Goal: Communication & Community: Answer question/provide support

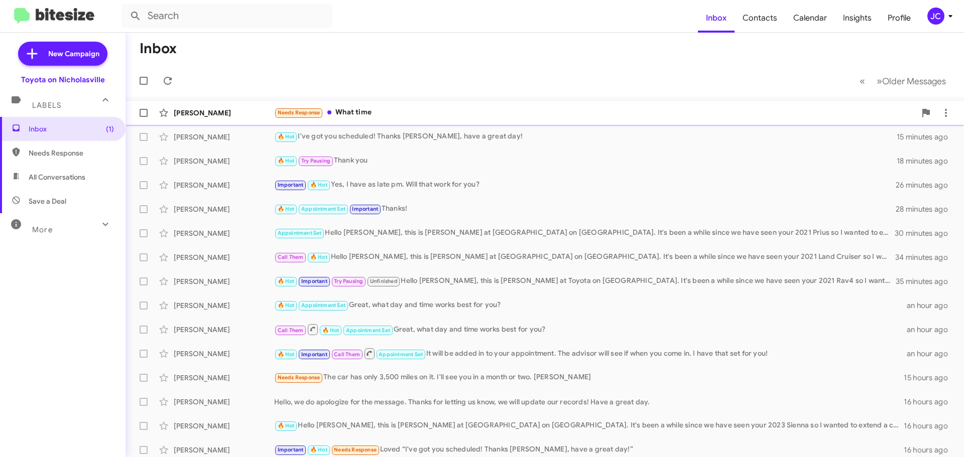
click at [225, 118] on div "[PERSON_NAME] Needs Response What time a minute ago" at bounding box center [545, 113] width 822 height 20
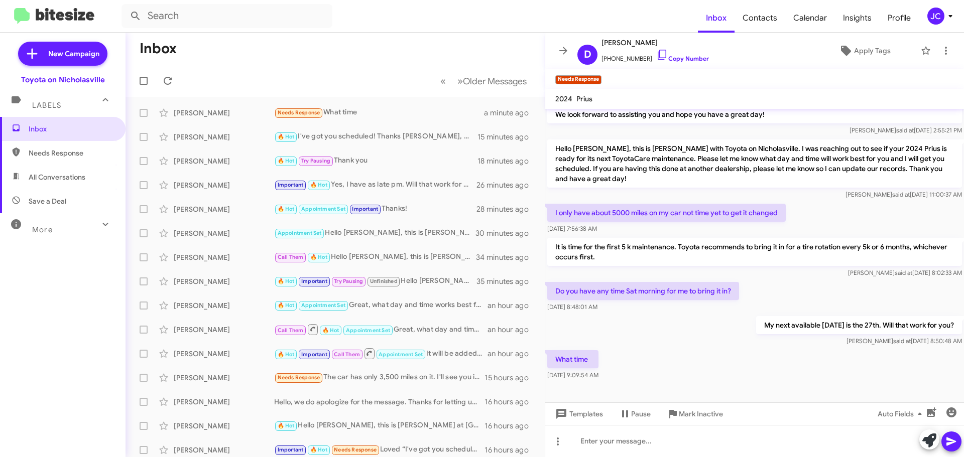
scroll to position [358, 0]
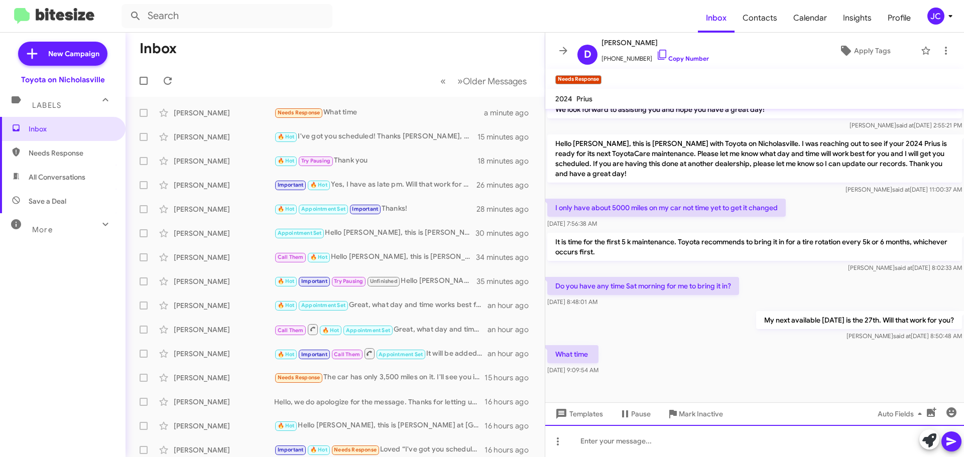
click at [629, 442] on div at bounding box center [754, 441] width 419 height 32
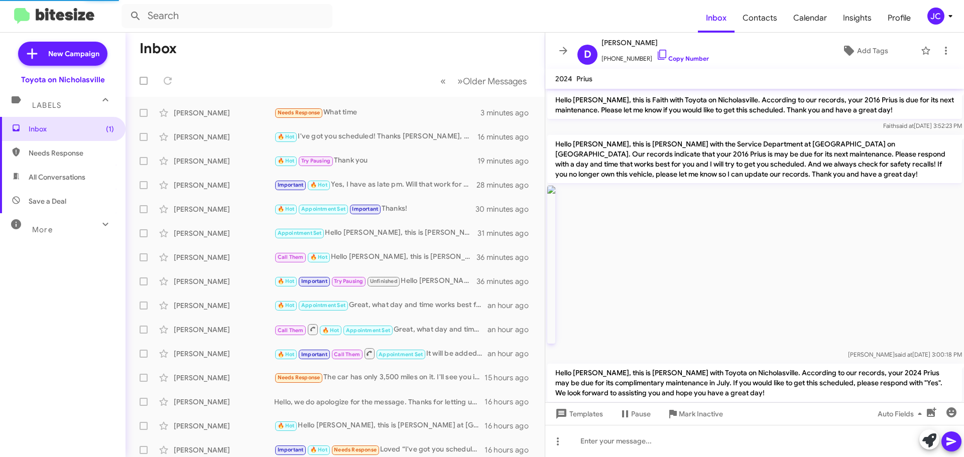
scroll to position [411, 0]
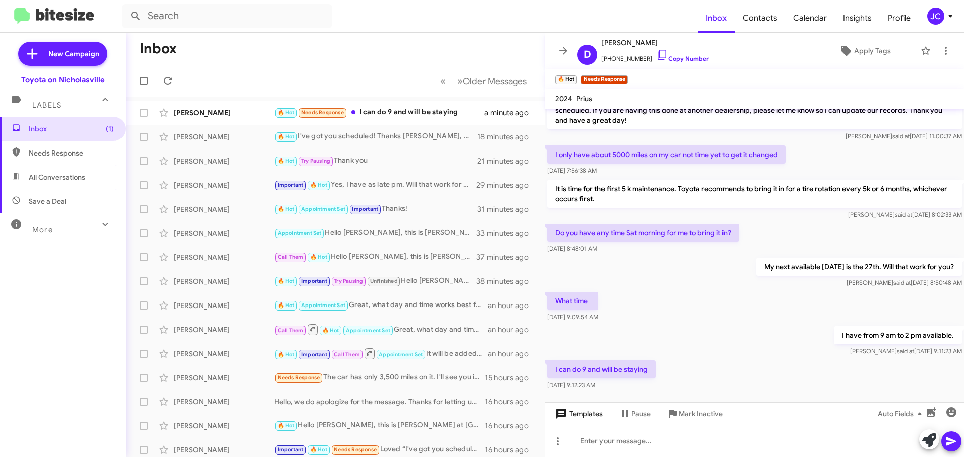
click at [588, 411] on span "Templates" at bounding box center [578, 414] width 50 height 18
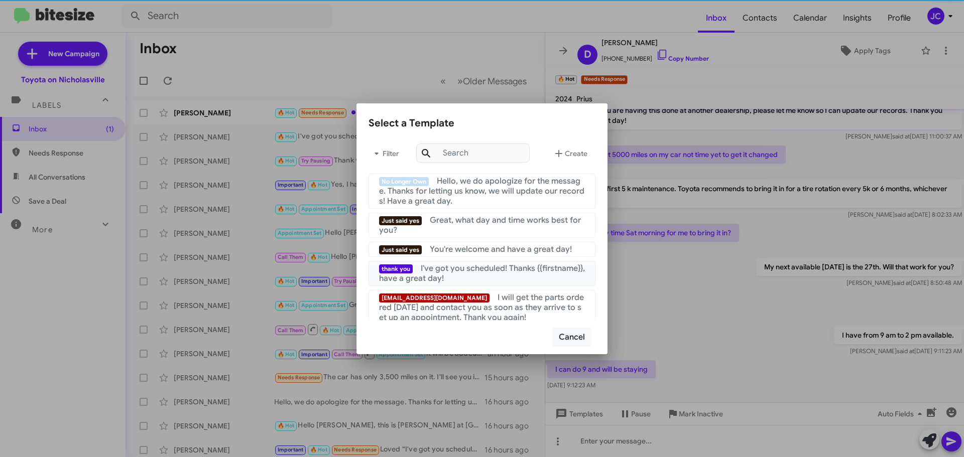
click at [485, 269] on span "I've got you scheduled! Thanks {{firstname}}, have a great day!" at bounding box center [482, 274] width 206 height 20
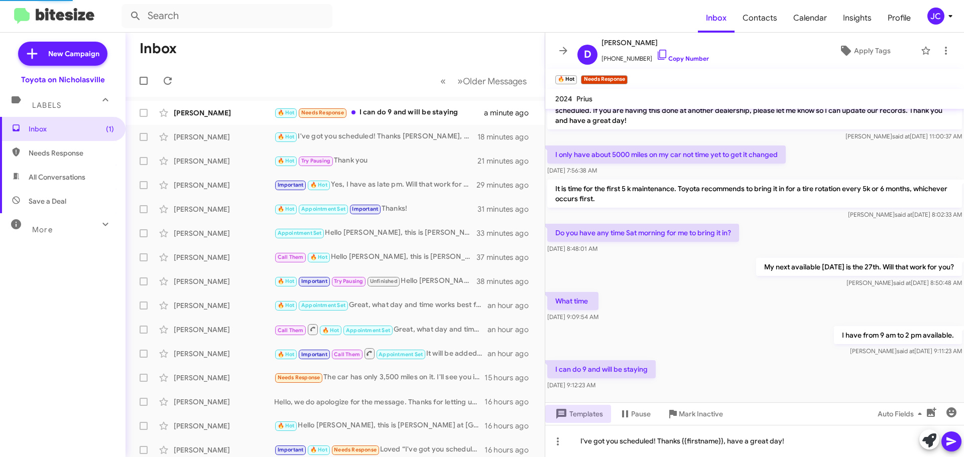
click at [947, 442] on icon at bounding box center [951, 442] width 12 height 12
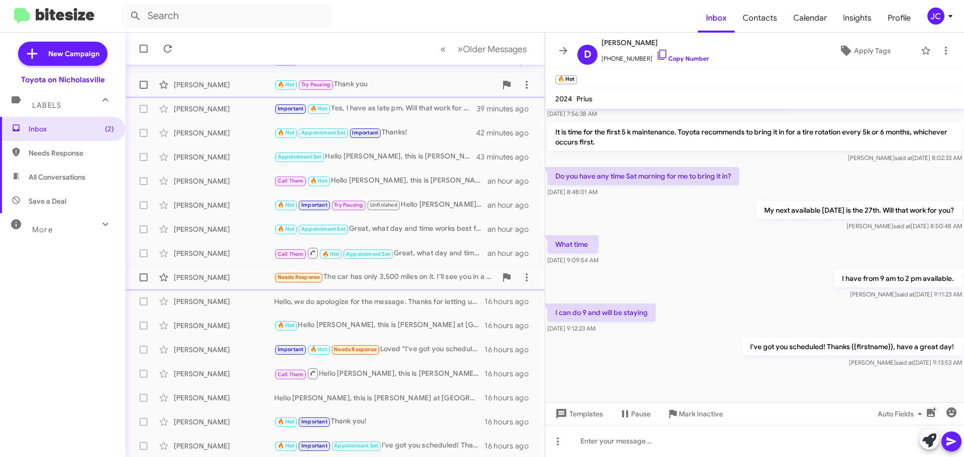
scroll to position [126, 0]
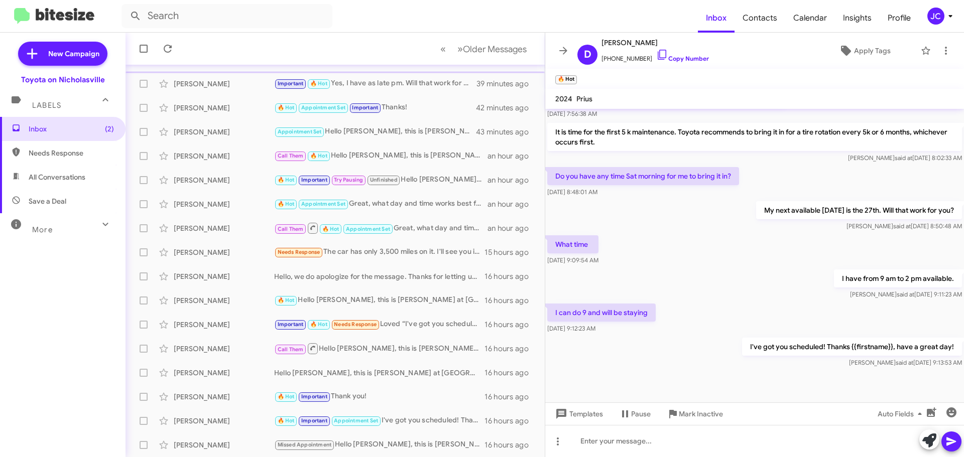
click at [57, 201] on span "Save a Deal" at bounding box center [48, 201] width 38 height 10
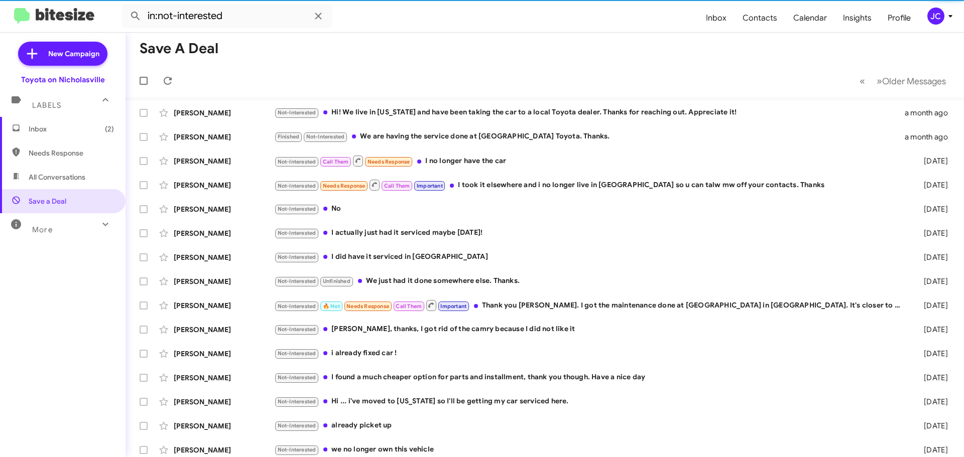
click at [56, 225] on div "More" at bounding box center [52, 225] width 89 height 19
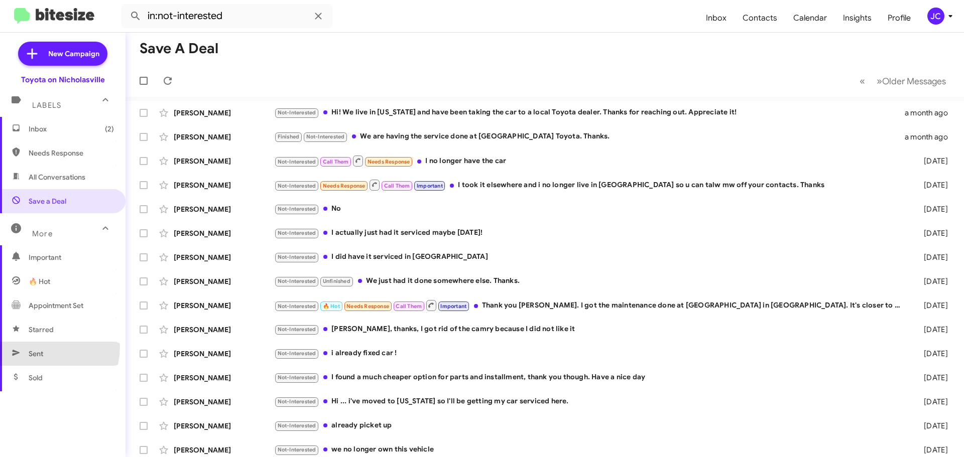
click at [38, 347] on span "Sent" at bounding box center [63, 354] width 126 height 24
type input "in:sent"
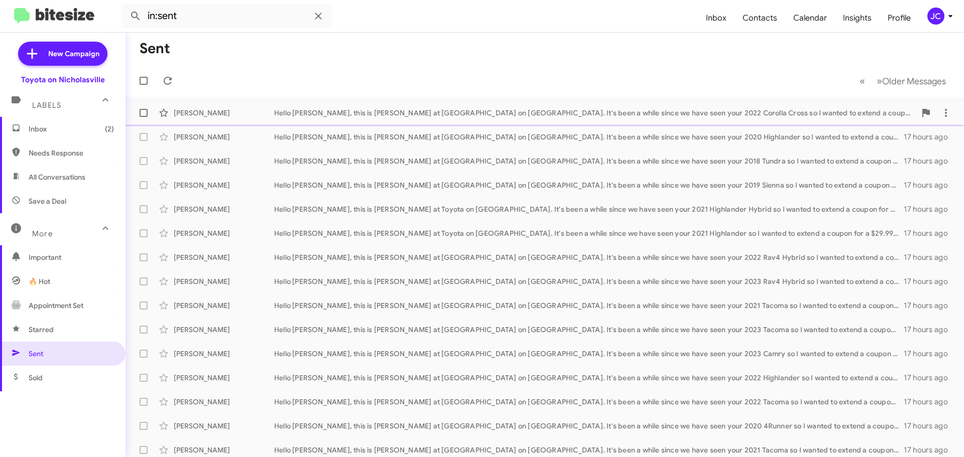
click at [216, 113] on div "Nancy Crawford" at bounding box center [224, 113] width 100 height 10
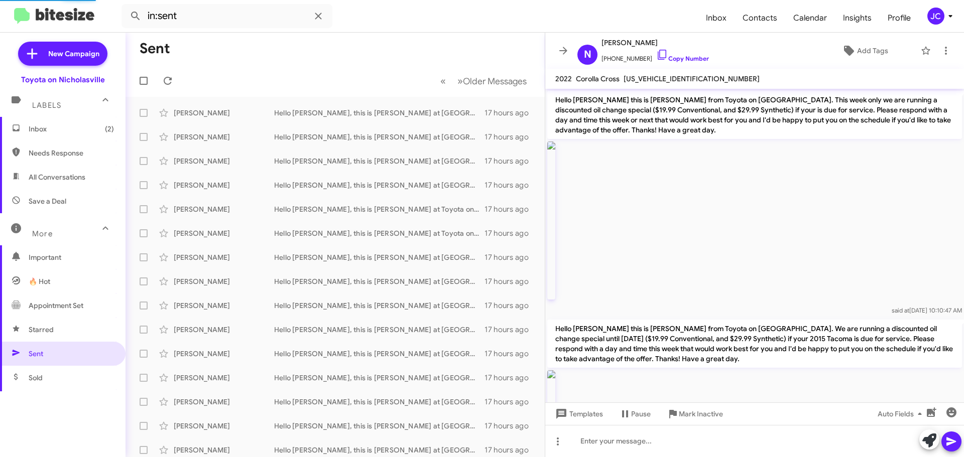
scroll to position [886, 0]
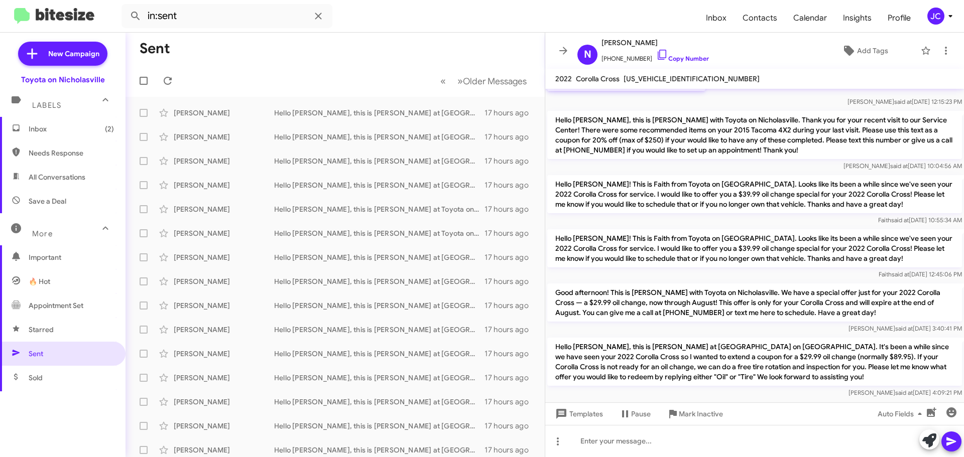
click at [680, 373] on p "Hello Nancy, this is Jessika at Toyota on Nicholasville. It's been a while sinc…" at bounding box center [754, 362] width 415 height 48
copy p "Hello Nancy, this is Jessika at Toyota on Nicholasville. It's been a while sinc…"
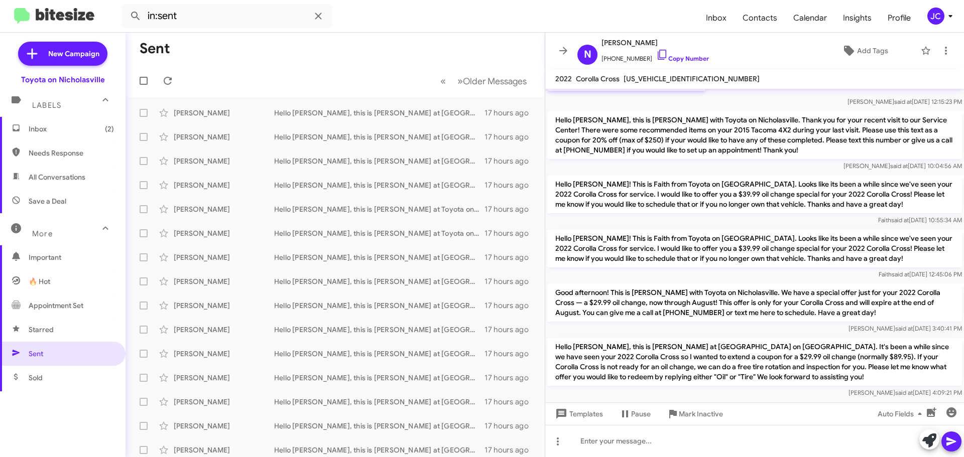
click at [65, 128] on span "Inbox (2)" at bounding box center [71, 129] width 85 height 10
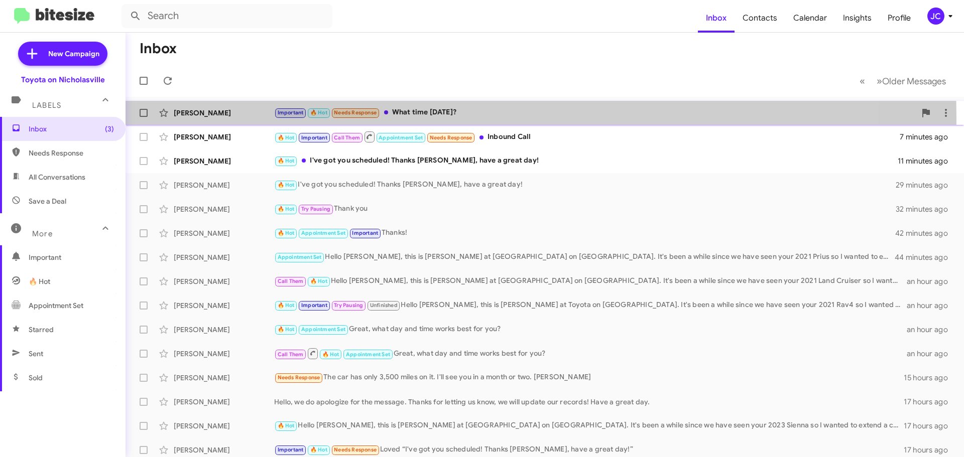
click at [216, 118] on div "Angie Kerrick Important 🔥 Hot Needs Response What time on Monday? 2 minutes ago" at bounding box center [545, 113] width 822 height 20
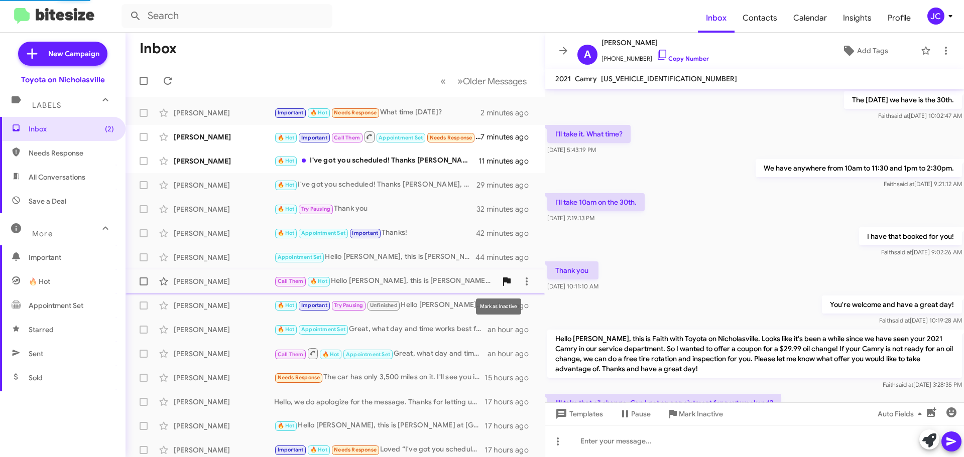
scroll to position [459, 0]
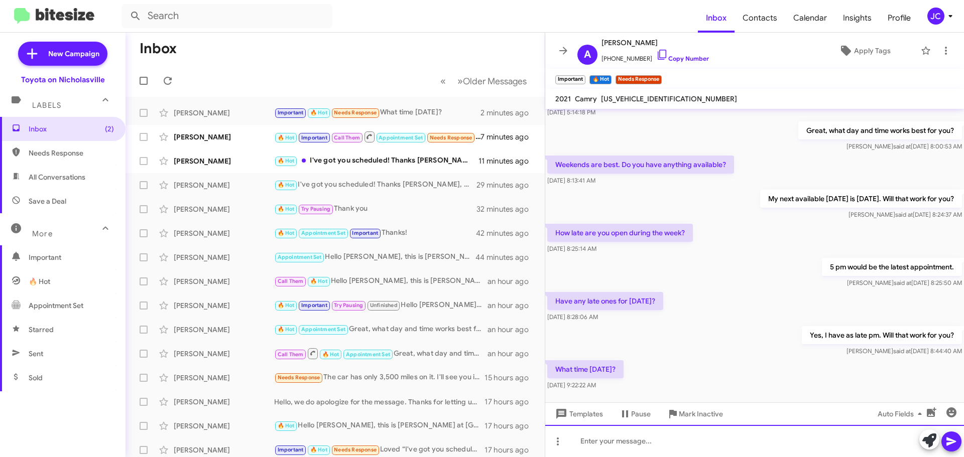
click at [625, 442] on div at bounding box center [754, 441] width 419 height 32
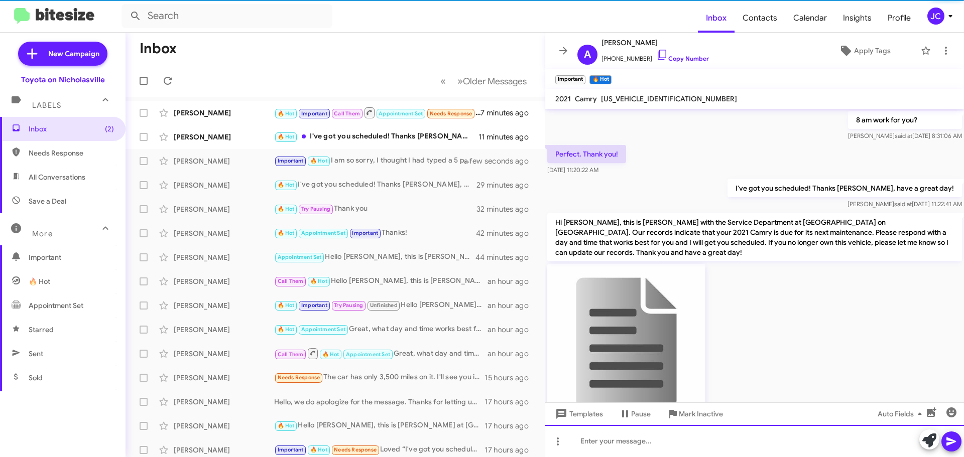
scroll to position [50, 0]
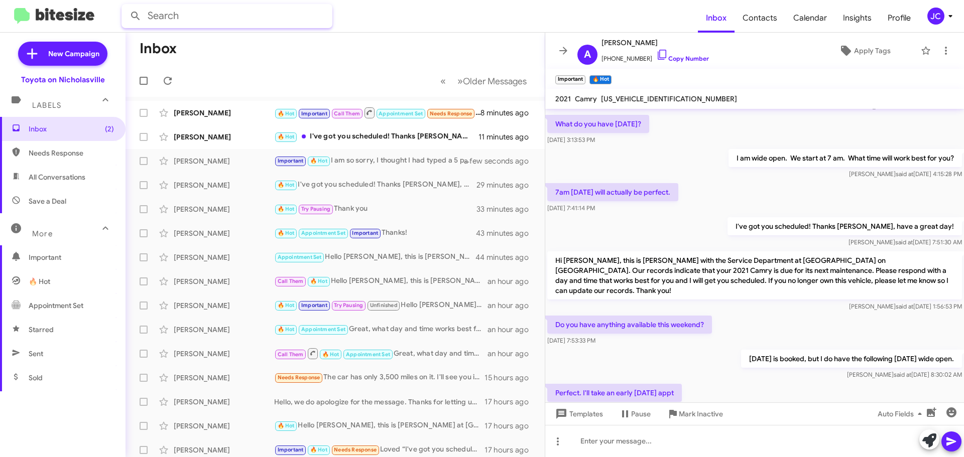
click at [190, 16] on input "text" at bounding box center [226, 16] width 211 height 24
click at [126, 6] on button at bounding box center [136, 16] width 20 height 20
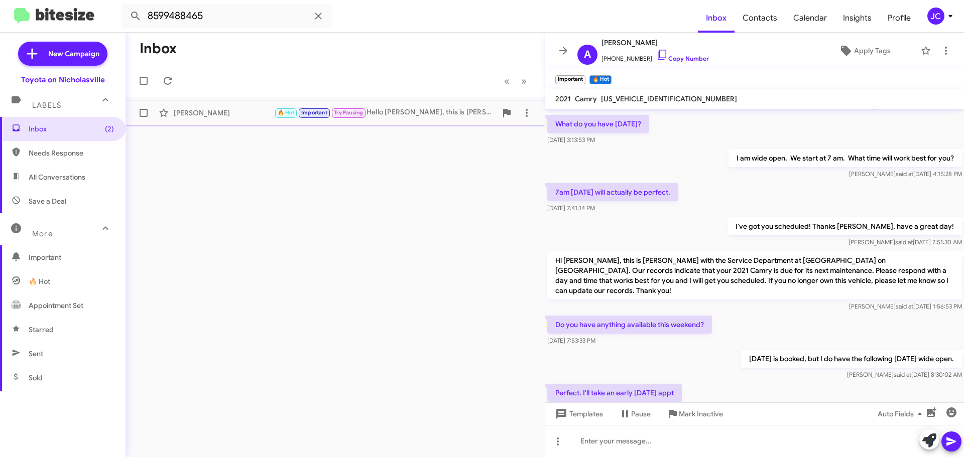
click at [227, 117] on div "Kevin Calhoon" at bounding box center [224, 113] width 100 height 10
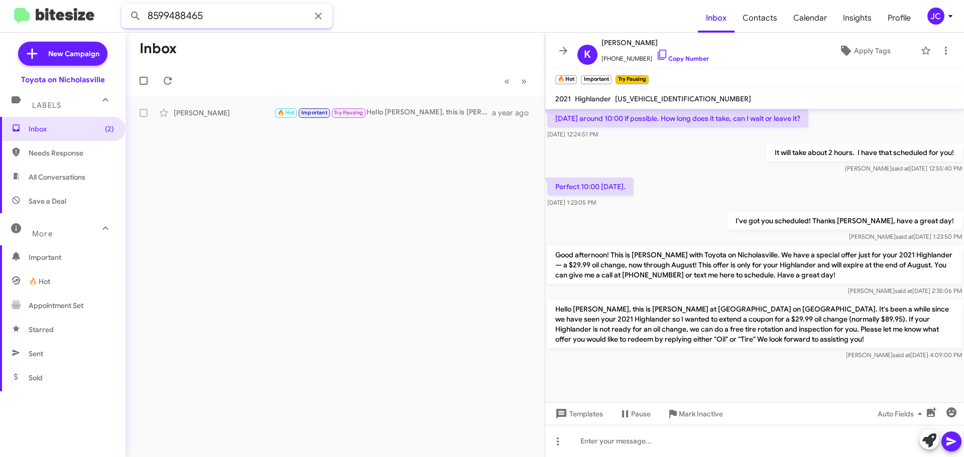
click at [0, 21] on html "8599488465 Inbox Contacts Calendar Insights Profile JC New Campaign Toyota on N…" at bounding box center [482, 228] width 964 height 457
click at [126, 6] on button at bounding box center [136, 16] width 20 height 20
click at [424, 109] on div "Hello Mark, this is Jessika at Toyota on Nicholasville. It's been a while since…" at bounding box center [385, 113] width 222 height 10
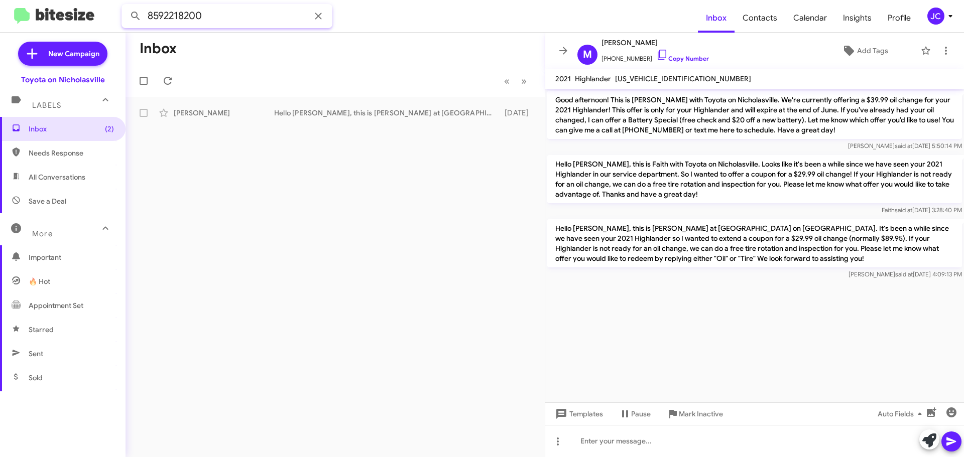
drag, startPoint x: 227, startPoint y: 20, endPoint x: -144, endPoint y: 20, distance: 370.5
click at [0, 20] on html "8592218200 Inbox Contacts Calendar Insights Profile JC New Campaign Toyota on N…" at bounding box center [482, 228] width 964 height 457
click at [228, 22] on input "8592218200" at bounding box center [226, 16] width 211 height 24
click at [126, 6] on button at bounding box center [136, 16] width 20 height 20
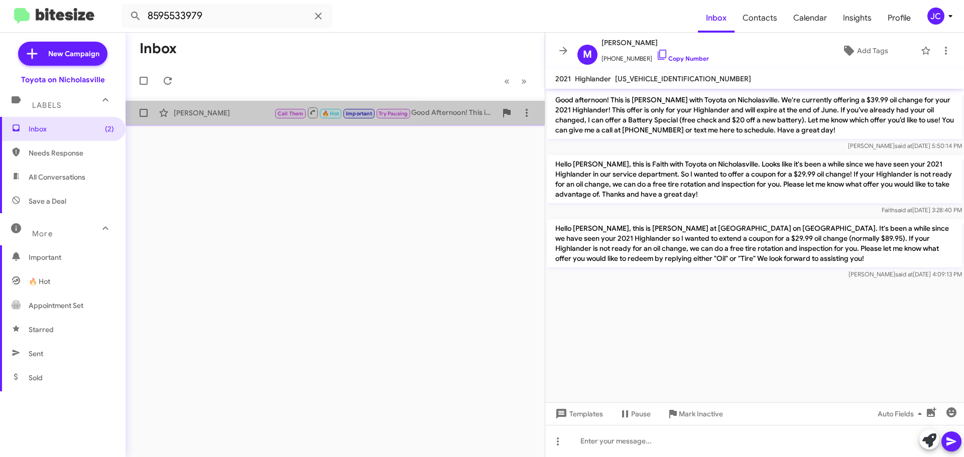
click at [229, 114] on div "[PERSON_NAME]" at bounding box center [224, 113] width 100 height 10
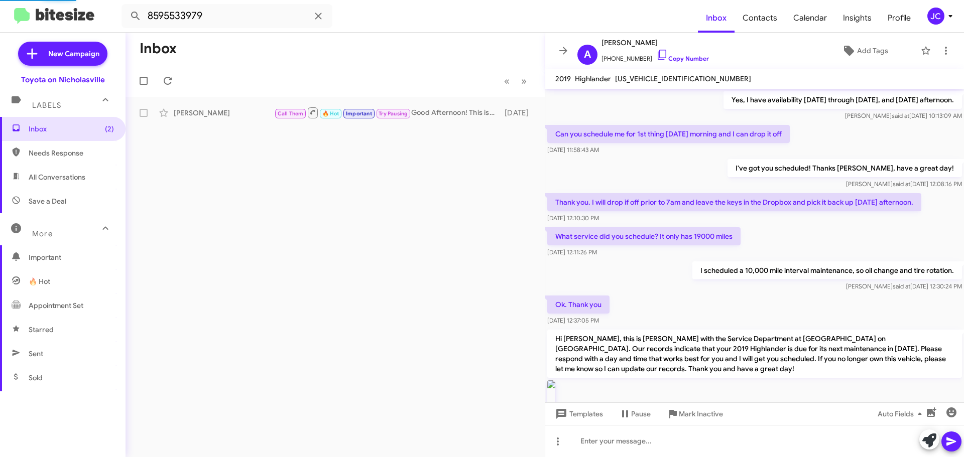
scroll to position [997, 0]
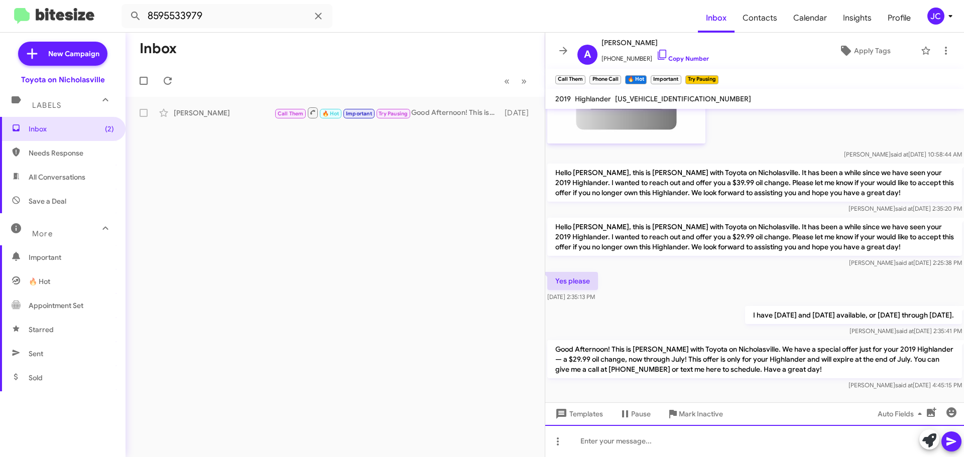
click at [584, 439] on div at bounding box center [754, 441] width 419 height 32
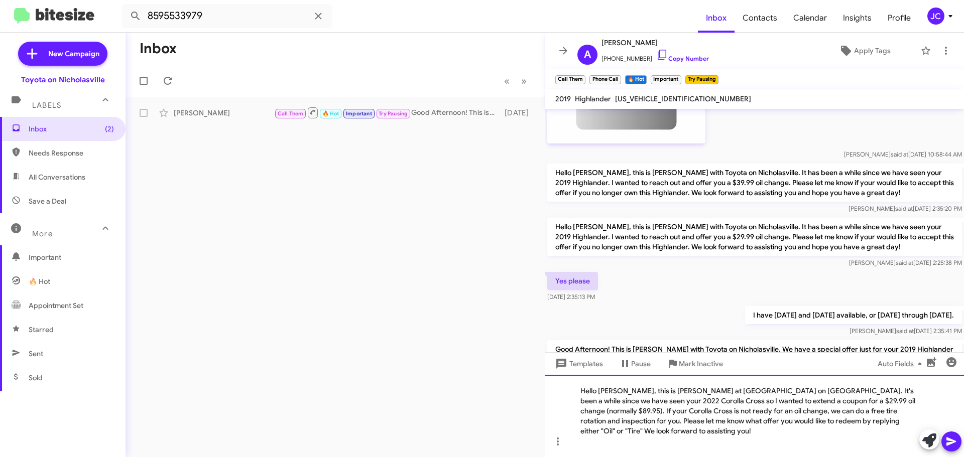
click at [616, 391] on div "Hello Nancy, this is Jessika at Toyota on Nicholasville. It's been a while sinc…" at bounding box center [754, 416] width 419 height 82
click at [623, 400] on div "Hello Amber, this is Jessika at Toyota on Nicholasville. It's been a while sinc…" at bounding box center [754, 416] width 419 height 82
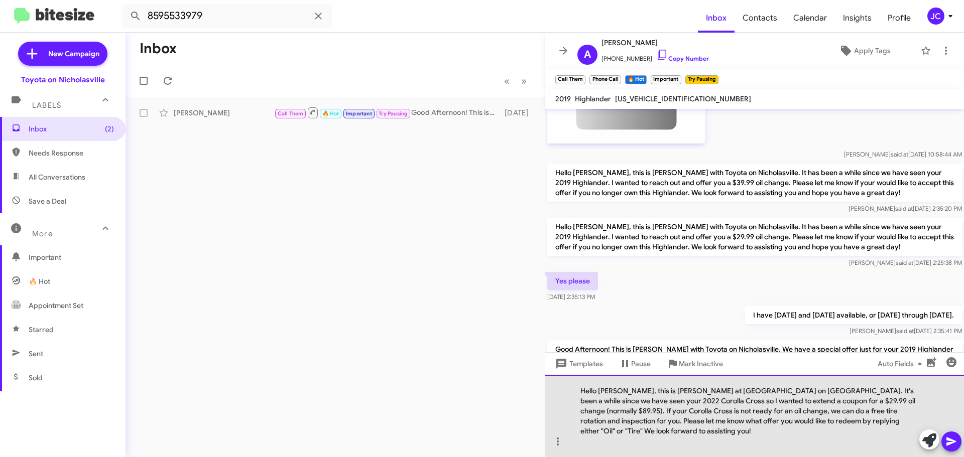
click at [625, 404] on div "Hello Amber, this is Jessika at Toyota on Nicholasville. It's been a while sinc…" at bounding box center [754, 416] width 419 height 82
click at [597, 413] on div "Hello Amber, this is Jessika at Toyota on Nicholasville. It's been a while sinc…" at bounding box center [754, 416] width 419 height 82
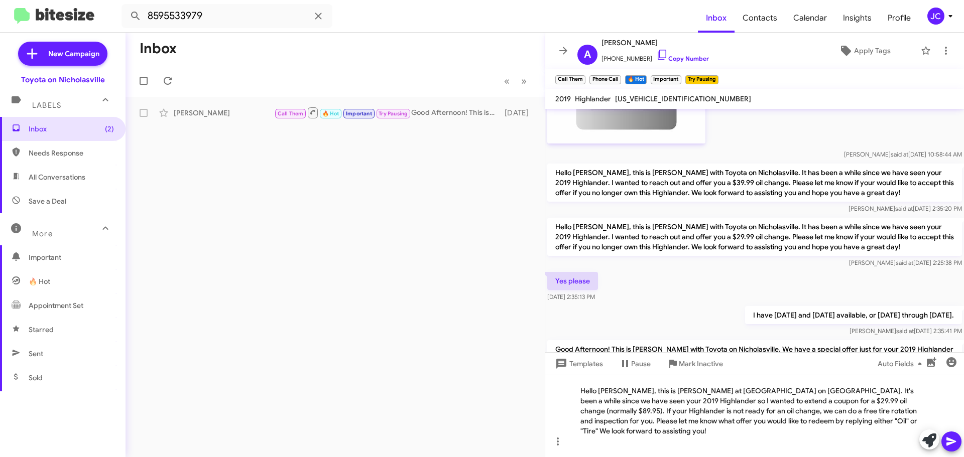
click at [954, 445] on icon at bounding box center [951, 442] width 12 height 12
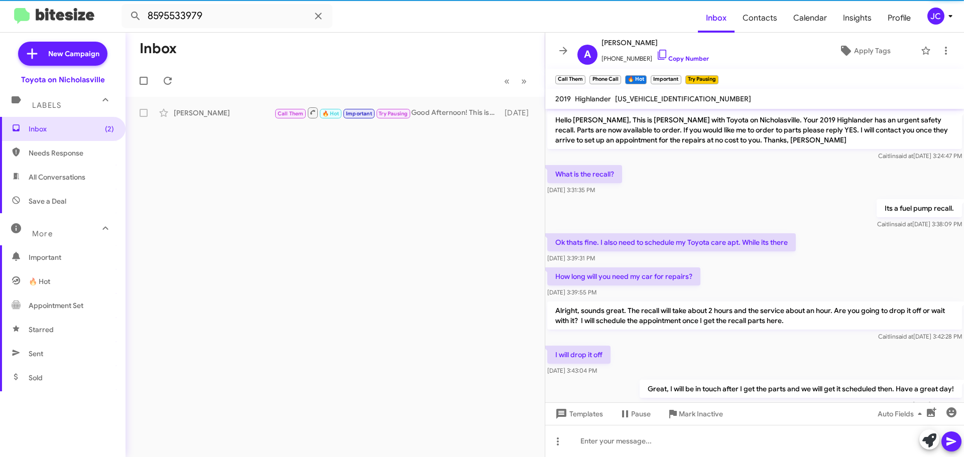
scroll to position [50, 0]
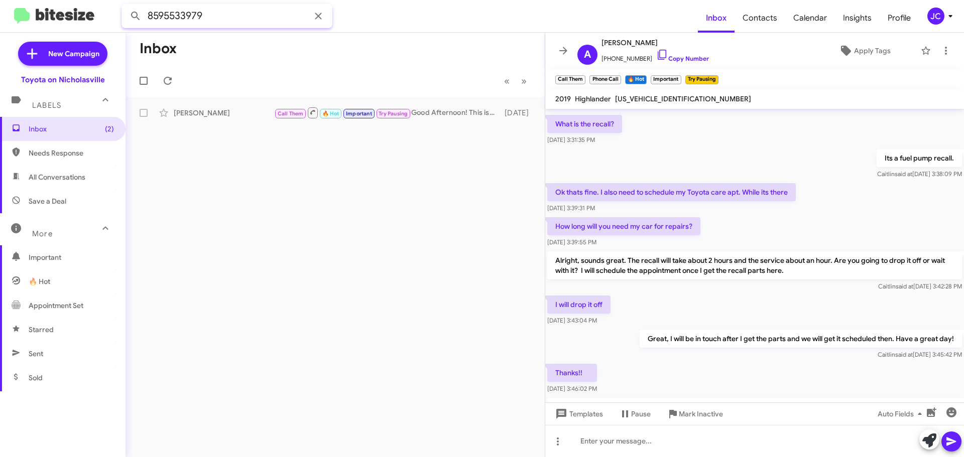
click at [0, 15] on html "8595533979 Inbox Contacts Calendar Insights Profile JC New Campaign Toyota on N…" at bounding box center [482, 228] width 964 height 457
click at [126, 6] on button at bounding box center [136, 16] width 20 height 20
click at [212, 119] on div "Emily Evans Important 🔥 Hot Call Them Good Afternoon! This is Amanda with Toyot…" at bounding box center [335, 113] width 403 height 20
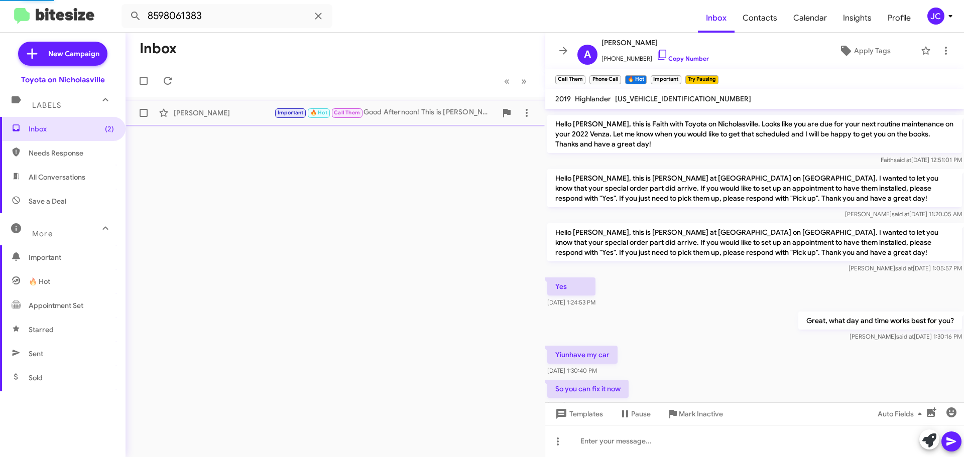
scroll to position [550, 0]
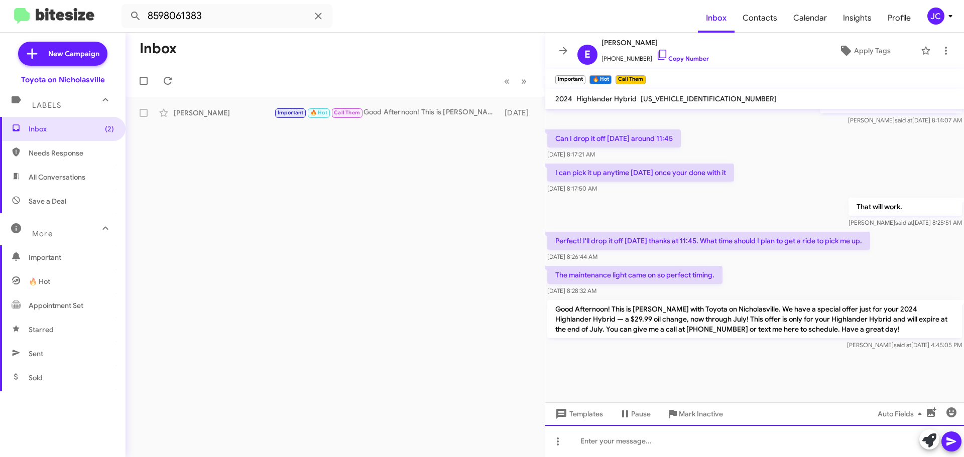
click at [571, 438] on div at bounding box center [754, 441] width 419 height 32
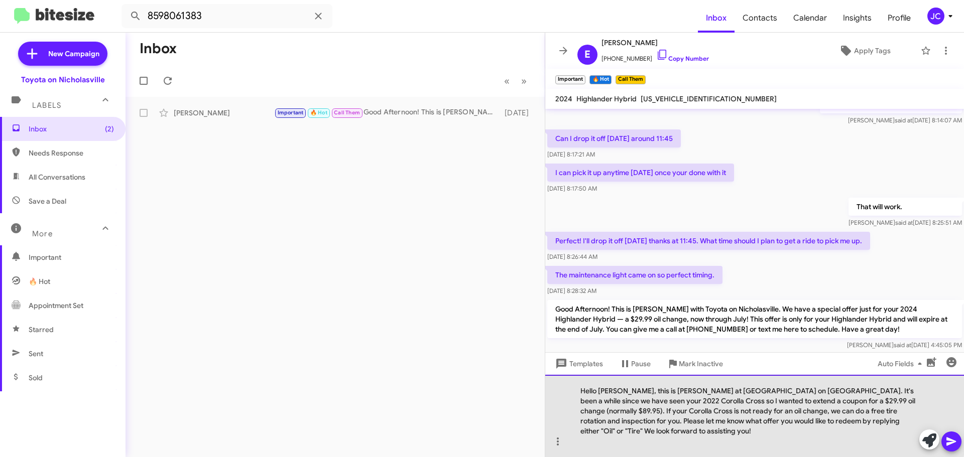
click at [619, 392] on div "Hello Nancy, this is Jessika at Toyota on Nicholasville. It's been a while sinc…" at bounding box center [754, 416] width 419 height 82
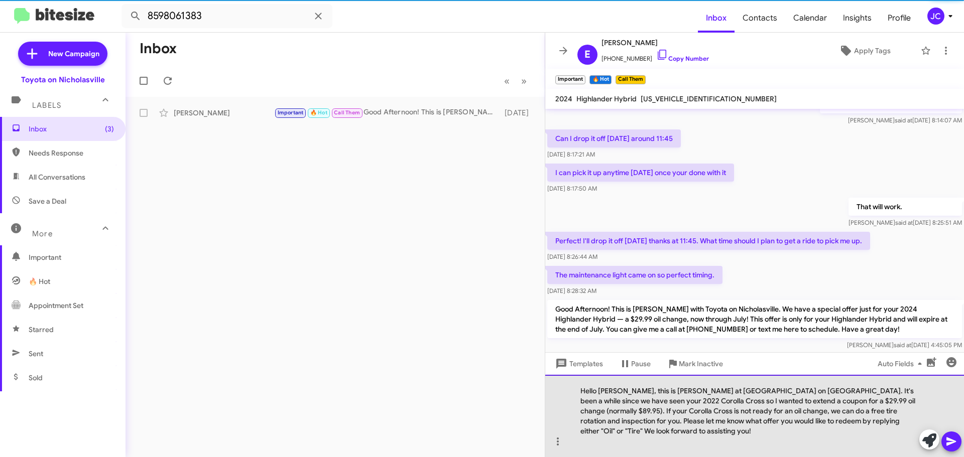
drag, startPoint x: 631, startPoint y: 437, endPoint x: 554, endPoint y: 390, distance: 90.8
click at [554, 390] on div "Hello Emily, this is Jessika at Toyota on Nicholasville. It's been a while sinc…" at bounding box center [754, 416] width 419 height 82
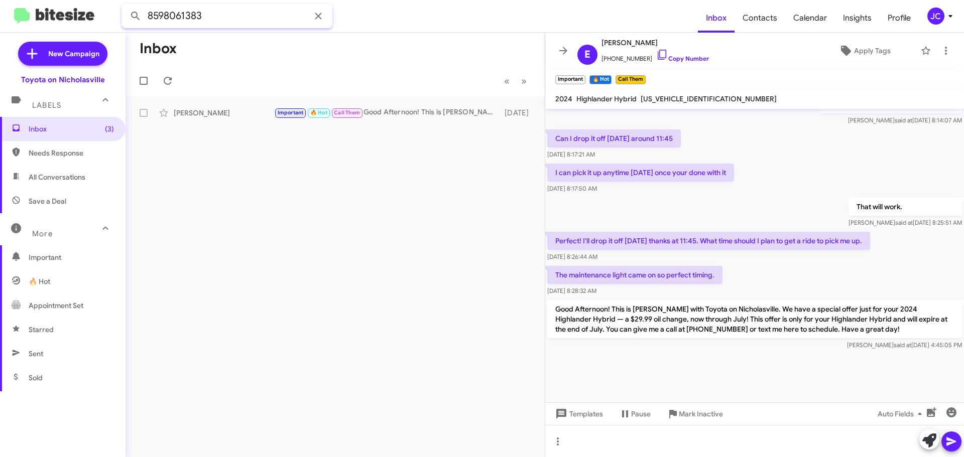
drag, startPoint x: 244, startPoint y: 19, endPoint x: -33, endPoint y: 19, distance: 277.1
click at [0, 19] on html "8598061383 Inbox Contacts Calendar Insights Profile JC New Campaign Toyota on N…" at bounding box center [482, 228] width 964 height 457
click at [126, 6] on button at bounding box center [136, 16] width 20 height 20
click at [271, 136] on div "Inbox « Previous » Next Donna Horn Hello Donna, this is Jessika at Toyota on Ni…" at bounding box center [335, 245] width 419 height 425
click at [273, 115] on div "Donna Horn" at bounding box center [224, 113] width 100 height 10
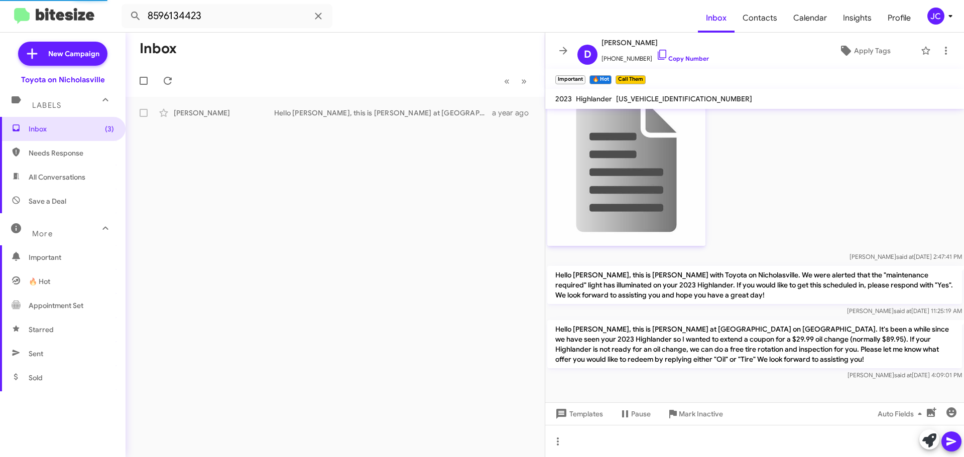
scroll to position [429, 0]
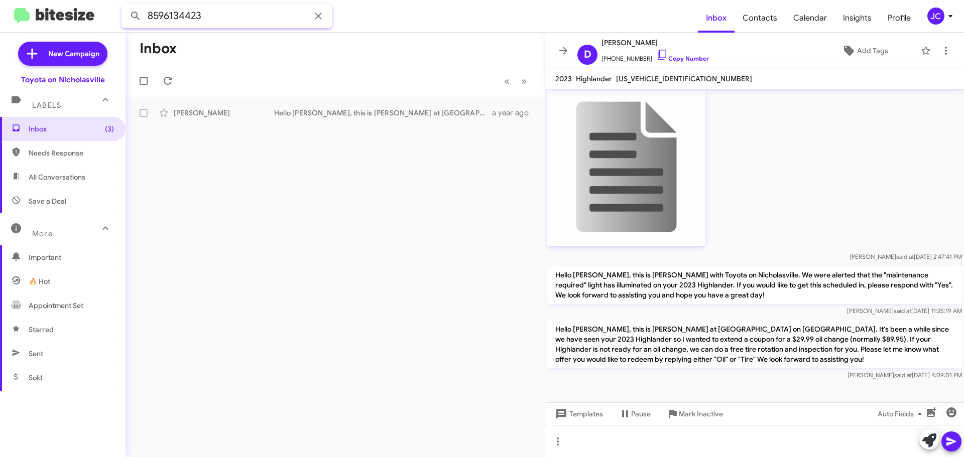
drag, startPoint x: 254, startPoint y: 15, endPoint x: -58, endPoint y: 16, distance: 311.8
click at [0, 16] on html "8596134423 Inbox Contacts Calendar Insights Profile JC New Campaign Toyota on N…" at bounding box center [482, 228] width 964 height 457
click at [126, 6] on button at bounding box center [136, 16] width 20 height 20
click at [262, 117] on div "Neila Monroe" at bounding box center [224, 113] width 100 height 10
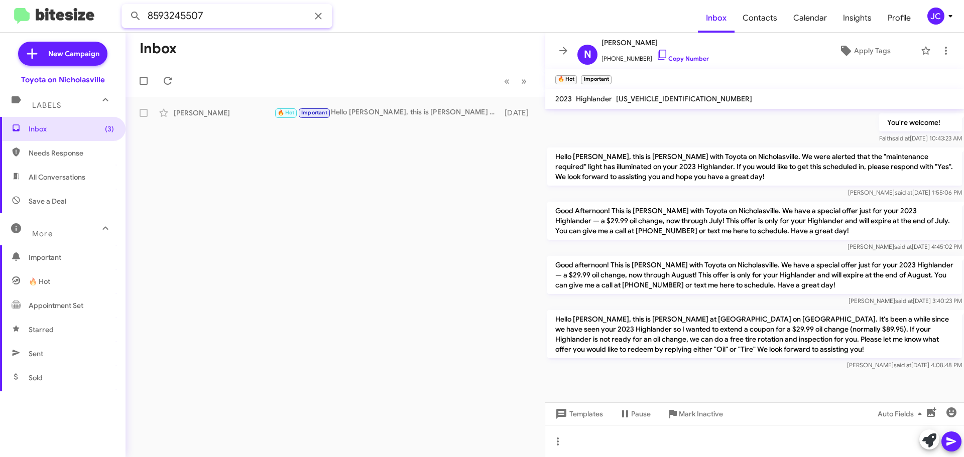
drag, startPoint x: 225, startPoint y: 15, endPoint x: -57, endPoint y: 12, distance: 282.2
click at [0, 12] on html "8593245507 Inbox Contacts Calendar Insights Profile JC New Campaign Toyota on N…" at bounding box center [482, 228] width 964 height 457
click at [126, 6] on button at bounding box center [136, 16] width 20 height 20
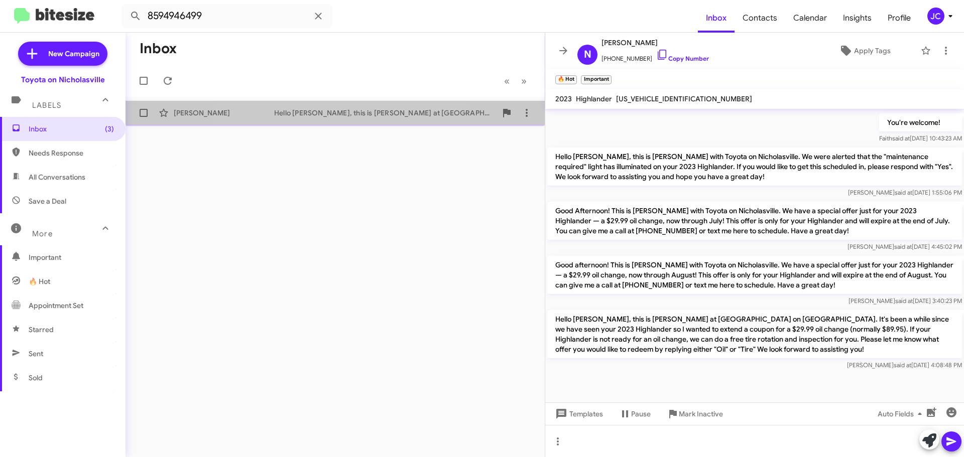
click at [315, 114] on div "Hello Steven, this is Jessika at Toyota on Nicholasville. It's been a while sin…" at bounding box center [385, 113] width 222 height 10
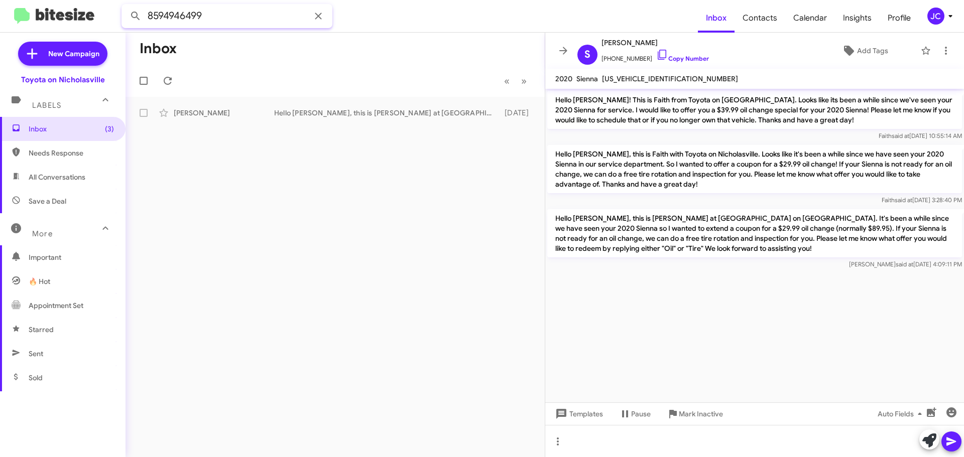
drag, startPoint x: 232, startPoint y: 16, endPoint x: -46, endPoint y: 13, distance: 278.1
click at [0, 13] on html "8594946499 Inbox Contacts Calendar Insights Profile JC New Campaign Toyota on N…" at bounding box center [482, 228] width 964 height 457
click at [126, 6] on button at bounding box center [136, 16] width 20 height 20
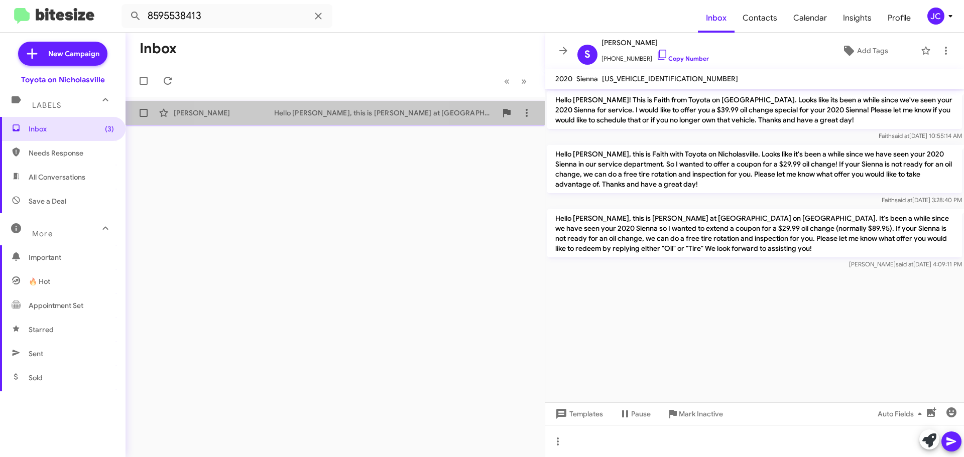
click at [306, 122] on div "Emily White Hello Emily, this is Jessika at Toyota on Nicholasville. It's been …" at bounding box center [335, 113] width 403 height 20
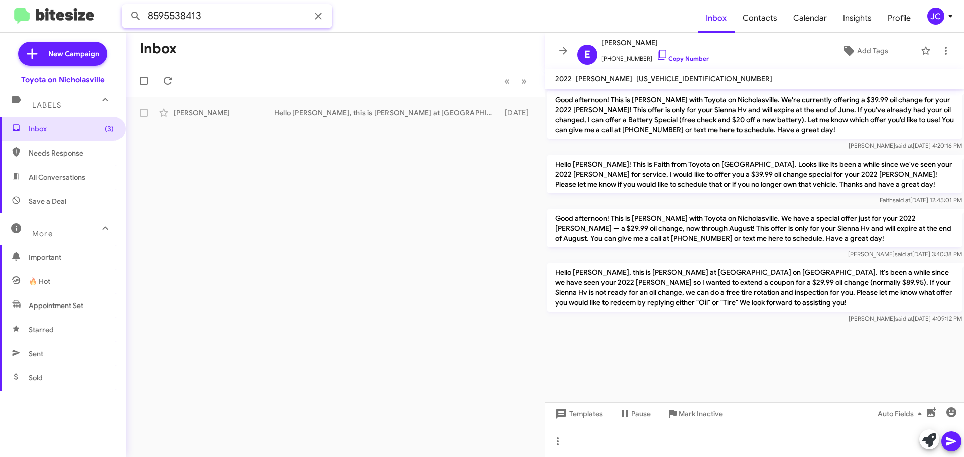
drag, startPoint x: 227, startPoint y: 23, endPoint x: 109, endPoint y: 48, distance: 120.7
click at [110, 48] on div "8595538413 Inbox Contacts Calendar Insights Profile JC New Campaign Toyota on N…" at bounding box center [482, 228] width 964 height 457
click at [126, 6] on button at bounding box center [136, 16] width 20 height 20
click at [435, 112] on div "Hello David, this is Jessika at Toyota on Nicholasville. It's been a while sinc…" at bounding box center [385, 113] width 222 height 10
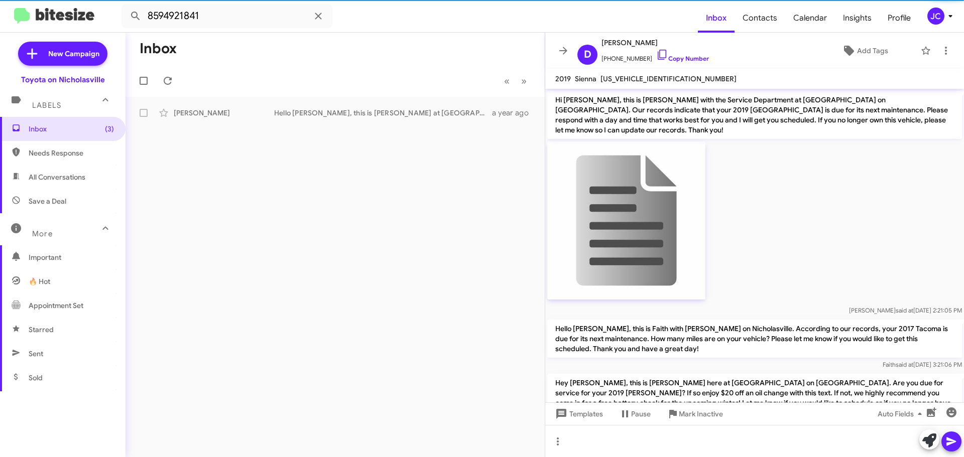
scroll to position [1459, 0]
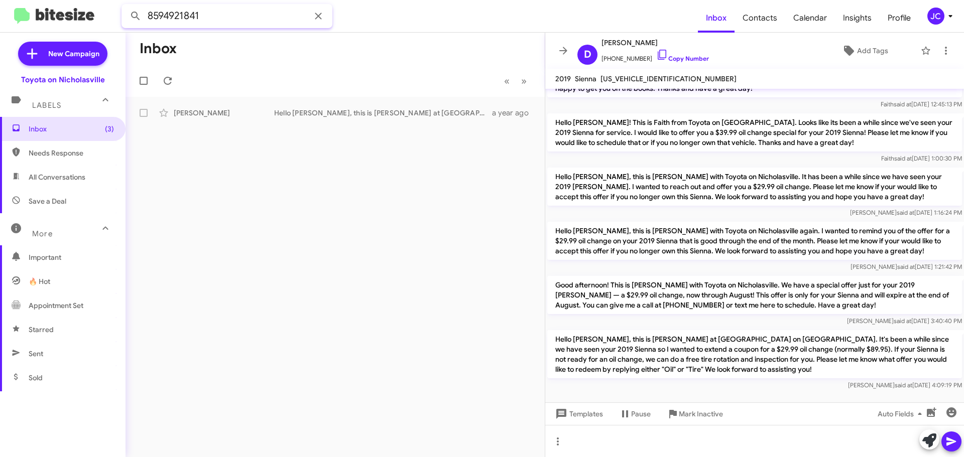
drag, startPoint x: 219, startPoint y: 20, endPoint x: -128, endPoint y: 14, distance: 347.0
click at [0, 14] on html "8594921841 Inbox Contacts Calendar Insights Profile JC New Campaign Toyota on N…" at bounding box center [482, 228] width 964 height 457
click at [126, 6] on button at bounding box center [136, 16] width 20 height 20
click at [241, 116] on div "Yuni Haristuti" at bounding box center [224, 113] width 100 height 10
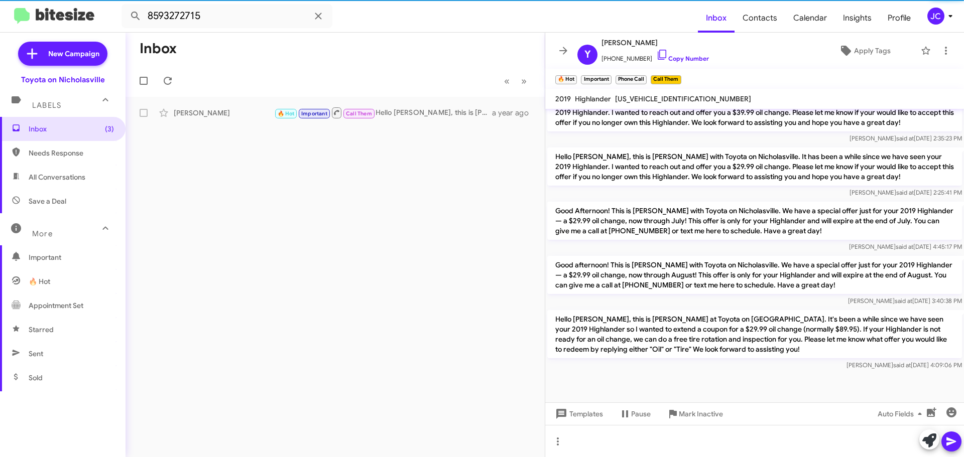
scroll to position [1214, 0]
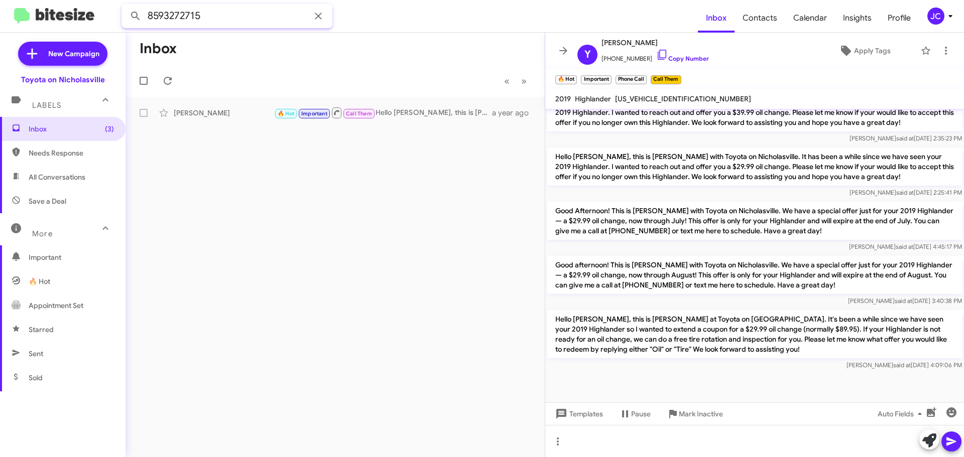
click at [0, 15] on html "8593272715 Inbox Contacts Calendar Insights Profile JC New Campaign Toyota on N…" at bounding box center [482, 228] width 964 height 457
click at [126, 6] on button at bounding box center [136, 16] width 20 height 20
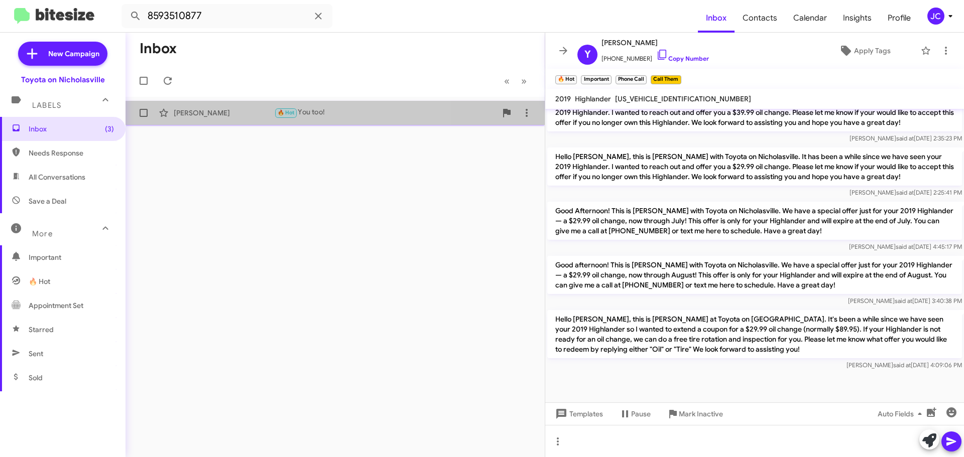
click at [243, 112] on div "Chad Sponcil" at bounding box center [224, 113] width 100 height 10
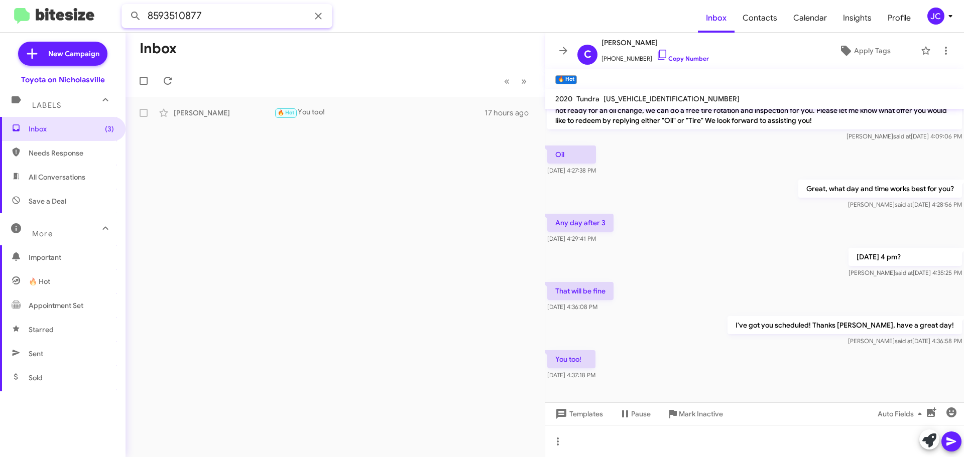
drag, startPoint x: 214, startPoint y: 11, endPoint x: 38, endPoint y: 11, distance: 176.7
click at [38, 11] on mat-toolbar "8593510877 Inbox Contacts Calendar Insights Profile JC" at bounding box center [482, 16] width 964 height 32
type input "8"
click at [126, 6] on button at bounding box center [136, 16] width 20 height 20
click at [247, 115] on div "Jeff Everidge" at bounding box center [224, 113] width 100 height 10
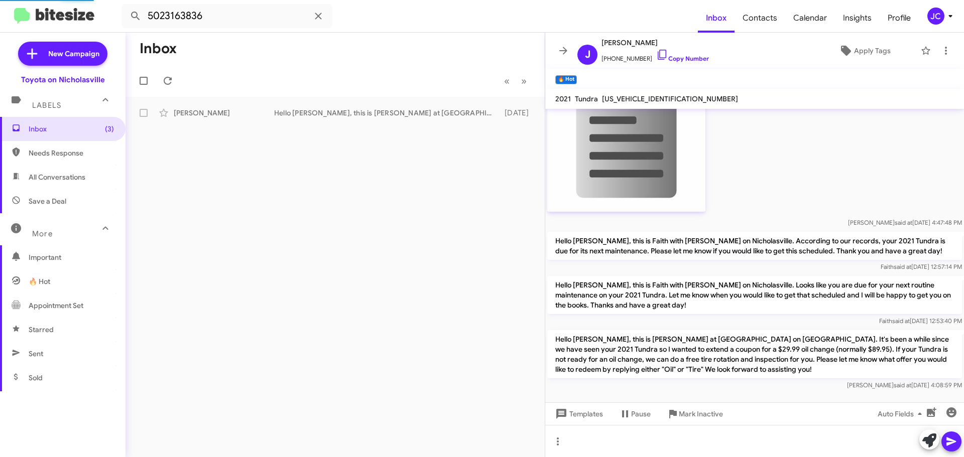
scroll to position [2556, 0]
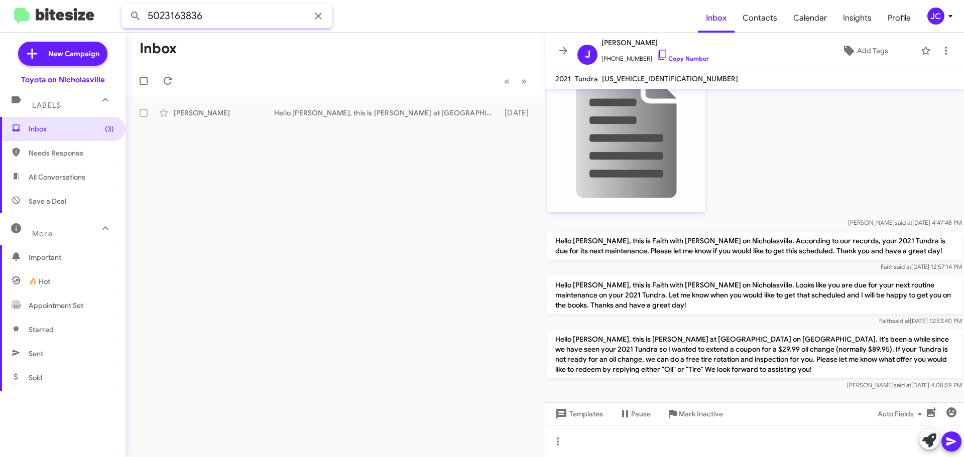
drag, startPoint x: 226, startPoint y: 10, endPoint x: -98, endPoint y: 13, distance: 324.8
click at [0, 13] on html "5023163836 Inbox Contacts Calendar Insights Profile JC New Campaign Toyota on N…" at bounding box center [482, 228] width 964 height 457
click at [126, 6] on button at bounding box center [136, 16] width 20 height 20
click at [228, 107] on div "Matthias Franck 🔥 Hot Important Appointment Set I've got you scheduled! Thanks …" at bounding box center [335, 113] width 403 height 20
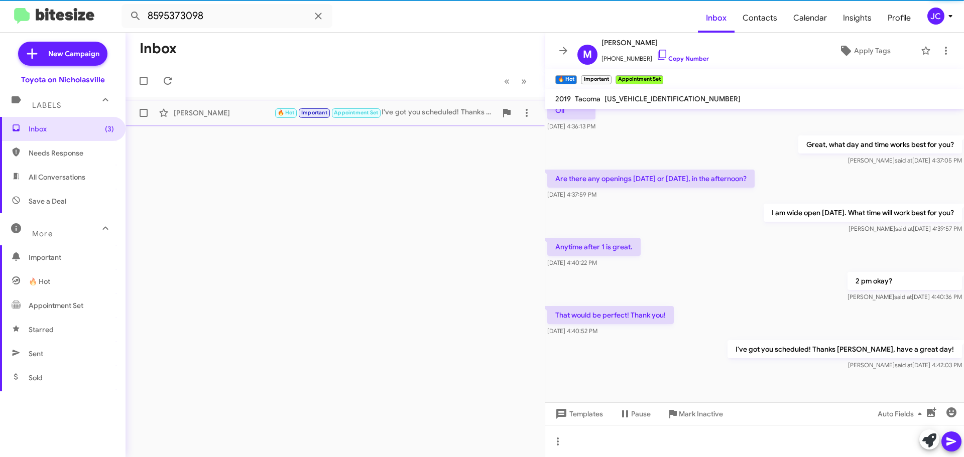
scroll to position [959, 0]
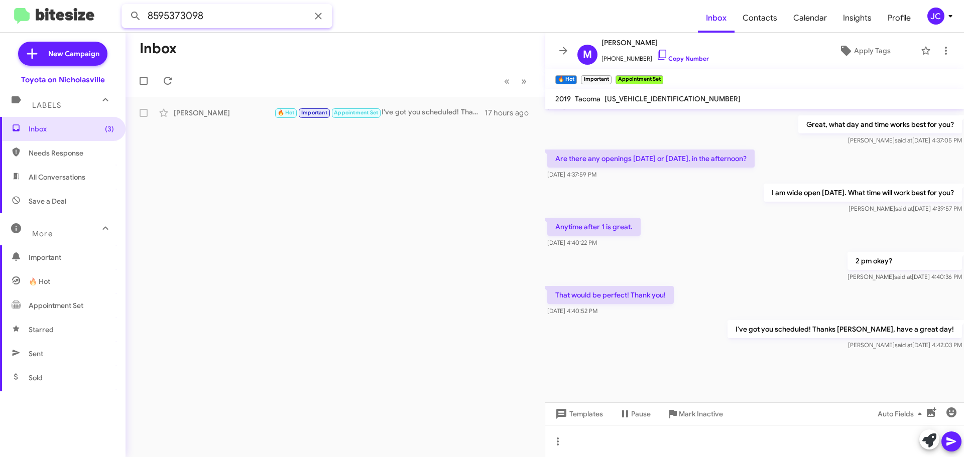
drag, startPoint x: 219, startPoint y: 17, endPoint x: -69, endPoint y: 3, distance: 288.5
click at [0, 3] on html "8595373098 Inbox Contacts Calendar Insights Profile JC New Campaign Toyota on N…" at bounding box center [482, 228] width 964 height 457
click at [126, 6] on button at bounding box center [136, 16] width 20 height 20
drag, startPoint x: 331, startPoint y: 116, endPoint x: 297, endPoint y: 115, distance: 34.2
click at [331, 116] on div "Hello Dil, this is Jessika at Toyota on Nicholasville. It's been a while since …" at bounding box center [385, 113] width 222 height 10
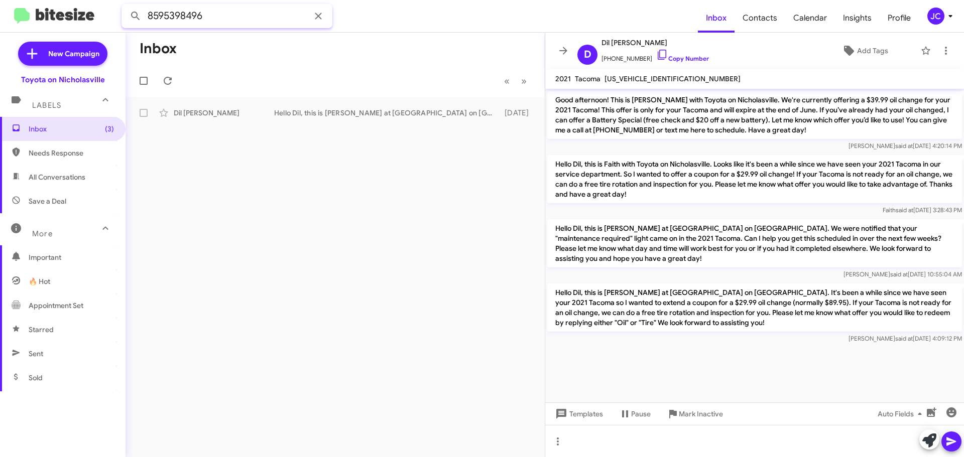
drag, startPoint x: -168, startPoint y: 19, endPoint x: -219, endPoint y: 19, distance: 51.7
click at [0, 19] on html "8595398496 Inbox Contacts Calendar Insights Profile JC New Campaign Toyota on N…" at bounding box center [482, 228] width 964 height 457
click at [126, 6] on button at bounding box center [136, 16] width 20 height 20
click at [333, 121] on div "Rebecca Horn Hello Rebecca, this is Jessika at Toyota on Nicholasville. It's be…" at bounding box center [335, 113] width 403 height 20
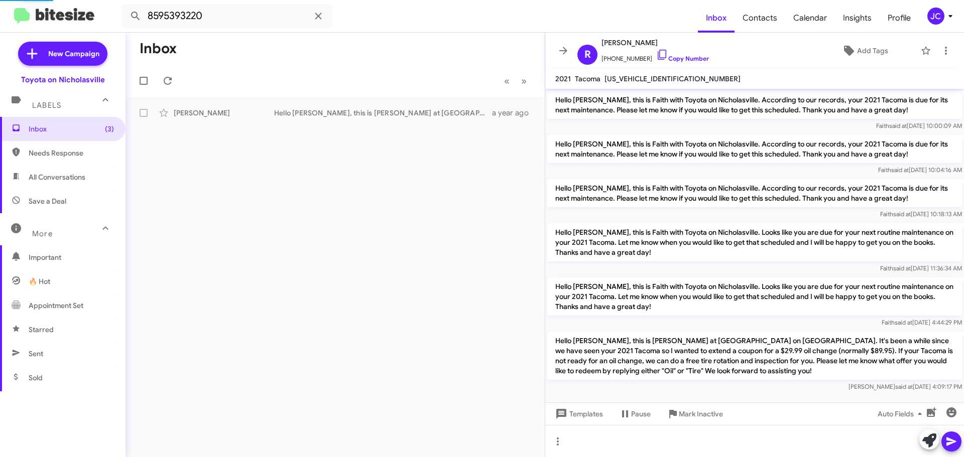
scroll to position [7, 0]
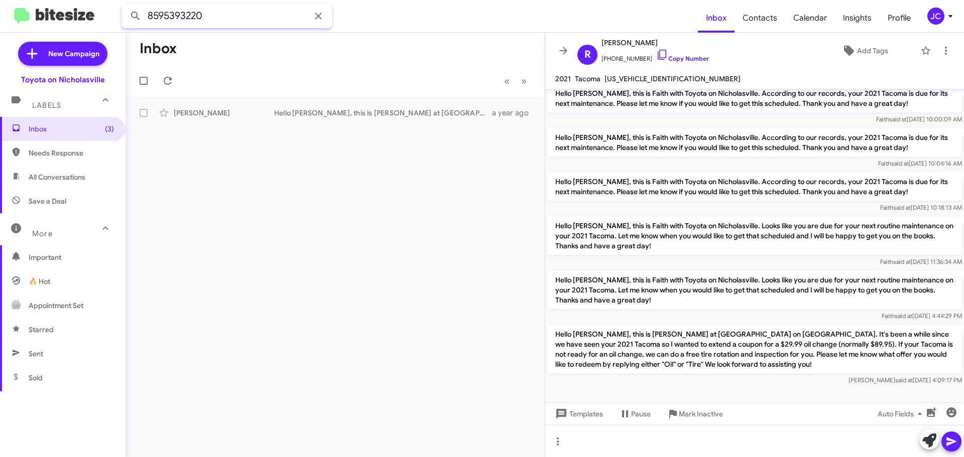
drag, startPoint x: 225, startPoint y: 20, endPoint x: 20, endPoint y: 20, distance: 205.8
click at [20, 20] on mat-toolbar "8595393220 Inbox Contacts Calendar Insights Profile JC" at bounding box center [482, 16] width 964 height 32
click at [126, 6] on button at bounding box center [136, 16] width 20 height 20
click at [225, 110] on div "Sims Bartella" at bounding box center [224, 113] width 100 height 10
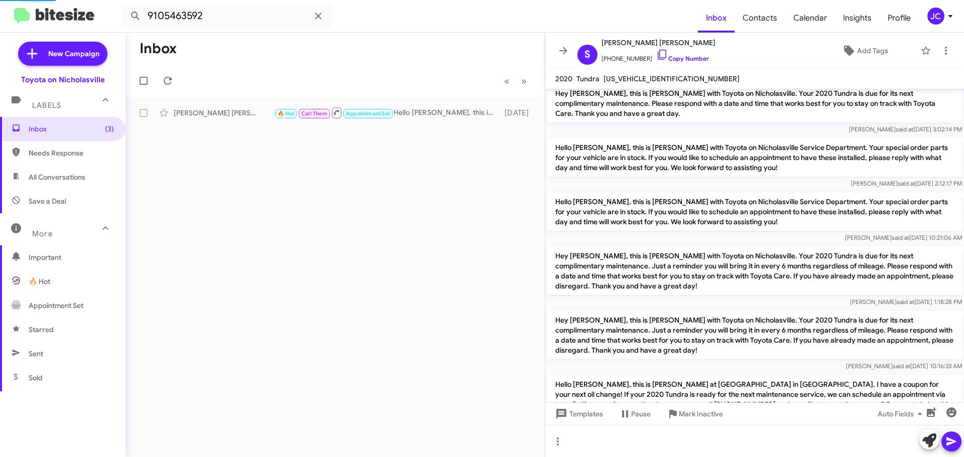
scroll to position [1368, 0]
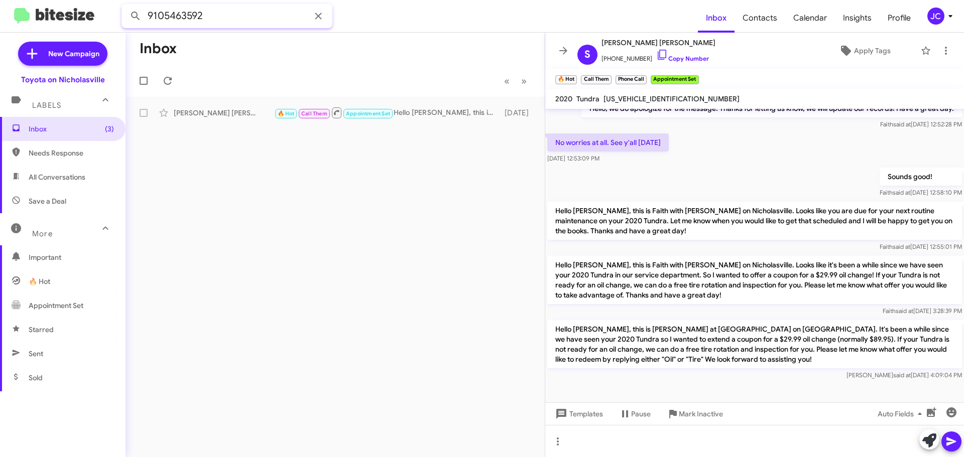
drag, startPoint x: 224, startPoint y: 17, endPoint x: -59, endPoint y: 20, distance: 282.7
click at [0, 20] on html "9105463592 Inbox Contacts Calendar Insights Profile JC New Campaign Toyota on N…" at bounding box center [482, 228] width 964 height 457
click at [126, 6] on button at bounding box center [136, 16] width 20 height 20
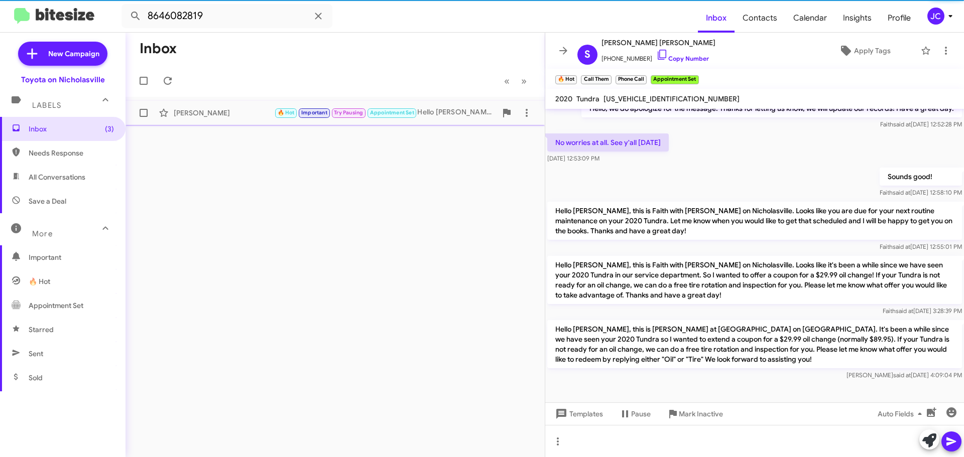
click at [230, 106] on div "Andrew Burnette 🔥 Hot Important Try Pausing Appointment Set Hello Andrew, this …" at bounding box center [335, 113] width 403 height 20
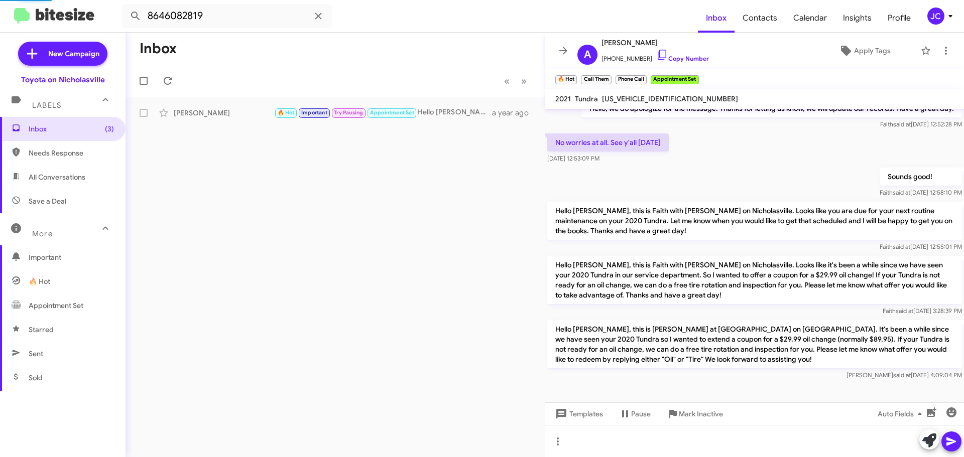
scroll to position [1020, 0]
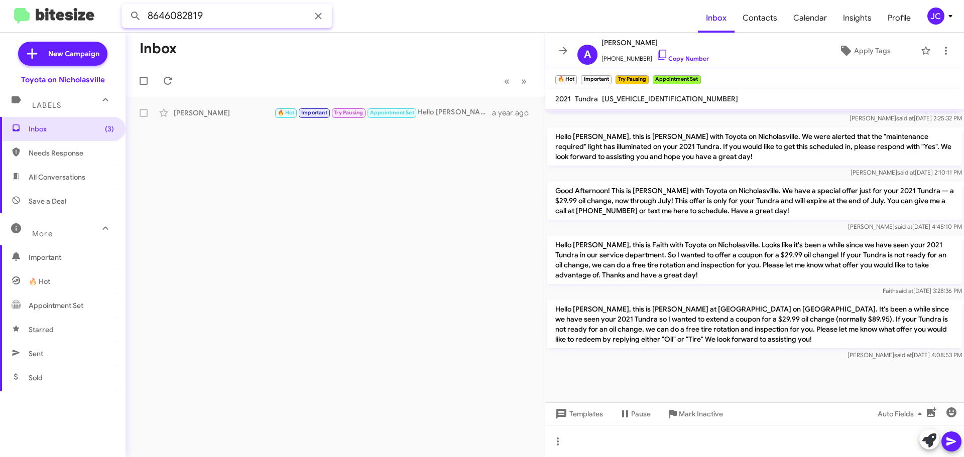
drag, startPoint x: 72, startPoint y: 18, endPoint x: 11, endPoint y: 1, distance: 63.2
click at [12, 18] on mat-toolbar "8646082819 Inbox Contacts Calendar Insights Profile JC" at bounding box center [482, 16] width 964 height 32
click at [126, 6] on button at bounding box center [136, 16] width 20 height 20
click at [246, 111] on div "Jose Rodarte" at bounding box center [224, 113] width 100 height 10
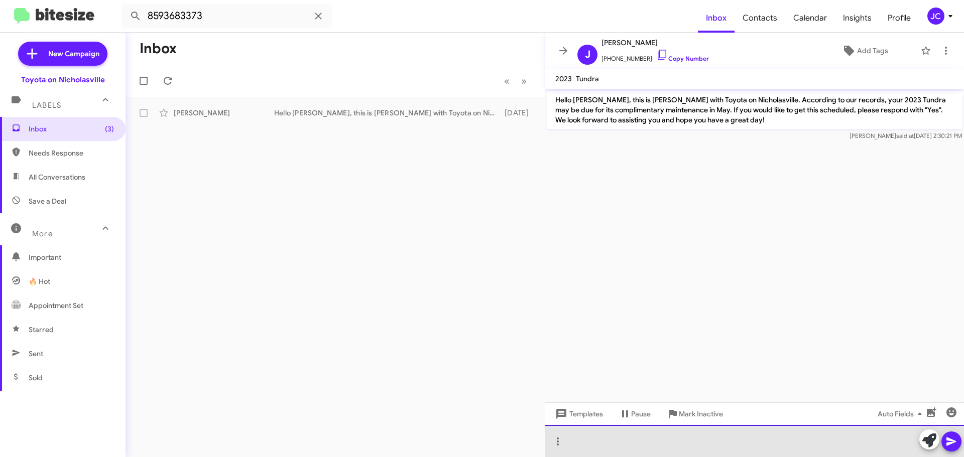
click at [570, 445] on div at bounding box center [754, 441] width 419 height 32
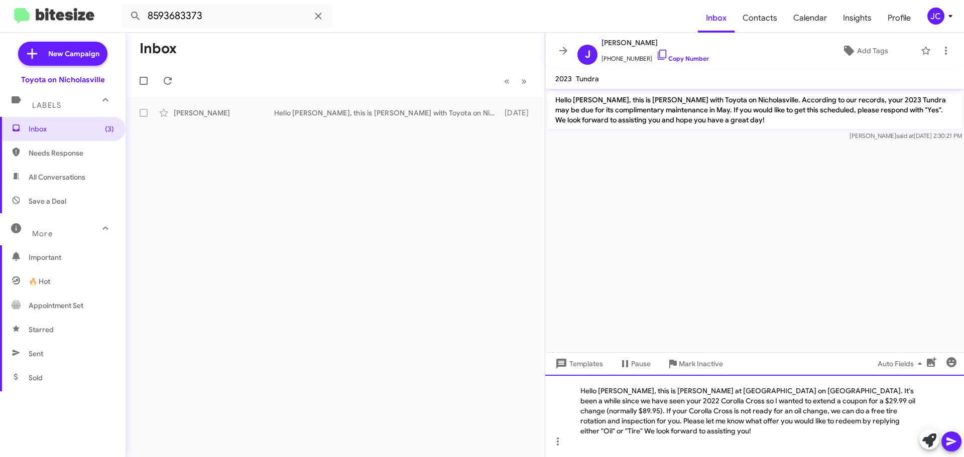
click at [618, 392] on div "Hello Nancy, this is Jessika at Toyota on Nicholasville. It's been a while sinc…" at bounding box center [749, 411] width 338 height 50
click at [624, 400] on div "Hello Jose, this is Jessika at Toyota on Nicholasville. It's been a while since…" at bounding box center [749, 411] width 338 height 50
click at [908, 413] on div "Hello Jose, this is Jessika at Toyota on Nicholasville. It's been a while since…" at bounding box center [749, 411] width 338 height 50
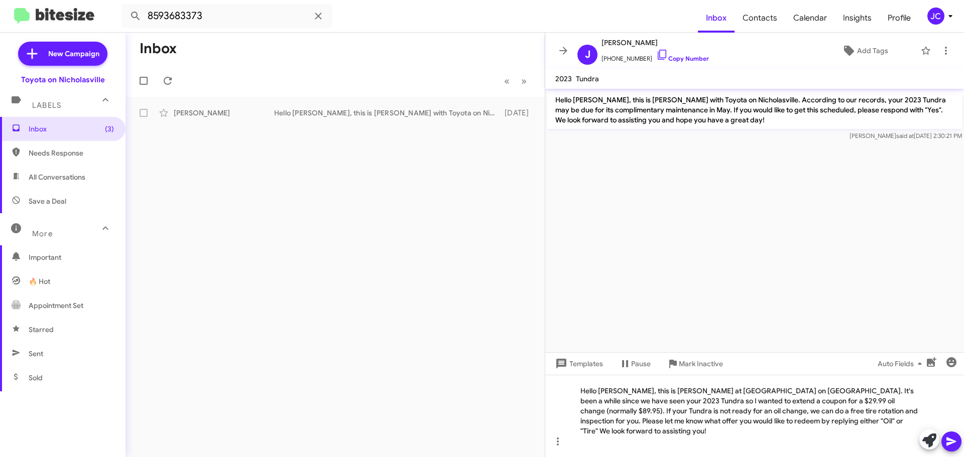
click at [956, 441] on icon at bounding box center [951, 442] width 12 height 12
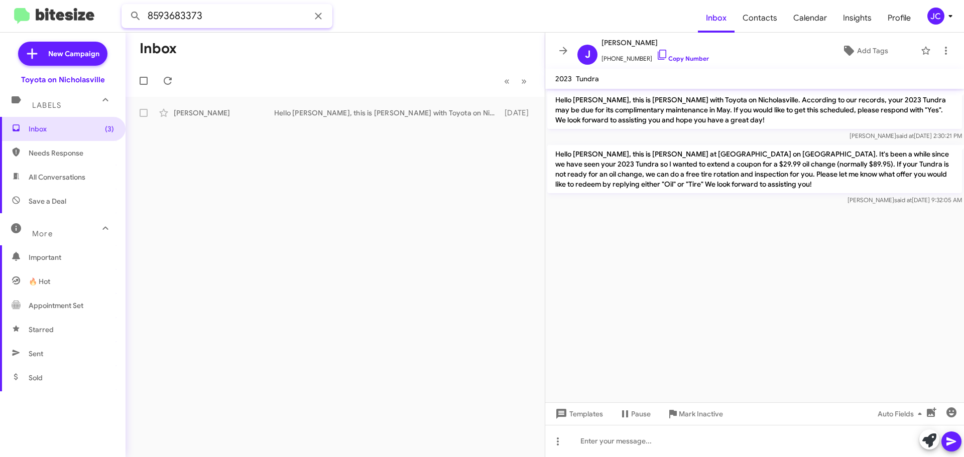
click at [225, 18] on input "8593683373" at bounding box center [226, 16] width 211 height 24
type input "8593960537"
click at [126, 6] on button at bounding box center [136, 16] width 20 height 20
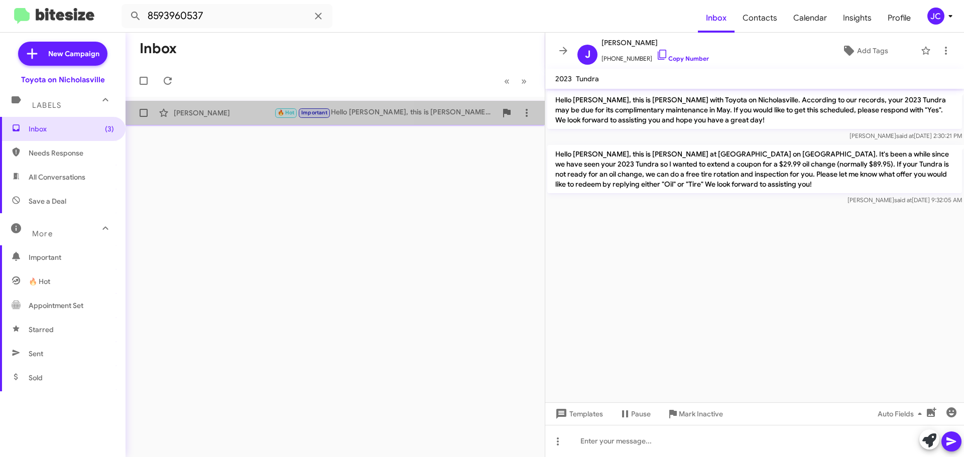
click at [224, 117] on div "Erik Lebron" at bounding box center [224, 113] width 100 height 10
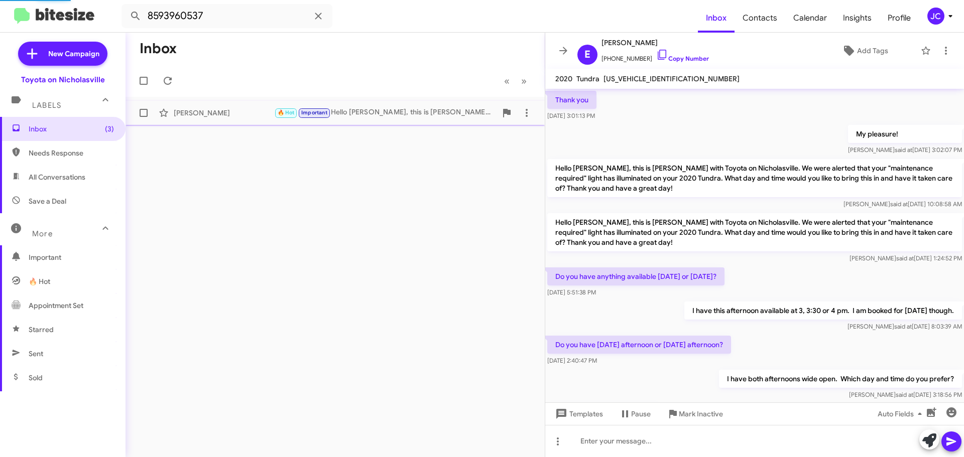
scroll to position [489, 0]
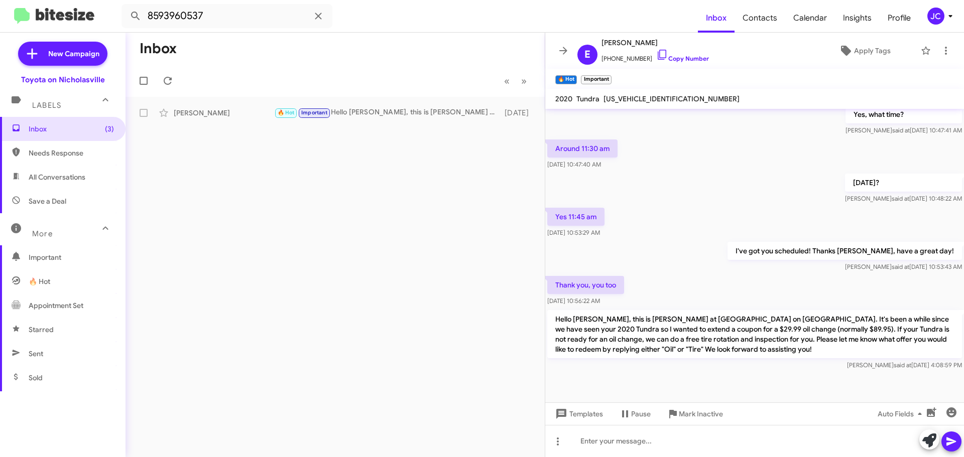
click at [474, 230] on div "Inbox « Previous » Next Erik Lebron 🔥 Hot Important Hello Erik, this is Jessika…" at bounding box center [335, 245] width 419 height 425
click at [68, 132] on span "Inbox (3)" at bounding box center [71, 129] width 85 height 10
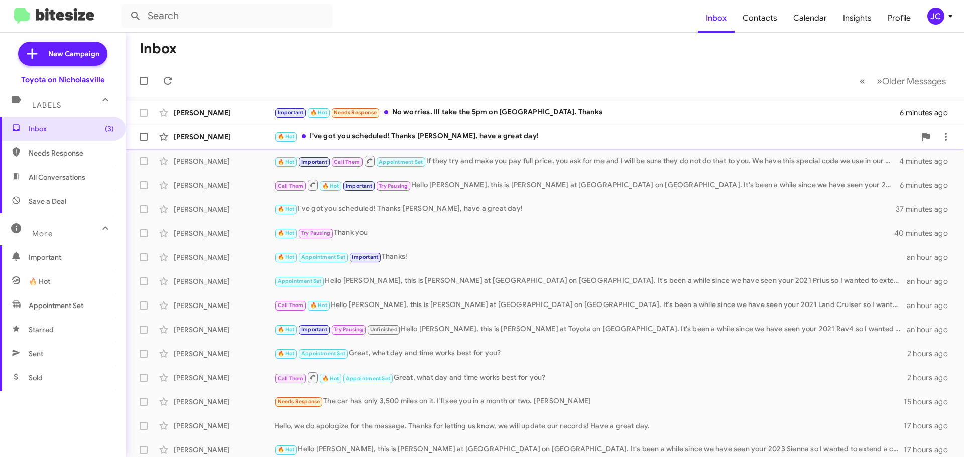
click at [211, 142] on div "[PERSON_NAME]" at bounding box center [224, 137] width 100 height 10
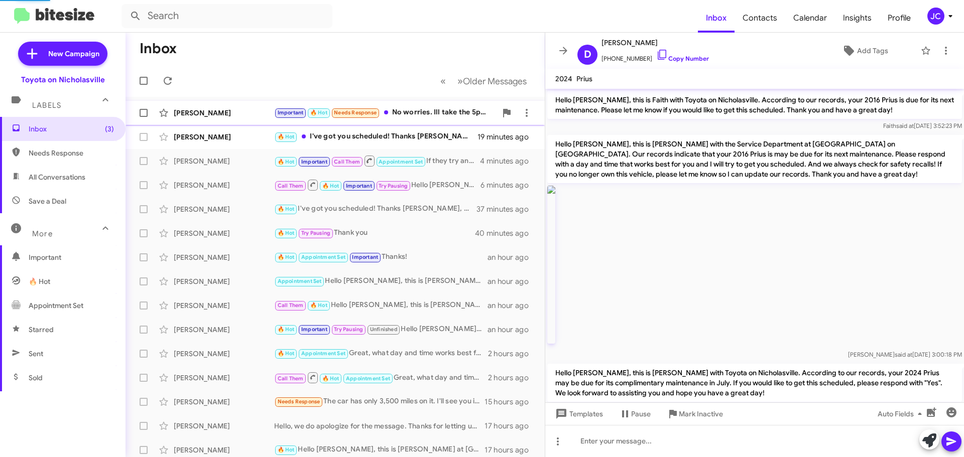
scroll to position [448, 0]
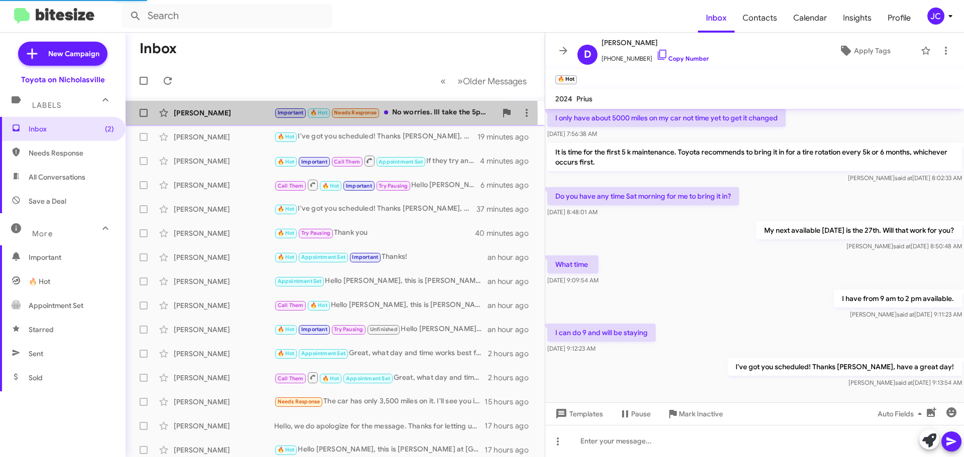
click at [203, 114] on div "[PERSON_NAME]" at bounding box center [224, 113] width 100 height 10
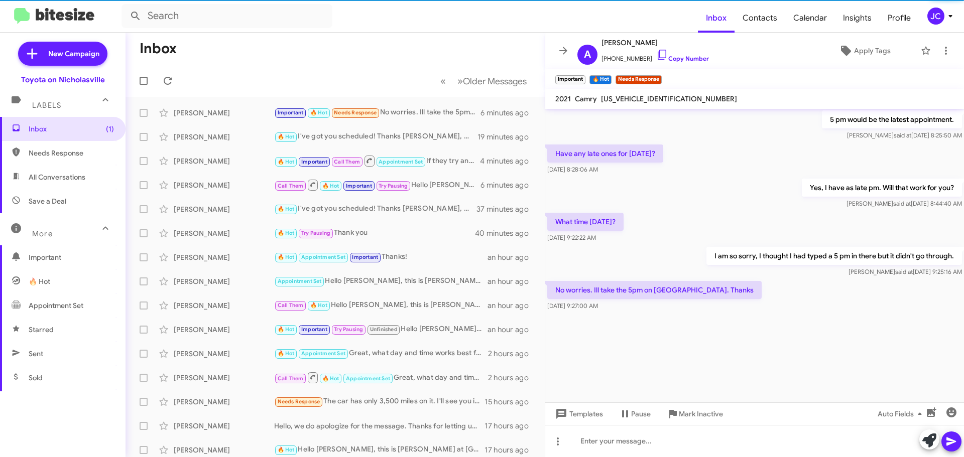
scroll to position [1652, 0]
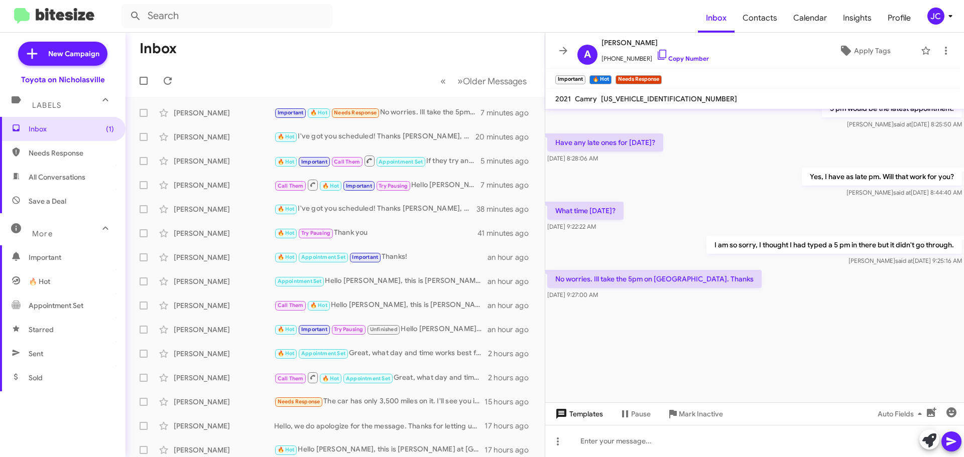
click at [578, 411] on span "Templates" at bounding box center [578, 414] width 50 height 18
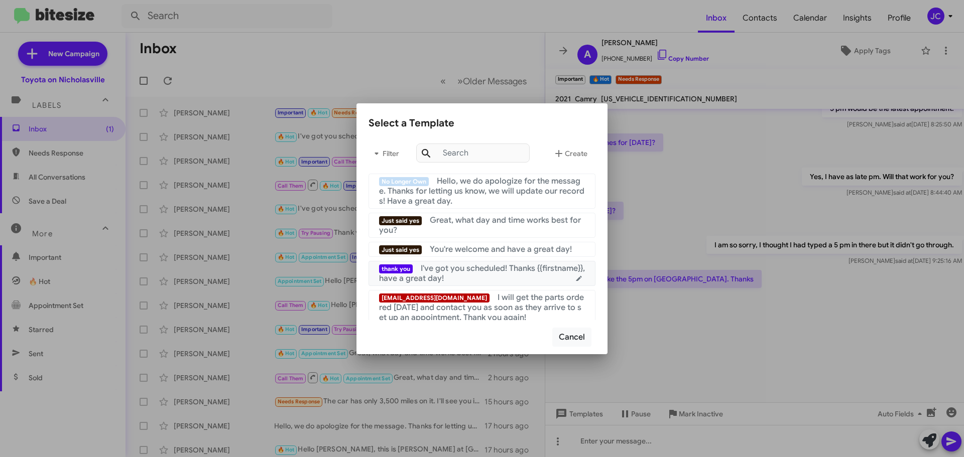
click at [532, 273] on span "I've got you scheduled! Thanks {{firstname}}, have a great day!" at bounding box center [482, 274] width 206 height 20
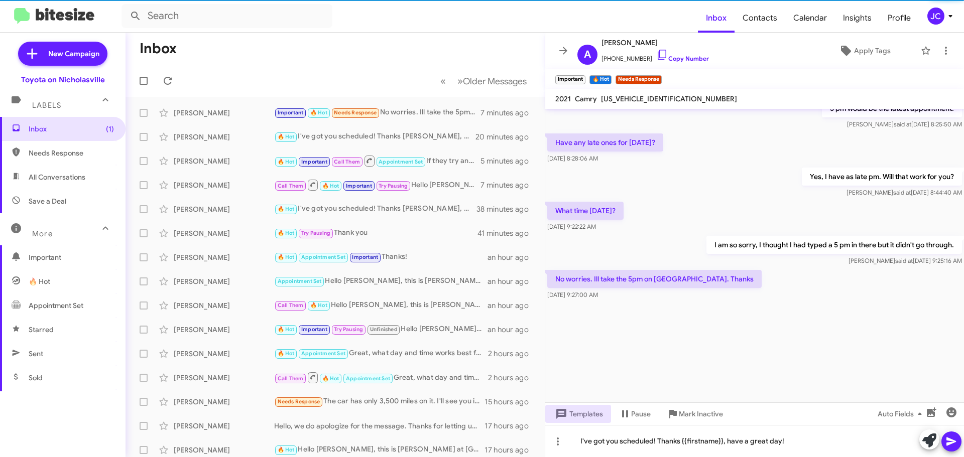
click at [952, 442] on icon at bounding box center [951, 442] width 12 height 12
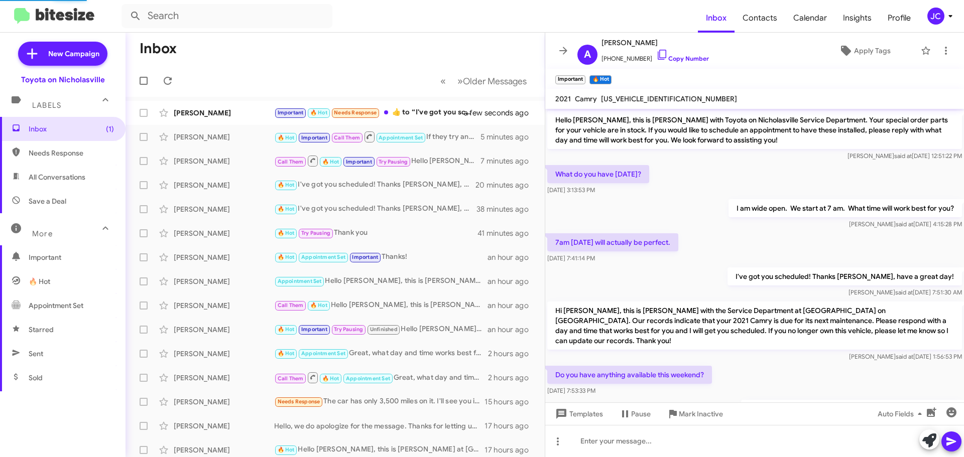
scroll to position [500, 0]
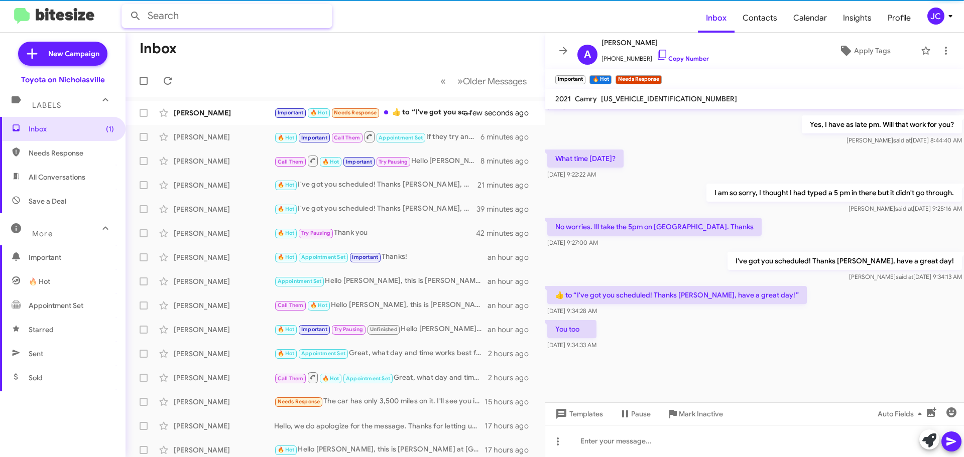
click at [157, 19] on input "text" at bounding box center [226, 16] width 211 height 24
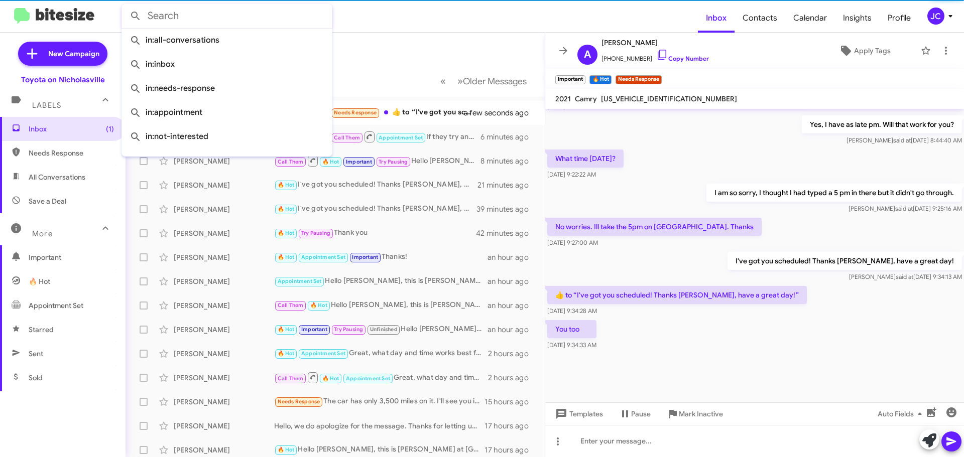
paste input "JUSTIN GAUDINIER"
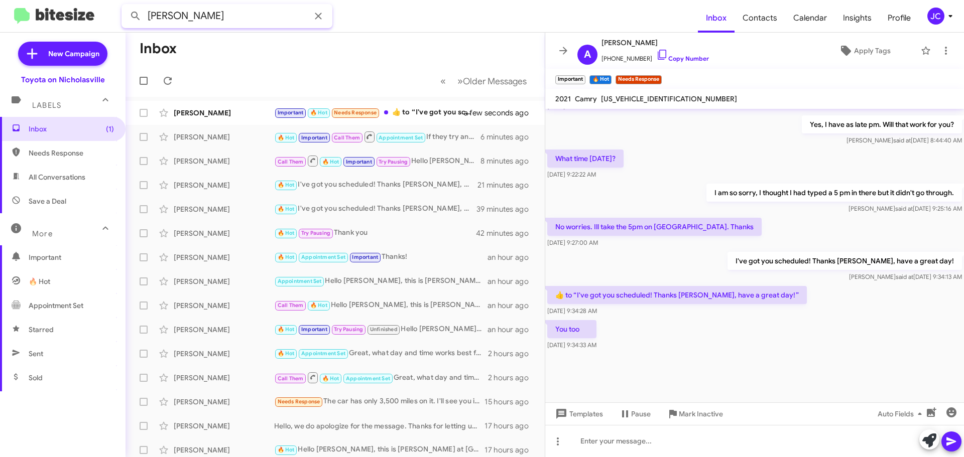
click at [126, 6] on button at bounding box center [136, 16] width 20 height 20
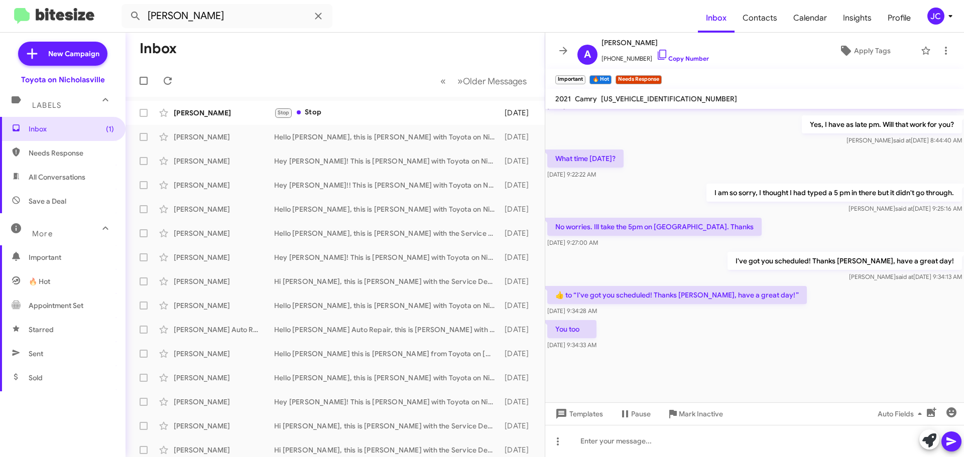
drag, startPoint x: 55, startPoint y: 197, endPoint x: 78, endPoint y: 197, distance: 23.1
click at [55, 197] on span "Save a Deal" at bounding box center [48, 201] width 38 height 10
type input "in:not-interested"
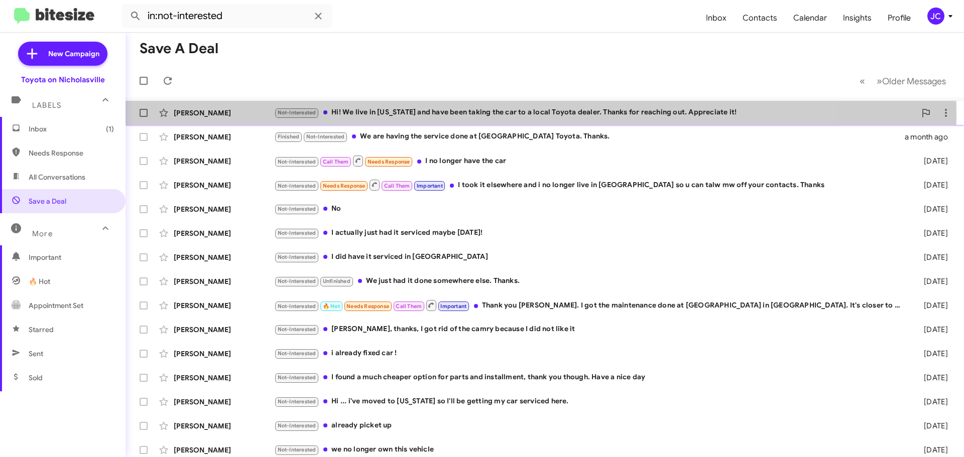
click at [196, 113] on div "Darci Miller" at bounding box center [224, 113] width 100 height 10
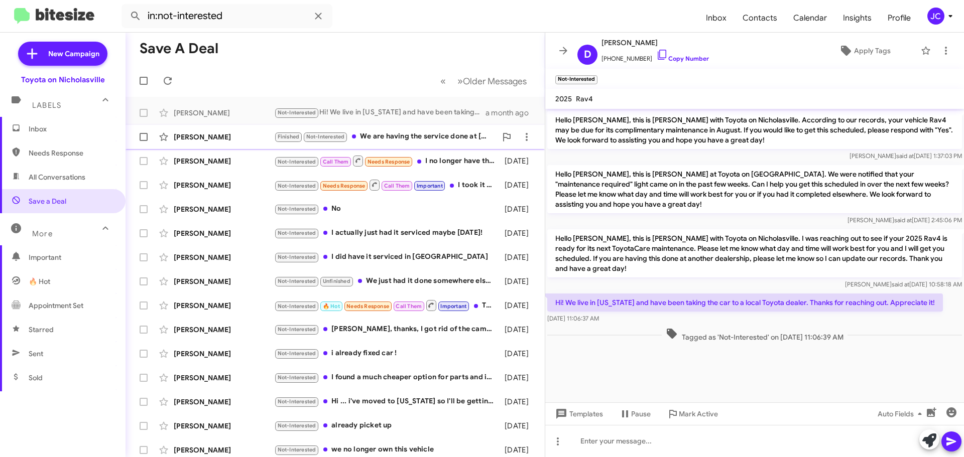
click at [268, 131] on div "Kevin Eichhorn Finished Not-Interested We are having the service done at Frankf…" at bounding box center [335, 137] width 403 height 20
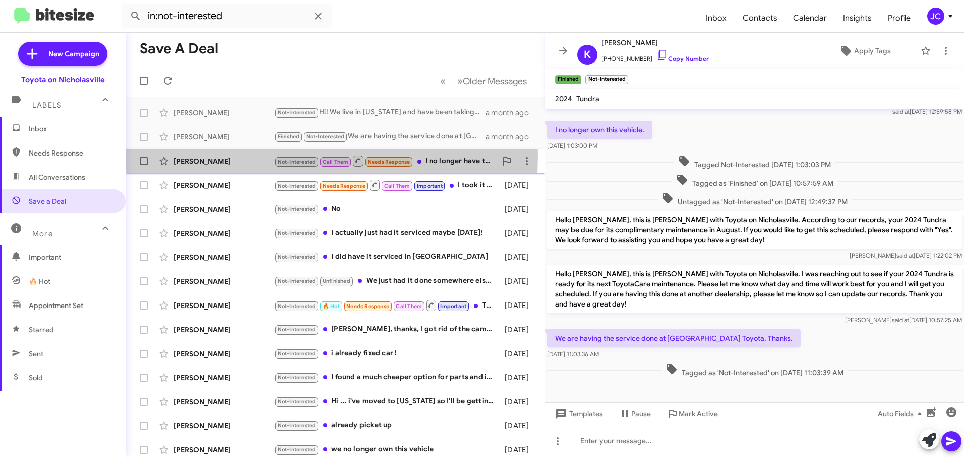
click at [224, 156] on div "Anita Susie Wilkerson Not-Interested Call Them Needs Response I no longer have …" at bounding box center [335, 161] width 403 height 20
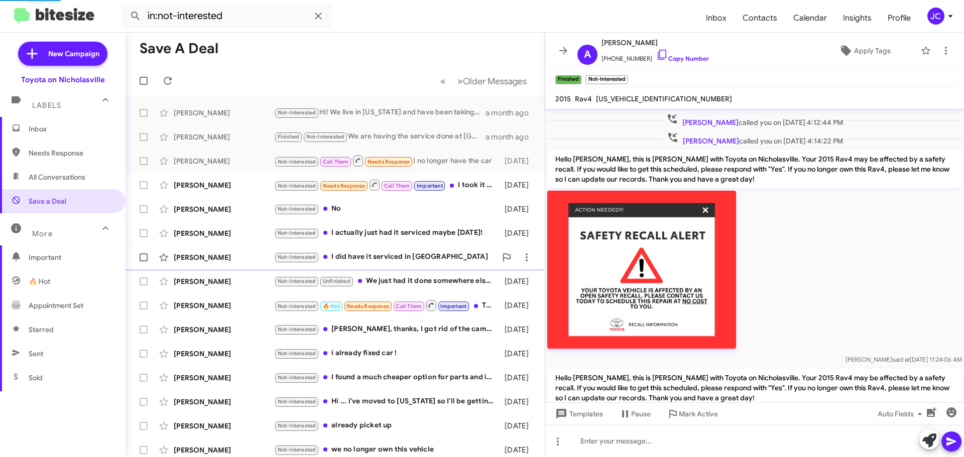
scroll to position [472, 0]
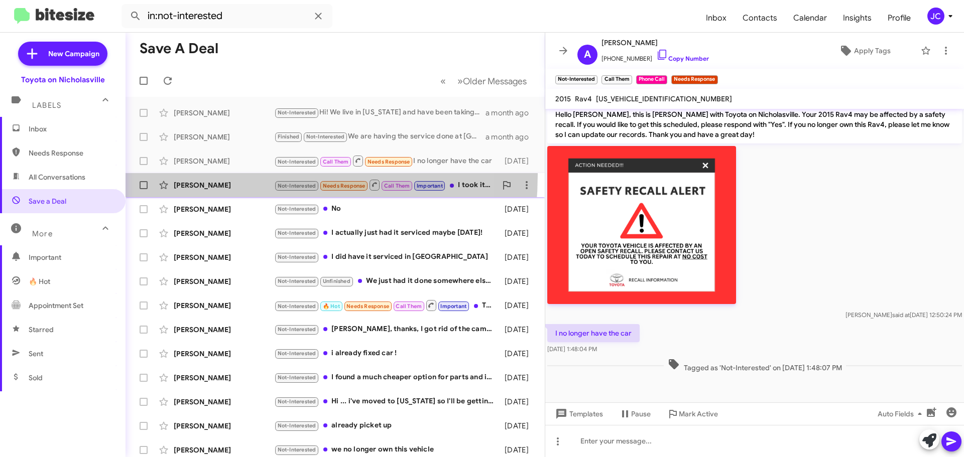
click at [197, 175] on span "Cynthia Zvonar Not-Interested Needs Response Call Them Important I took it else…" at bounding box center [335, 185] width 419 height 24
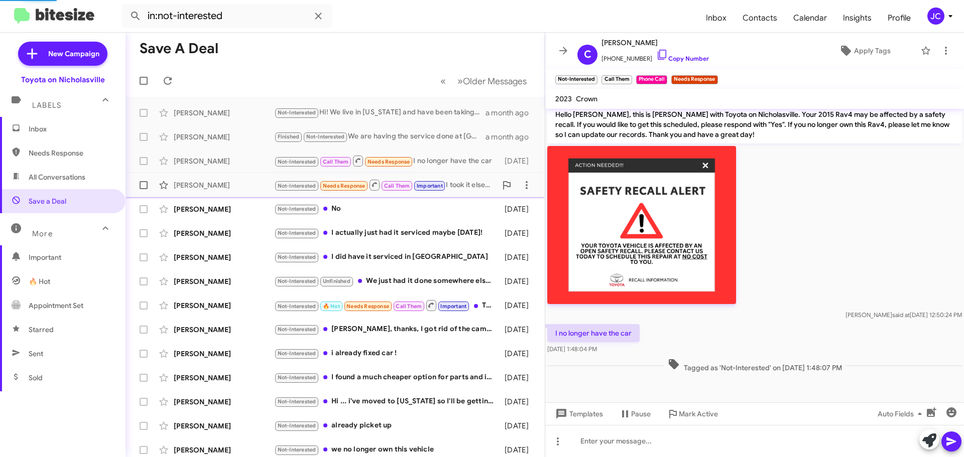
scroll to position [1094, 0]
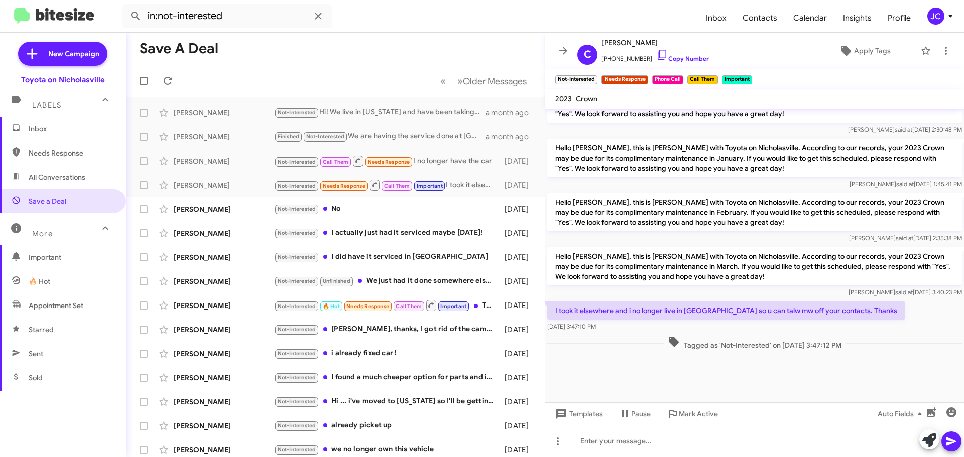
click at [61, 124] on span "Inbox" at bounding box center [63, 129] width 126 height 24
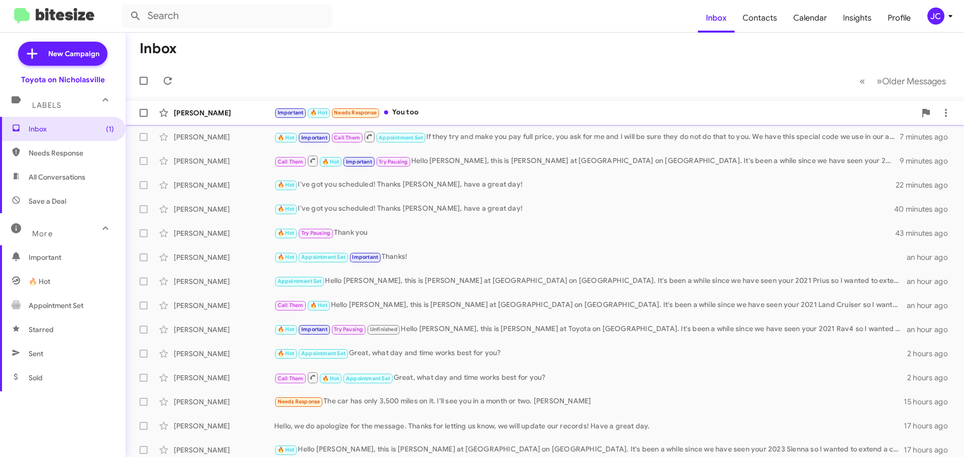
click at [225, 121] on div "Angie Kerrick Important 🔥 Hot Needs Response You too a minute ago" at bounding box center [545, 113] width 822 height 20
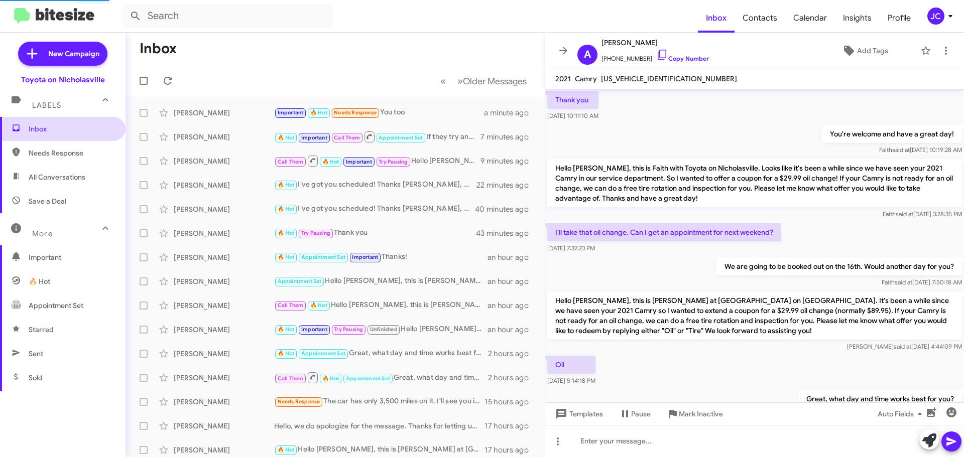
scroll to position [479, 0]
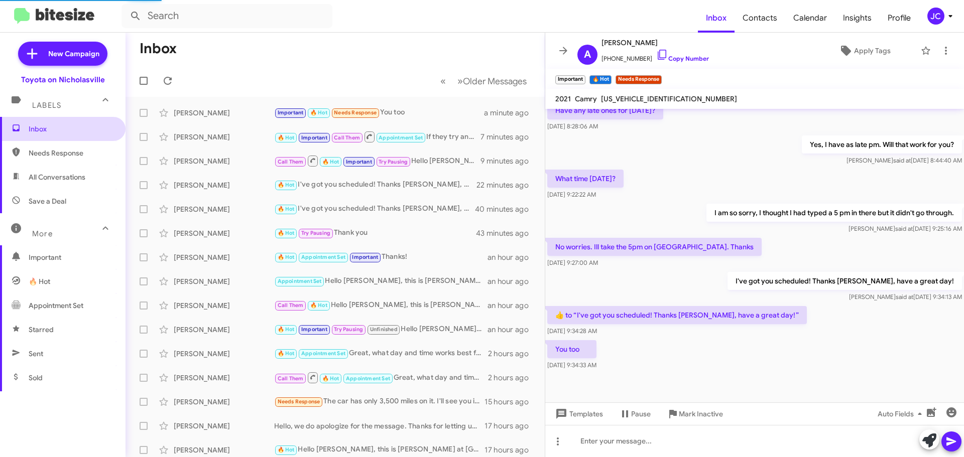
click at [52, 129] on span "Inbox" at bounding box center [71, 129] width 85 height 10
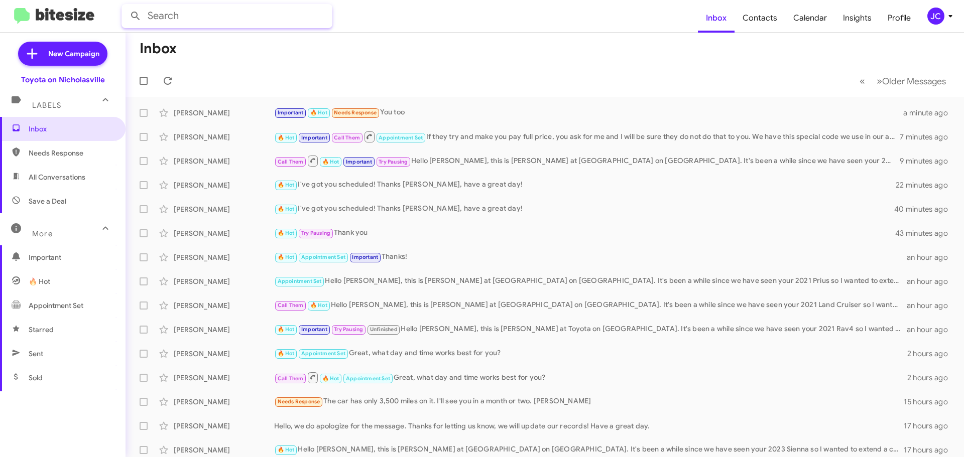
click at [202, 8] on input "text" at bounding box center [226, 16] width 211 height 24
click at [126, 6] on button at bounding box center [136, 16] width 20 height 20
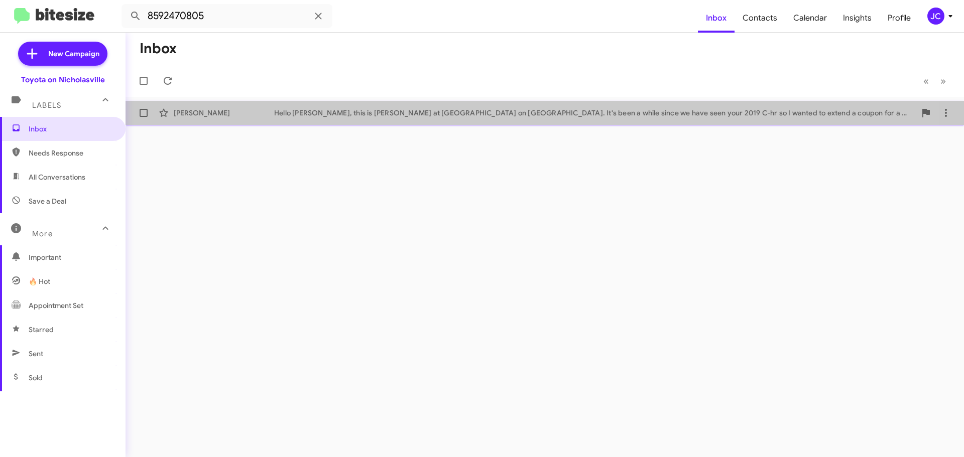
click at [314, 105] on div "Justin Gaudinier Hello Justin, this is Jessika at Toyota on Nicholasville. It's…" at bounding box center [545, 113] width 822 height 20
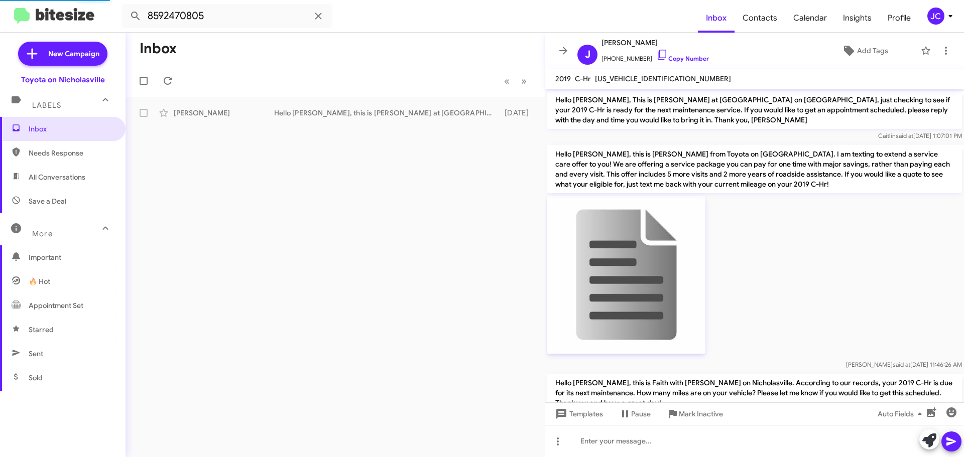
scroll to position [1352, 0]
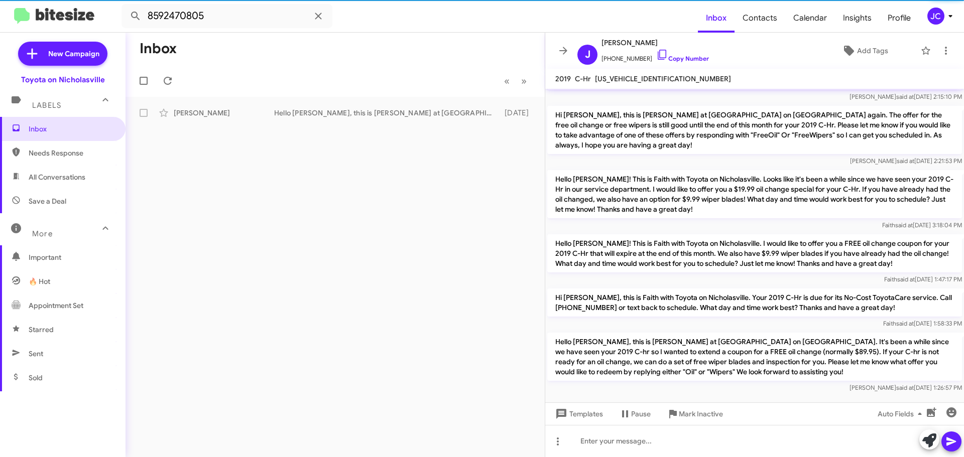
click at [653, 339] on p "Hello Justin, this is Jessika at Toyota on Nicholasville. It's been a while sin…" at bounding box center [754, 357] width 415 height 48
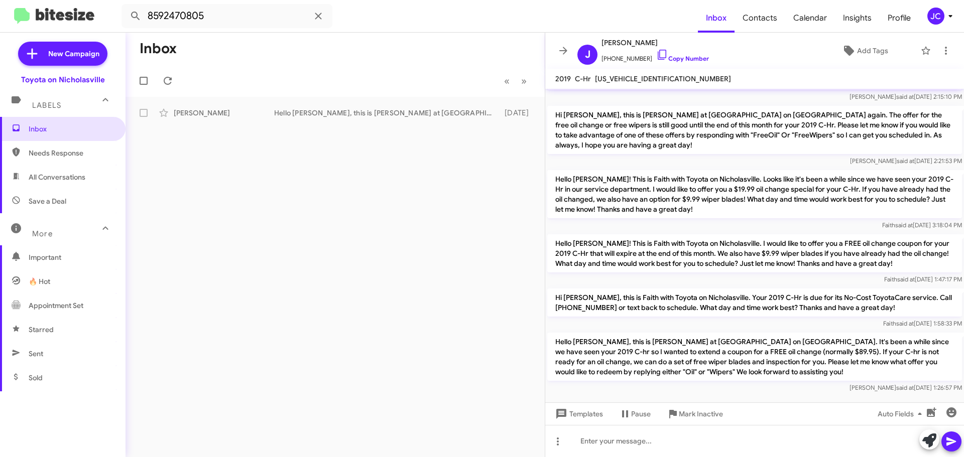
click at [653, 339] on p "Hello Justin, this is Jessika at Toyota on Nicholasville. It's been a while sin…" at bounding box center [754, 357] width 415 height 48
copy p "Hello Justin, this is Jessika at Toyota on Nicholasville. It's been a while sin…"
click at [236, 18] on input "8592470805" at bounding box center [226, 16] width 211 height 24
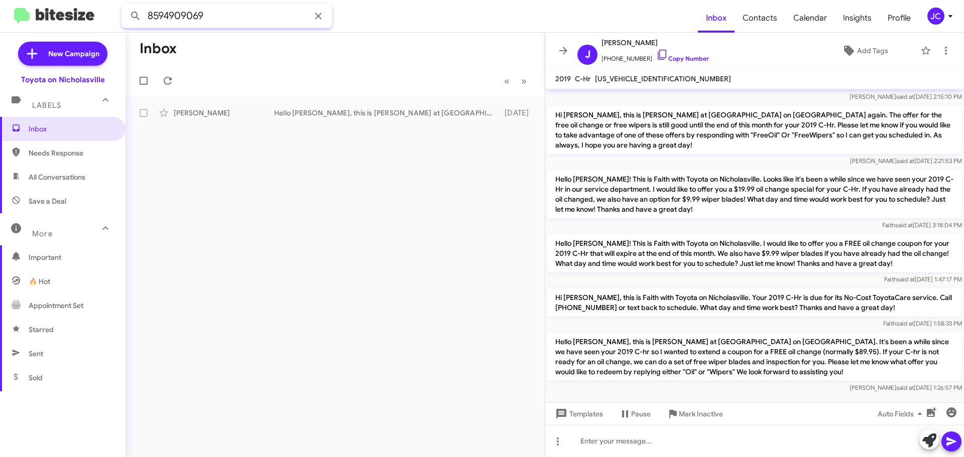
type input "8594909069"
click at [126, 6] on button at bounding box center [136, 16] width 20 height 20
click at [385, 108] on div "Good Morning! This is Amanda with Toyota on Nicholasville. I'm reaching out to …" at bounding box center [385, 113] width 222 height 10
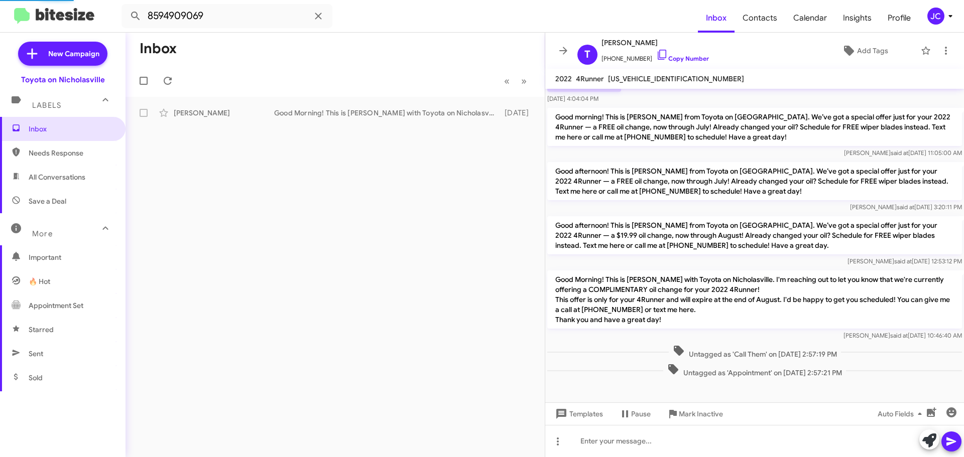
scroll to position [85, 0]
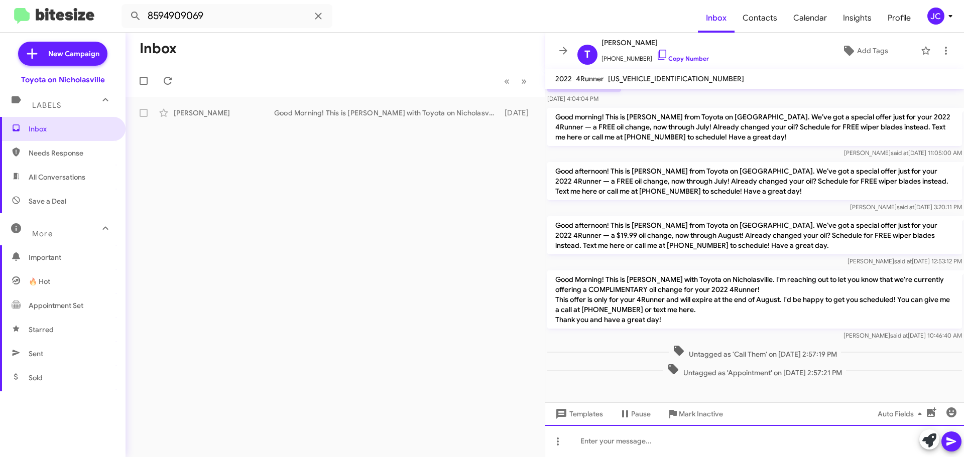
click at [593, 446] on div at bounding box center [754, 441] width 419 height 32
paste div
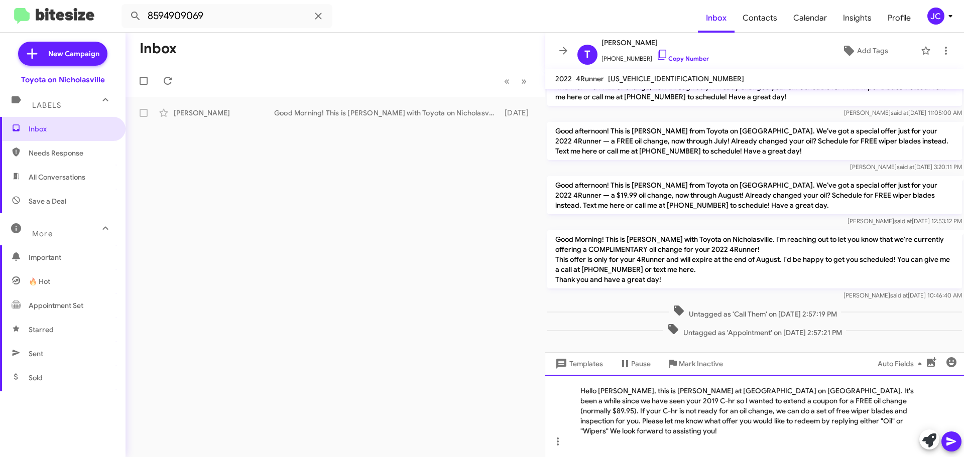
click at [617, 402] on div "Hello Justin, this is Jessika at Toyota on Nicholasville. It's been a while sin…" at bounding box center [754, 416] width 419 height 82
click at [587, 412] on div "Hello Tammy, this is Jessika at Toyota on Nicholasville. It's been a while sinc…" at bounding box center [754, 416] width 419 height 82
click at [878, 411] on div "Hello Tammy, this is Jessika at Toyota on Nicholasville. It's been a while sinc…" at bounding box center [754, 416] width 419 height 82
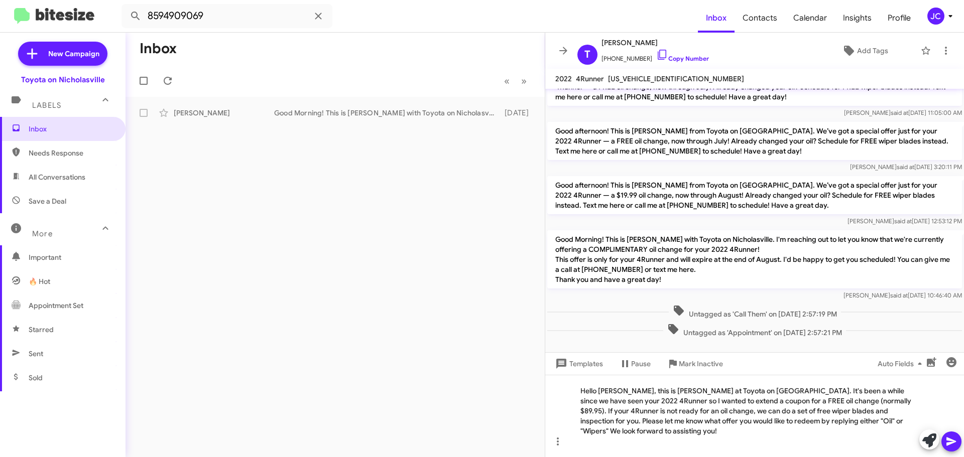
click at [955, 441] on icon at bounding box center [951, 442] width 10 height 9
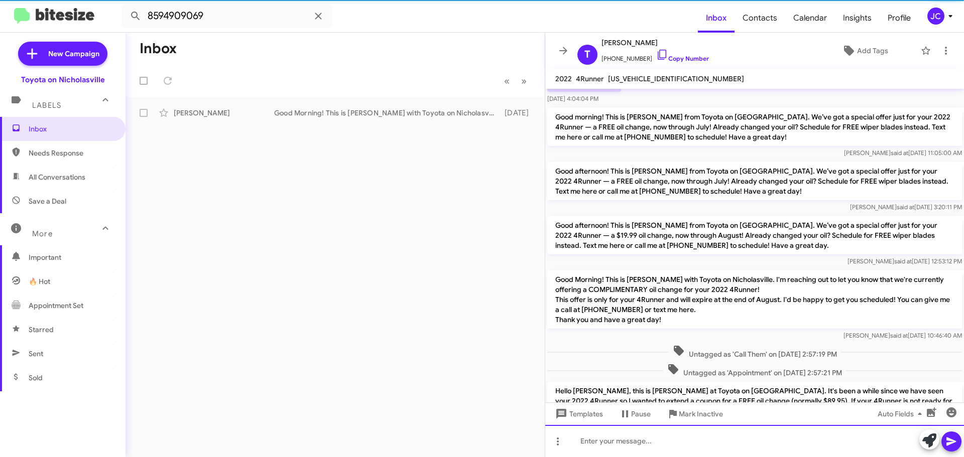
scroll to position [0, 0]
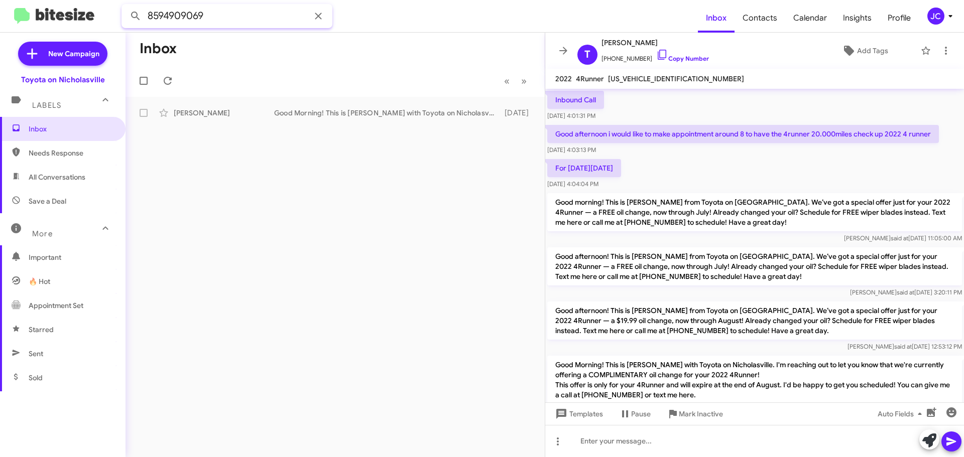
drag, startPoint x: 215, startPoint y: 14, endPoint x: 2, endPoint y: 14, distance: 213.4
click at [3, 14] on mat-toolbar "8594909069 Inbox Contacts Calendar Insights Profile JC" at bounding box center [482, 16] width 964 height 32
click at [126, 6] on button at bounding box center [136, 16] width 20 height 20
click at [262, 112] on div "Sandra Kelley" at bounding box center [224, 113] width 100 height 10
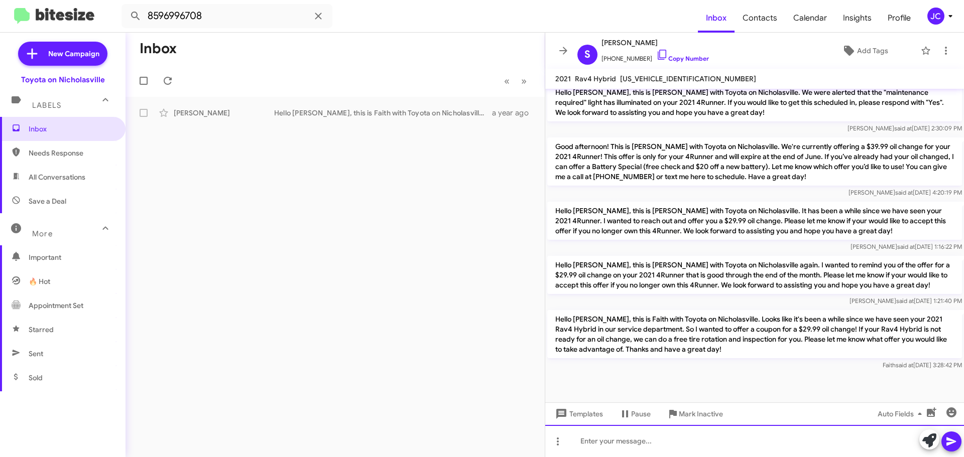
click at [582, 438] on div at bounding box center [754, 441] width 419 height 32
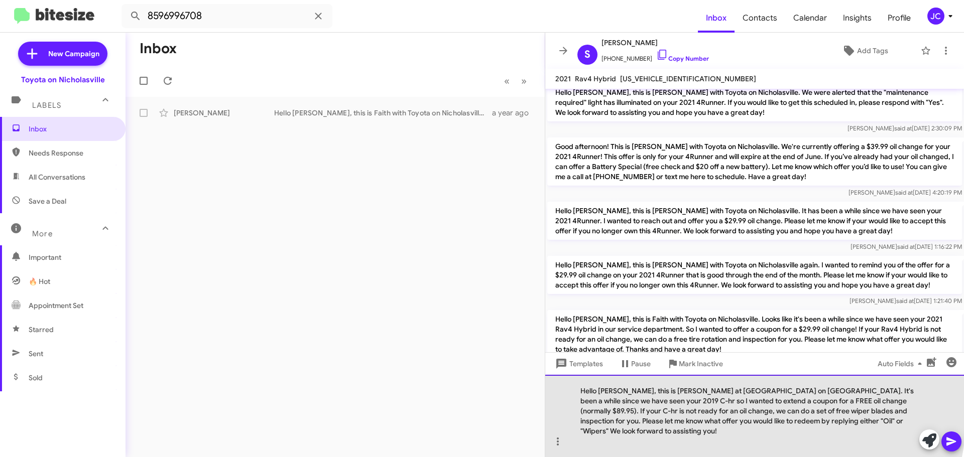
click at [618, 400] on div "Hello Justin, this is Jessika at Toyota on Nicholasville. It's been a while sin…" at bounding box center [754, 416] width 419 height 82
click at [618, 404] on div "Hello Justin, this is Jessika at Toyota on Nicholasville. It's been a while sin…" at bounding box center [754, 416] width 419 height 82
click at [586, 412] on div "Hello Megan, this is Jessika at Toyota on Nicholasville. It's been a while sinc…" at bounding box center [754, 416] width 419 height 82
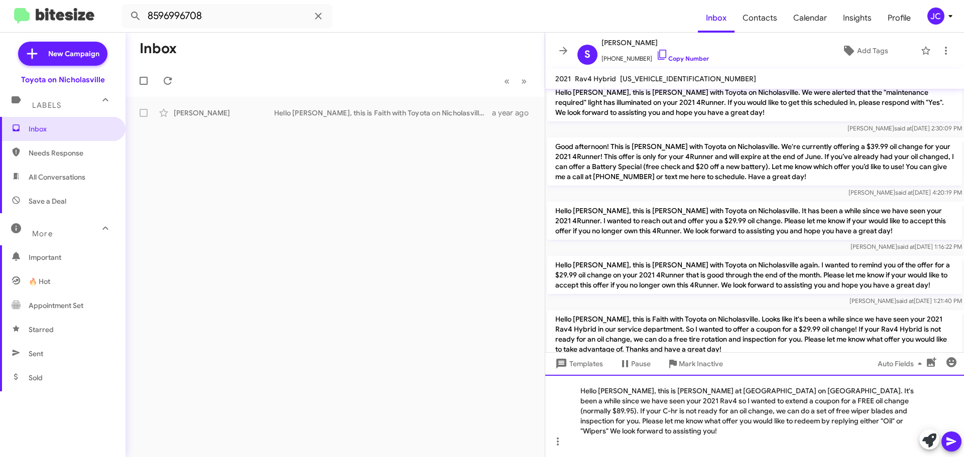
click at [867, 411] on div "Hello Megan, this is Jessika at Toyota on Nicholasville. It's been a while sinc…" at bounding box center [754, 416] width 419 height 82
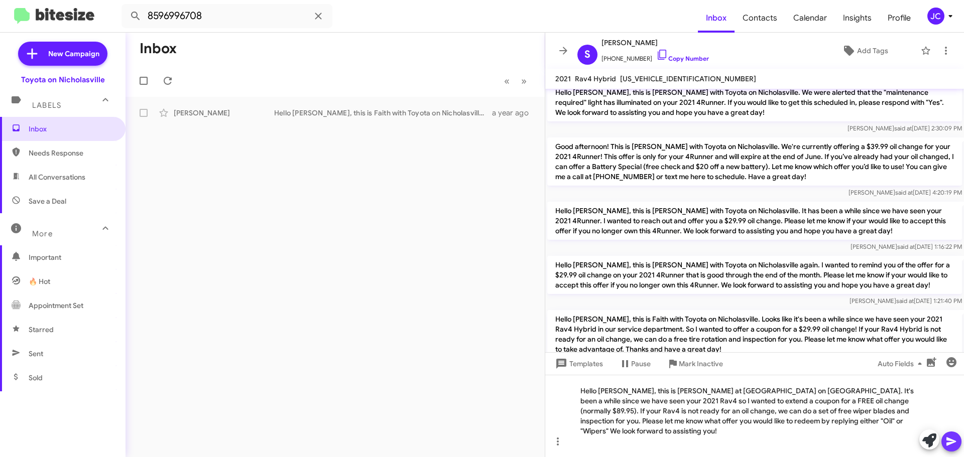
click at [959, 440] on button at bounding box center [951, 442] width 20 height 20
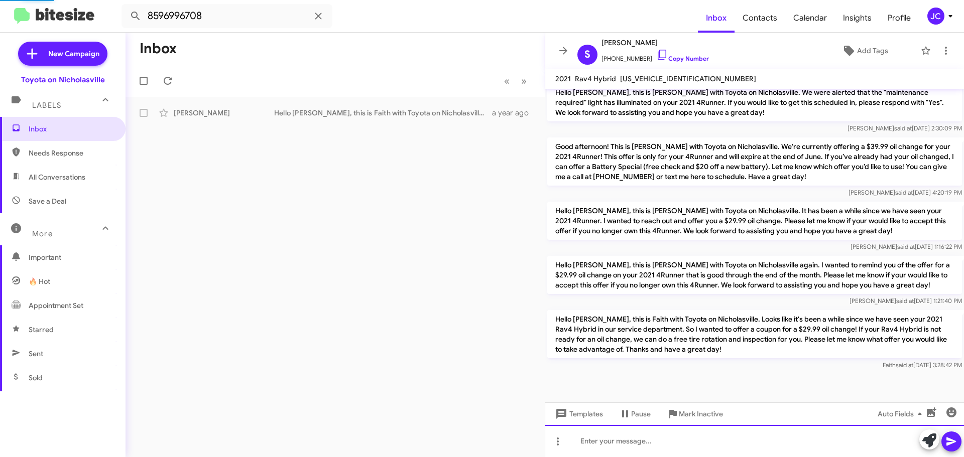
scroll to position [0, 0]
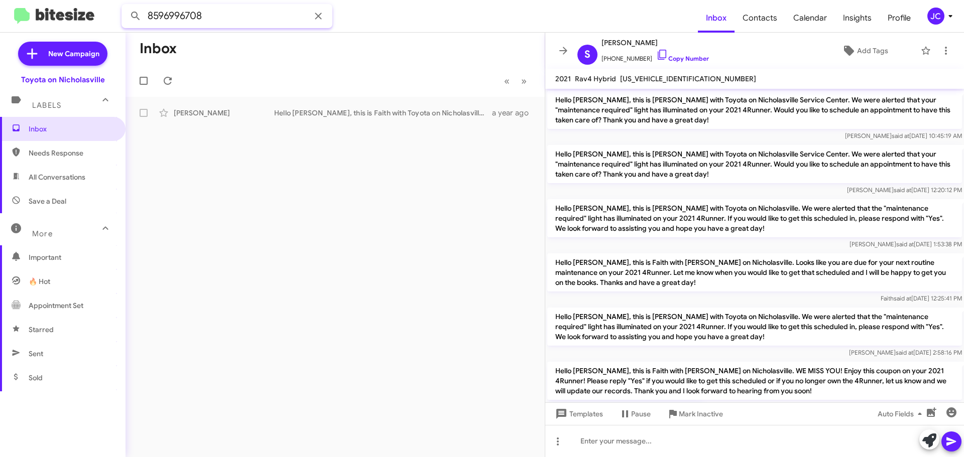
drag, startPoint x: 210, startPoint y: 9, endPoint x: 51, endPoint y: 16, distance: 159.8
click at [51, 16] on mat-toolbar "8596996708 Inbox Contacts Calendar Insights Profile JC" at bounding box center [482, 16] width 964 height 32
click at [126, 6] on button at bounding box center [136, 16] width 20 height 20
click at [358, 113] on div "Good Morning! This is Amanda with Toyota on Nicholasville. I'm reaching out to …" at bounding box center [385, 113] width 222 height 10
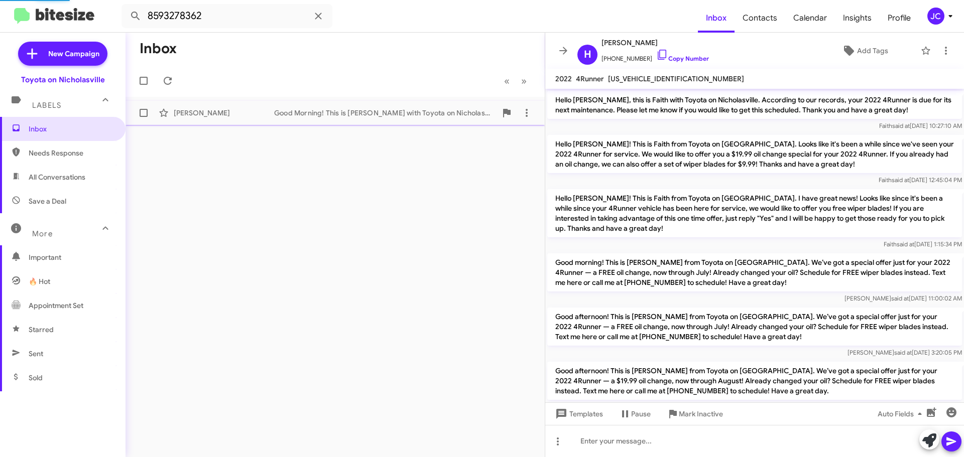
scroll to position [103, 0]
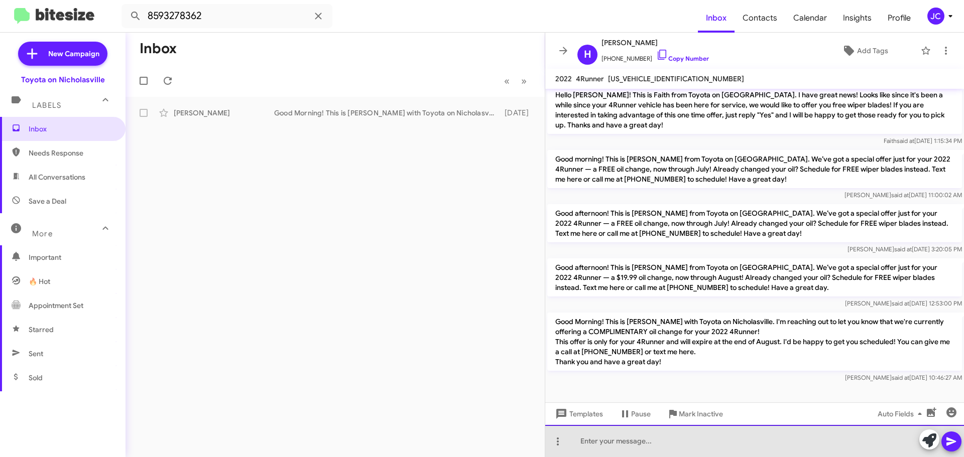
click at [590, 444] on div at bounding box center [754, 441] width 419 height 32
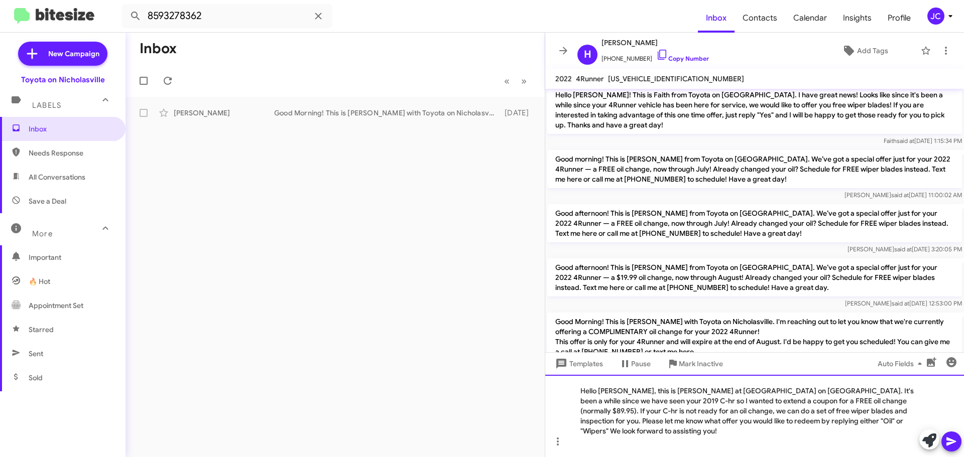
click at [618, 400] on div "Hello Justin, this is Jessika at Toyota on Nicholasville. It's been a while sin…" at bounding box center [754, 416] width 419 height 82
click at [587, 412] on div "Hello Hannah, this is Jessika at Toyota on Nicholasville. It's been a while sin…" at bounding box center [754, 416] width 419 height 82
click at [877, 413] on div "Hello Hannah, this is Jessika at Toyota on Nicholasville. It's been a while sin…" at bounding box center [754, 416] width 419 height 82
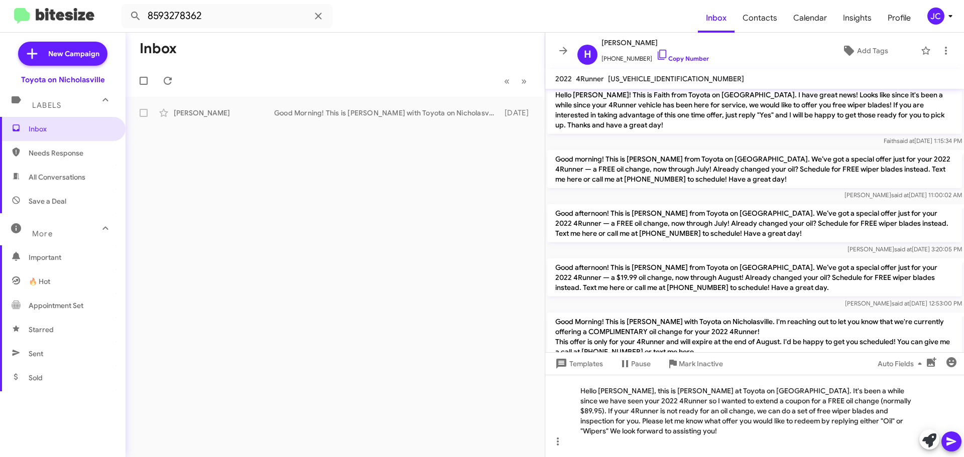
click at [953, 440] on icon at bounding box center [951, 442] width 12 height 12
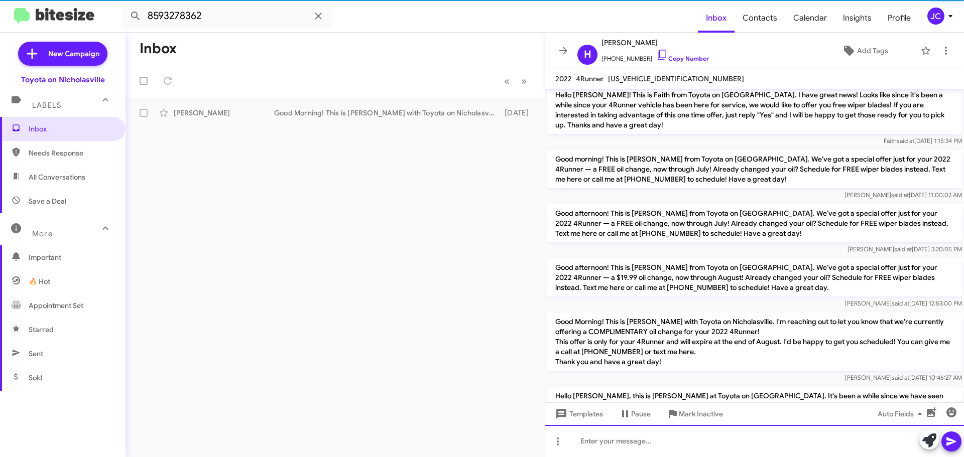
scroll to position [0, 0]
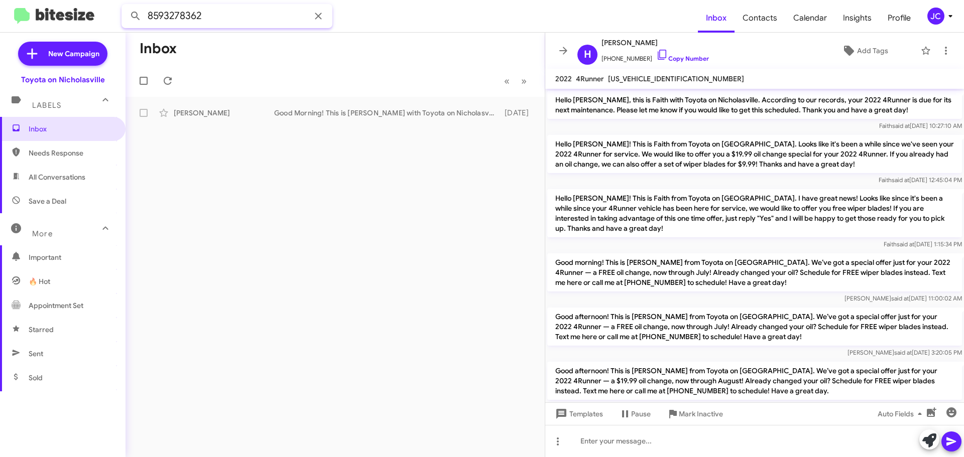
click at [230, 15] on input "8593278362" at bounding box center [226, 16] width 211 height 24
click at [126, 6] on button at bounding box center [136, 16] width 20 height 20
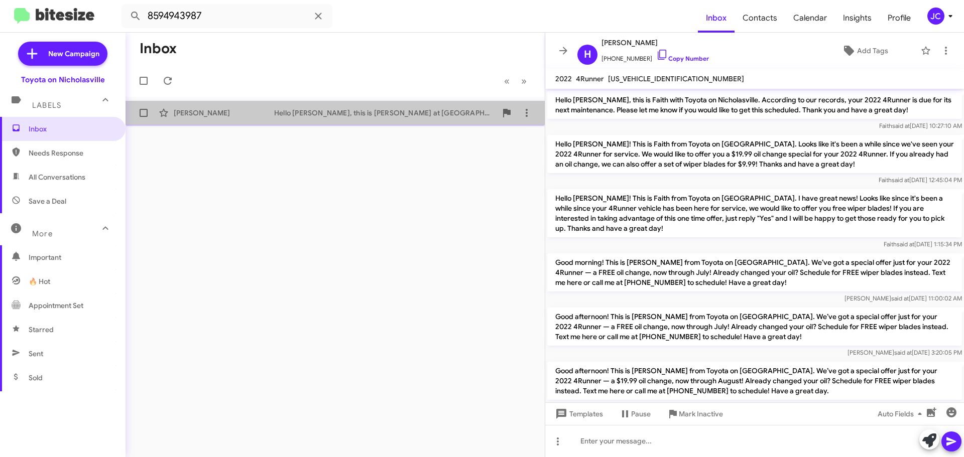
click at [218, 107] on div "Ashley Welch Hello Ashley, this is Jessika at Toyota on Nicholasville. We were …" at bounding box center [335, 113] width 403 height 20
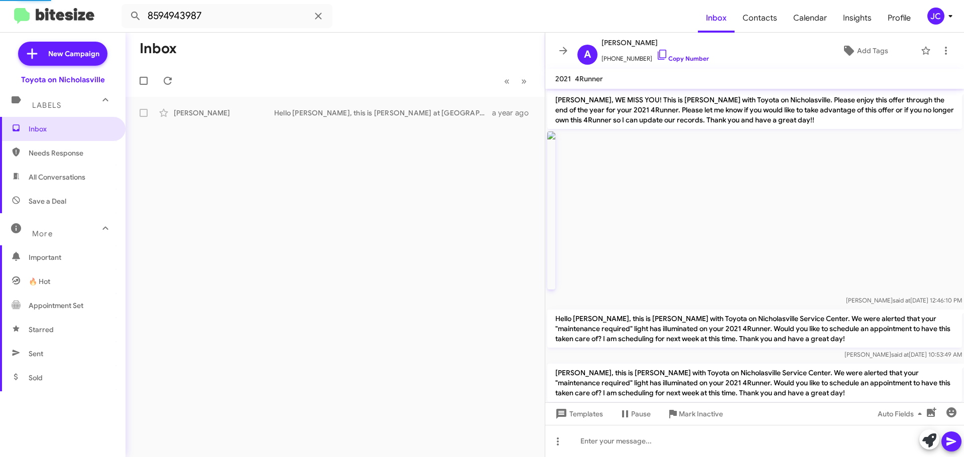
scroll to position [1430, 0]
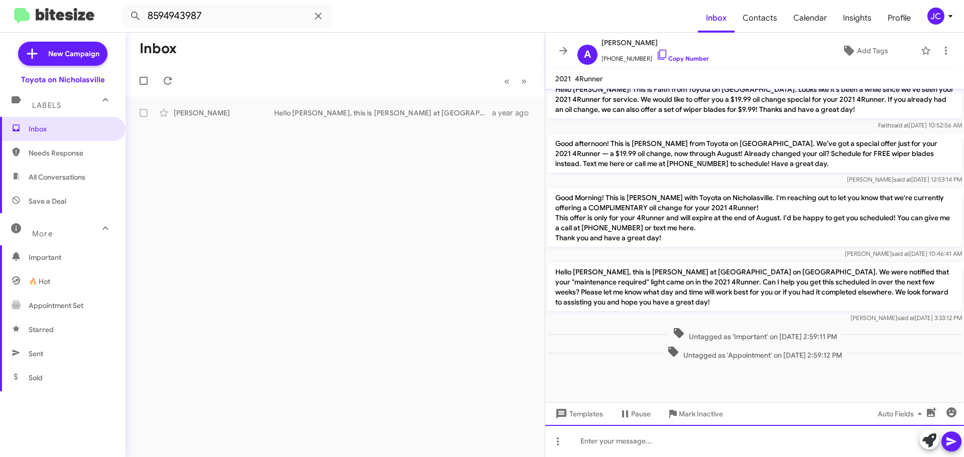
click at [578, 441] on div at bounding box center [754, 441] width 419 height 32
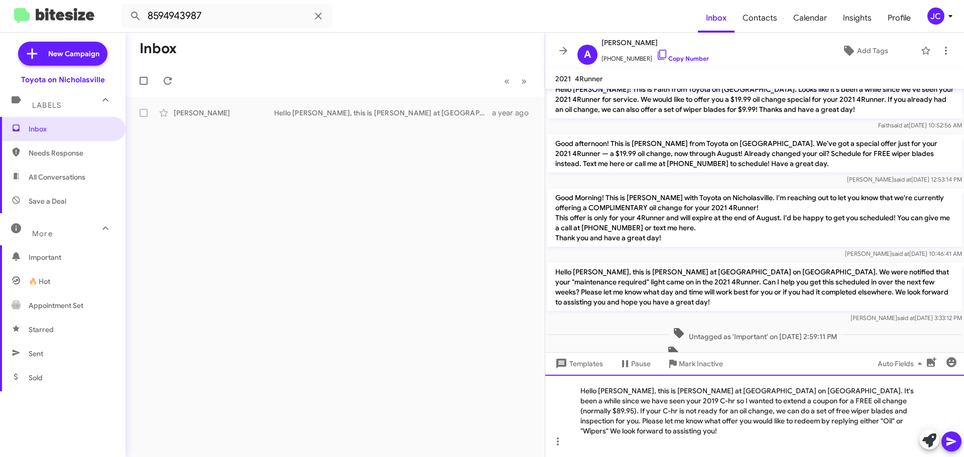
click at [618, 404] on div "Hello Justin, this is Jessika at Toyota on Nicholasville. It's been a while sin…" at bounding box center [754, 416] width 419 height 82
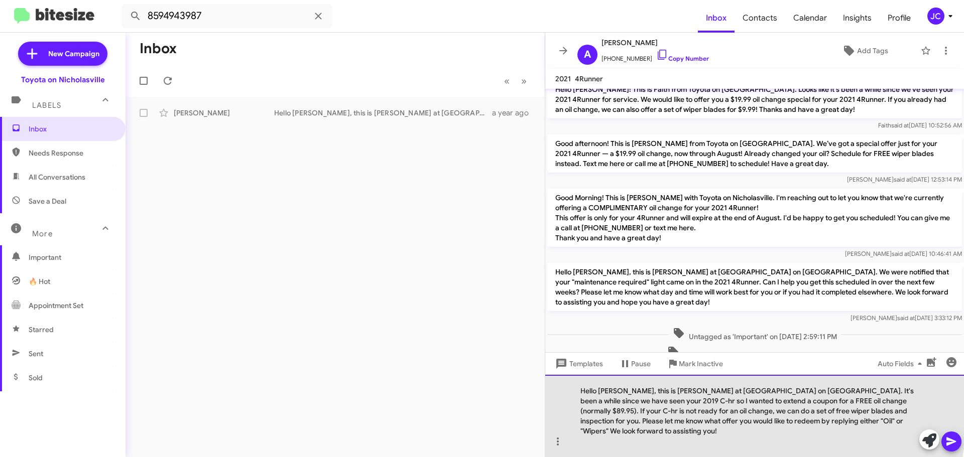
click at [587, 411] on div "Hello Ashley, this is Jessika at Toyota on Nicholasville. It's been a while sin…" at bounding box center [754, 416] width 419 height 82
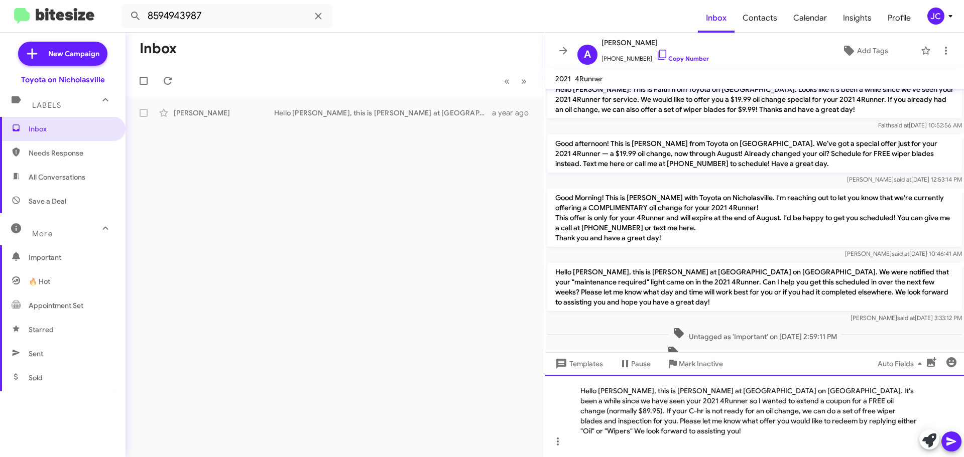
click at [878, 412] on div "Hello Ashley, this is Jessika at Toyota on Nicholasville. It's been a while sin…" at bounding box center [754, 416] width 419 height 82
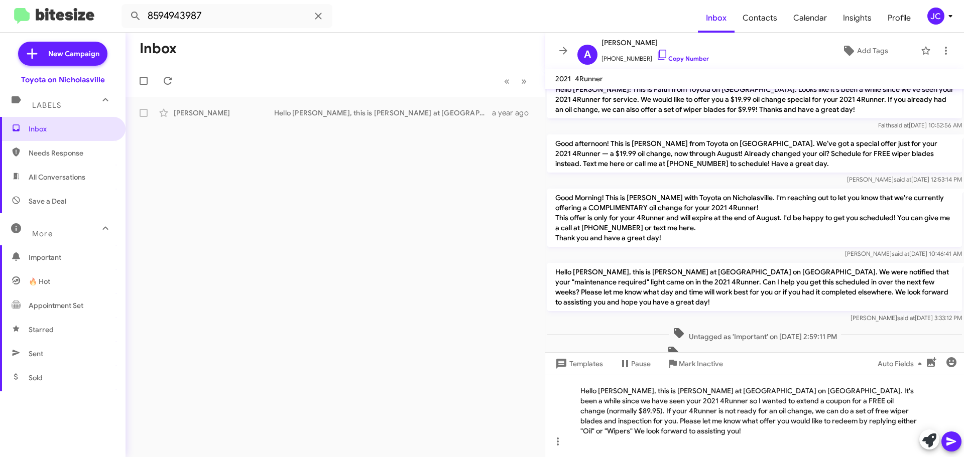
click at [947, 446] on icon at bounding box center [951, 442] width 10 height 9
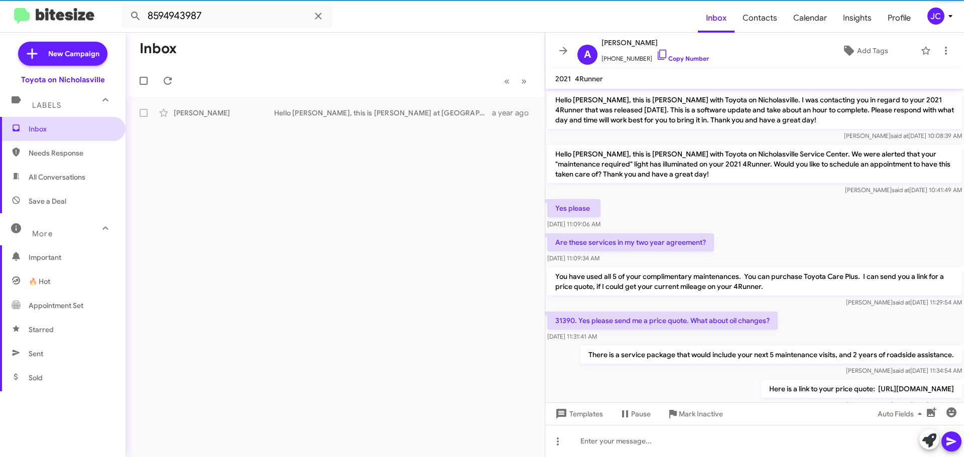
scroll to position [50, 0]
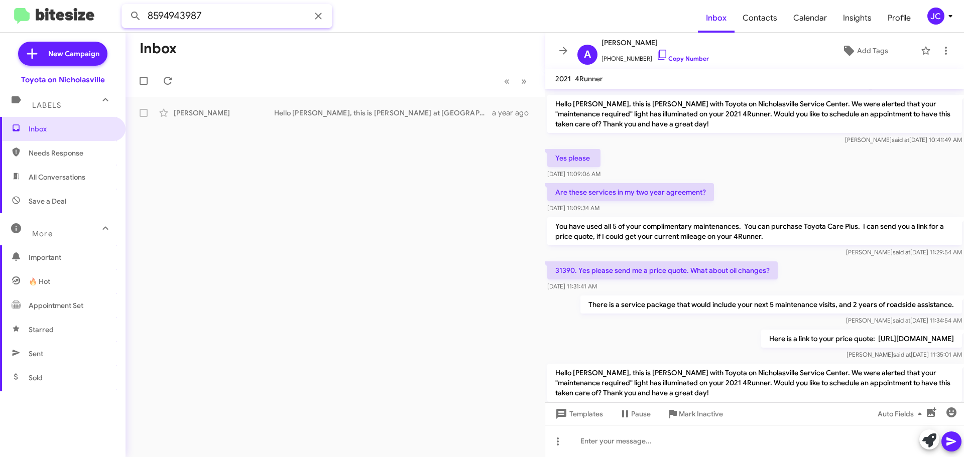
drag, startPoint x: 227, startPoint y: 14, endPoint x: 31, endPoint y: 14, distance: 195.8
click at [31, 14] on mat-toolbar "8594943987 Inbox Contacts Calendar Insights Profile JC" at bounding box center [482, 16] width 964 height 32
click at [126, 6] on button at bounding box center [136, 16] width 20 height 20
click at [261, 101] on span "Andrew Coomer Good afternoon! This is Amanda with Toyota on Nicholasville. We h…" at bounding box center [335, 113] width 419 height 24
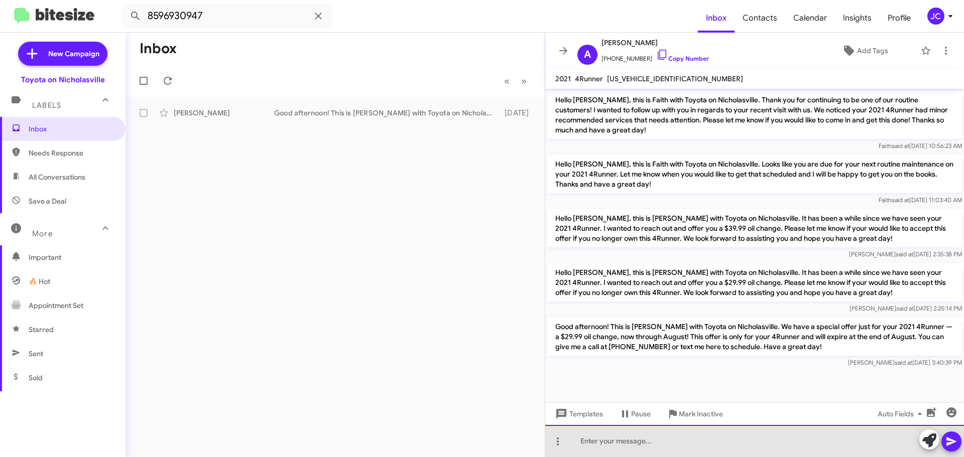
click at [583, 442] on div at bounding box center [754, 441] width 419 height 32
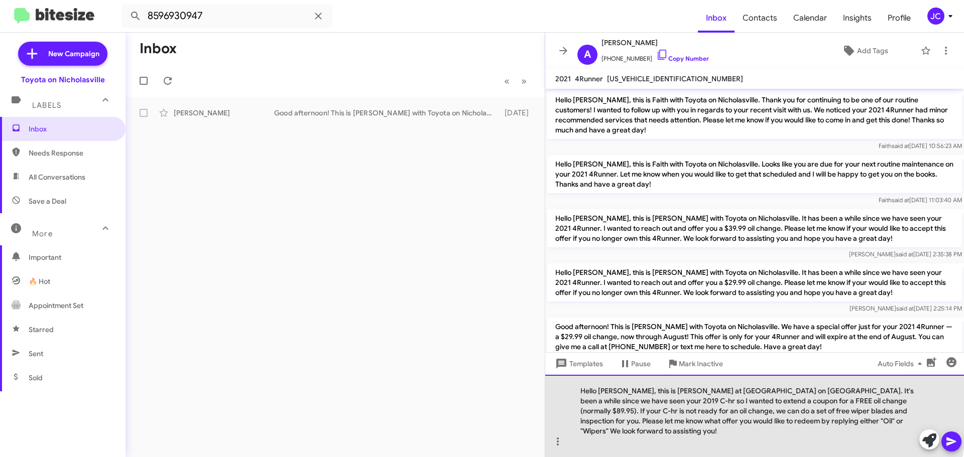
click at [618, 403] on div "Hello Justin, this is Jessika at Toyota on Nicholasville. It's been a while sin…" at bounding box center [754, 416] width 419 height 82
click at [588, 412] on div "Hello Andrew, this is Jessika at Toyota on Nicholasville. It's been a while sin…" at bounding box center [754, 416] width 419 height 82
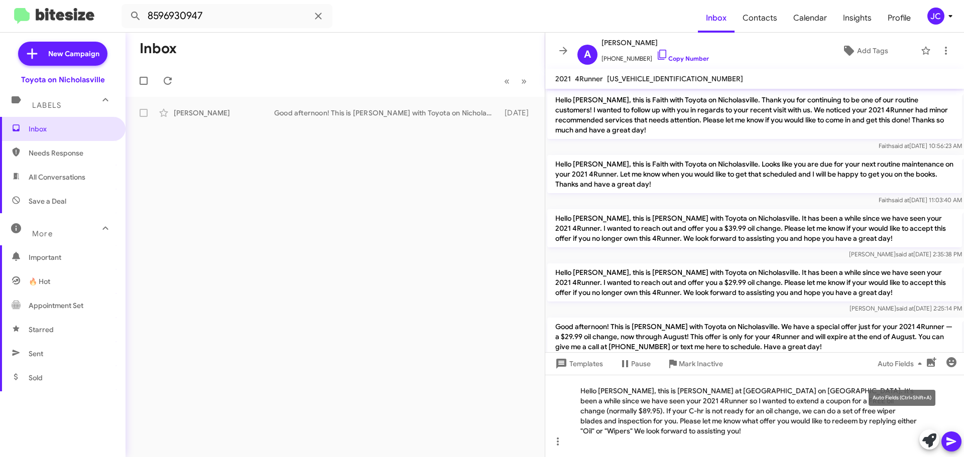
click at [881, 412] on mat-tooltip-component "Auto Fields (Ctrl+Shift+A)" at bounding box center [901, 398] width 81 height 30
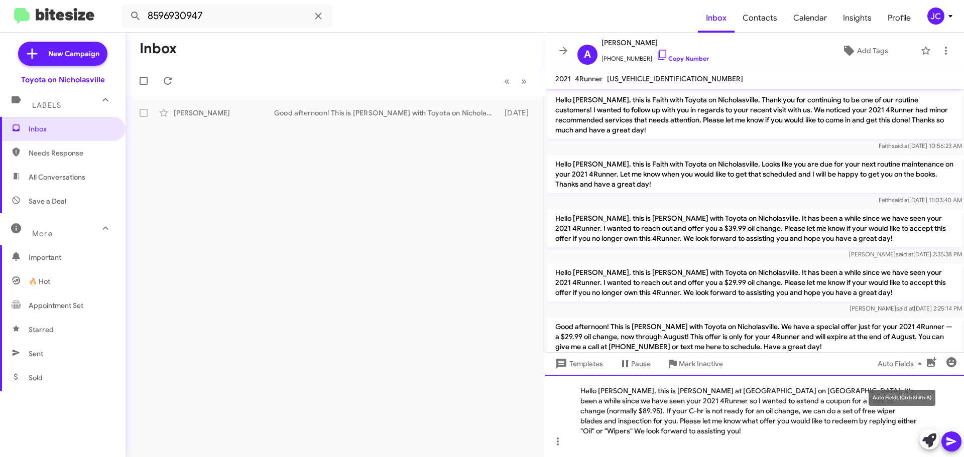
click at [873, 414] on div "Hello Andrew, this is Jessika at Toyota on Nicholasville. It's been a while sin…" at bounding box center [754, 416] width 419 height 82
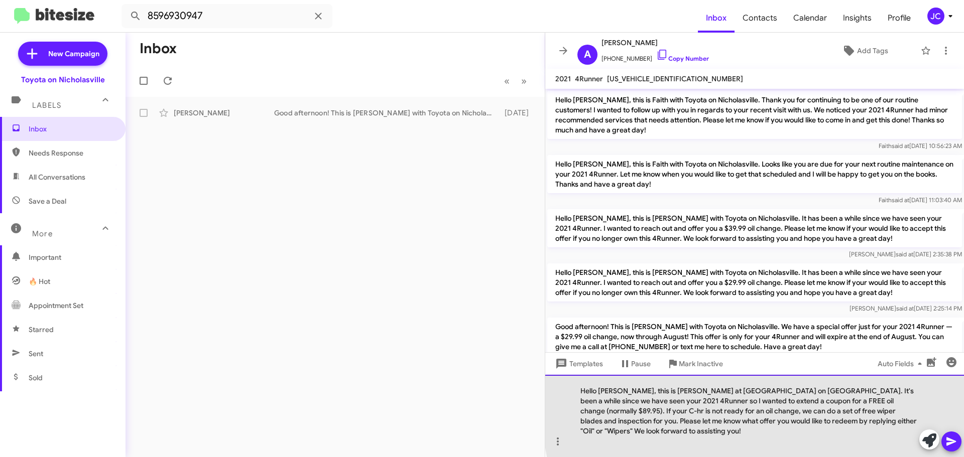
click at [878, 413] on div "Hello Andrew, this is Jessika at Toyota on Nicholasville. It's been a while sin…" at bounding box center [754, 416] width 419 height 82
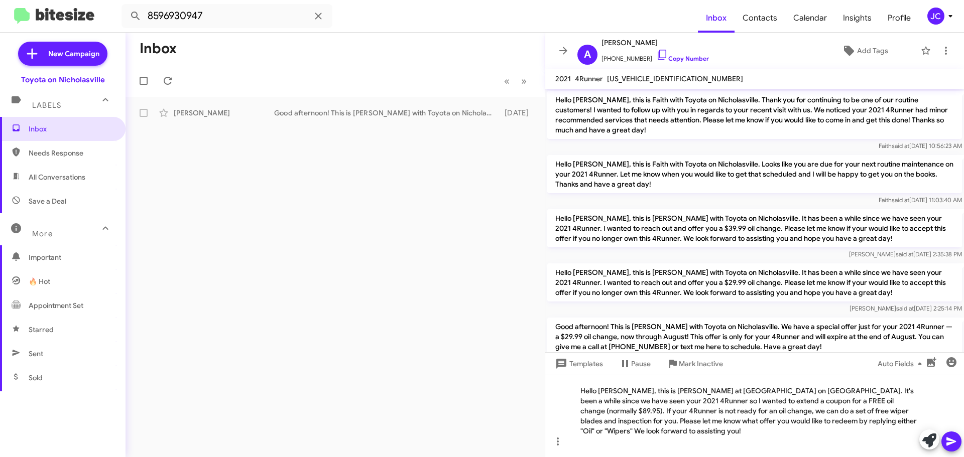
click at [950, 439] on icon at bounding box center [951, 442] width 10 height 9
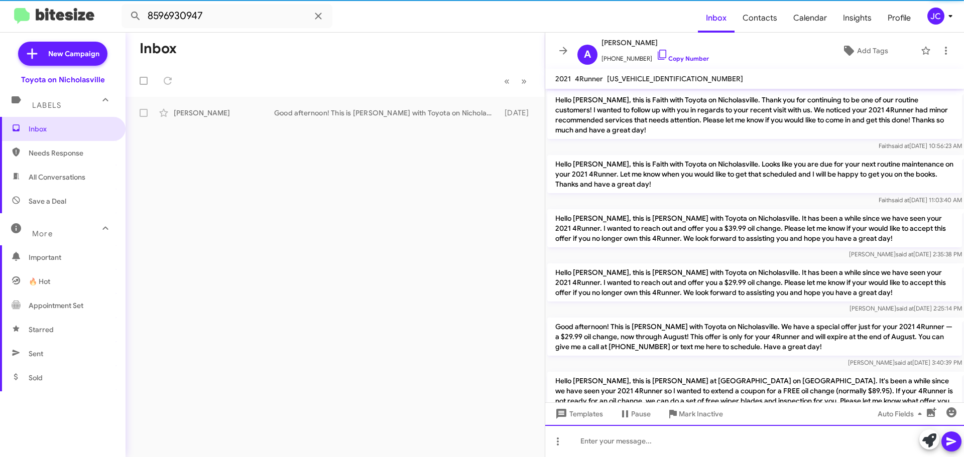
scroll to position [47, 0]
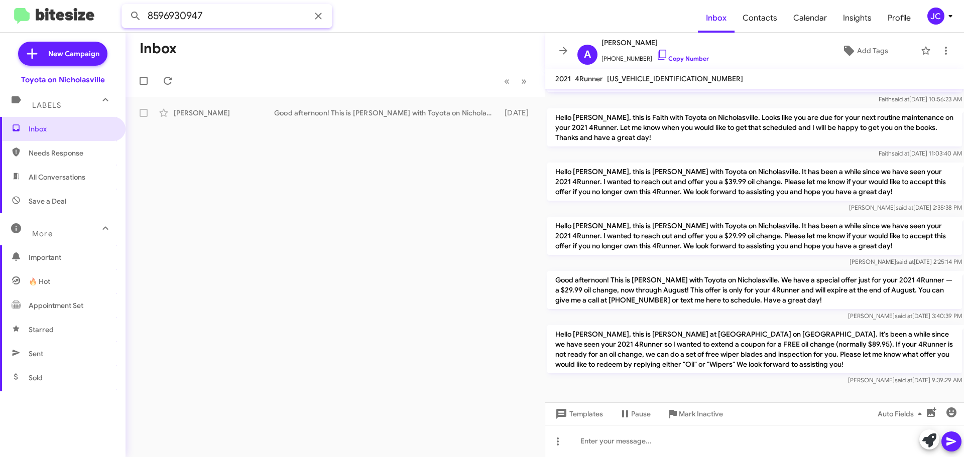
drag, startPoint x: 218, startPoint y: 13, endPoint x: -16, endPoint y: 14, distance: 234.5
click at [0, 14] on html "8596930947 Inbox Contacts Calendar Insights Profile JC New Campaign Toyota on N…" at bounding box center [482, 228] width 964 height 457
click at [126, 6] on button at bounding box center [136, 16] width 20 height 20
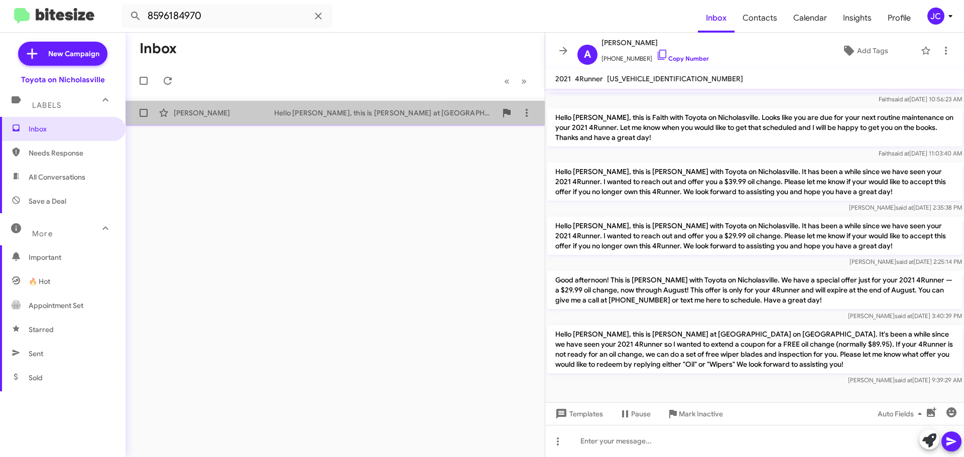
click at [241, 112] on div "Stephanie Elder" at bounding box center [224, 113] width 100 height 10
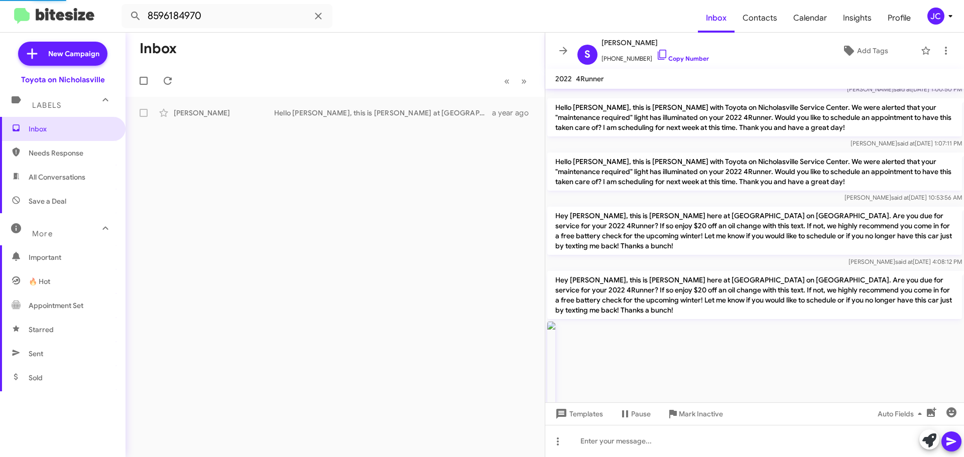
scroll to position [1355, 0]
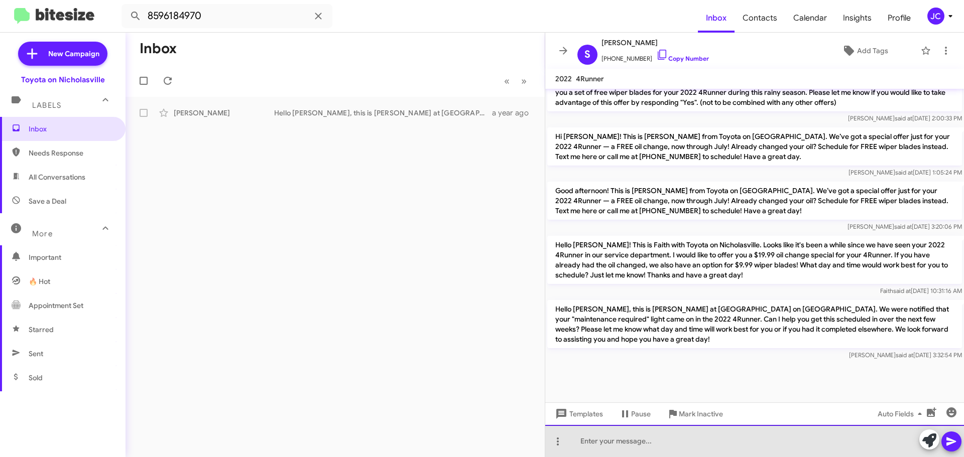
click at [580, 445] on div at bounding box center [754, 441] width 419 height 32
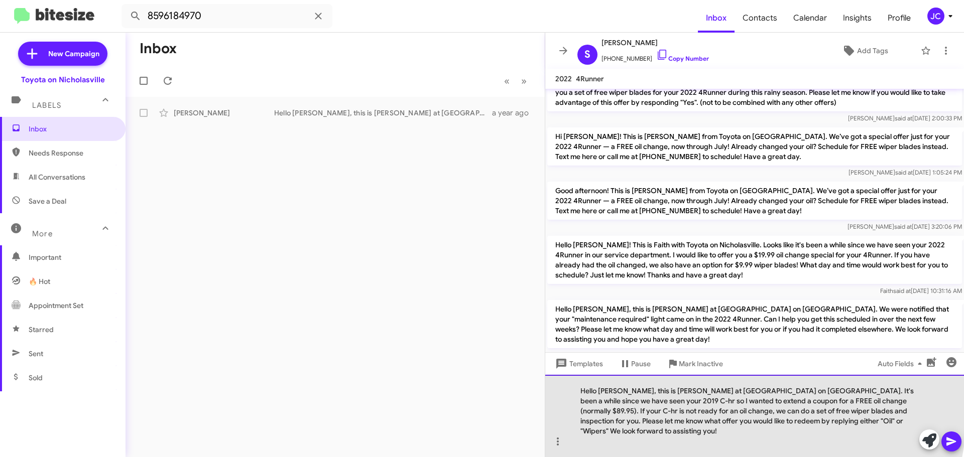
click at [619, 404] on div "Hello Justin, this is Jessika at Toyota on Nicholasville. It's been a while sin…" at bounding box center [754, 416] width 419 height 82
click at [594, 412] on div "Hello Stephanie, this is Jessika at Toyota on Nicholasville. It's been a while …" at bounding box center [754, 416] width 419 height 82
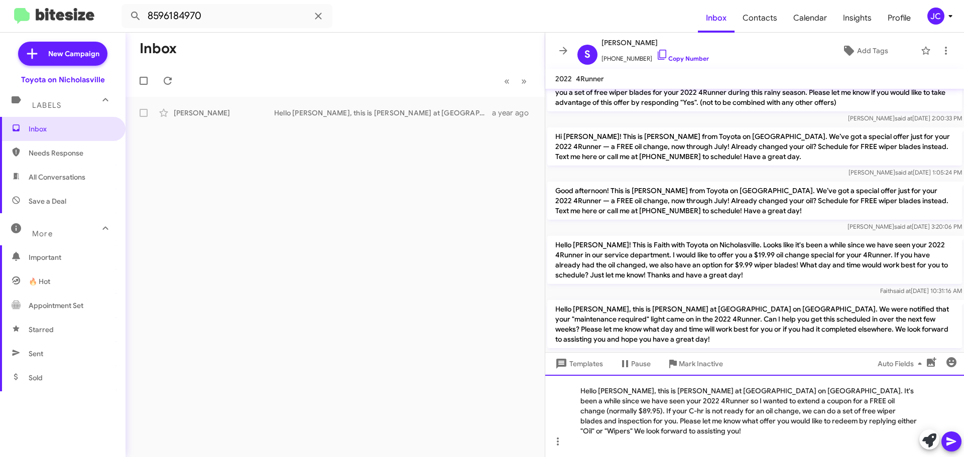
click at [879, 412] on div "Hello Stephanie, this is Jessika at Toyota on Nicholasville. It's been a while …" at bounding box center [754, 416] width 419 height 82
click at [738, 416] on div "Hello Stephanie, this is Jessika at Toyota on Nicholasville. It's been a while …" at bounding box center [754, 416] width 419 height 82
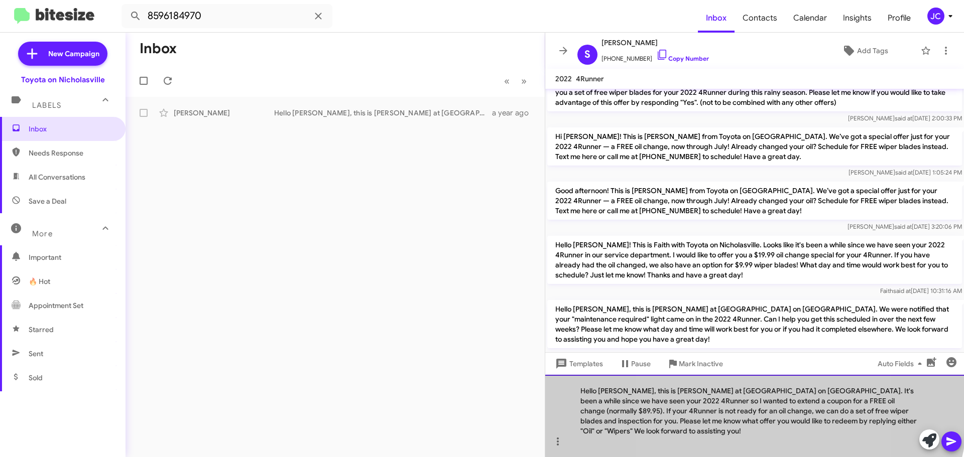
click at [738, 416] on div "Hello Stephanie, this is Jessika at Toyota on Nicholasville. It's been a while …" at bounding box center [754, 416] width 419 height 82
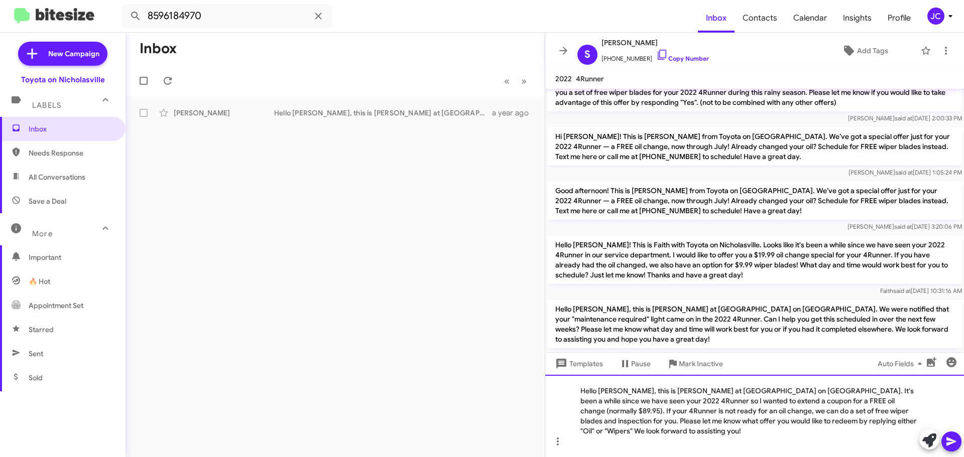
copy div "Hello Stephanie, this is Jessika at Toyota on Nicholasville. It's been a while …"
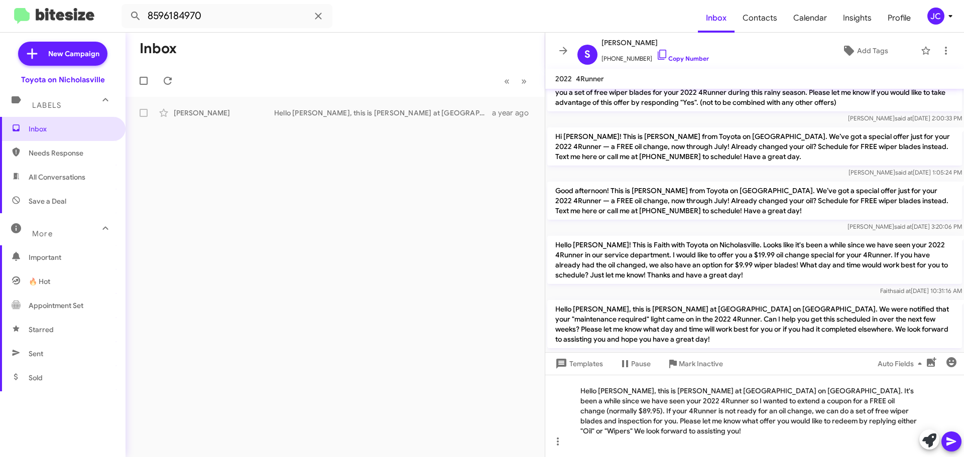
click at [427, 385] on div "Inbox « Previous » Next Stephanie Elder Hello Stephanie, this is Jessika at Toy…" at bounding box center [335, 245] width 419 height 425
click at [950, 444] on icon at bounding box center [951, 442] width 10 height 9
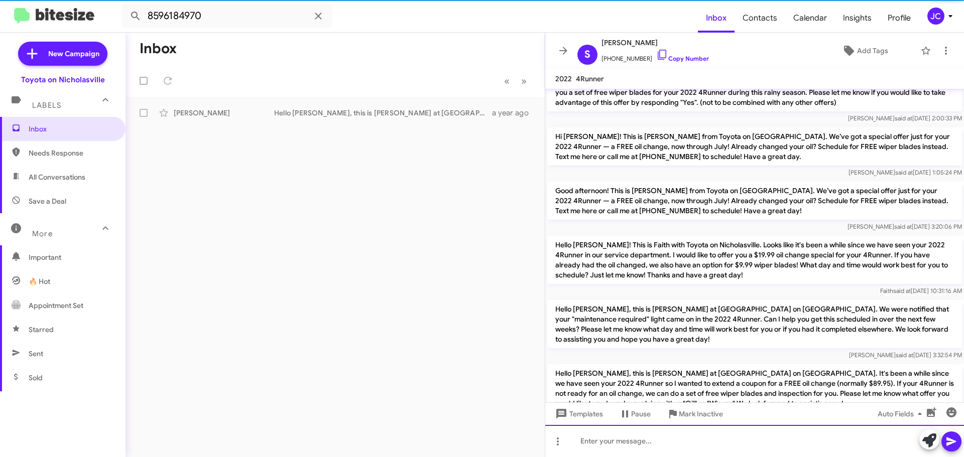
scroll to position [0, 0]
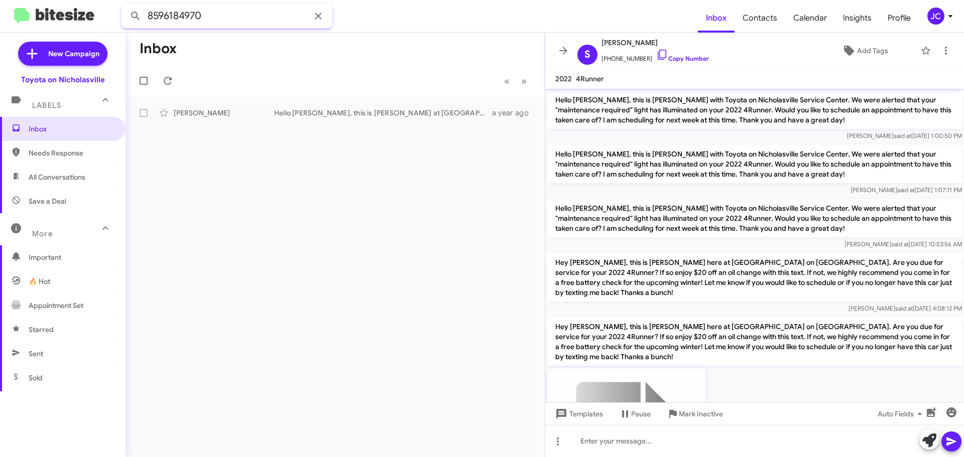
drag, startPoint x: 237, startPoint y: 18, endPoint x: -46, endPoint y: 18, distance: 282.6
click at [0, 18] on html "8596184970 Inbox Contacts Calendar Insights Profile JC New Campaign Toyota on N…" at bounding box center [482, 228] width 964 height 457
type input "jan wiley"
click at [126, 6] on button at bounding box center [136, 16] width 20 height 20
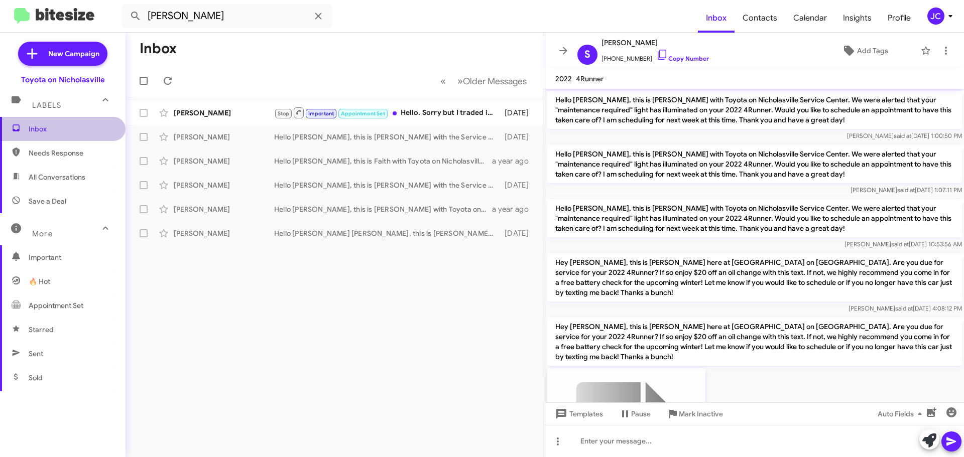
click at [75, 133] on span "Inbox" at bounding box center [71, 129] width 85 height 10
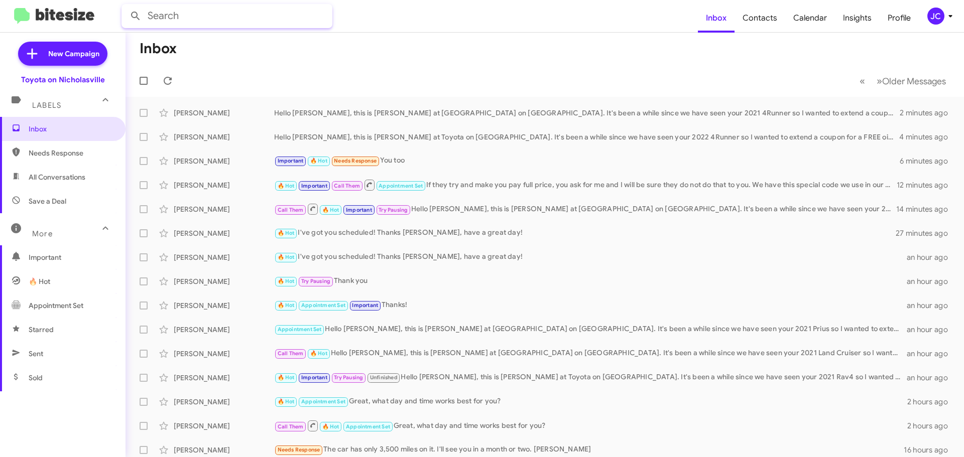
click at [229, 12] on input "text" at bounding box center [226, 16] width 211 height 24
type input "8596910544"
click at [126, 6] on button at bounding box center [136, 16] width 20 height 20
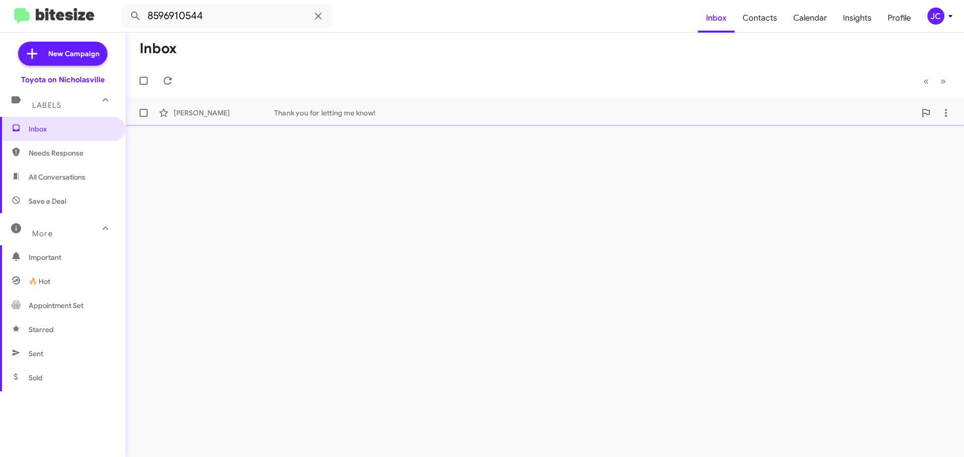
click at [322, 108] on div "Thank you for letting me know!" at bounding box center [595, 113] width 642 height 10
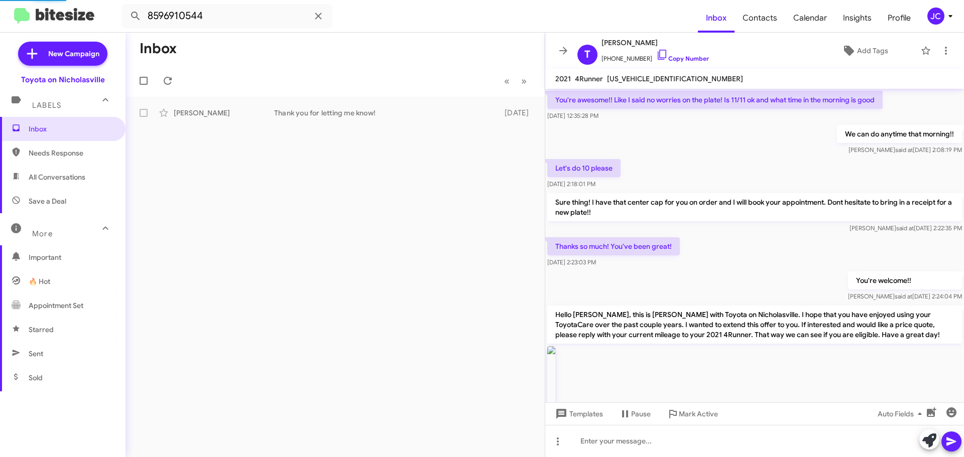
scroll to position [1275, 0]
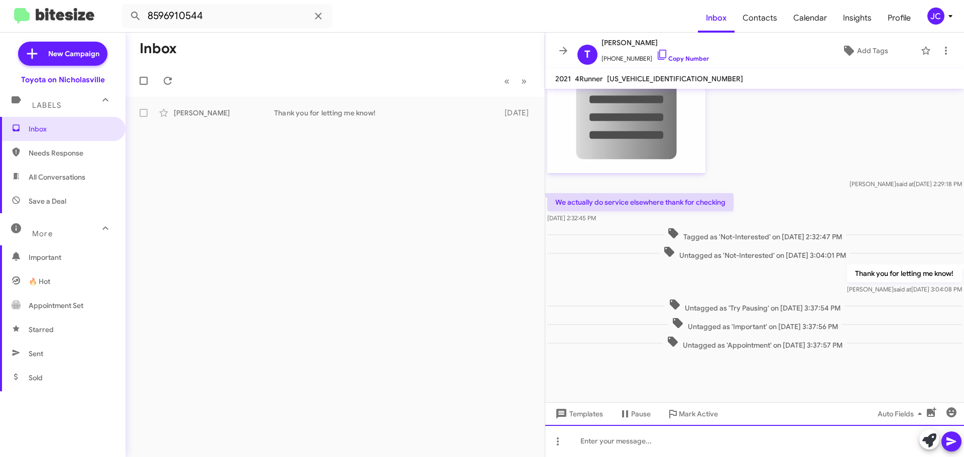
click at [570, 442] on div at bounding box center [754, 441] width 419 height 32
paste div
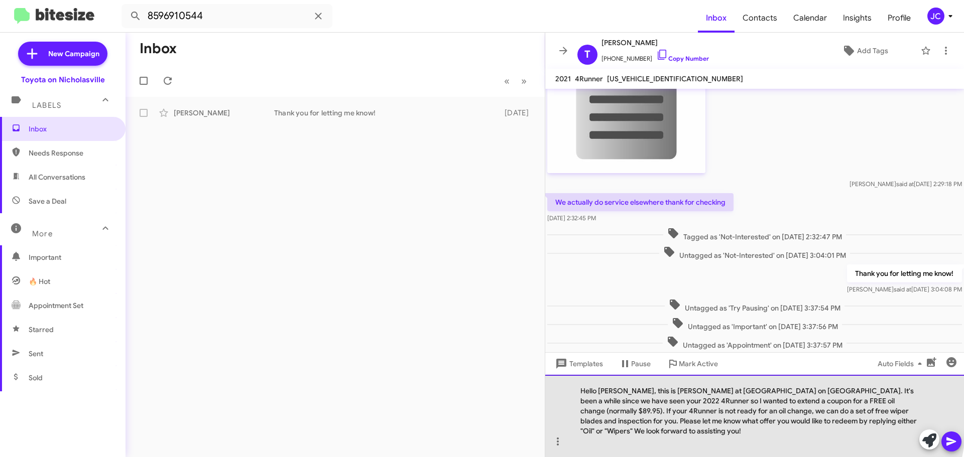
click at [632, 402] on div "Hello Stephanie, this is Jessika at Toyota on Nicholasville. It's been a while …" at bounding box center [754, 416] width 419 height 82
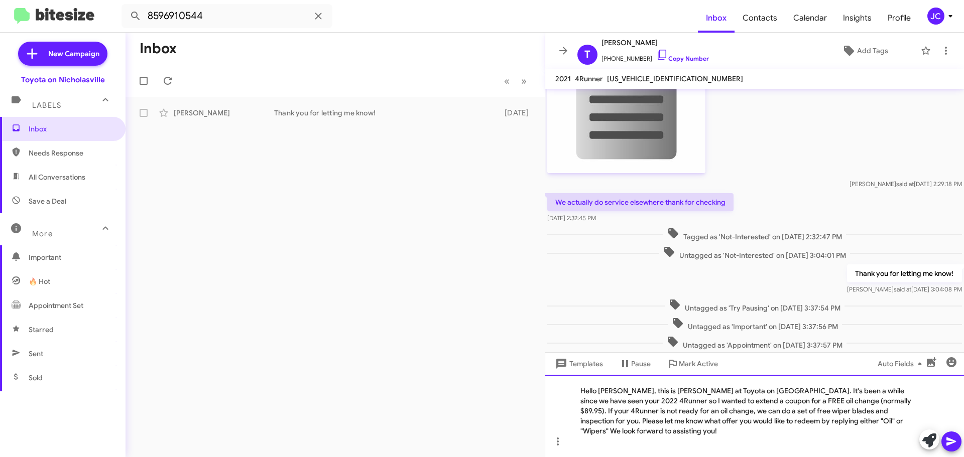
click at [906, 402] on div "Hello [PERSON_NAME], this is [PERSON_NAME] at Toyota on [GEOGRAPHIC_DATA]. It's…" at bounding box center [754, 416] width 419 height 82
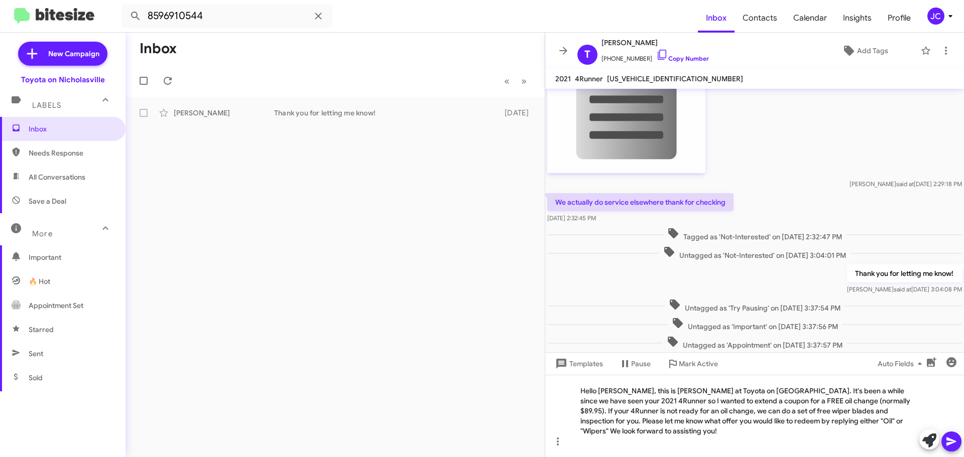
click at [956, 441] on icon at bounding box center [951, 442] width 12 height 12
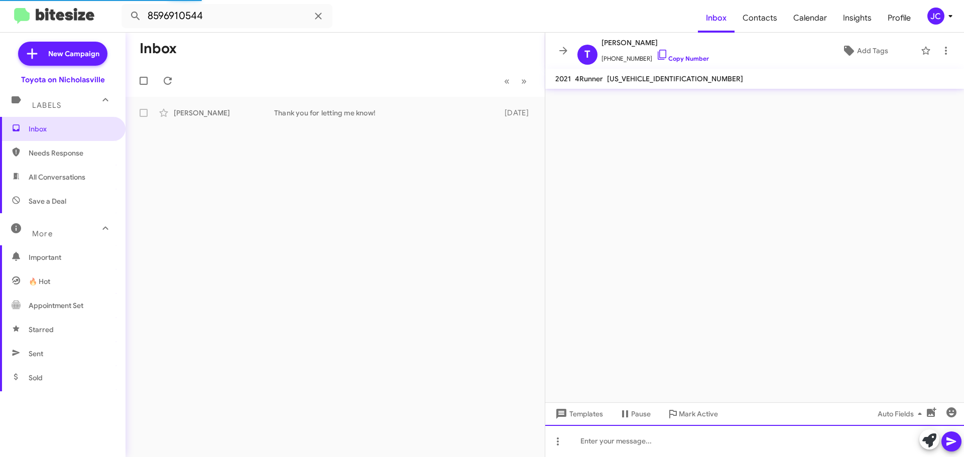
scroll to position [0, 0]
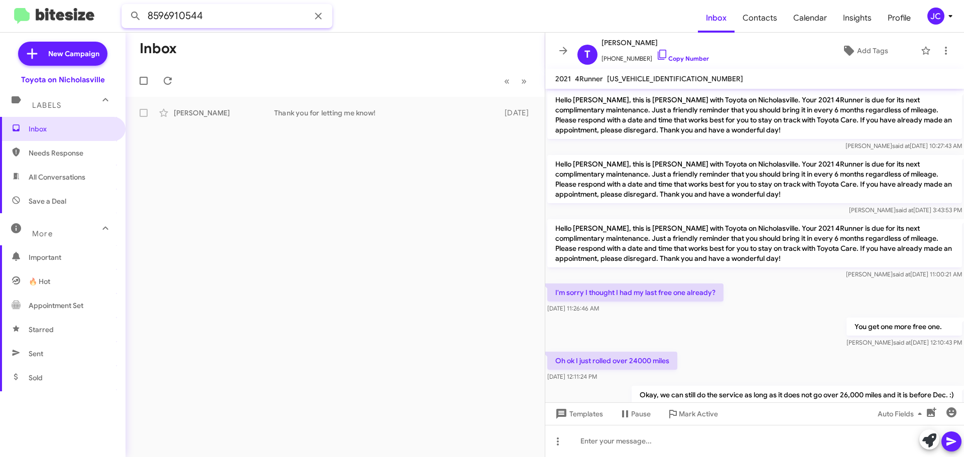
drag, startPoint x: 239, startPoint y: 16, endPoint x: -41, endPoint y: 15, distance: 279.6
click at [0, 15] on html "8596910544 Inbox Contacts Calendar Insights Profile JC New Campaign Toyota on N…" at bounding box center [482, 228] width 964 height 457
type input "8593382539"
click at [126, 6] on button at bounding box center [136, 16] width 20 height 20
click at [221, 118] on div "Lyndsey Timoney Appointment Set Liked “That works just fine! I have you schedul…" at bounding box center [335, 113] width 403 height 20
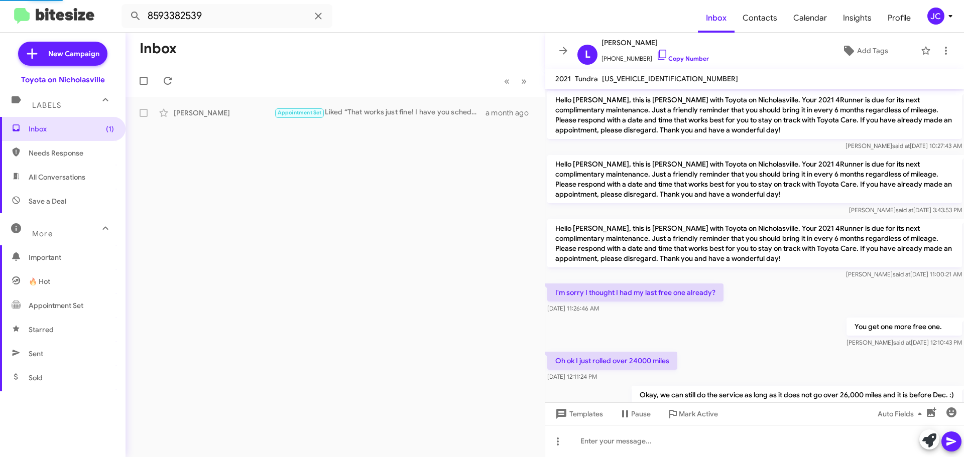
scroll to position [446, 0]
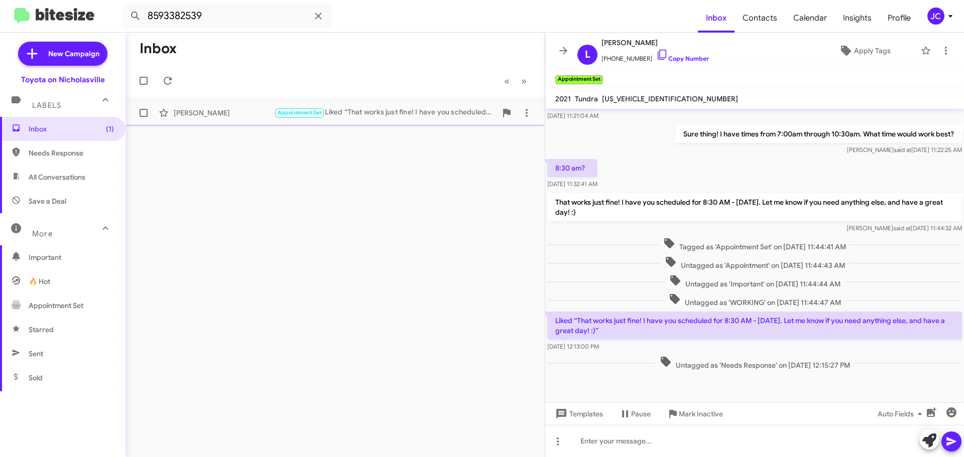
click at [208, 122] on div "Lyndsey Timoney Appointment Set Liked “That works just fine! I have you schedul…" at bounding box center [335, 113] width 403 height 20
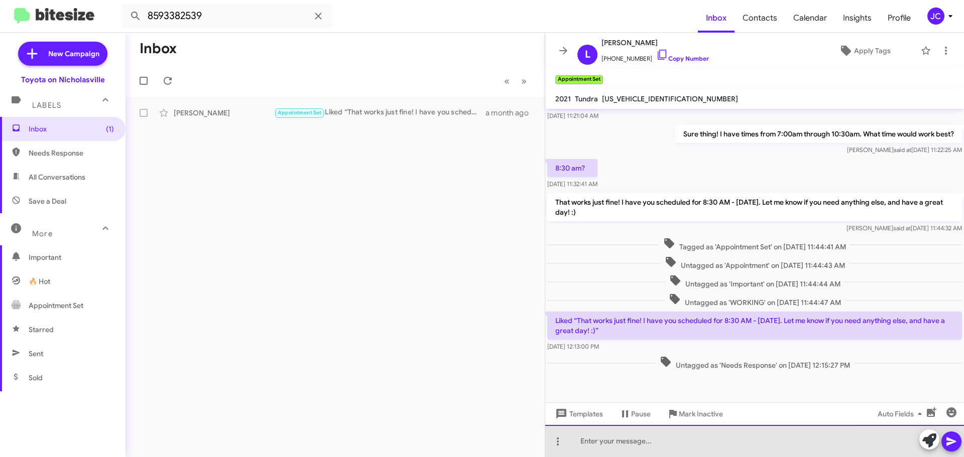
click at [656, 451] on div at bounding box center [754, 441] width 419 height 32
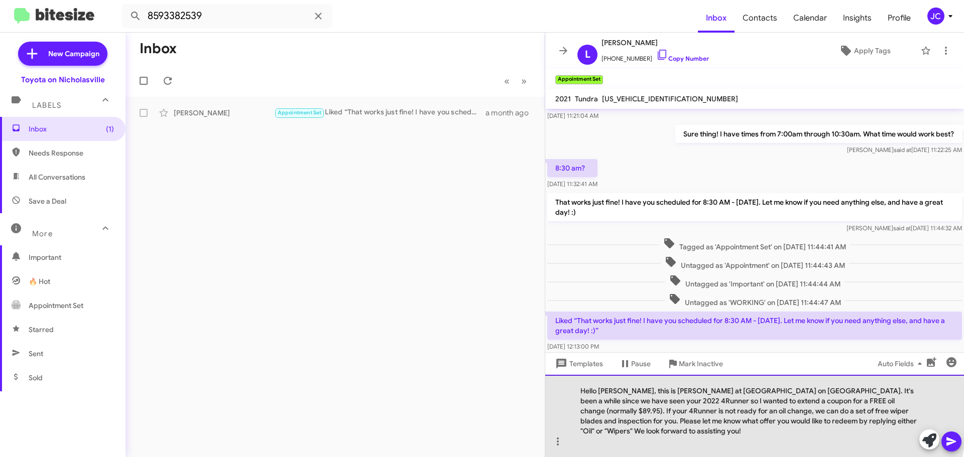
click at [629, 401] on div "Hello Stephanie, this is Jessika at Toyota on Nicholasville. It's been a while …" at bounding box center [754, 416] width 419 height 82
click at [607, 411] on div "Hello Lyndsey, this is Jessika at Toyota on Nicholasville. It's been a while si…" at bounding box center [754, 416] width 419 height 82
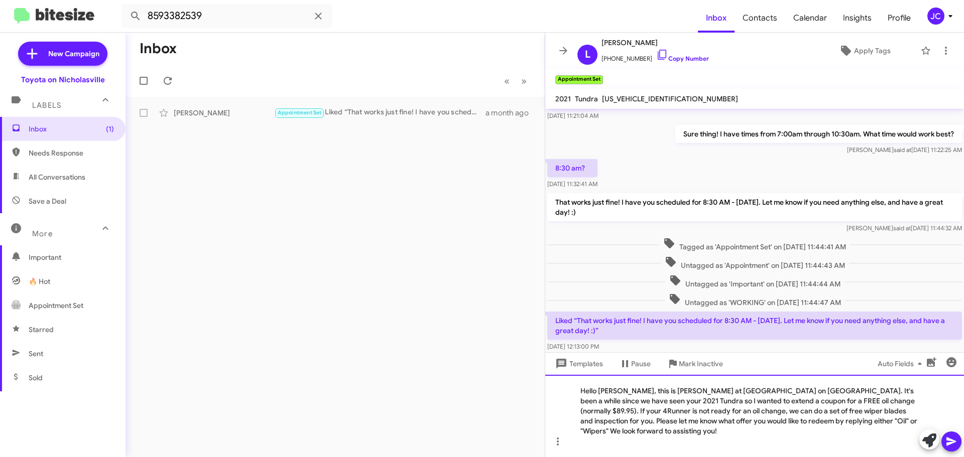
click at [884, 412] on div "Hello Lyndsey, this is Jessika at Toyota on Nicholasville. It's been a while si…" at bounding box center [754, 416] width 419 height 82
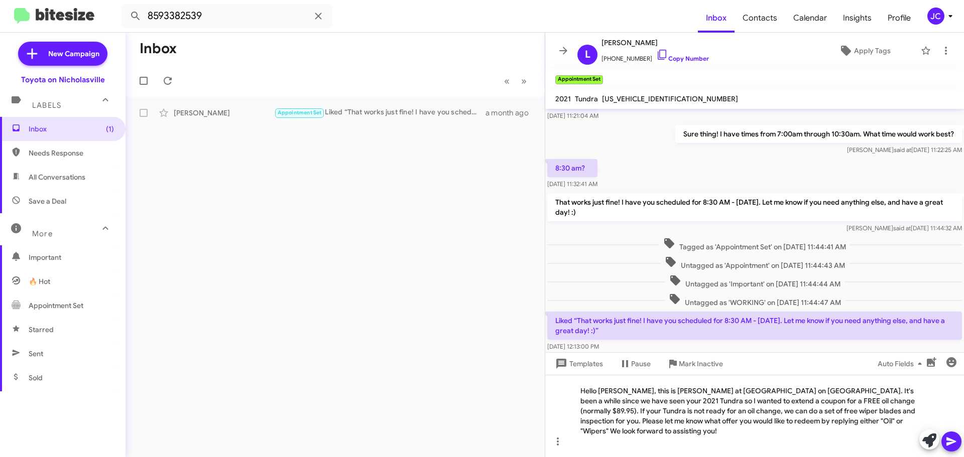
click at [958, 440] on button at bounding box center [951, 442] width 20 height 20
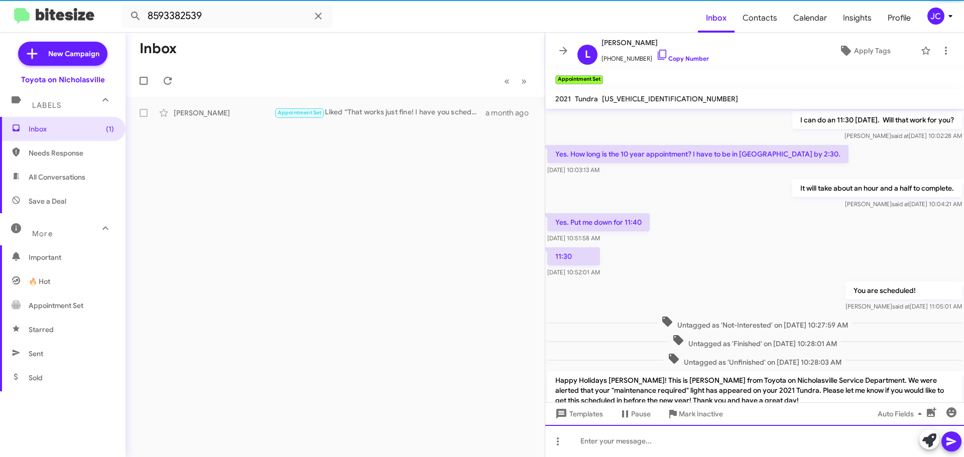
scroll to position [50, 0]
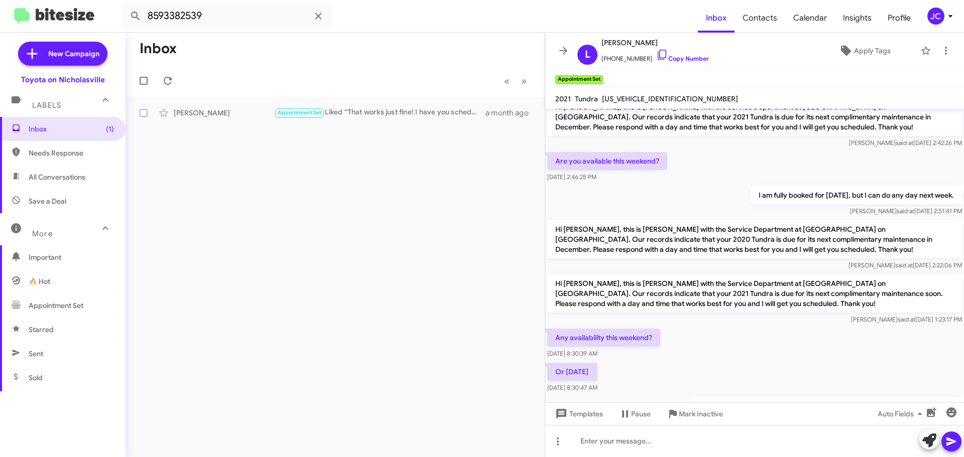
drag, startPoint x: 55, startPoint y: 132, endPoint x: 104, endPoint y: 161, distance: 57.4
click at [55, 132] on span "Inbox (1)" at bounding box center [71, 129] width 85 height 10
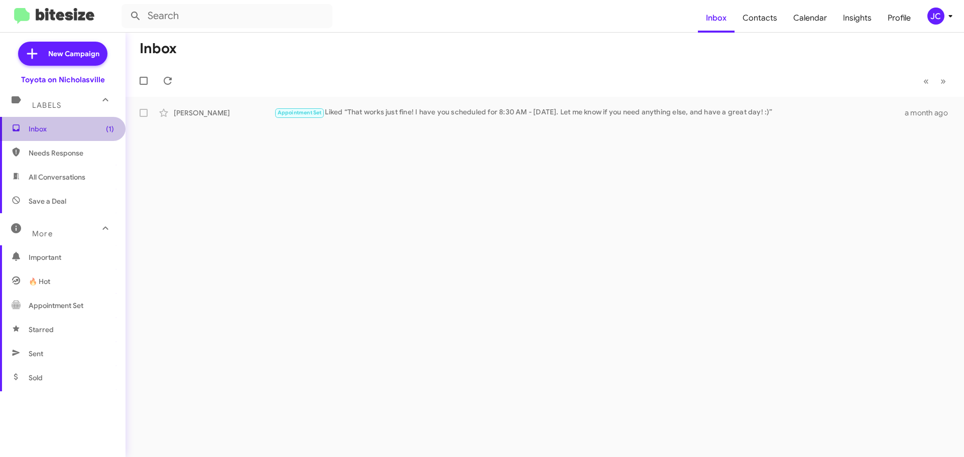
click at [77, 125] on span "Inbox (1)" at bounding box center [71, 129] width 85 height 10
click at [64, 133] on span "Inbox (1)" at bounding box center [71, 129] width 85 height 10
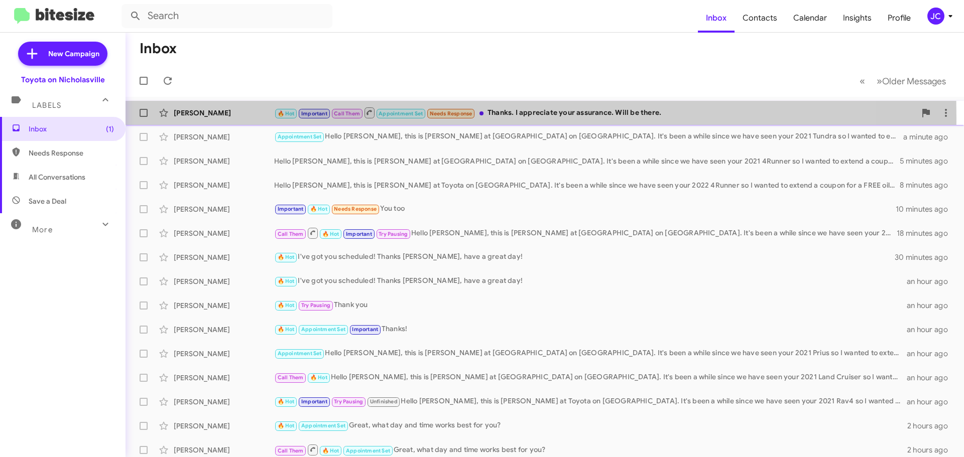
click at [214, 118] on div "Sanjay Upreti 🔥 Hot Important Call Them Appointment Set Needs Response Thanks. …" at bounding box center [545, 113] width 822 height 20
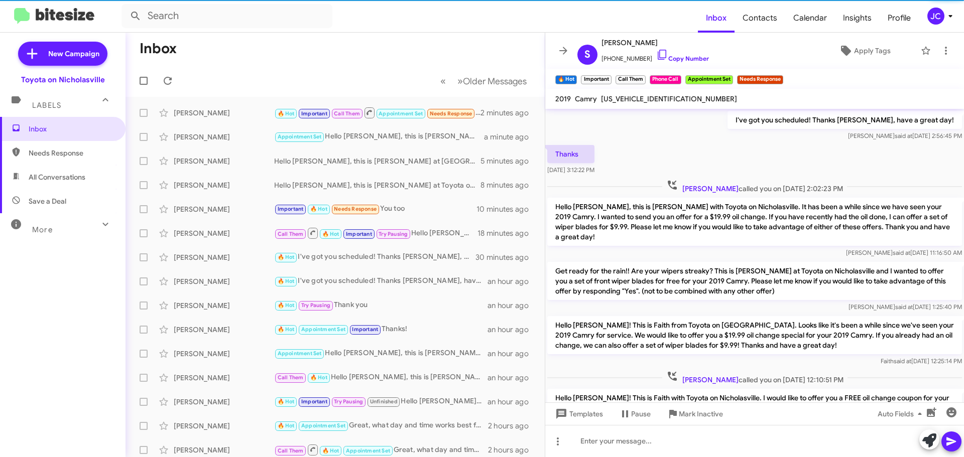
scroll to position [503, 0]
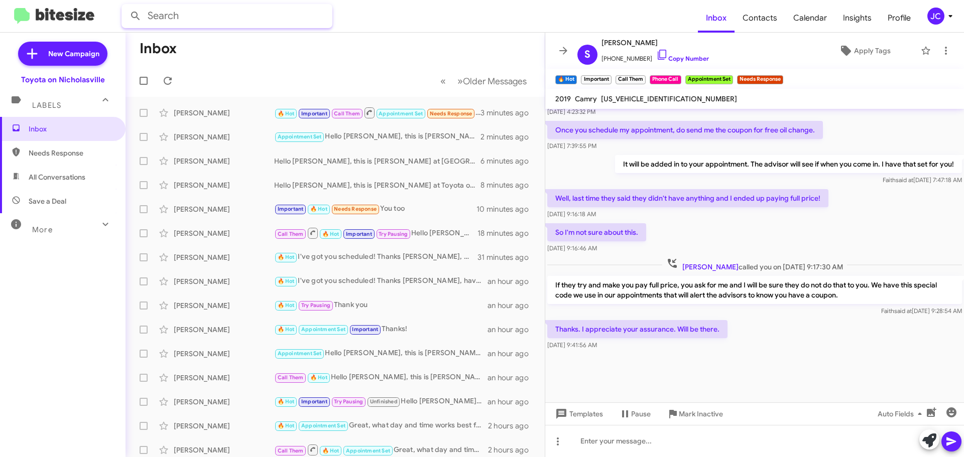
click at [185, 21] on input "text" at bounding box center [226, 16] width 211 height 24
type input "8599833474"
click at [126, 6] on button at bounding box center [136, 16] width 20 height 20
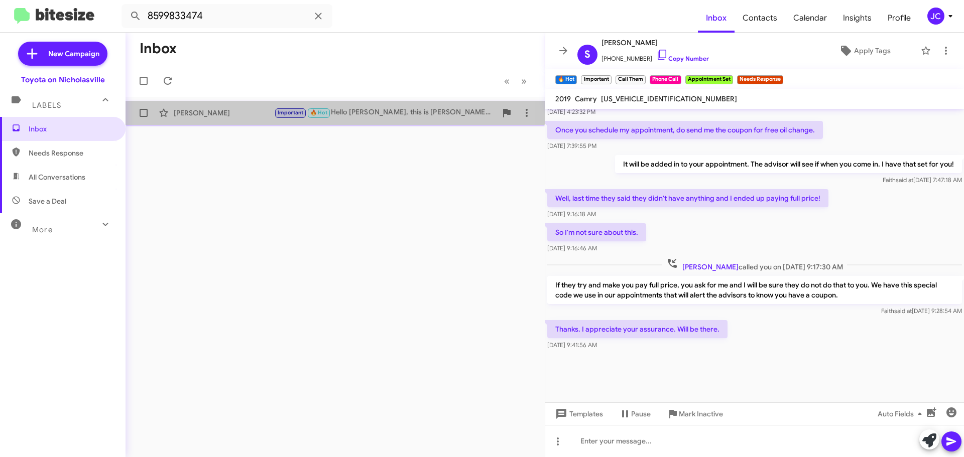
click at [221, 106] on div "Jared Sharp Important 🔥 Hot Hello Jared, this is Jessika at Toyota on Nicholasv…" at bounding box center [335, 113] width 403 height 20
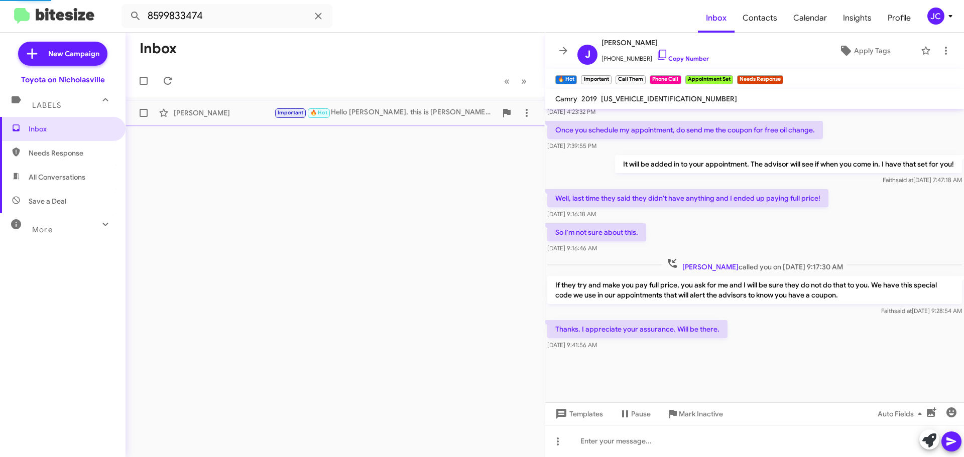
scroll to position [825, 0]
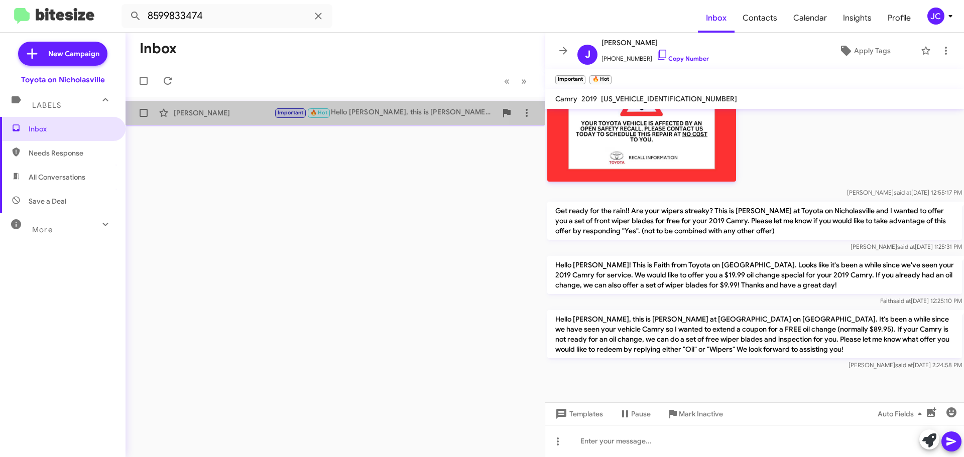
drag, startPoint x: 208, startPoint y: 108, endPoint x: 210, endPoint y: 118, distance: 10.2
click at [208, 108] on div "[PERSON_NAME]" at bounding box center [224, 113] width 100 height 10
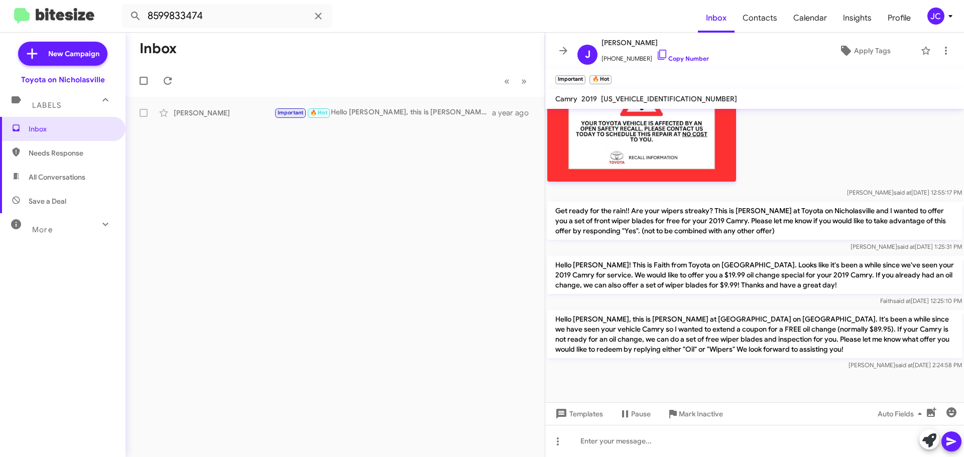
click at [737, 310] on p "Hello Jared, this is Jessika at Toyota on Nicholasville. It's been a while sinc…" at bounding box center [754, 334] width 415 height 48
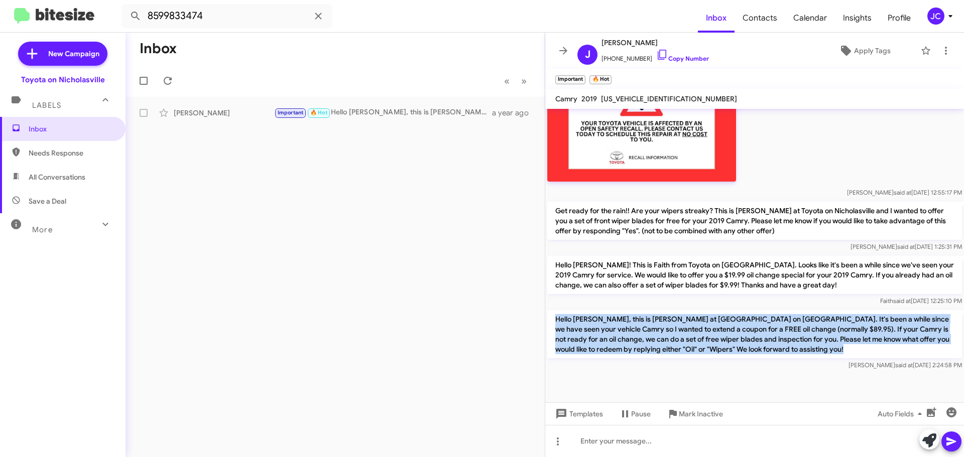
click at [737, 310] on p "Hello Jared, this is Jessika at Toyota on Nicholasville. It's been a while sinc…" at bounding box center [754, 334] width 415 height 48
copy p "Hello Jared, this is Jessika at Toyota on Nicholasville. It's been a while sinc…"
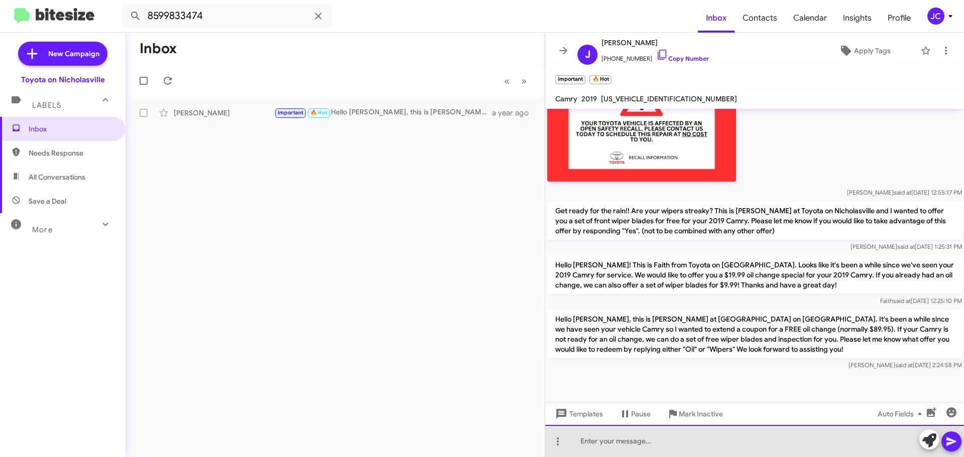
click at [577, 443] on div at bounding box center [754, 441] width 419 height 32
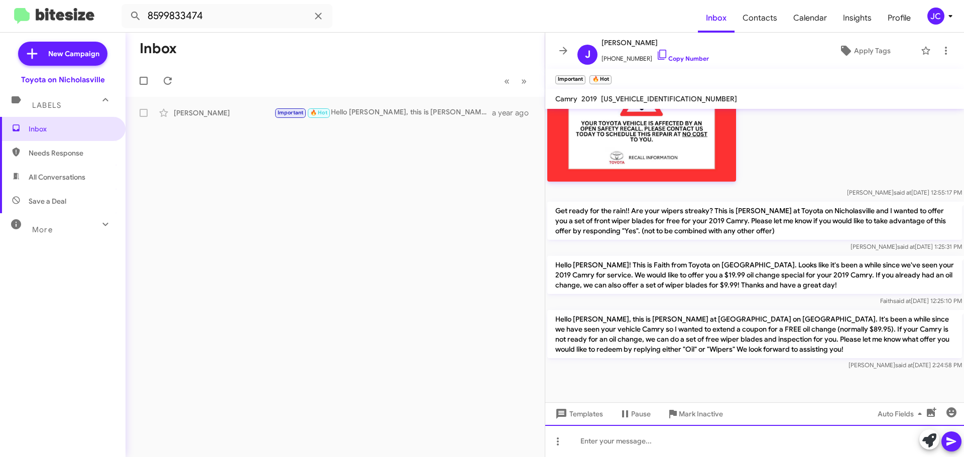
paste div
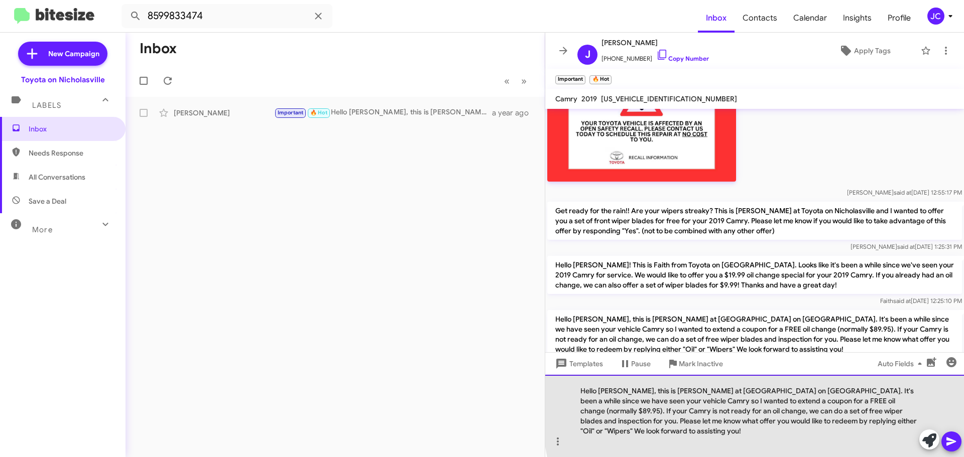
click at [908, 403] on div "Hello Jared, this is Jessika at Toyota on Nicholasville. It's been a while sinc…" at bounding box center [754, 416] width 419 height 82
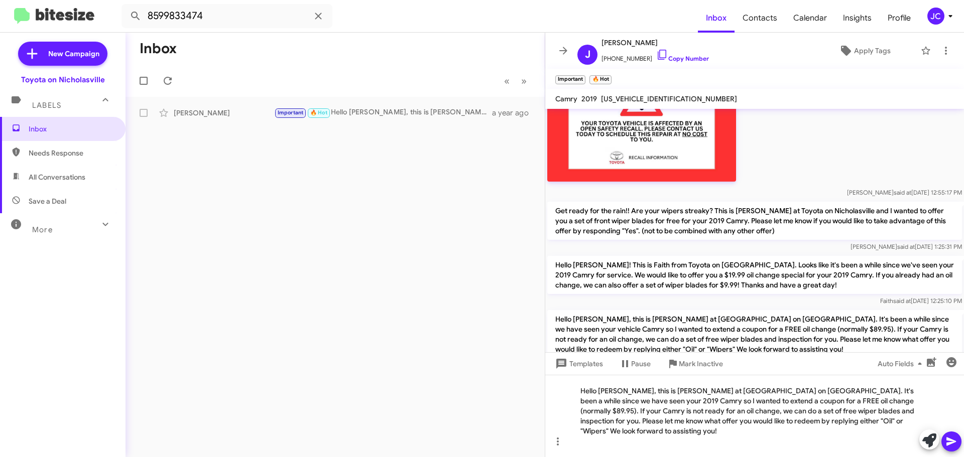
click at [940, 440] on div at bounding box center [940, 441] width 42 height 22
click at [952, 439] on icon at bounding box center [951, 442] width 12 height 12
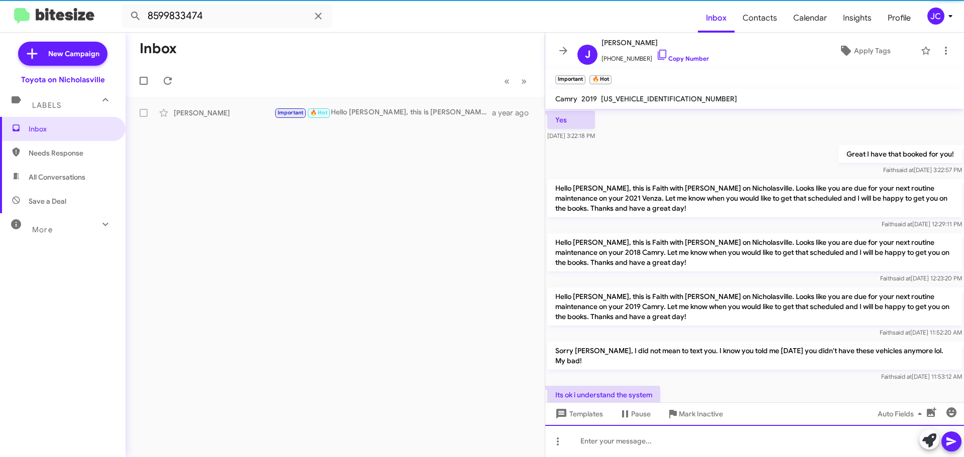
scroll to position [50, 0]
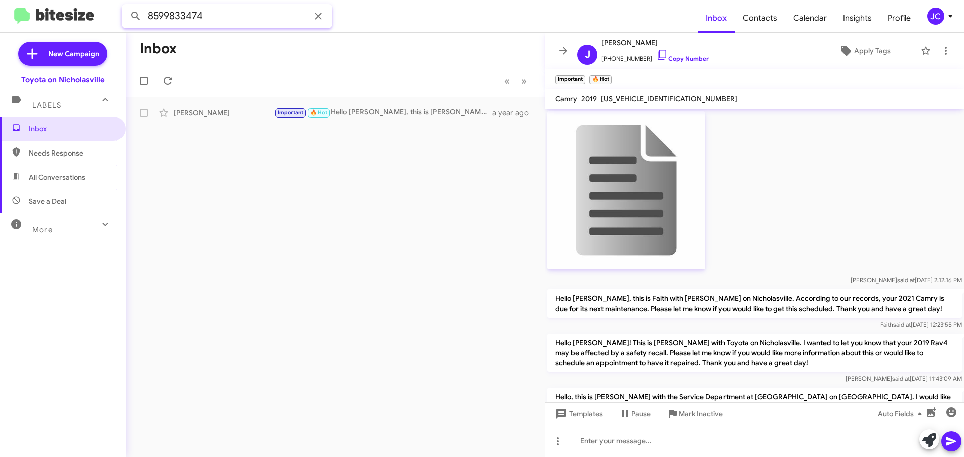
drag, startPoint x: 222, startPoint y: 21, endPoint x: 56, endPoint y: 21, distance: 166.7
click at [56, 21] on mat-toolbar "8599833474 Inbox Contacts Calendar Insights Profile JC" at bounding box center [482, 16] width 964 height 32
type input "8598818953"
click at [126, 6] on button at bounding box center [136, 16] width 20 height 20
click at [86, 131] on span "Inbox" at bounding box center [71, 129] width 85 height 10
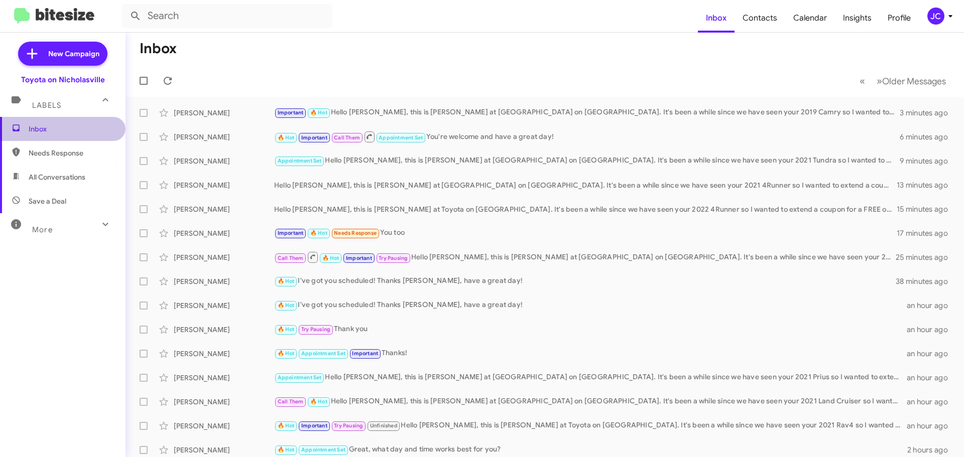
click at [97, 122] on span "Inbox" at bounding box center [63, 129] width 126 height 24
drag, startPoint x: 198, startPoint y: 110, endPoint x: 212, endPoint y: 112, distance: 14.6
click at [198, 110] on div "[PERSON_NAME]" at bounding box center [224, 113] width 100 height 10
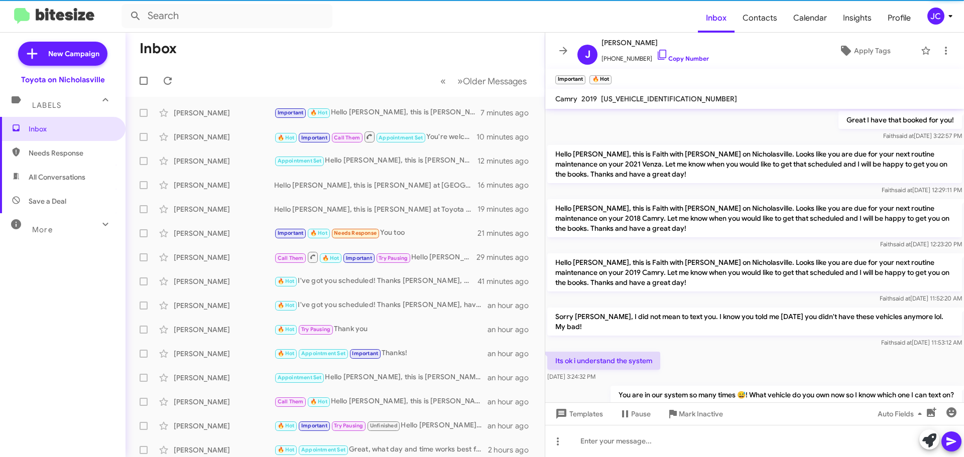
scroll to position [855, 0]
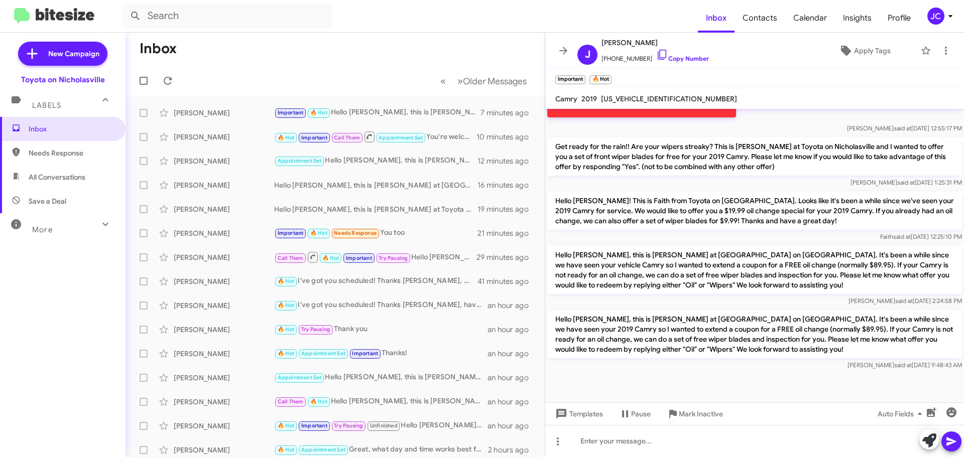
click at [643, 310] on p "Hello Jared, this is Jessika at Toyota on Nicholasville. It's been a while sinc…" at bounding box center [754, 334] width 415 height 48
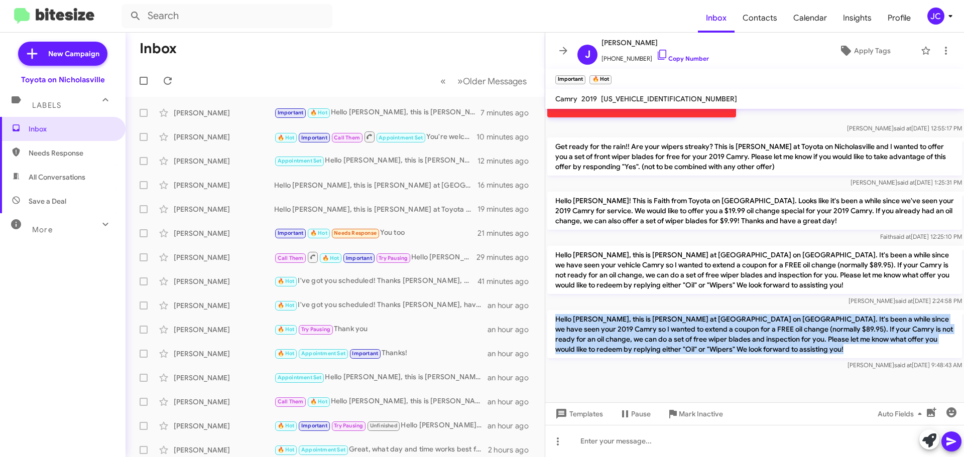
click at [643, 310] on p "Hello Jared, this is Jessika at Toyota on Nicholasville. It's been a while sinc…" at bounding box center [754, 334] width 415 height 48
copy p "Hello Jared, this is Jessika at Toyota on Nicholasville. It's been a while sinc…"
click at [56, 57] on span "New Campaign" at bounding box center [73, 54] width 51 height 10
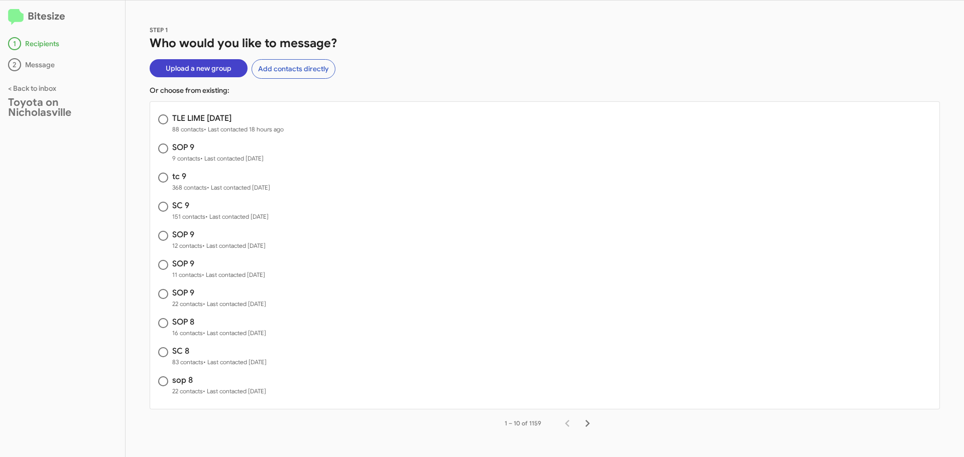
click at [190, 72] on span "Upload a new group" at bounding box center [199, 68] width 66 height 18
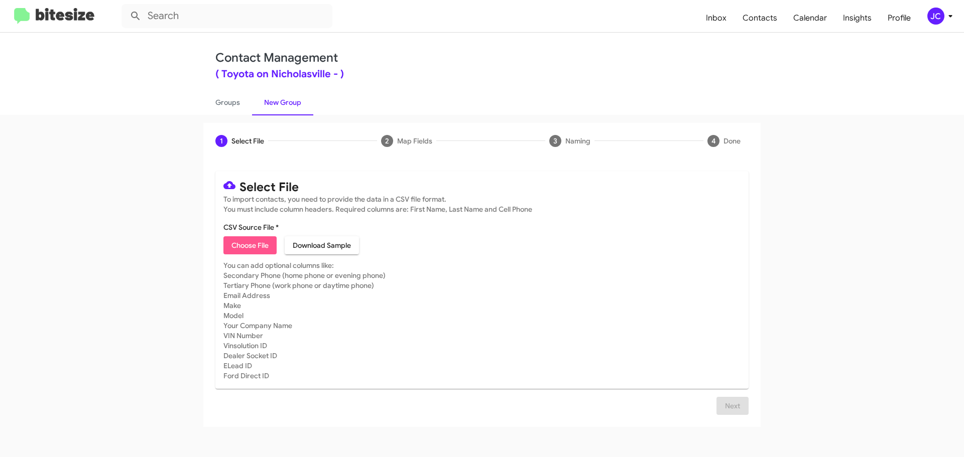
click at [246, 242] on span "Choose File" at bounding box center [249, 245] width 37 height 18
type input "TLE PURPLE SEPT"
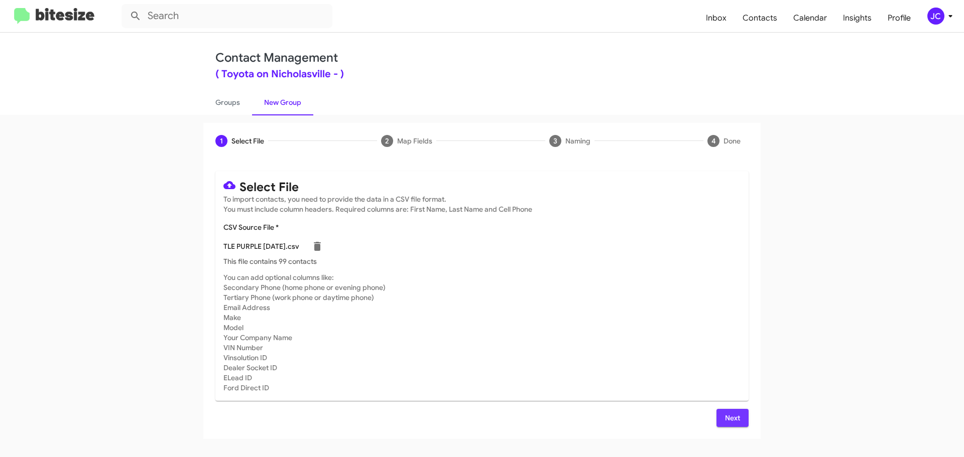
click at [736, 415] on span "Next" at bounding box center [732, 418] width 16 height 18
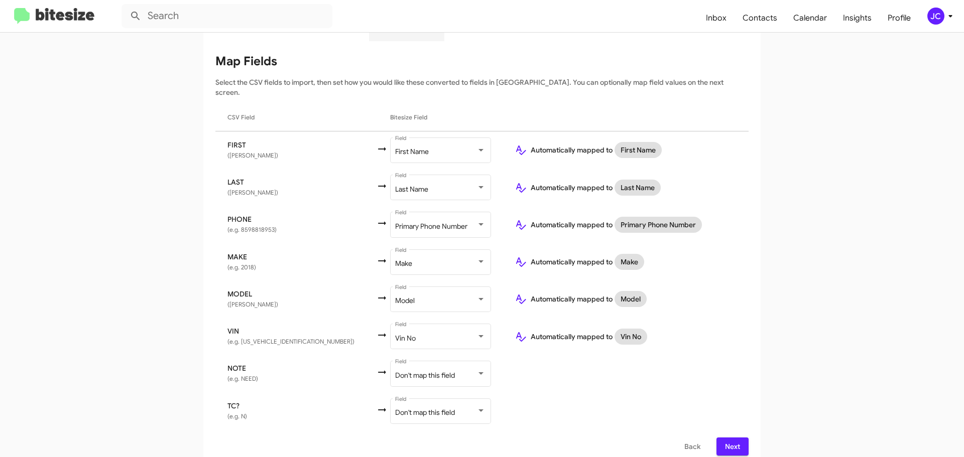
scroll to position [118, 0]
click at [730, 437] on span "Next" at bounding box center [732, 446] width 16 height 18
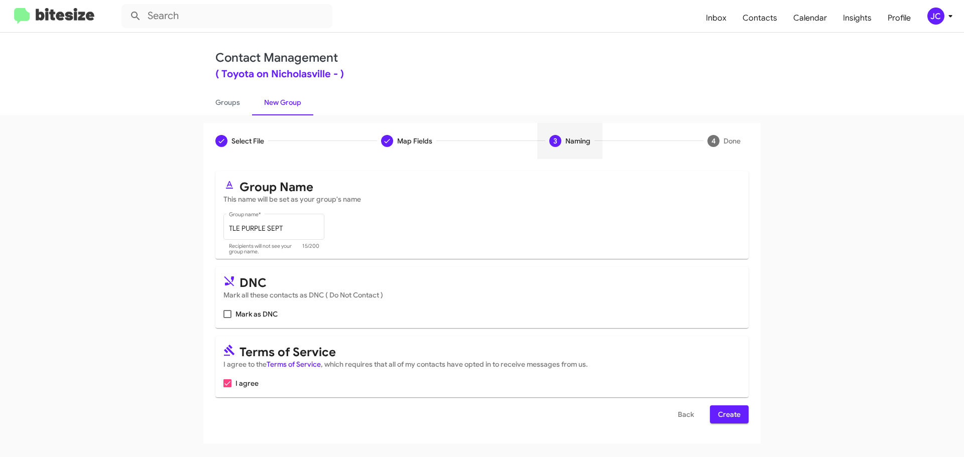
scroll to position [0, 0]
click at [728, 411] on span "Create" at bounding box center [729, 415] width 23 height 18
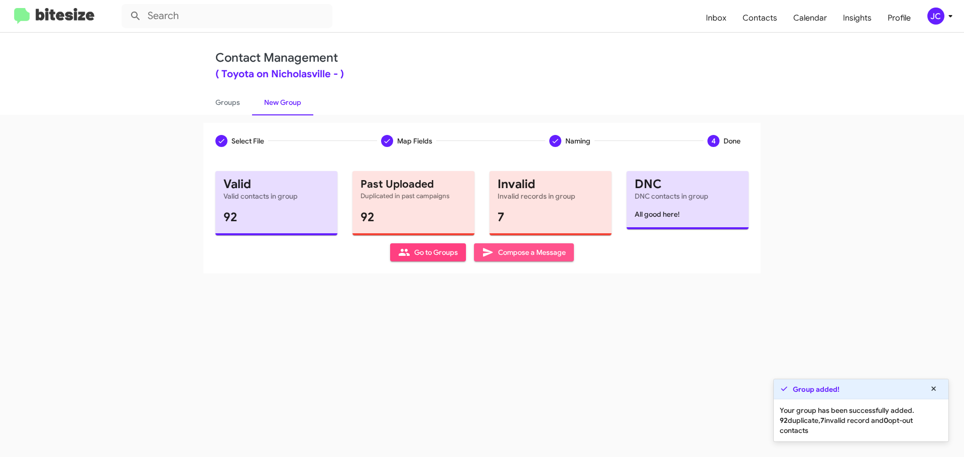
click at [554, 252] on span "Compose a Message" at bounding box center [524, 252] width 84 height 18
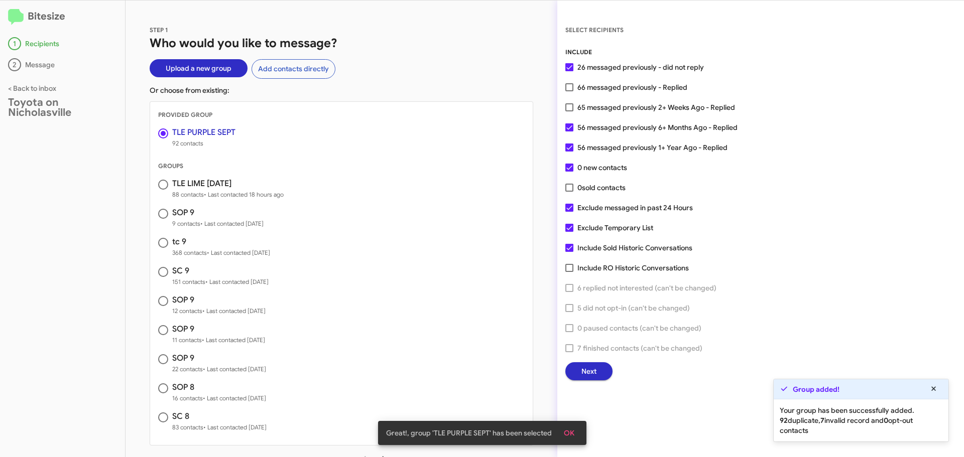
click at [569, 211] on span at bounding box center [569, 208] width 8 height 8
click at [569, 212] on input "Exclude messaged in past 24 Hours" at bounding box center [569, 212] width 1 height 1
checkbox input "false"
click at [600, 368] on button "Next" at bounding box center [588, 371] width 47 height 18
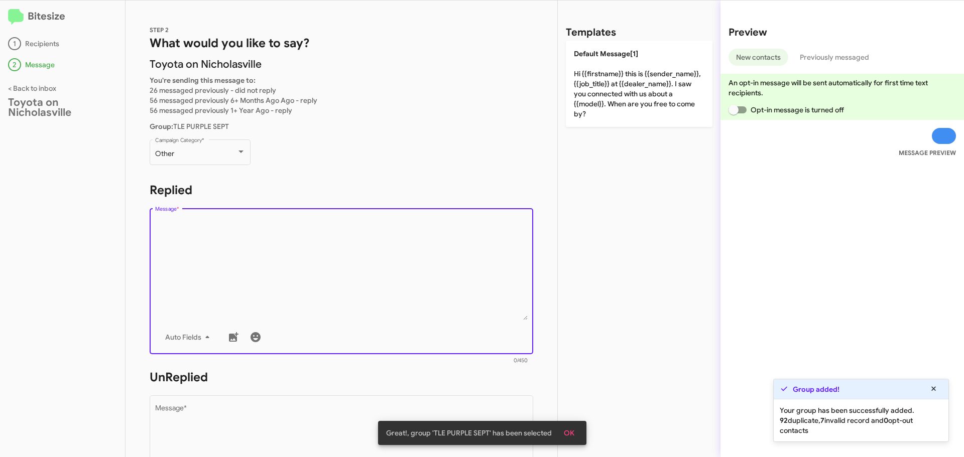
click at [194, 252] on textarea "Message *" at bounding box center [341, 269] width 373 height 102
paste textarea "Hello [PERSON_NAME], this is [PERSON_NAME] at [GEOGRAPHIC_DATA] on [GEOGRAPHIC_…"
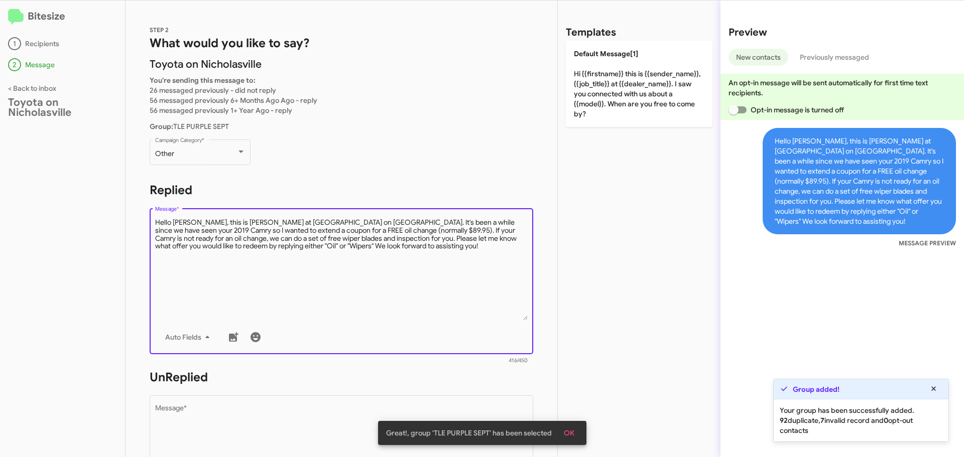
click at [191, 224] on textarea "Message *" at bounding box center [341, 269] width 373 height 102
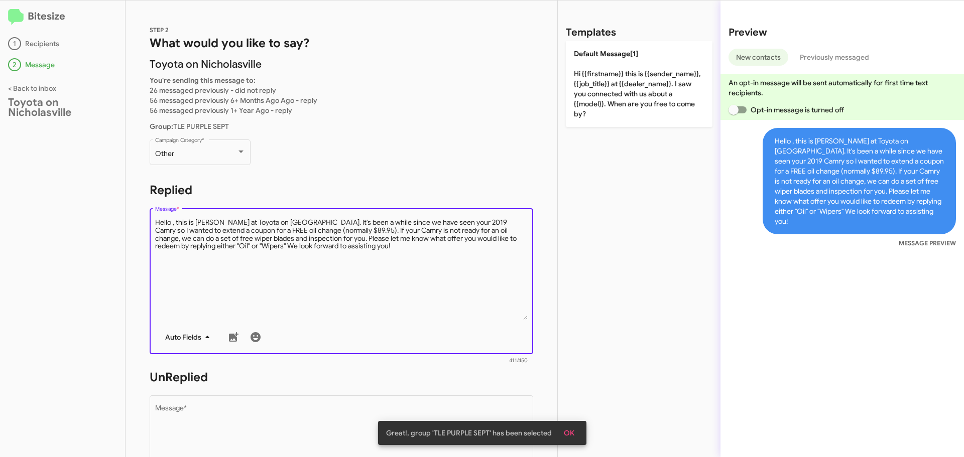
click at [191, 341] on span "Auto Fields" at bounding box center [189, 337] width 48 height 18
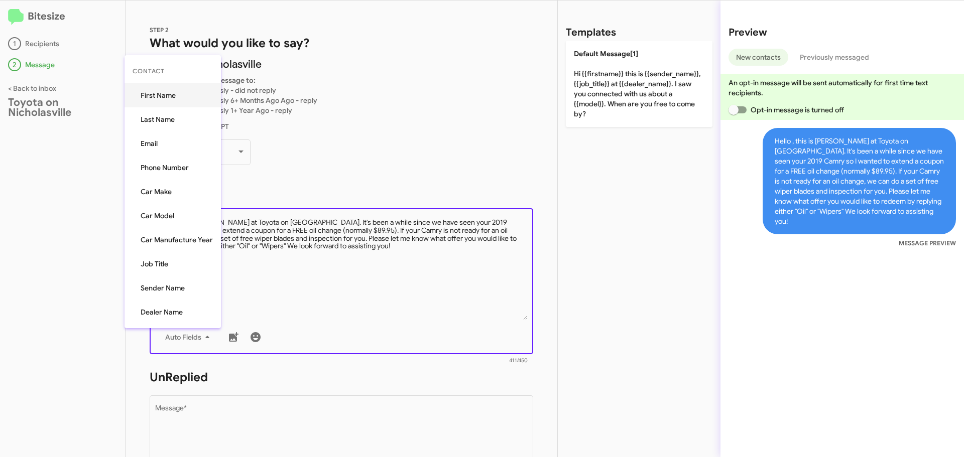
click at [169, 92] on button "First Name" at bounding box center [173, 95] width 96 height 24
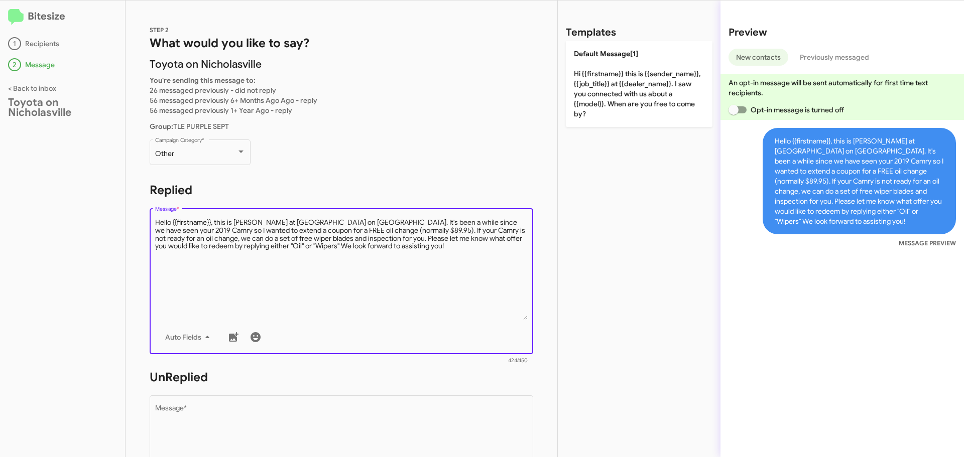
click at [509, 222] on textarea "Message *" at bounding box center [341, 269] width 373 height 102
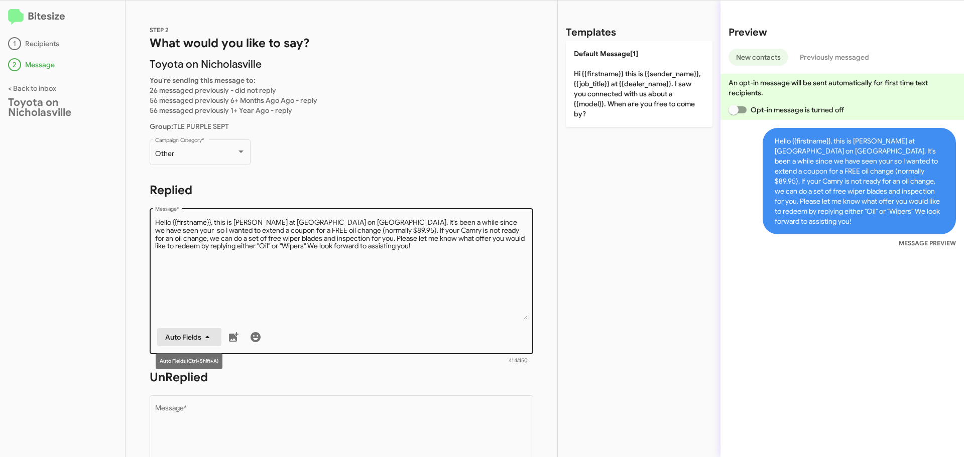
click at [171, 334] on span "Auto Fields" at bounding box center [189, 337] width 48 height 18
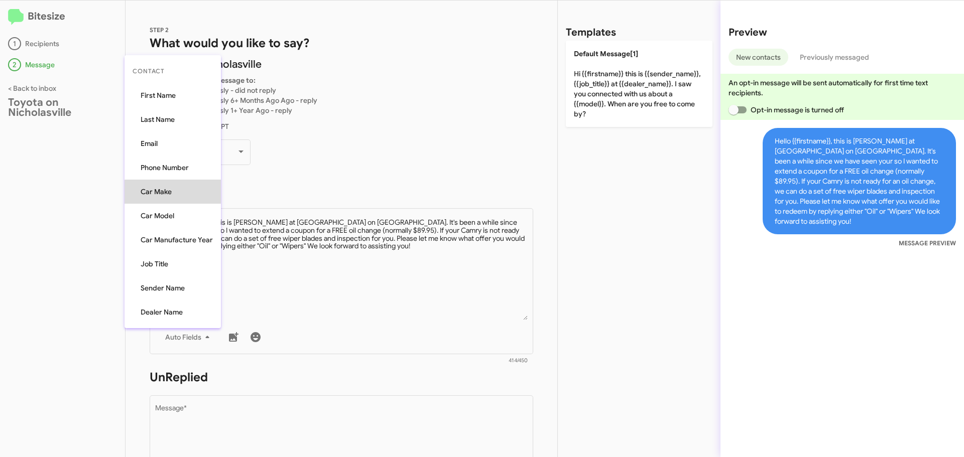
click at [176, 197] on button "Car Make" at bounding box center [173, 192] width 96 height 24
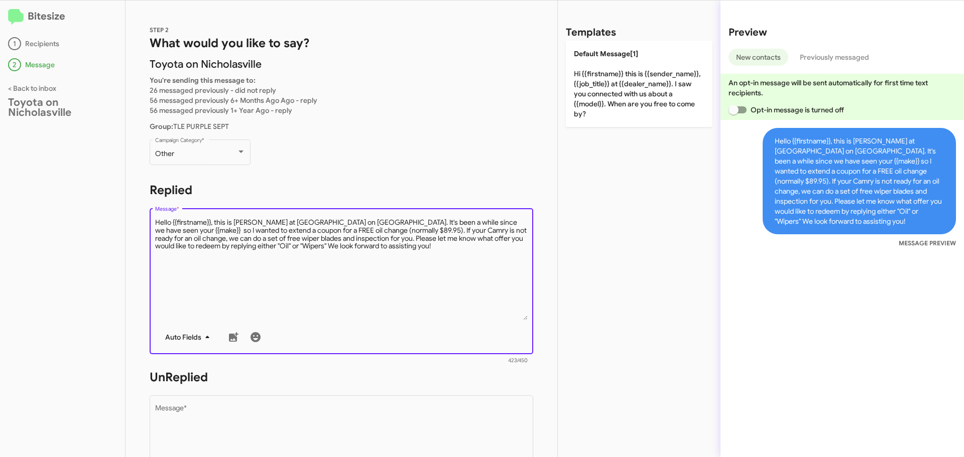
click at [185, 343] on span "Auto Fields" at bounding box center [189, 337] width 48 height 18
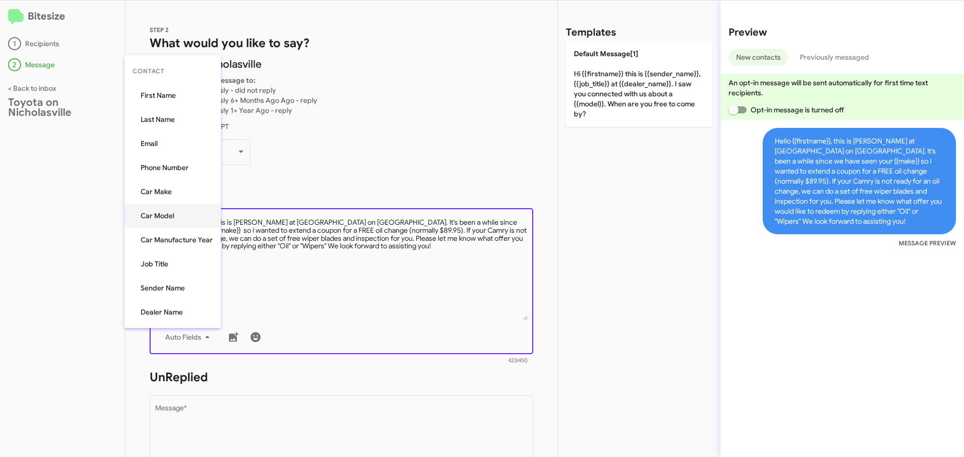
click at [183, 209] on button "Car Model" at bounding box center [173, 216] width 96 height 24
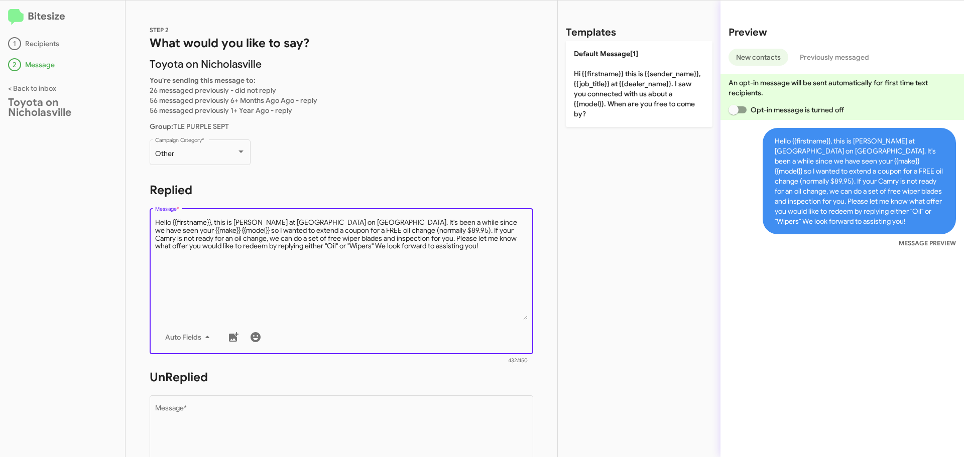
click at [452, 232] on textarea "Message *" at bounding box center [341, 269] width 373 height 102
click at [202, 336] on icon "button" at bounding box center [207, 337] width 12 height 12
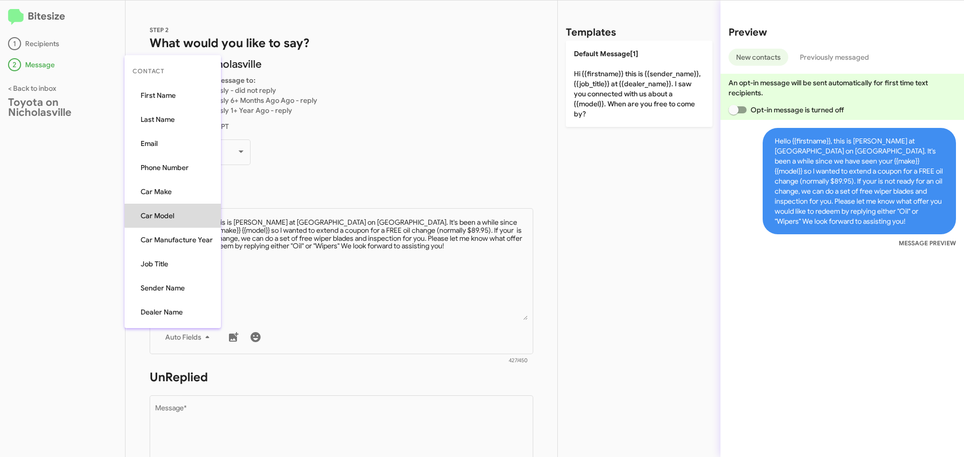
click at [184, 208] on button "Car Model" at bounding box center [173, 216] width 96 height 24
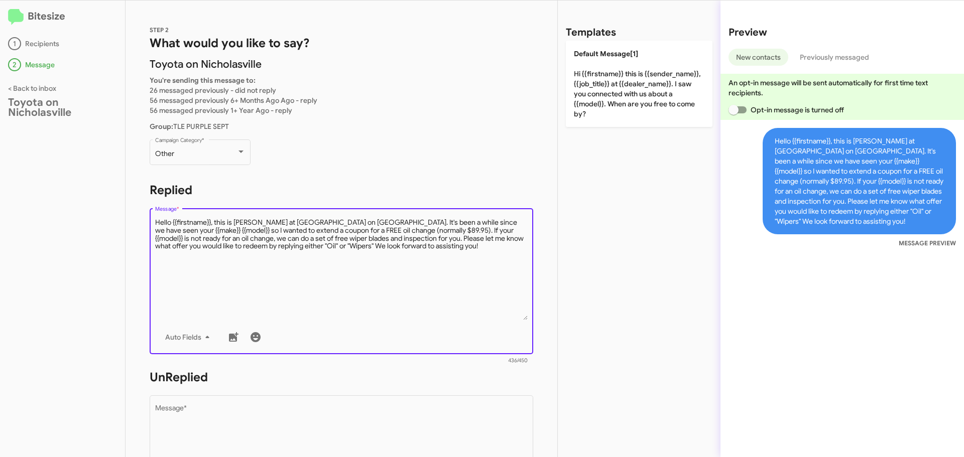
click at [374, 295] on textarea "Message *" at bounding box center [341, 269] width 373 height 102
click at [335, 248] on textarea "Message *" at bounding box center [341, 269] width 373 height 102
type textarea "Hello {{firstname}}, this is Jessika at Toyota on Nicholasville. It's been a wh…"
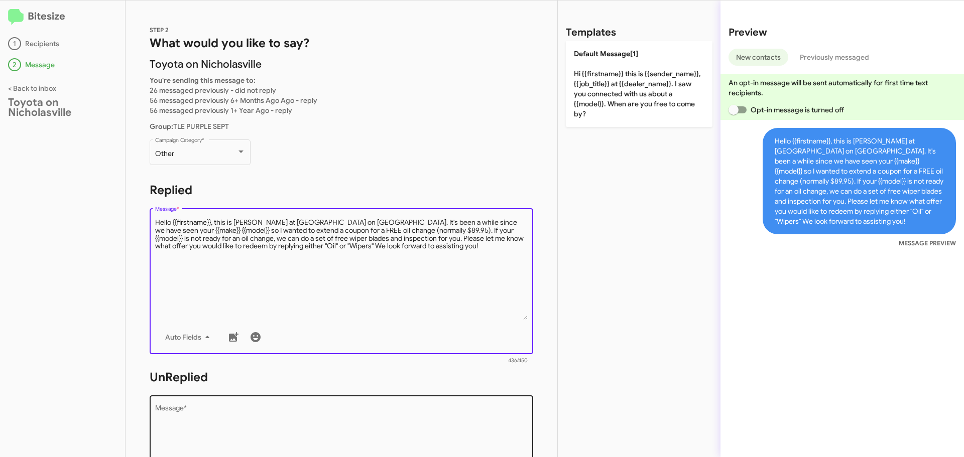
drag, startPoint x: 242, startPoint y: 446, endPoint x: 245, endPoint y: 421, distance: 24.7
click at [241, 445] on textarea "Message *" at bounding box center [341, 456] width 373 height 102
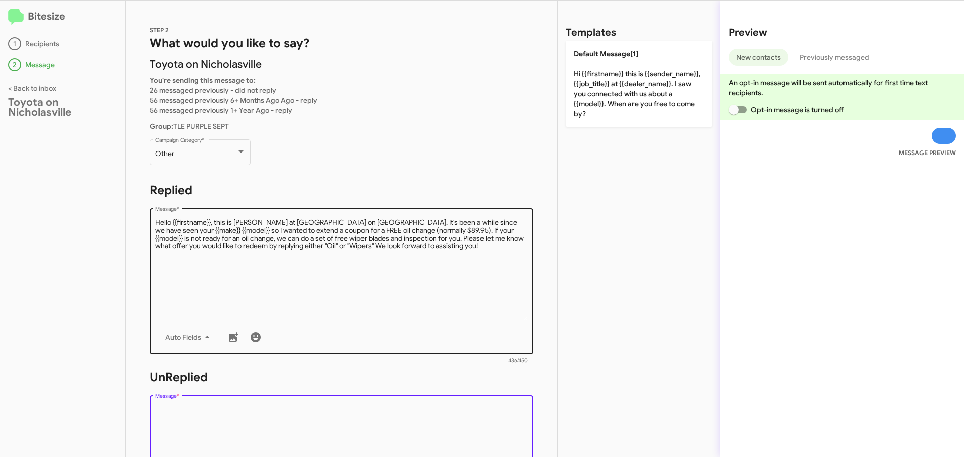
paste textarea "Hello {{firstname}}, this is Jessika at Toyota on Nicholasville. It's been a wh…"
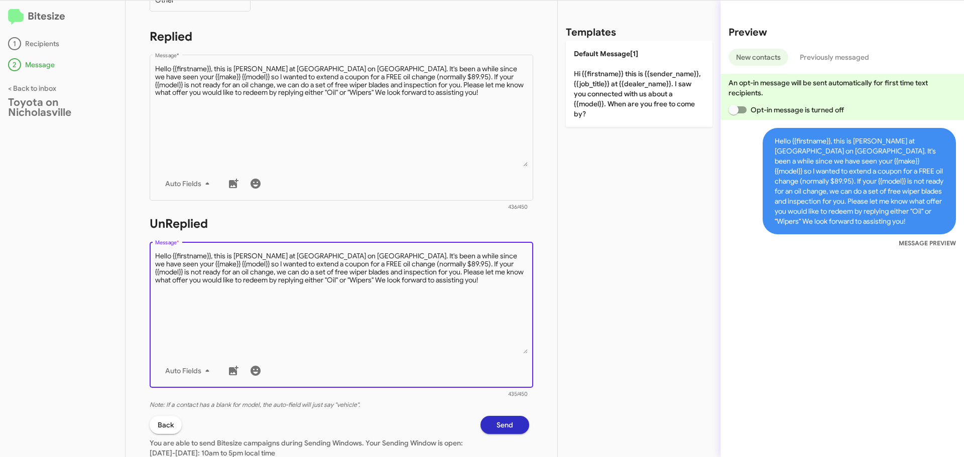
scroll to position [235, 0]
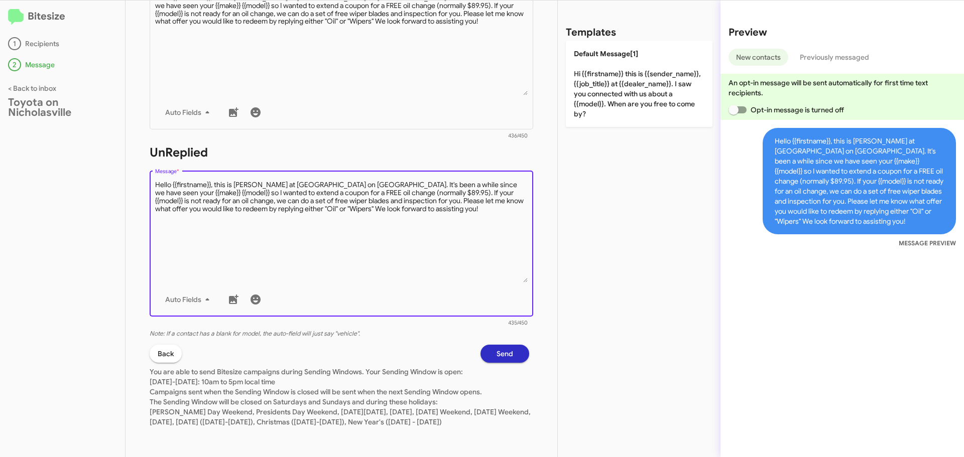
type textarea "Hello {{firstname}}, this is Jessika at Toyota on Nicholasville. It's been a wh…"
click at [515, 346] on button "Send" at bounding box center [504, 354] width 49 height 18
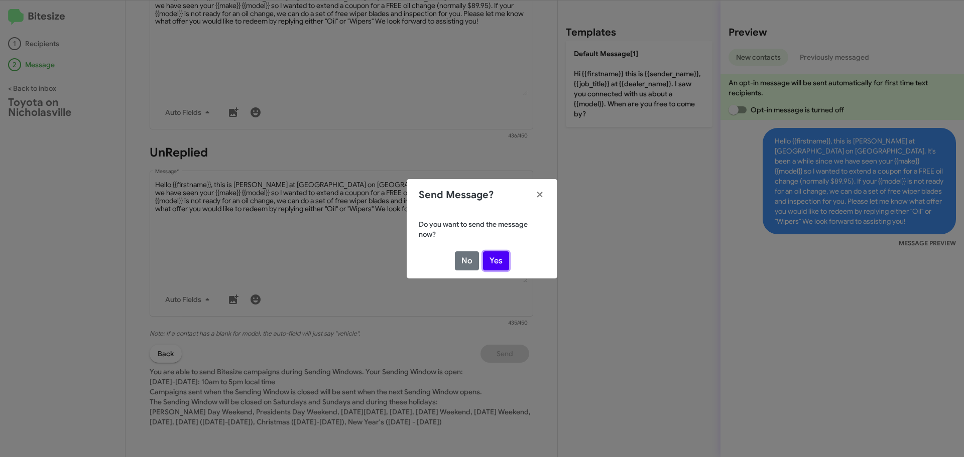
click at [508, 262] on button "Yes" at bounding box center [496, 261] width 26 height 19
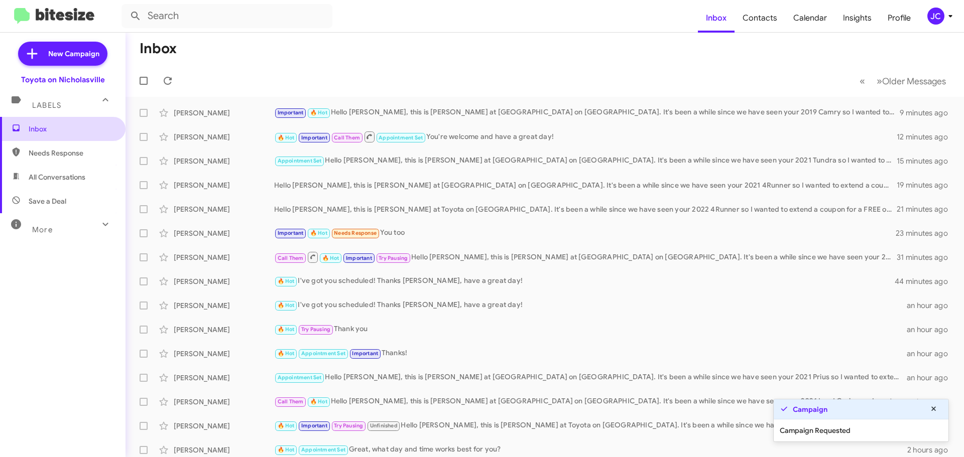
click at [57, 127] on span "Inbox" at bounding box center [71, 129] width 85 height 10
click at [75, 131] on span "Inbox" at bounding box center [71, 129] width 85 height 10
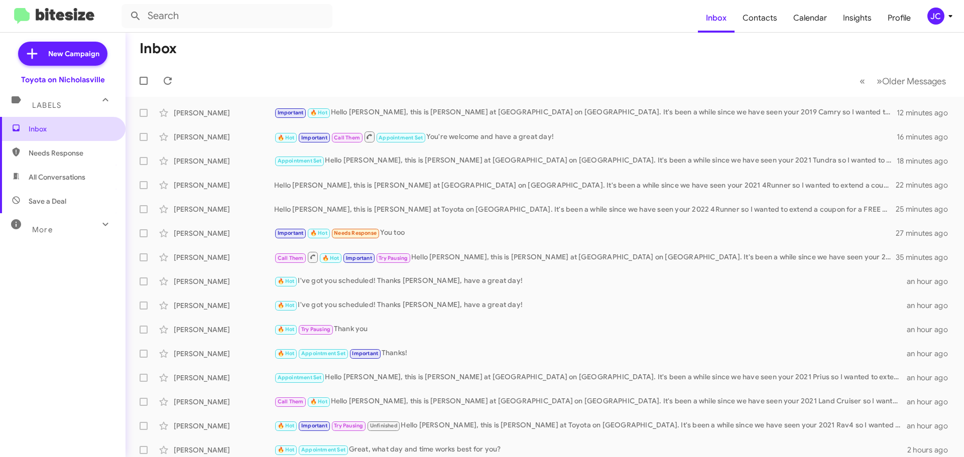
click at [74, 127] on span "Inbox" at bounding box center [71, 129] width 85 height 10
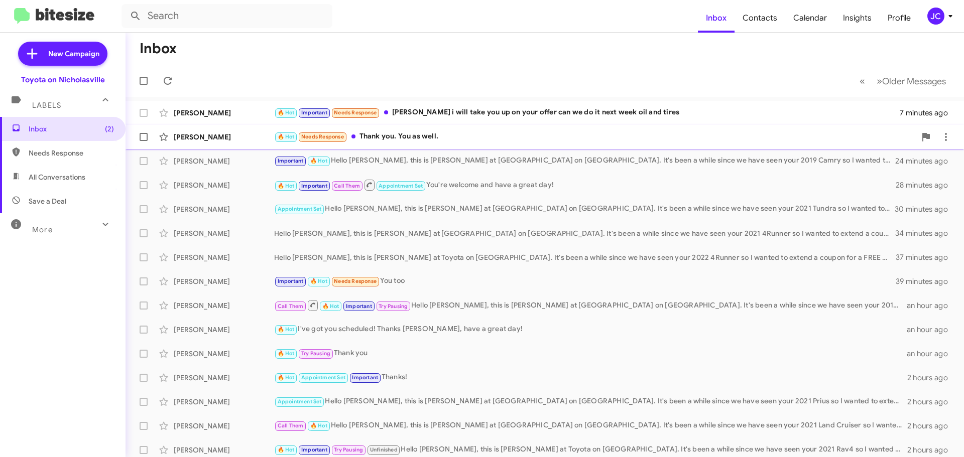
click at [189, 135] on div "[PERSON_NAME]" at bounding box center [224, 137] width 100 height 10
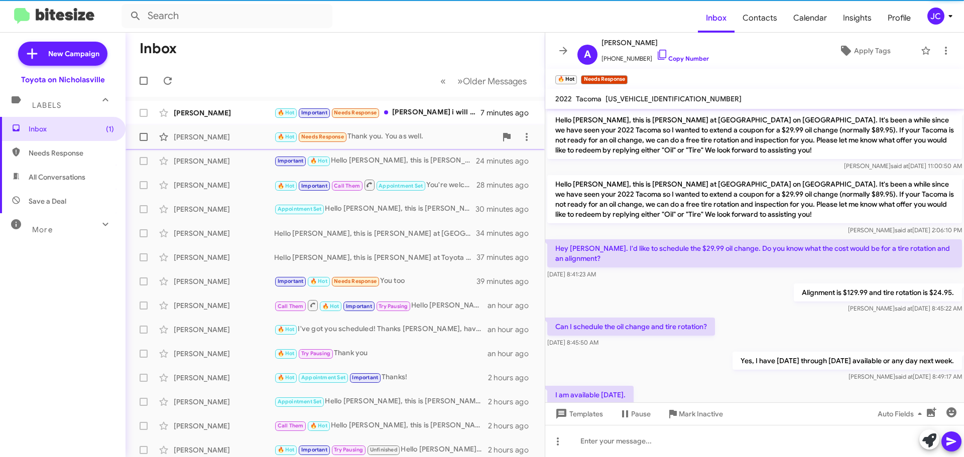
scroll to position [140, 0]
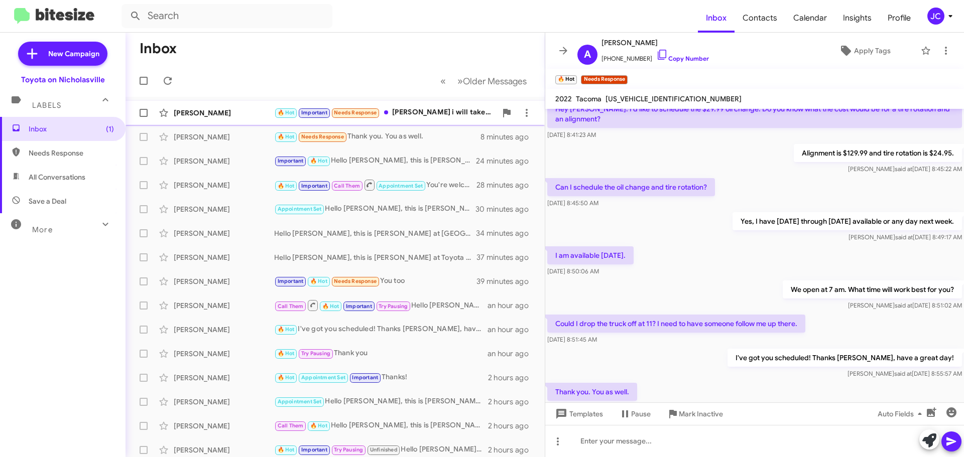
click at [210, 117] on div "[PERSON_NAME]" at bounding box center [224, 113] width 100 height 10
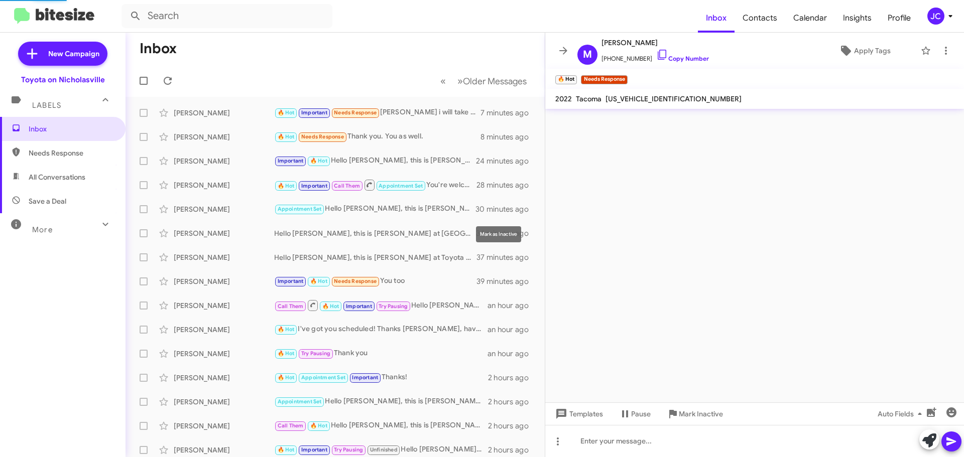
scroll to position [540, 0]
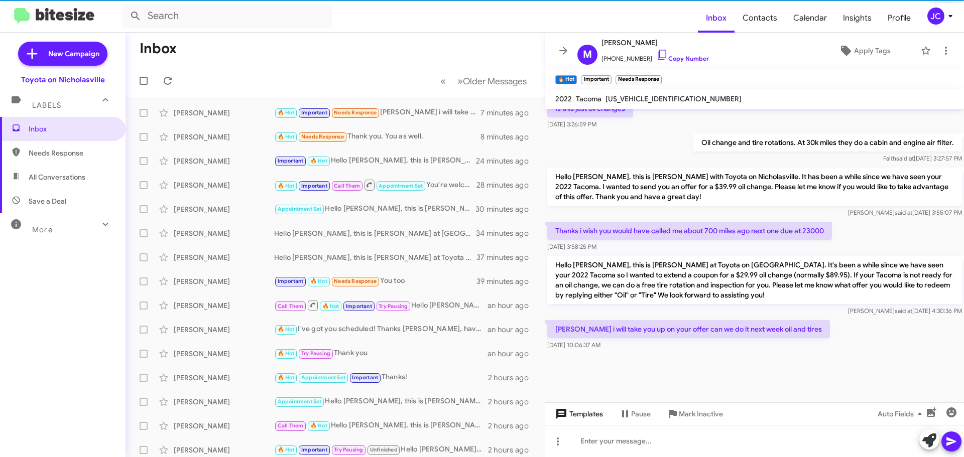
click at [594, 420] on span "Templates" at bounding box center [578, 414] width 50 height 18
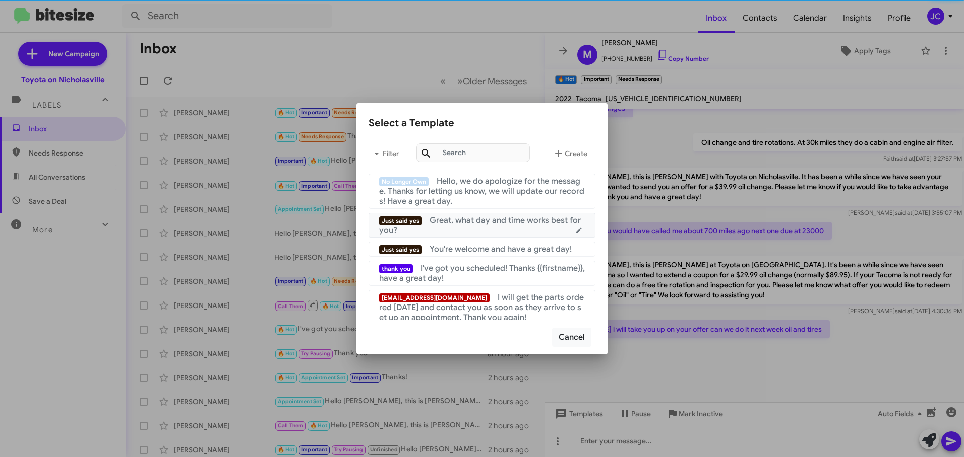
click at [458, 226] on div "Just said yes Great, what day and time works best for you?" at bounding box center [482, 225] width 206 height 20
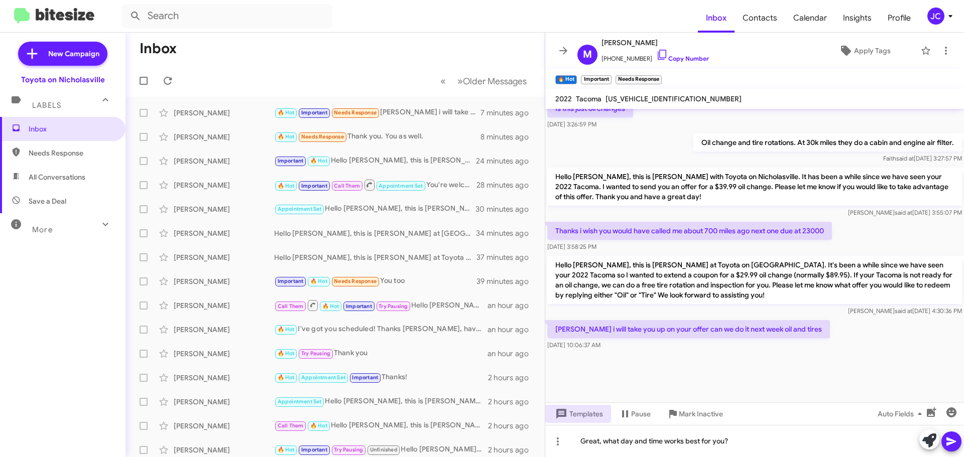
click at [955, 439] on icon at bounding box center [951, 442] width 12 height 12
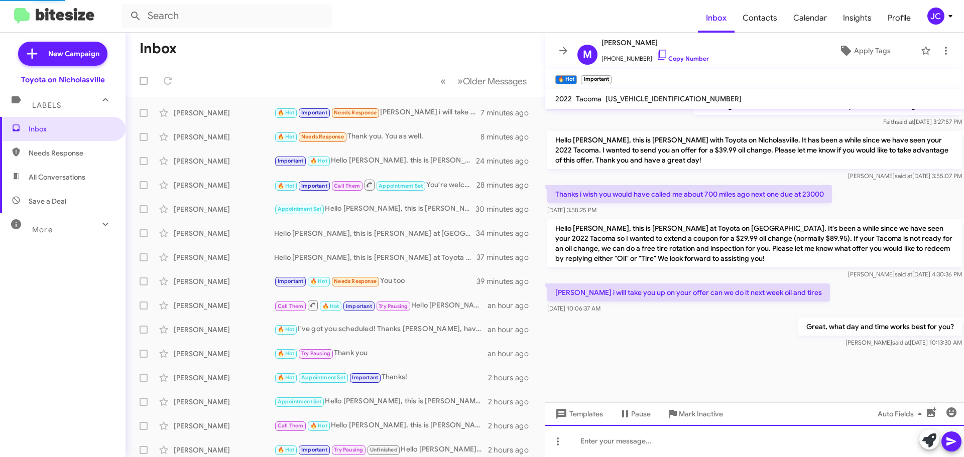
scroll to position [0, 0]
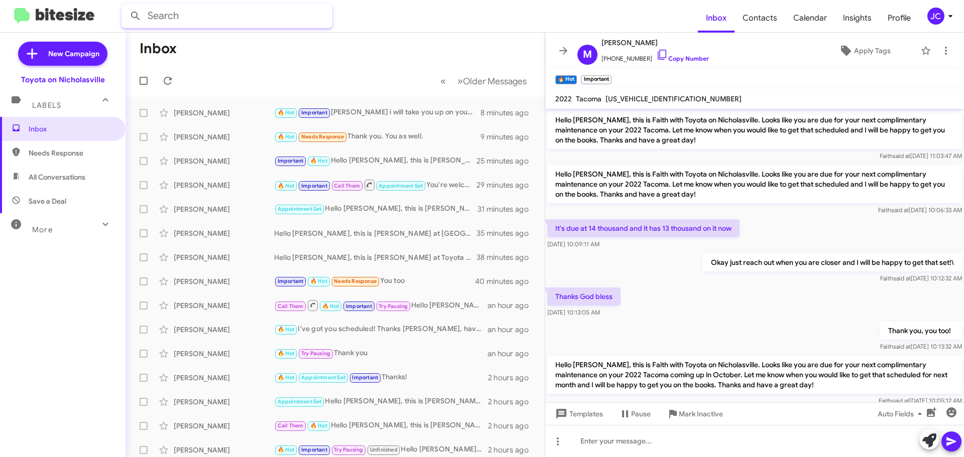
drag, startPoint x: 167, startPoint y: 14, endPoint x: 165, endPoint y: 9, distance: 5.4
click at [167, 14] on input "text" at bounding box center [226, 16] width 211 height 24
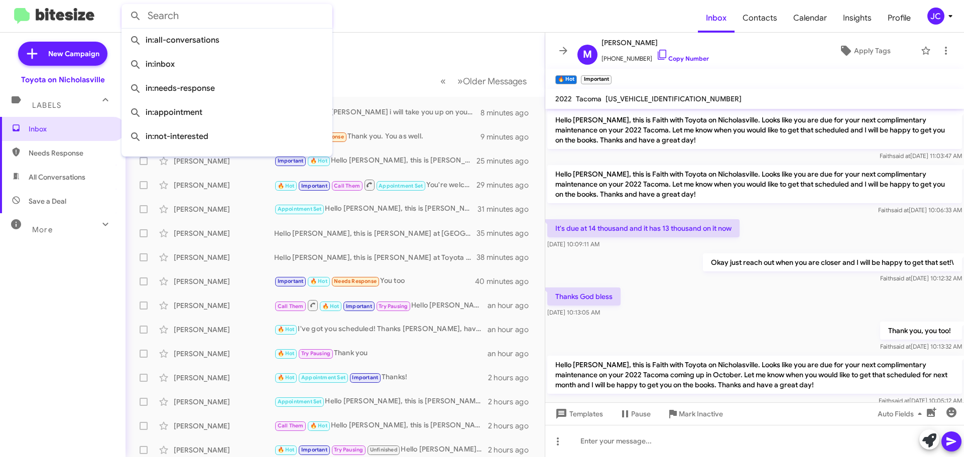
paste input "8592291795"
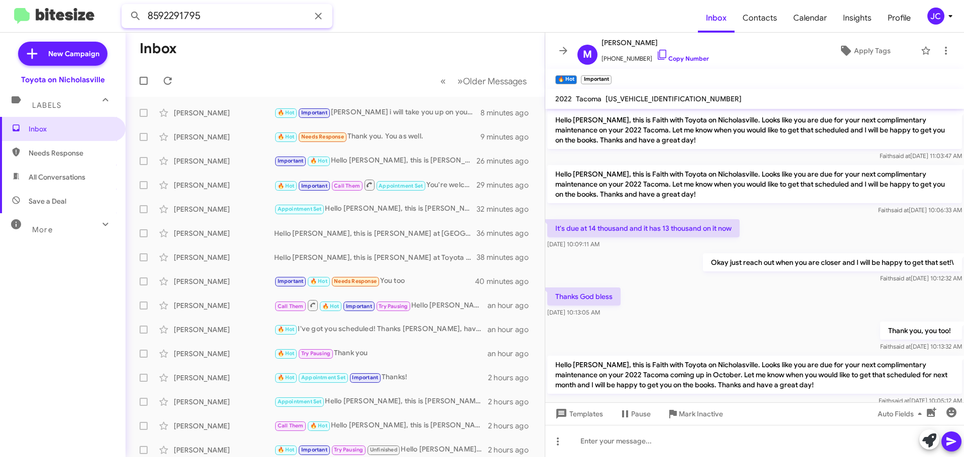
click at [126, 6] on button at bounding box center [136, 16] width 20 height 20
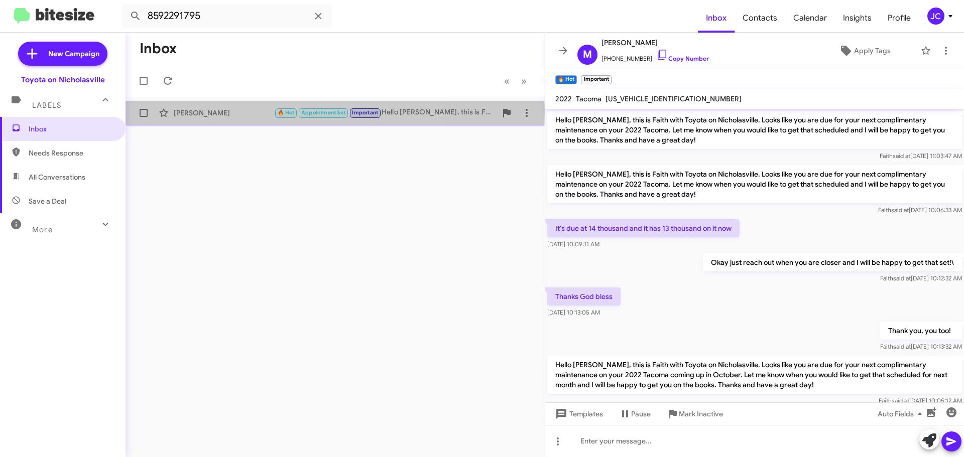
click at [239, 113] on div "Lela Stevens" at bounding box center [224, 113] width 100 height 10
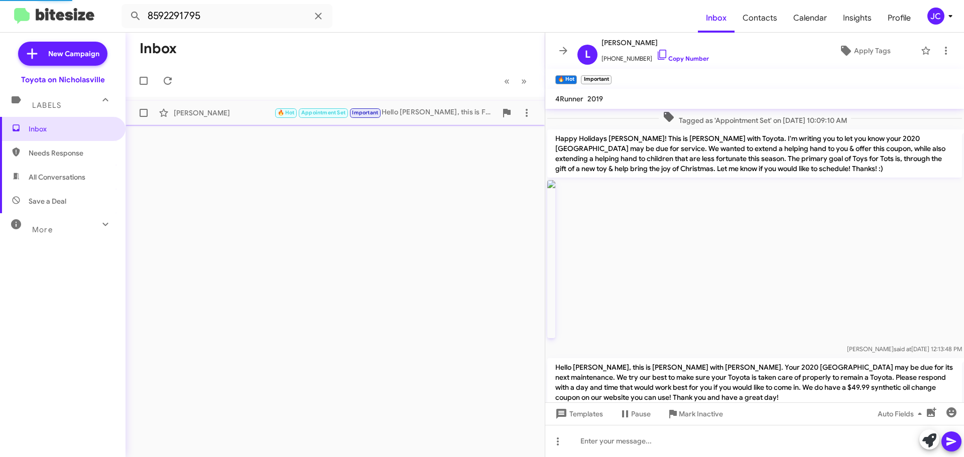
scroll to position [1199, 0]
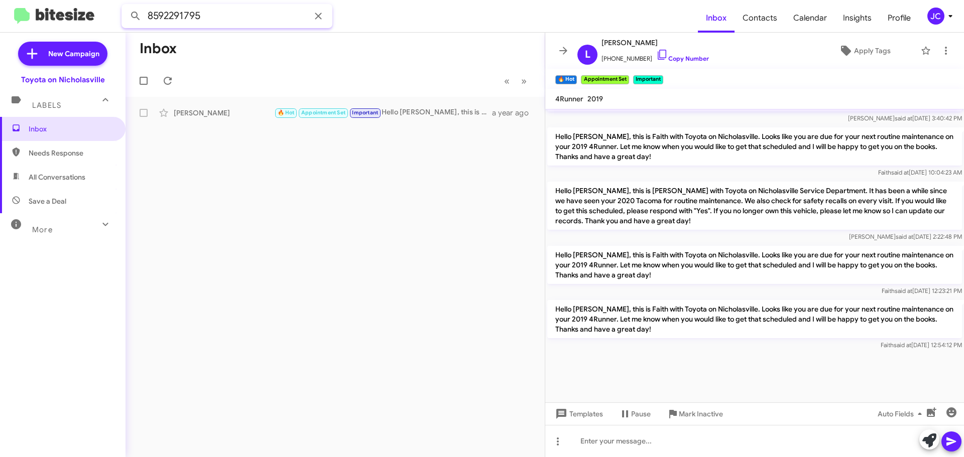
click at [217, 19] on input "8592291795" at bounding box center [226, 16] width 211 height 24
paste input "5027502651"
click at [126, 6] on button at bounding box center [136, 16] width 20 height 20
click at [405, 103] on div "Brian Salisbury Hello Brian, this is Jessika at Toyota on Nicholasville. It's b…" at bounding box center [335, 113] width 403 height 20
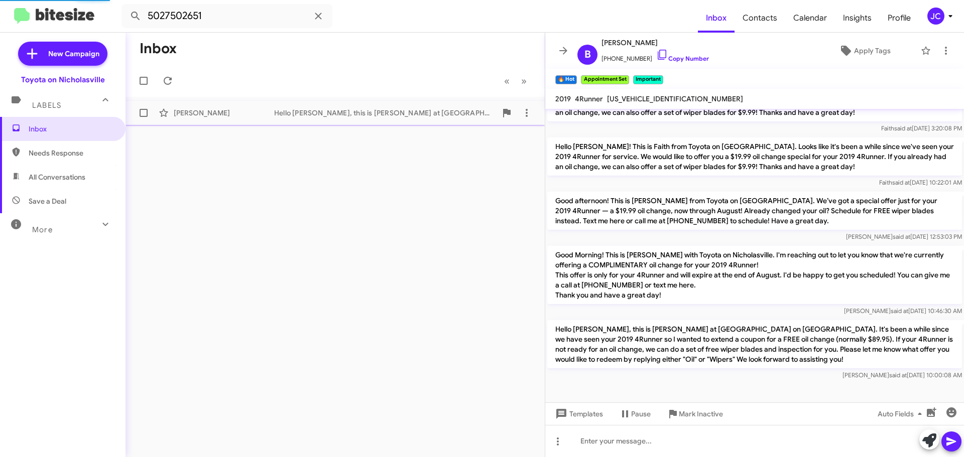
scroll to position [1602, 0]
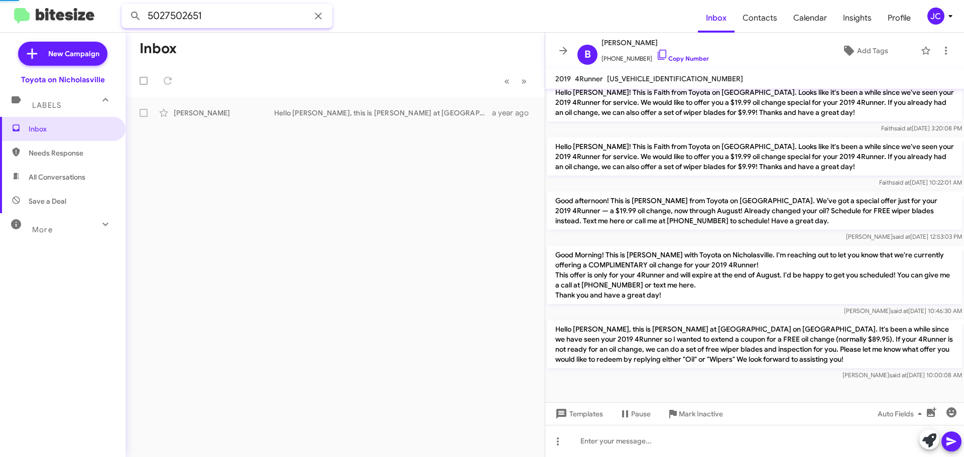
click at [224, 8] on input "5027502651" at bounding box center [226, 16] width 211 height 24
paste input "8599486528"
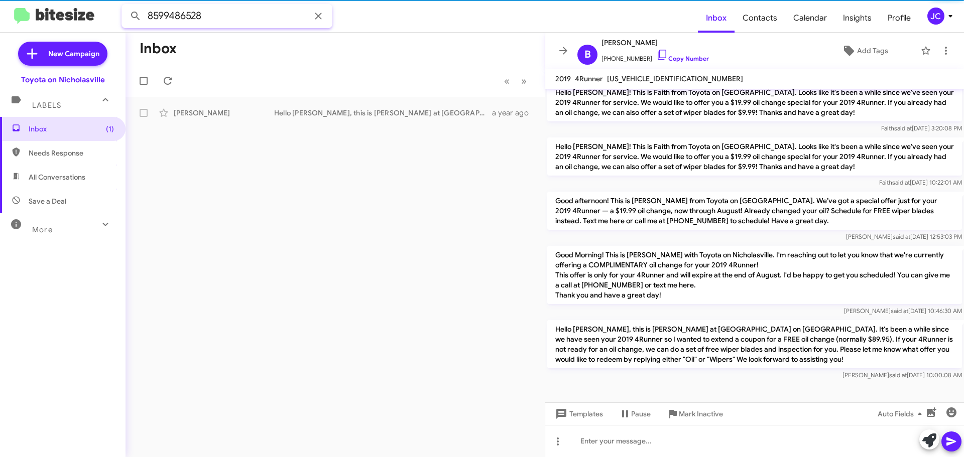
click at [126, 6] on button at bounding box center [136, 16] width 20 height 20
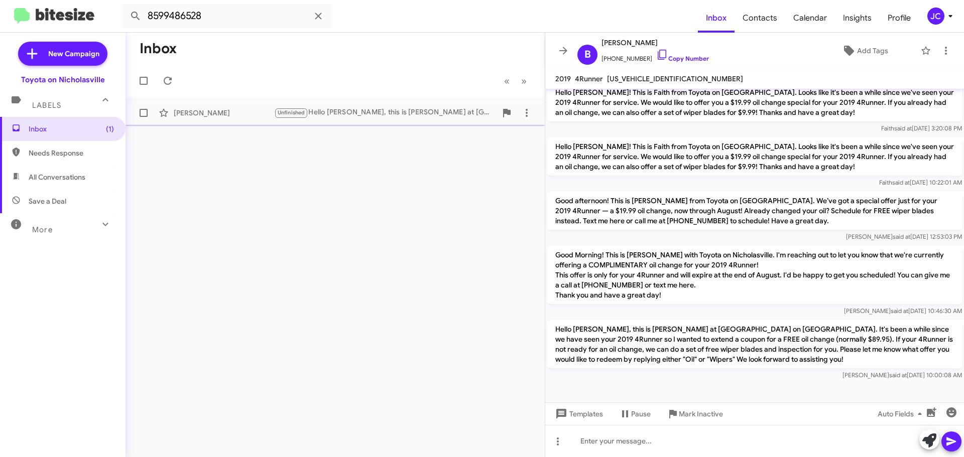
click at [222, 111] on div "Vickie King" at bounding box center [224, 113] width 100 height 10
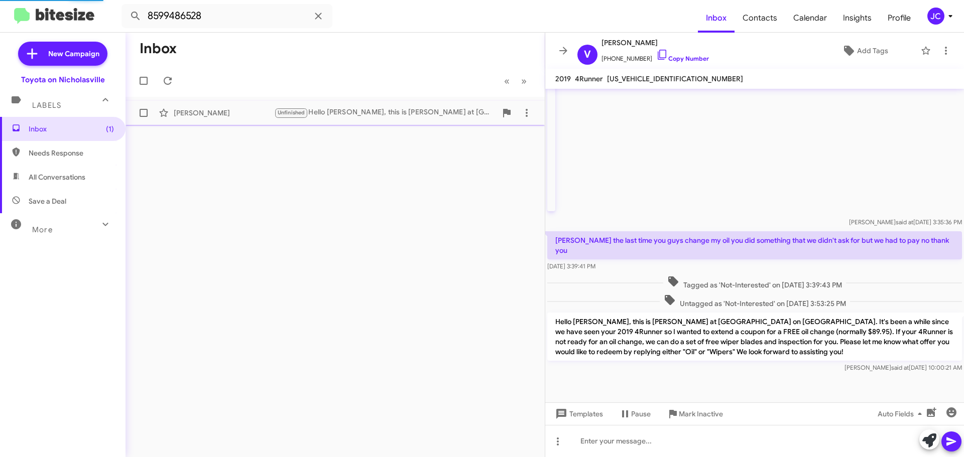
scroll to position [384, 0]
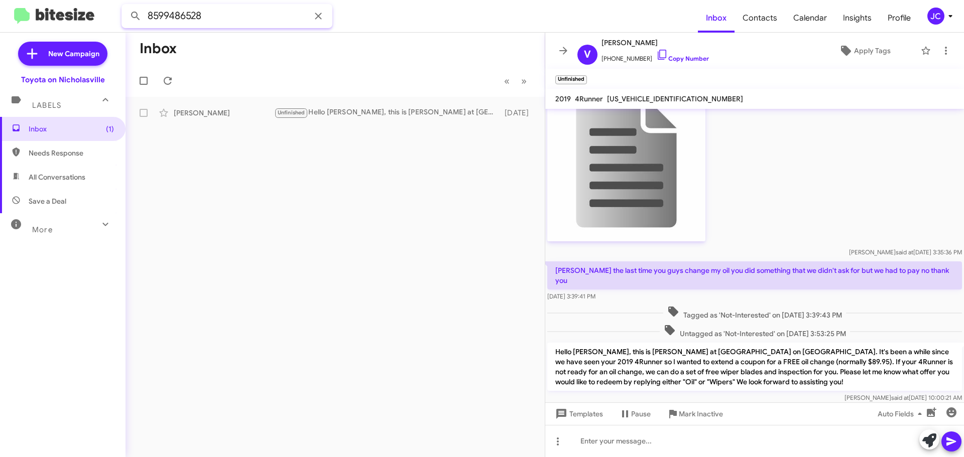
click at [233, 22] on input "8599486528" at bounding box center [226, 16] width 211 height 24
paste input "5096506"
click at [126, 6] on button at bounding box center [136, 16] width 20 height 20
click at [219, 115] on div "Rick Johnson" at bounding box center [224, 113] width 100 height 10
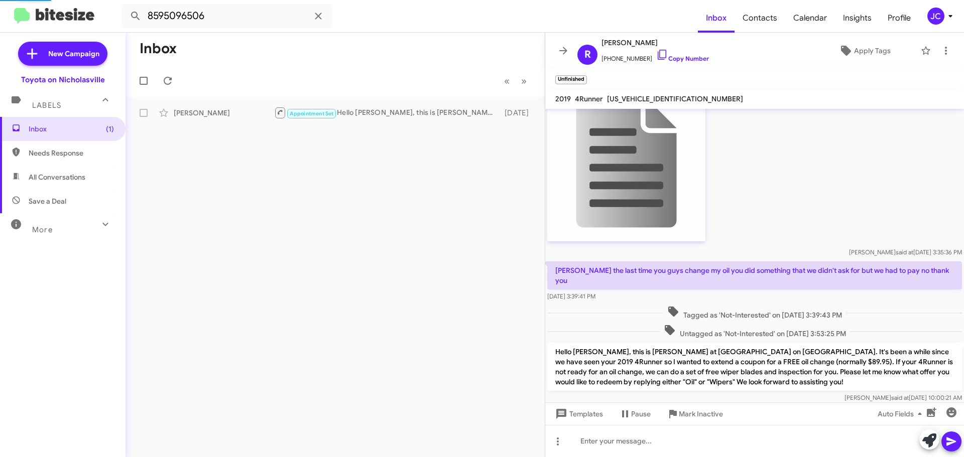
scroll to position [1644, 0]
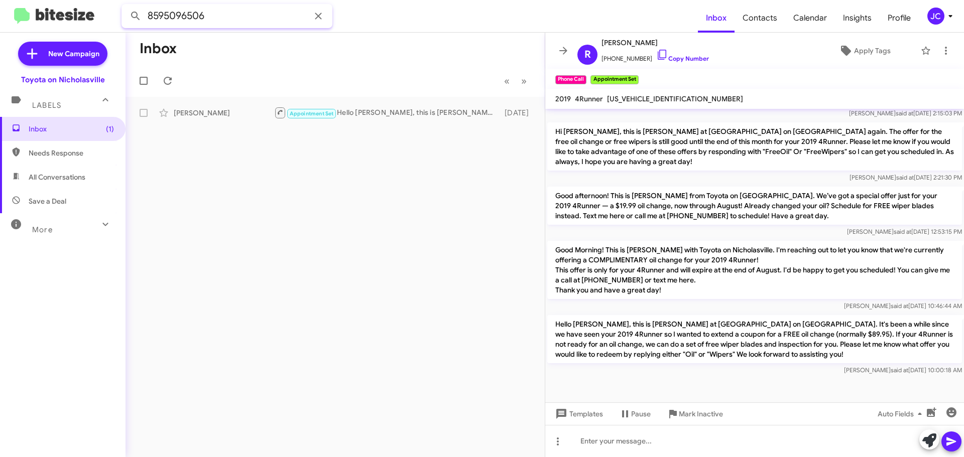
click at [219, 18] on input "8595096506" at bounding box center [226, 16] width 211 height 24
paste input "831351"
click at [126, 6] on button at bounding box center [136, 16] width 20 height 20
click at [279, 106] on div "Summer Blair Hello Summer, this is Jessika at Toyota on Nicholasville. It's bee…" at bounding box center [335, 113] width 403 height 20
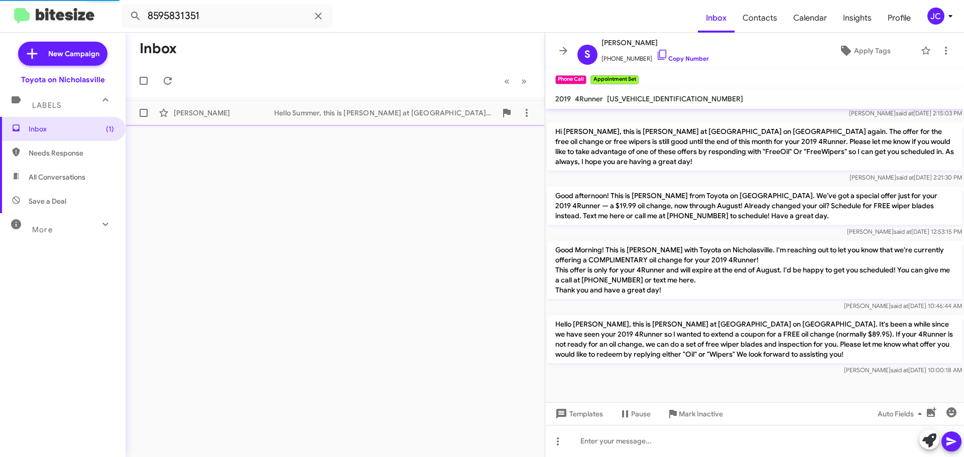
scroll to position [1741, 0]
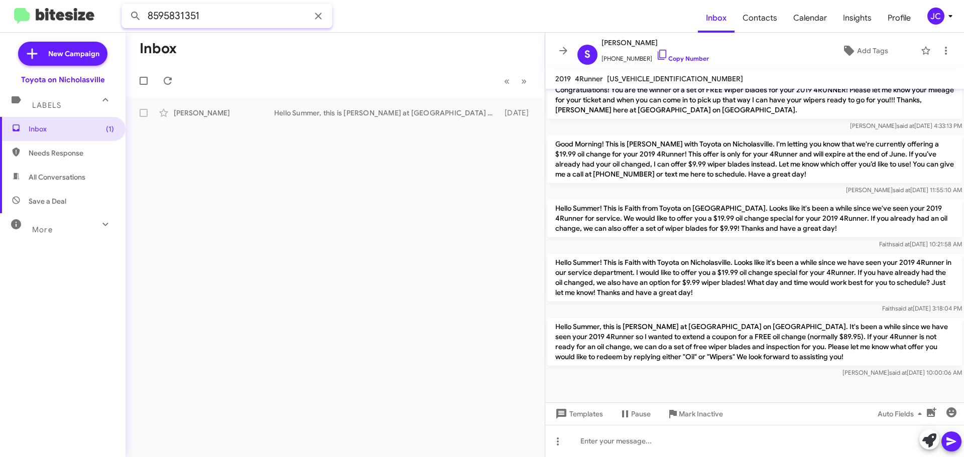
click at [223, 14] on input "8595831351" at bounding box center [226, 16] width 211 height 24
paste input "3519327"
click at [126, 6] on button at bounding box center [136, 16] width 20 height 20
click at [204, 114] on div "Kristi Morris" at bounding box center [224, 113] width 100 height 10
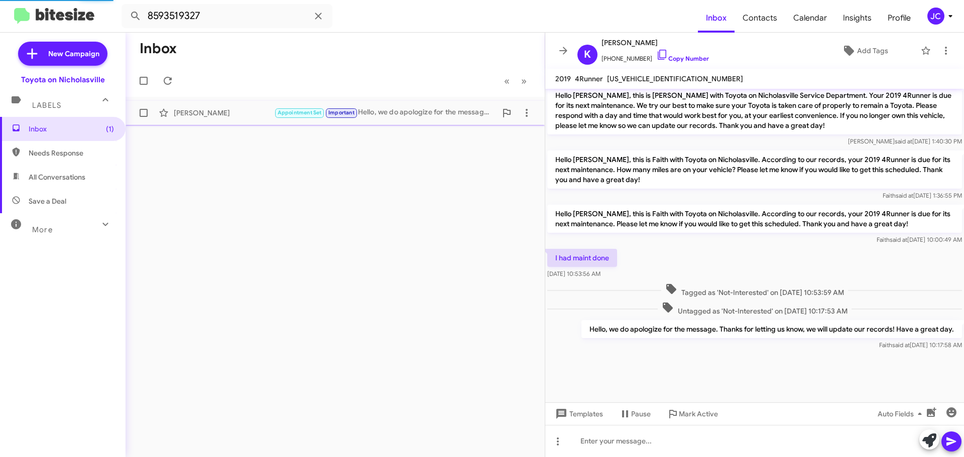
scroll to position [693, 0]
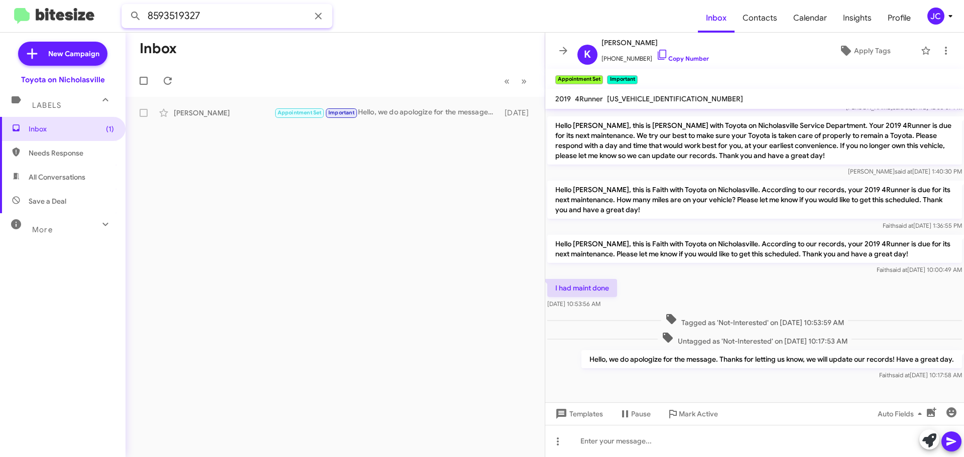
click at [250, 12] on input "8593519327" at bounding box center [226, 16] width 211 height 24
paste input "255173"
click at [126, 6] on button at bounding box center [136, 16] width 20 height 20
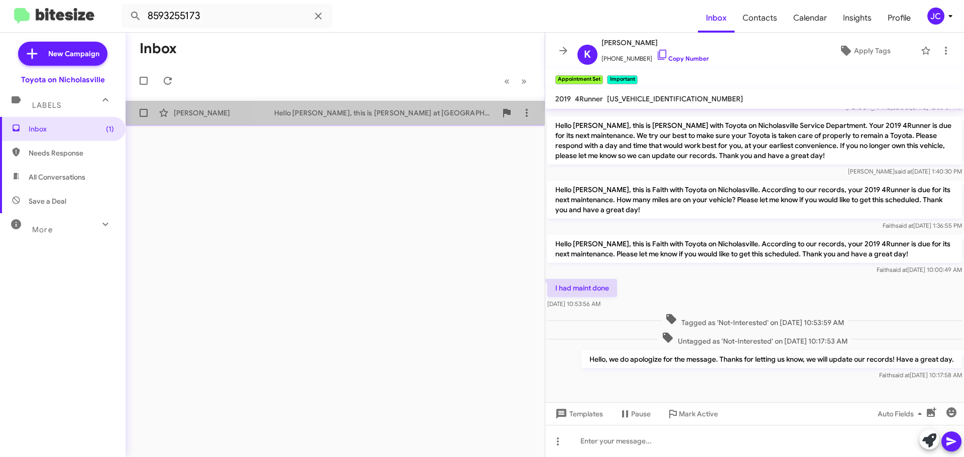
click at [372, 113] on div "Hello Troy, this is Jessika at Toyota on Nicholasville. It's been a while since…" at bounding box center [385, 113] width 222 height 10
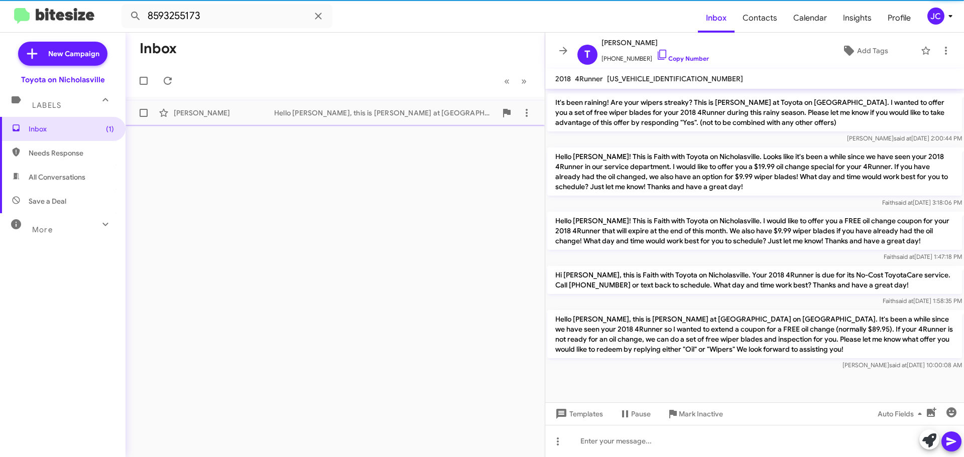
scroll to position [726, 0]
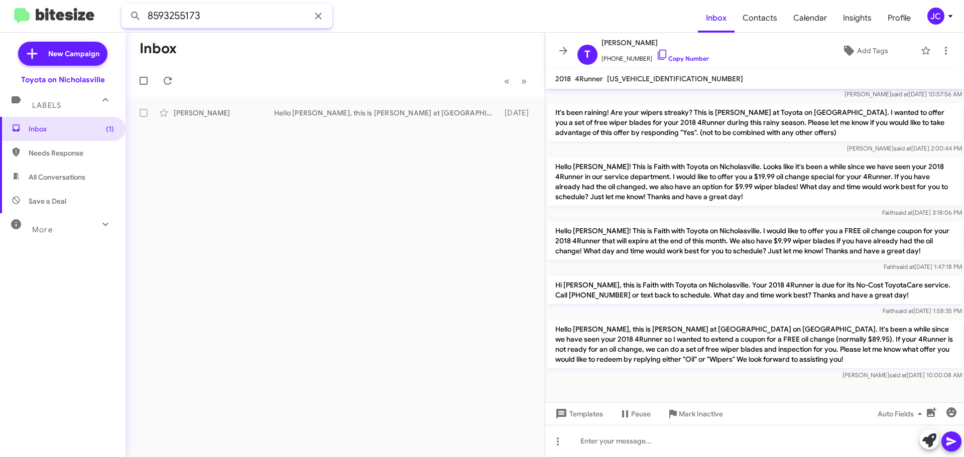
click at [270, 12] on input "8593255173" at bounding box center [226, 16] width 211 height 24
paste input "9376202791"
click at [126, 6] on button at bounding box center [136, 16] width 20 height 20
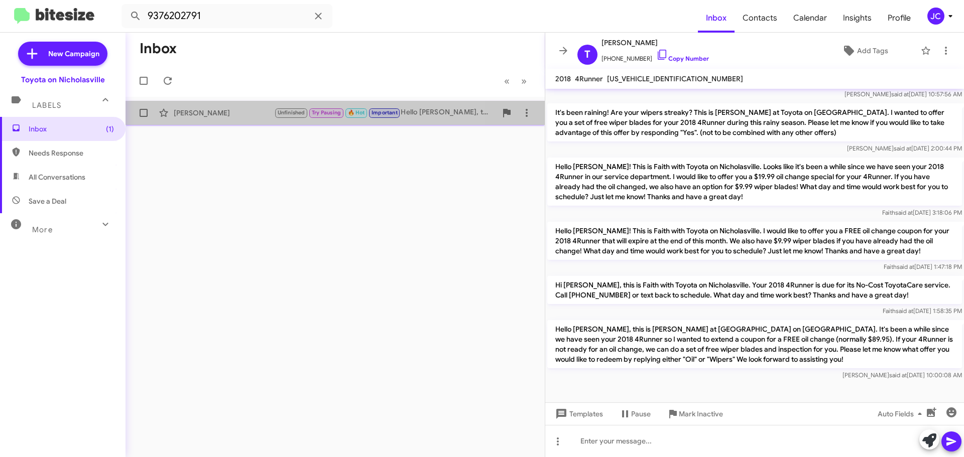
click at [196, 118] on div "Jay Srour Unfinished Try Pausing 🔥 Hot Important Hello Jay, this is Jessika at …" at bounding box center [335, 113] width 403 height 20
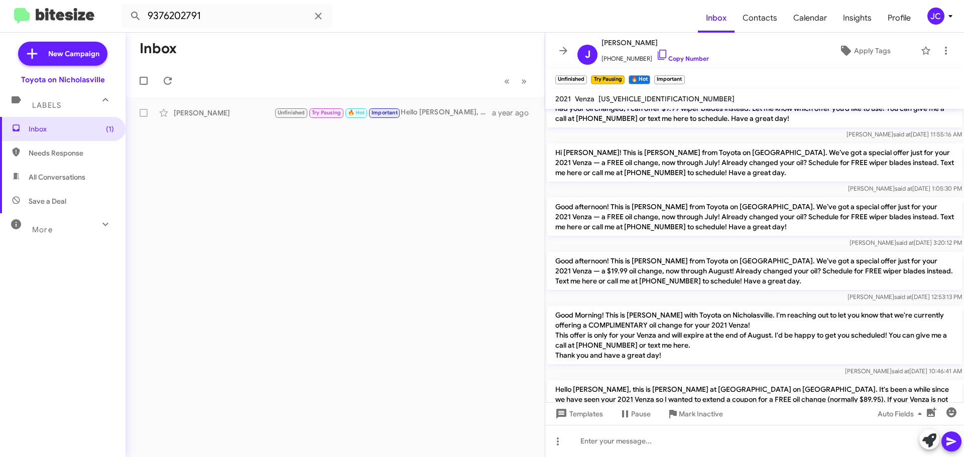
scroll to position [1822, 0]
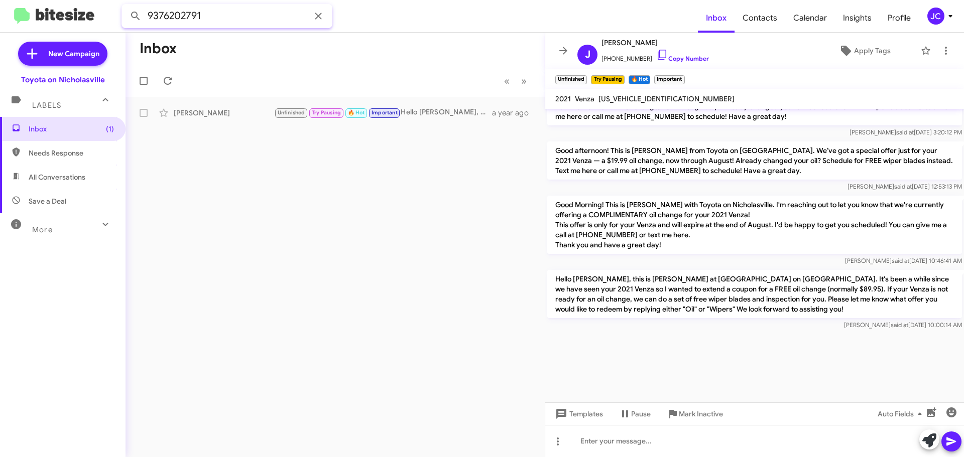
drag, startPoint x: 225, startPoint y: 16, endPoint x: -6, endPoint y: 15, distance: 230.9
click at [0, 15] on html "9376202791 Inbox Contacts Calendar Insights Profile JC New Campaign Toyota on N…" at bounding box center [482, 228] width 964 height 457
paste input "8593127398"
click at [126, 6] on button at bounding box center [136, 16] width 20 height 20
click at [267, 105] on div "Learl Johnson Hello Learl, this is Jessika at Toyota on Nicholasville. It's bee…" at bounding box center [335, 113] width 403 height 20
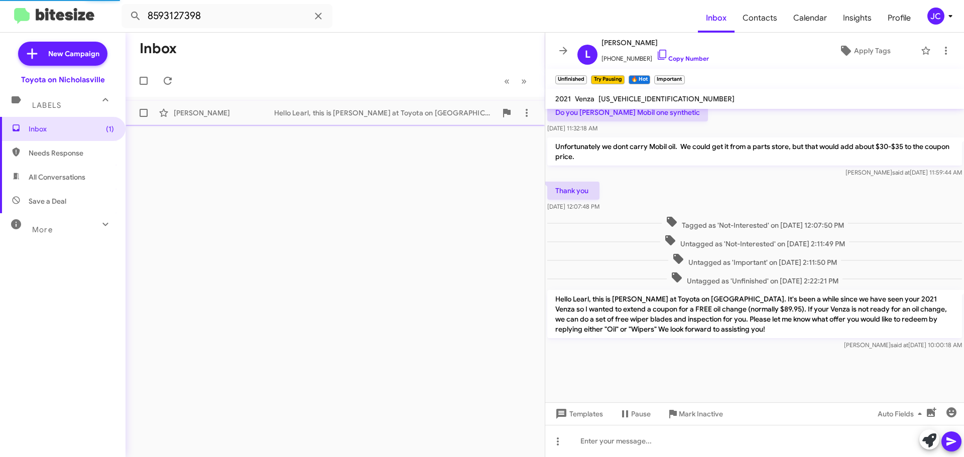
scroll to position [662, 0]
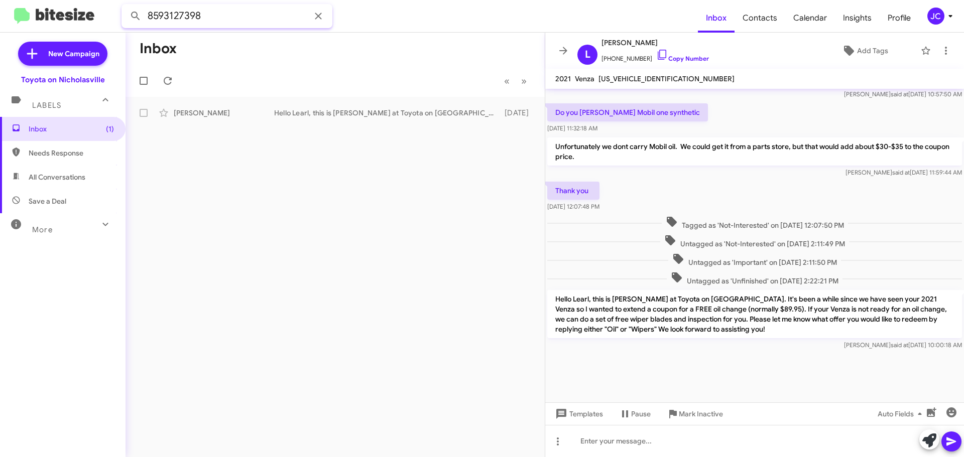
drag, startPoint x: 229, startPoint y: 12, endPoint x: -28, endPoint y: 16, distance: 257.1
click at [0, 16] on html "8593127398 Inbox Contacts Calendar Insights Profile JC New Campaign Toyota on N…" at bounding box center [482, 228] width 964 height 457
paste input "7863274171"
click at [126, 6] on button at bounding box center [136, 16] width 20 height 20
click at [218, 105] on div "Hilda Aguilera Not-Interested No hay problema. ¡Avísanos cuándo quieres program…" at bounding box center [335, 113] width 403 height 20
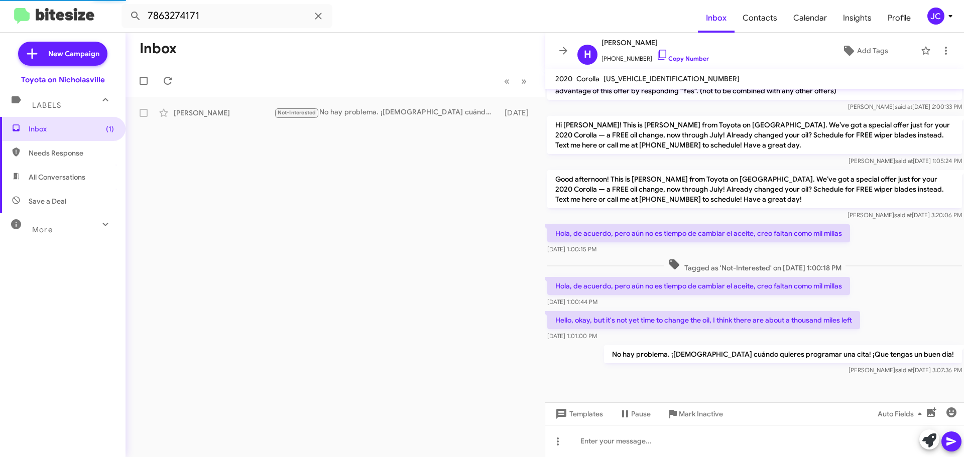
scroll to position [332, 0]
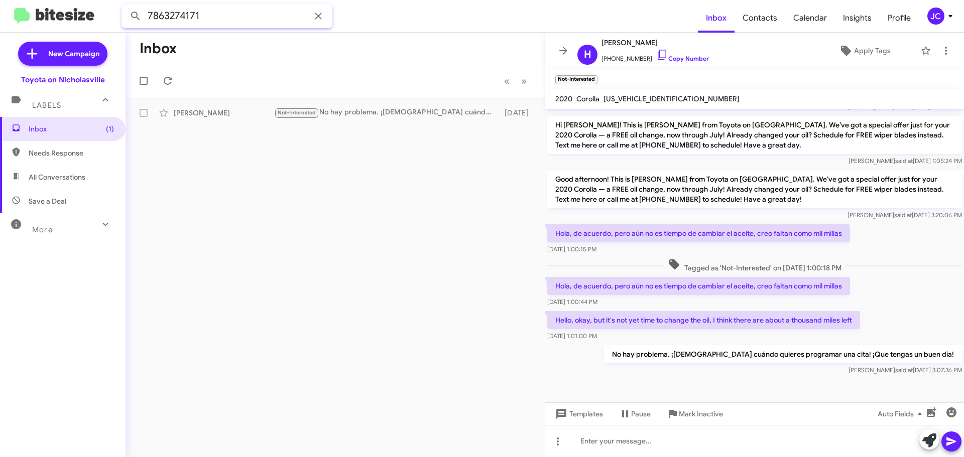
click at [219, 17] on input "7863274171" at bounding box center [226, 16] width 211 height 24
paste input "8596847805"
click at [126, 6] on button at bounding box center [136, 16] width 20 height 20
click at [218, 114] on div "Pam Blackburn" at bounding box center [224, 113] width 100 height 10
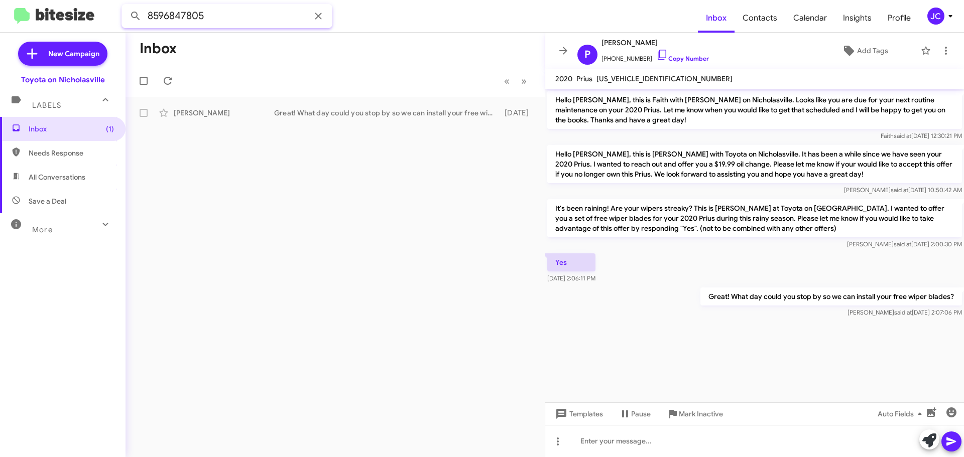
click at [225, 15] on input "8596847805" at bounding box center [226, 16] width 211 height 24
paste input "5162921"
click at [126, 6] on button at bounding box center [136, 16] width 20 height 20
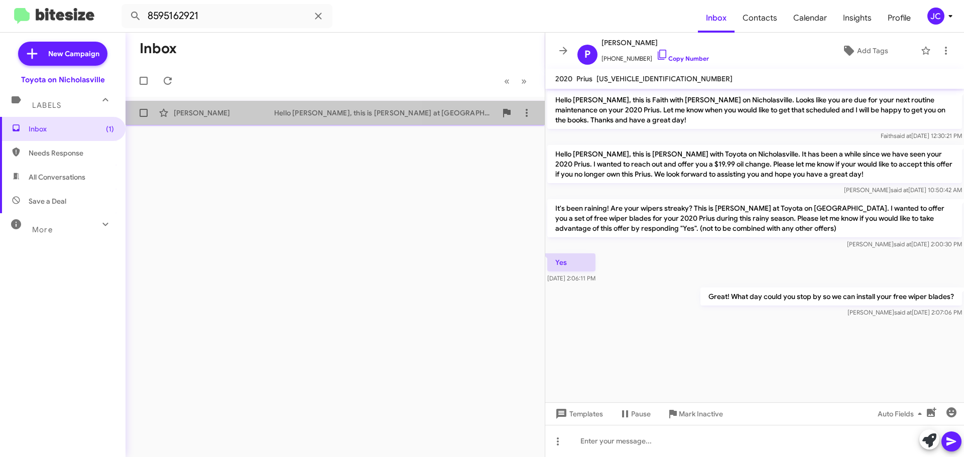
click at [228, 109] on div "Burton Tornstrom" at bounding box center [224, 113] width 100 height 10
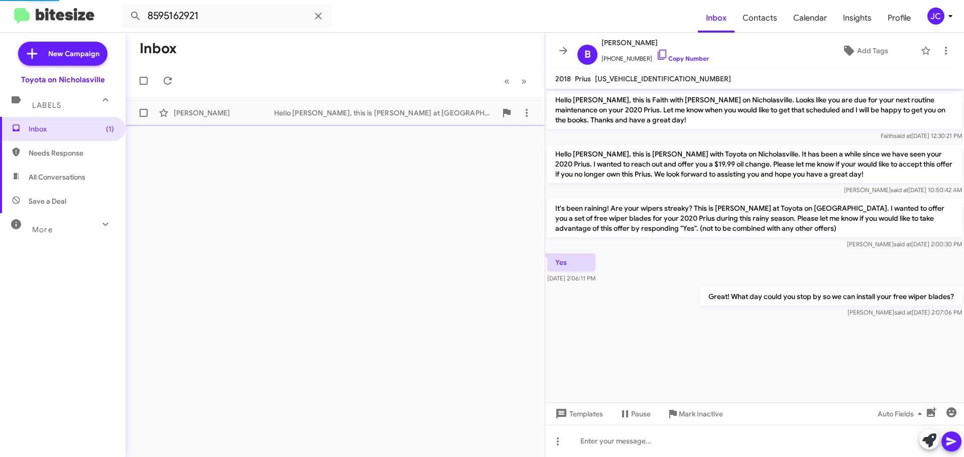
scroll to position [719, 0]
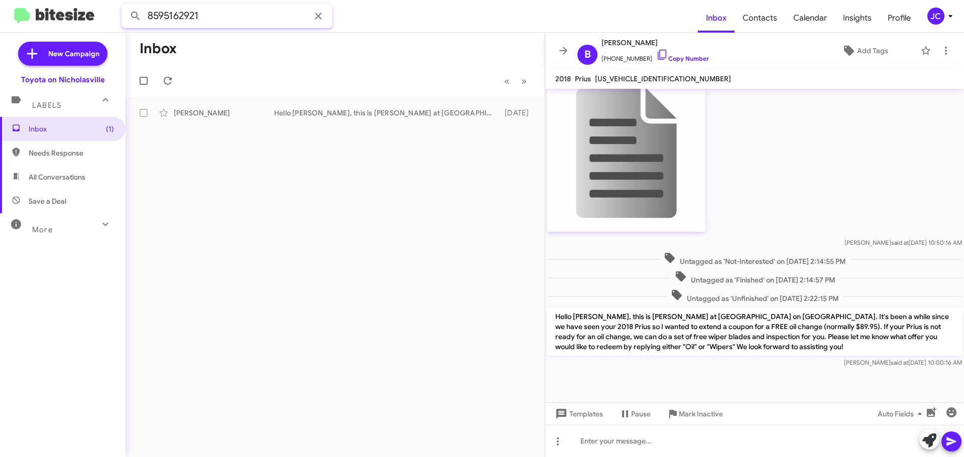
click at [219, 16] on input "8595162921" at bounding box center [226, 16] width 211 height 24
paste input "6133117"
click at [126, 6] on button at bounding box center [136, 16] width 20 height 20
click at [224, 120] on div "Kathy Shewmaker Appointment Set Hello Kathy, this is Jessika at Toyota on Nicho…" at bounding box center [335, 113] width 403 height 20
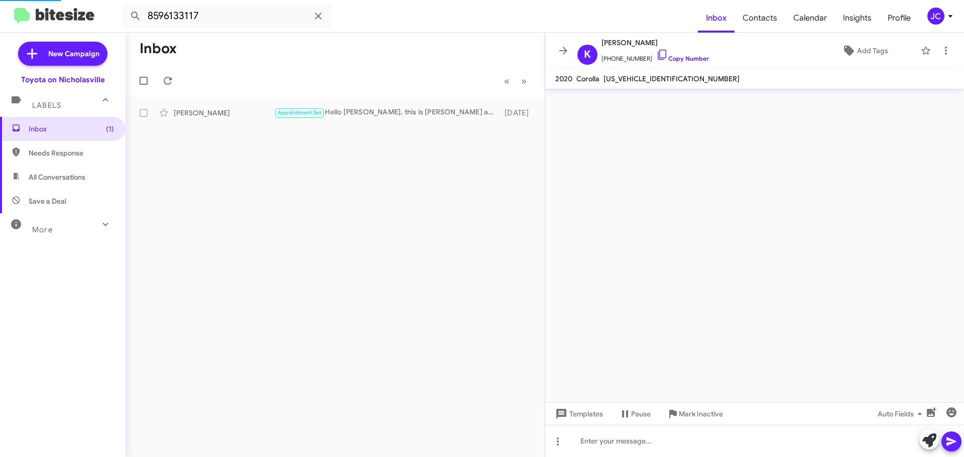
scroll to position [1239, 0]
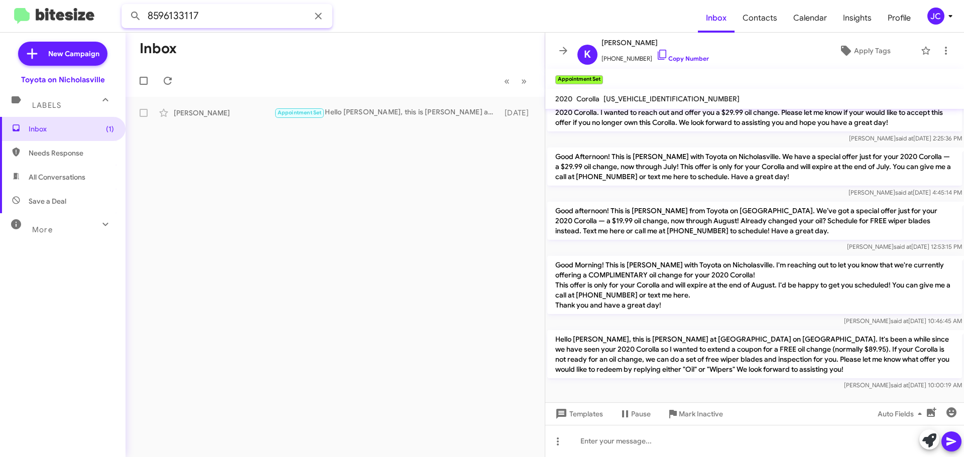
click at [215, 14] on input "8596133117" at bounding box center [226, 16] width 211 height 24
click at [215, 15] on input "8596133117" at bounding box center [226, 16] width 211 height 24
paste input "910906"
click at [126, 6] on button at bounding box center [136, 16] width 20 height 20
click at [227, 109] on div "Zach Pyle" at bounding box center [224, 113] width 100 height 10
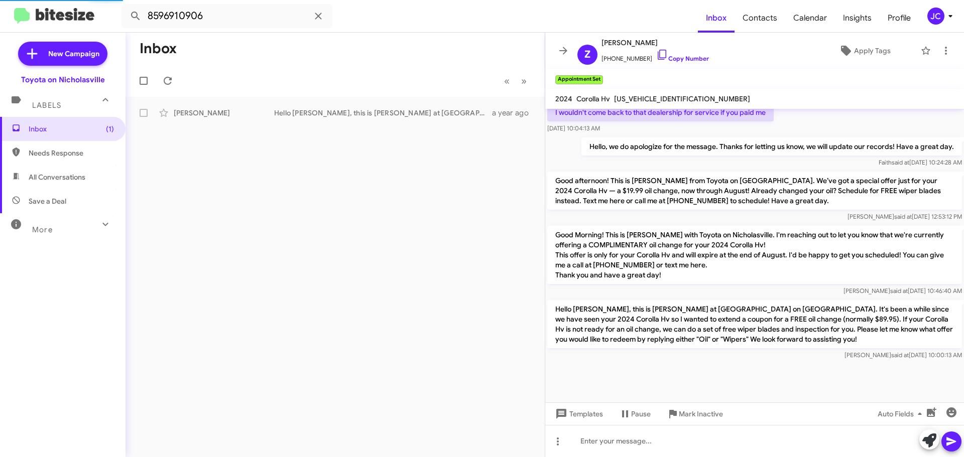
scroll to position [1851, 0]
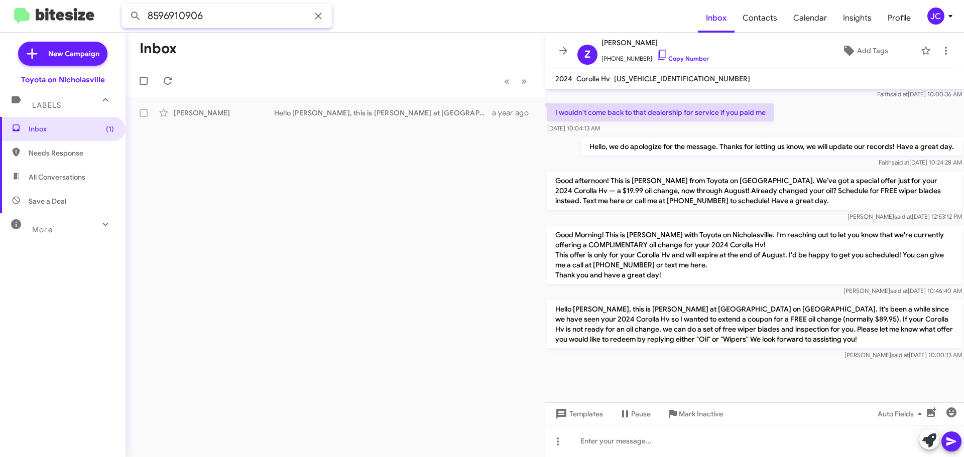
drag, startPoint x: 213, startPoint y: 16, endPoint x: 0, endPoint y: 13, distance: 212.9
click at [17, 16] on mat-toolbar "8596910906 Inbox Contacts Calendar Insights Profile JC" at bounding box center [482, 16] width 964 height 32
paste input "7972155"
click at [126, 6] on button at bounding box center [136, 16] width 20 height 20
click at [257, 112] on div "William Montgomery" at bounding box center [224, 113] width 100 height 10
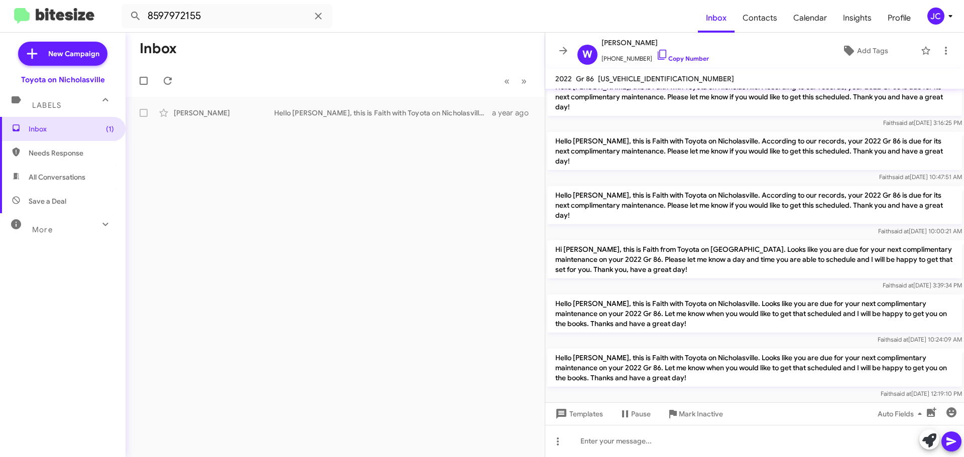
scroll to position [1803, 0]
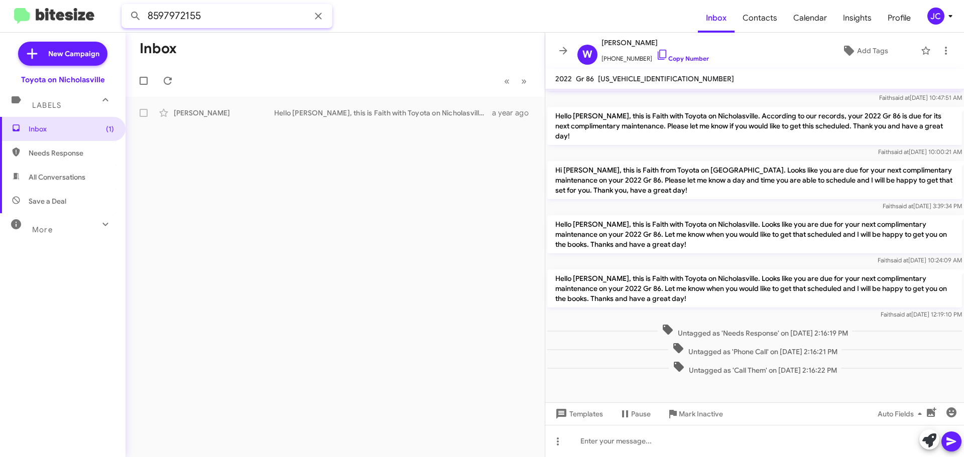
drag, startPoint x: 228, startPoint y: 15, endPoint x: -44, endPoint y: 5, distance: 271.8
click at [0, 5] on html "8597972155 Inbox Contacts Calendar Insights Profile JC New Campaign Toyota on N…" at bounding box center [482, 228] width 964 height 457
paste input "6298560"
click at [126, 6] on button at bounding box center [136, 16] width 20 height 20
click at [214, 113] on div "Adnan Trgo" at bounding box center [224, 113] width 100 height 10
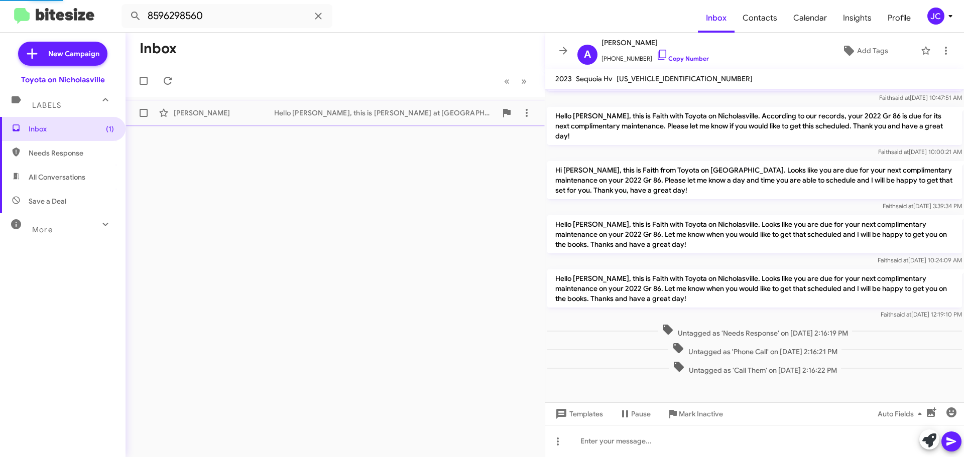
scroll to position [718, 0]
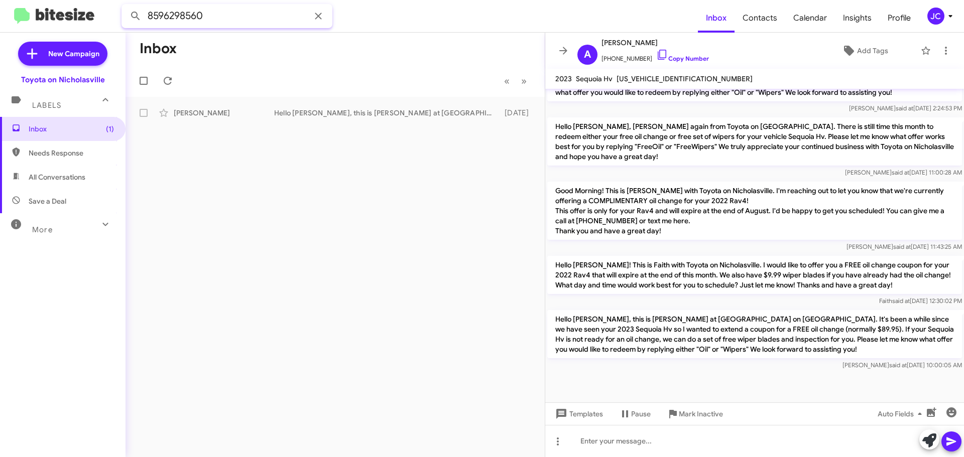
drag, startPoint x: 239, startPoint y: 19, endPoint x: -76, endPoint y: 15, distance: 314.8
click at [0, 15] on html "8596298560 Inbox Contacts Calendar Insights Profile JC New Campaign Toyota on N…" at bounding box center [482, 228] width 964 height 457
paste input "4928326"
click at [126, 6] on button at bounding box center [136, 16] width 20 height 20
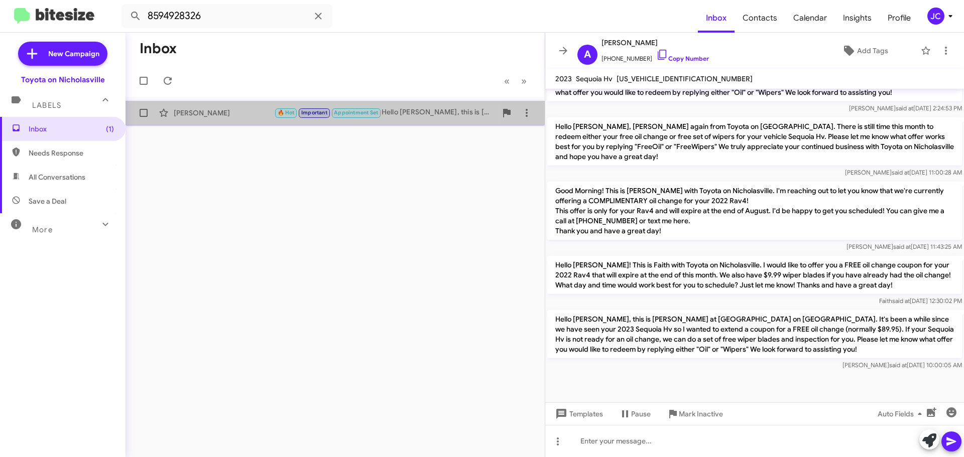
click at [204, 117] on div "Timothy Qualls" at bounding box center [224, 113] width 100 height 10
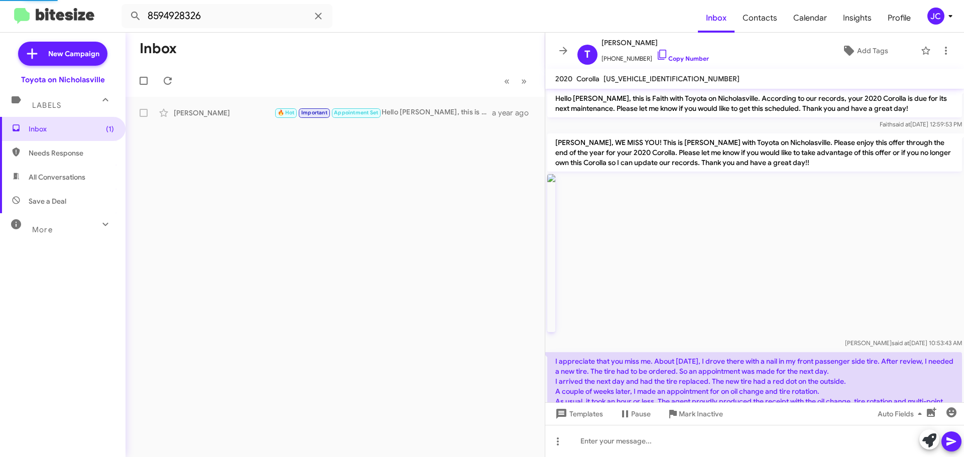
scroll to position [1469, 0]
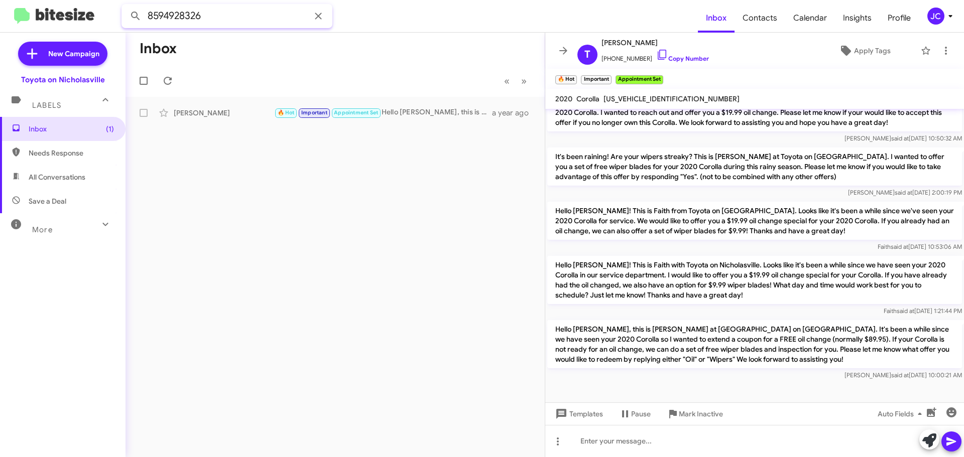
click at [223, 20] on input "8594928326" at bounding box center [226, 16] width 211 height 24
paste input "2029404"
click at [126, 6] on button at bounding box center [136, 16] width 20 height 20
click at [220, 117] on div "Olivia Carroll" at bounding box center [224, 113] width 100 height 10
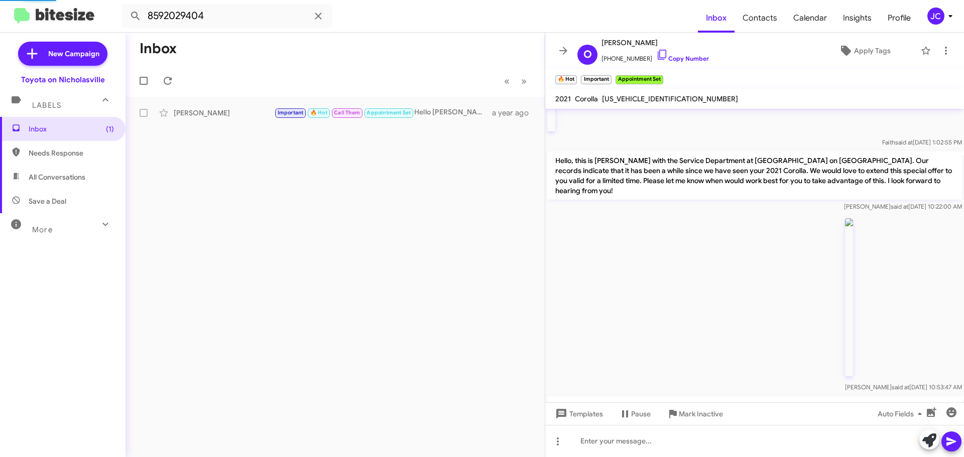
scroll to position [1837, 0]
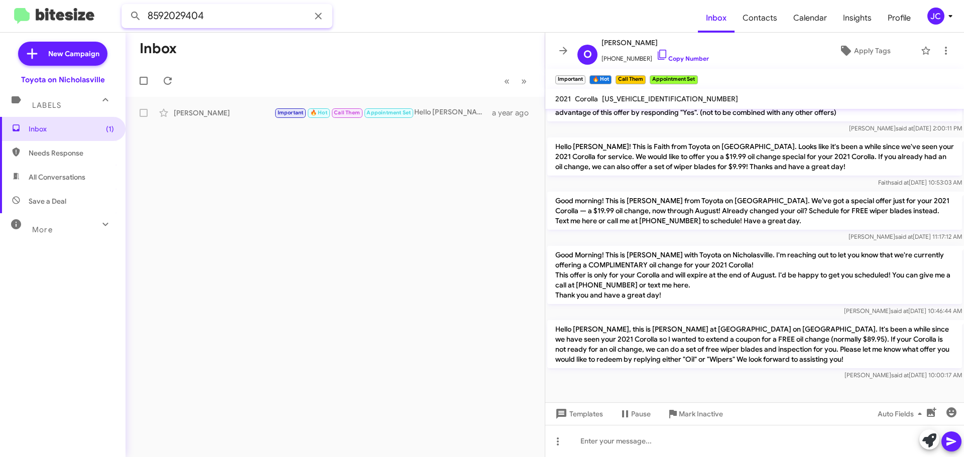
click at [253, 16] on input "8592029404" at bounding box center [226, 16] width 211 height 24
paste input "9134249"
click at [126, 6] on button at bounding box center [136, 16] width 20 height 20
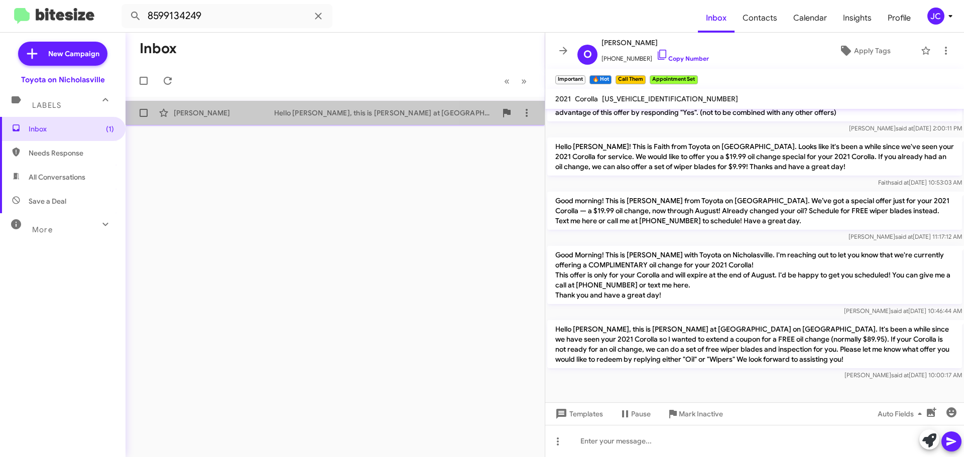
click at [247, 118] on div "Andrew Myatt Hello Andrew, this is Jessika at Toyota on Nicholasville. It's bee…" at bounding box center [335, 113] width 403 height 20
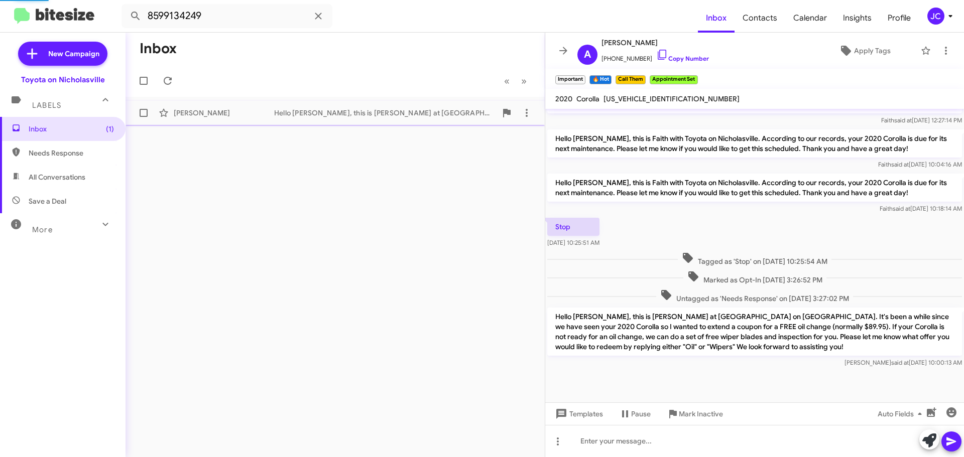
scroll to position [568, 0]
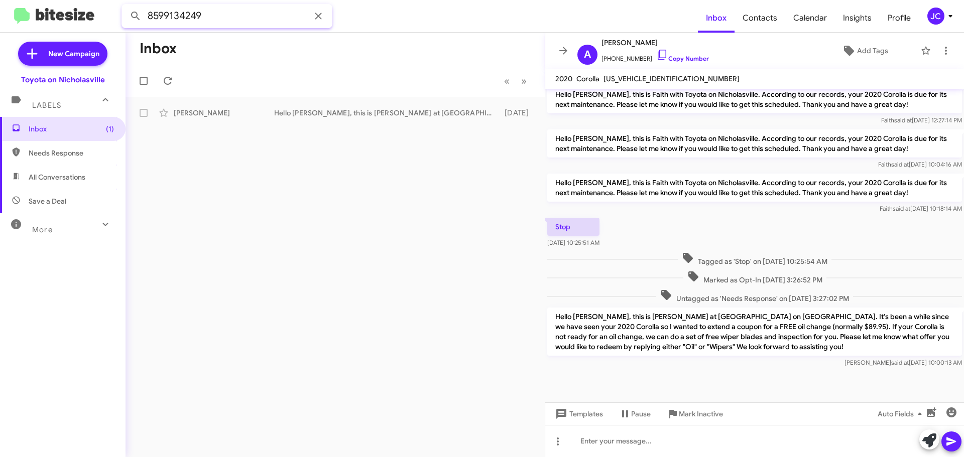
click at [214, 17] on input "8599134249" at bounding box center [226, 16] width 211 height 24
paste input "4940706"
click at [126, 6] on button at bounding box center [136, 16] width 20 height 20
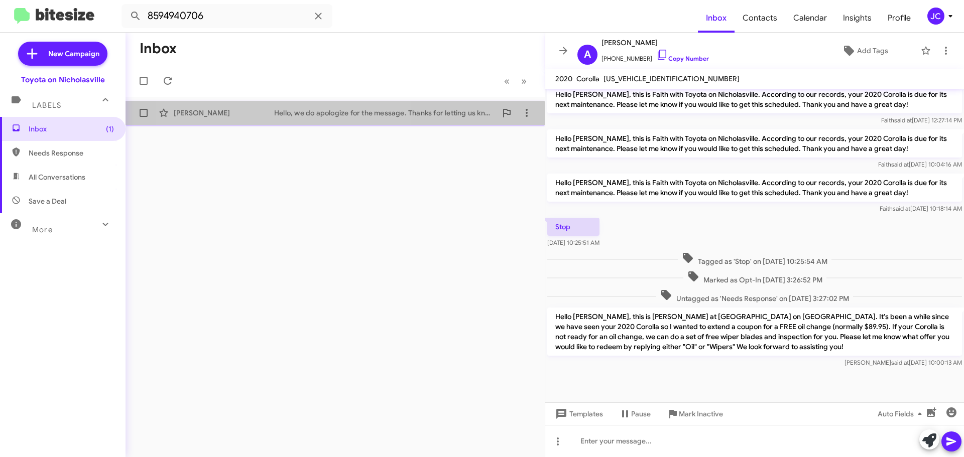
click at [287, 118] on div "Kelly Kirkpatrick Hello, we do apologize for the message. Thanks for letting us…" at bounding box center [335, 113] width 403 height 20
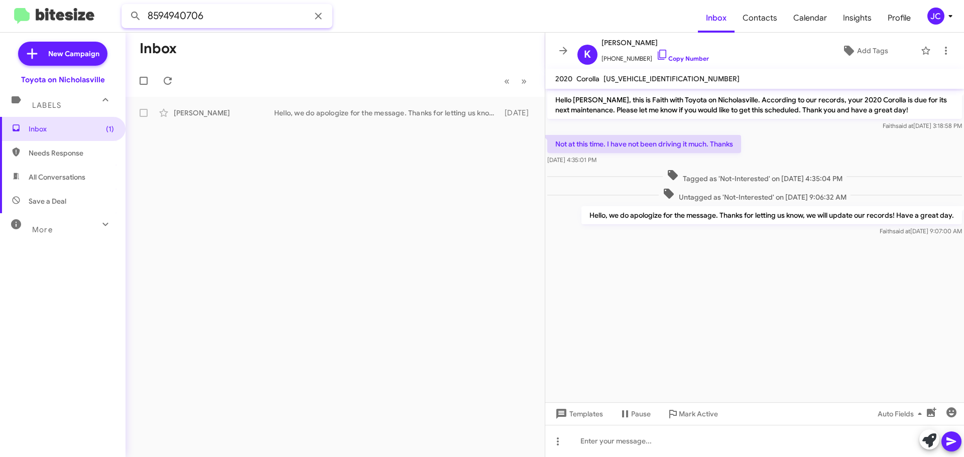
click at [217, 21] on input "8594940706" at bounding box center [226, 16] width 211 height 24
paste input "319454"
click at [126, 6] on button at bounding box center [136, 16] width 20 height 20
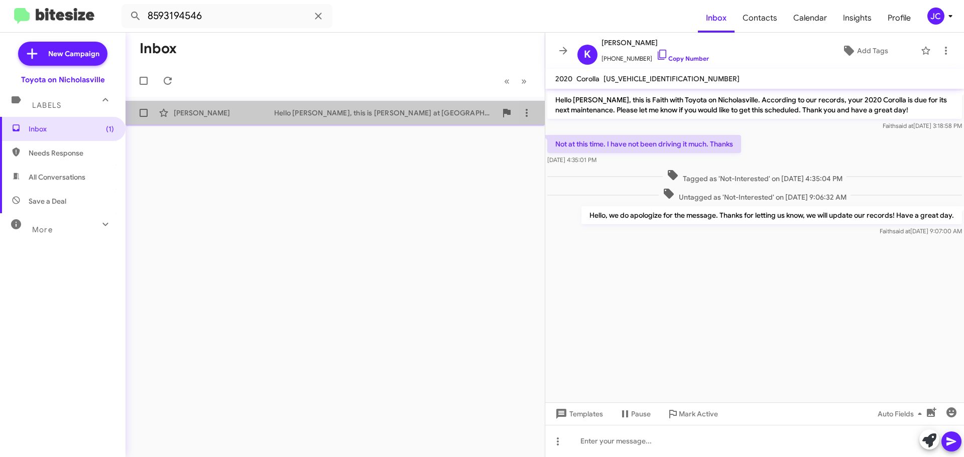
click at [277, 104] on div "Nancy Riley Hello Nancy, this is Jessika at Toyota on Nicholasville. It's been …" at bounding box center [335, 113] width 403 height 20
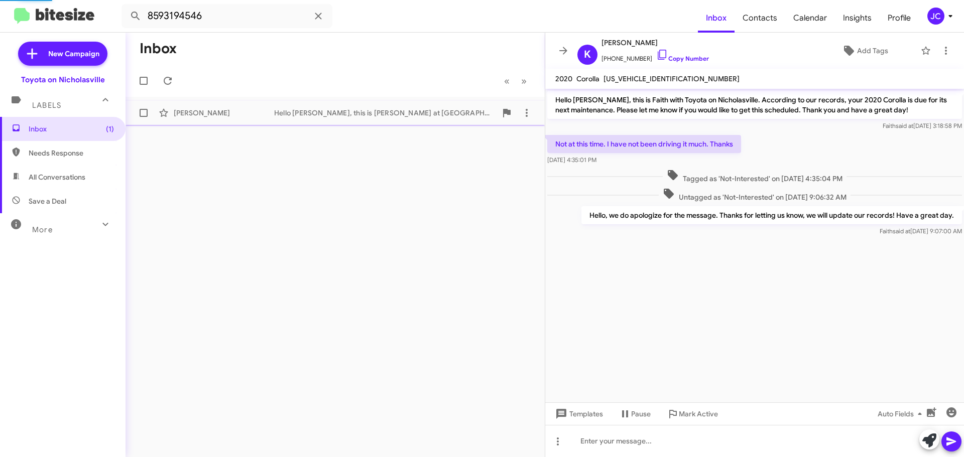
scroll to position [1162, 0]
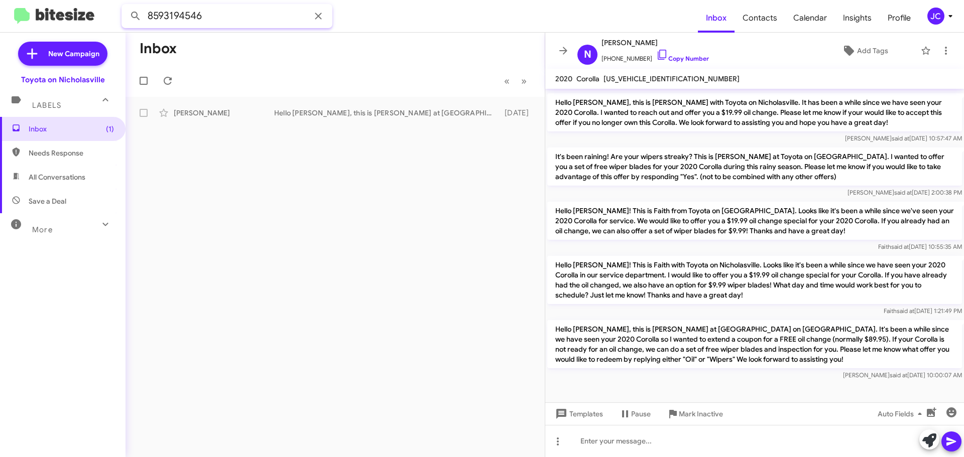
click at [239, 11] on input "8593194546" at bounding box center [226, 16] width 211 height 24
paste input "502316871"
click at [126, 6] on button at bounding box center [136, 16] width 20 height 20
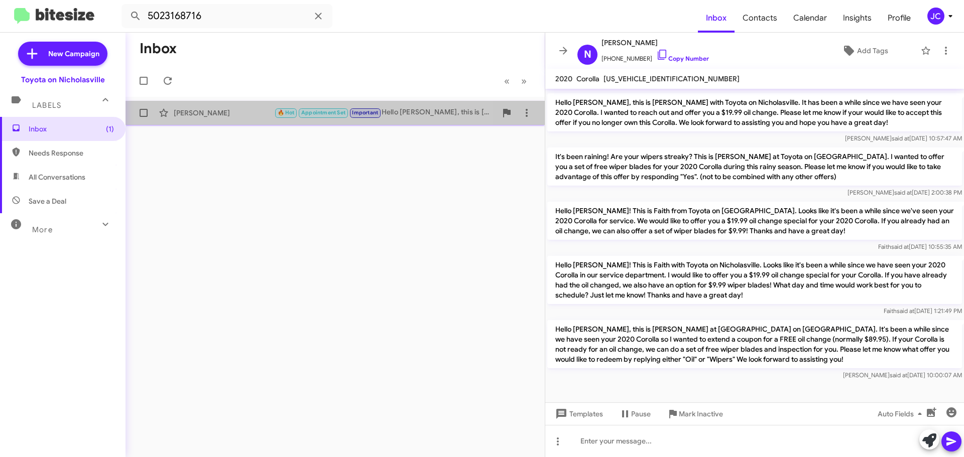
click at [200, 109] on div "William Holms" at bounding box center [224, 113] width 100 height 10
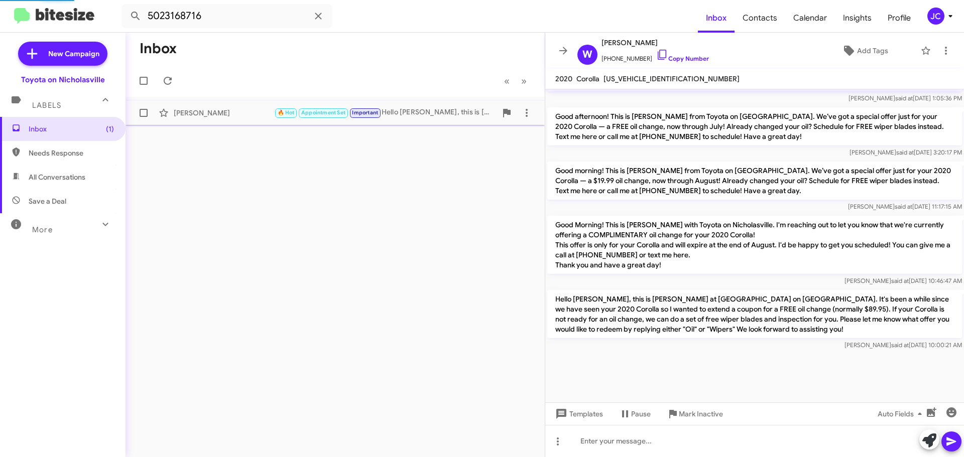
scroll to position [603, 0]
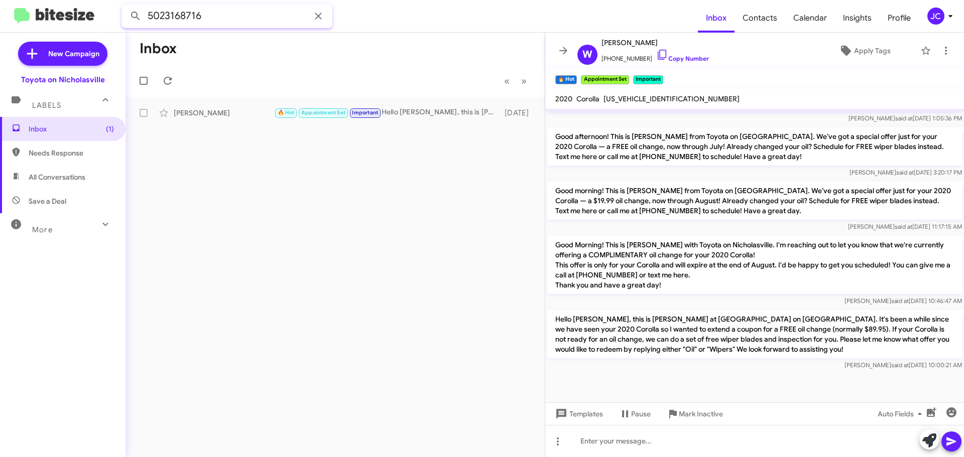
click at [239, 17] on input "5023168716" at bounding box center [226, 16] width 211 height 24
paste input "7193932018"
type input "7193932018"
click at [126, 6] on button at bounding box center [136, 16] width 20 height 20
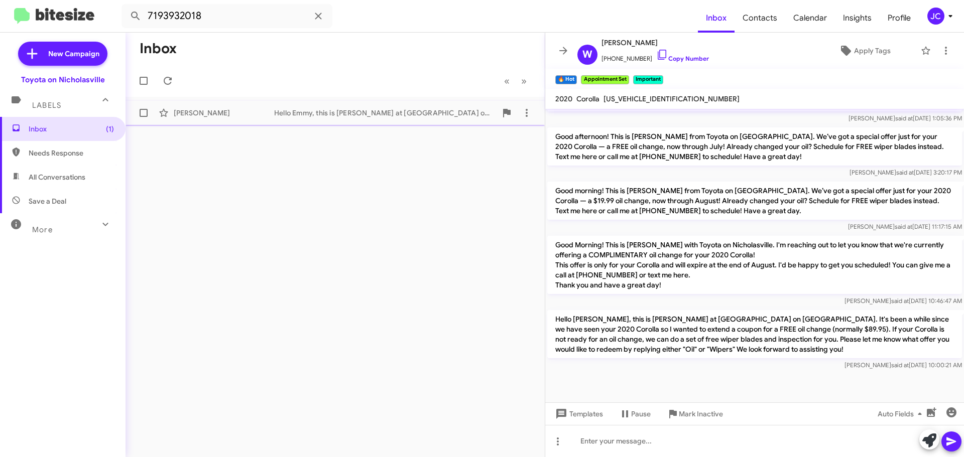
click at [235, 104] on div "Emmy Starbuck Hello Emmy, this is Jessika at Toyota on Nicholasville. It's been…" at bounding box center [335, 113] width 403 height 20
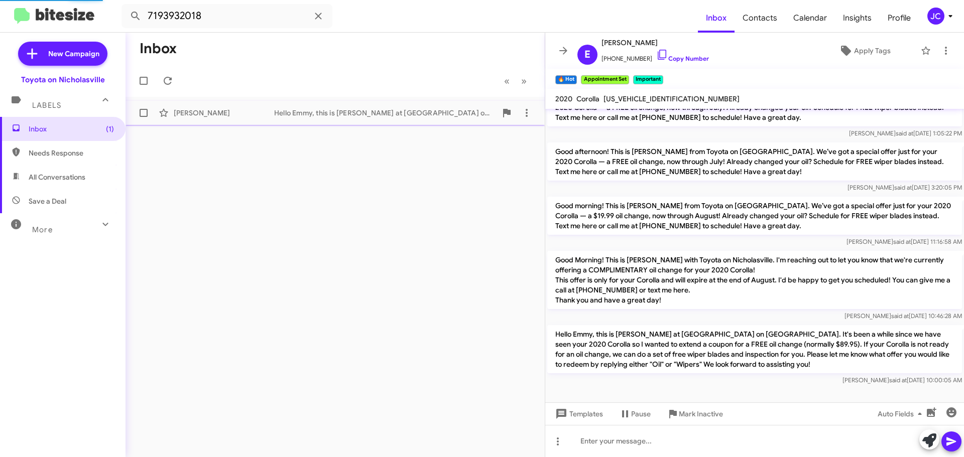
scroll to position [67, 0]
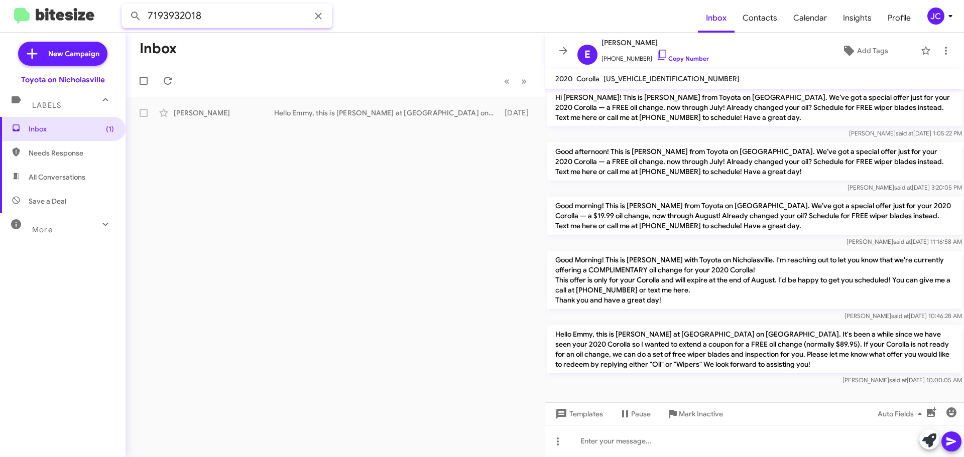
click at [239, 19] on input "7193932018" at bounding box center [226, 16] width 211 height 24
click at [239, 20] on input "7193932018" at bounding box center [226, 16] width 211 height 24
click at [237, 20] on input "7193932018" at bounding box center [226, 16] width 211 height 24
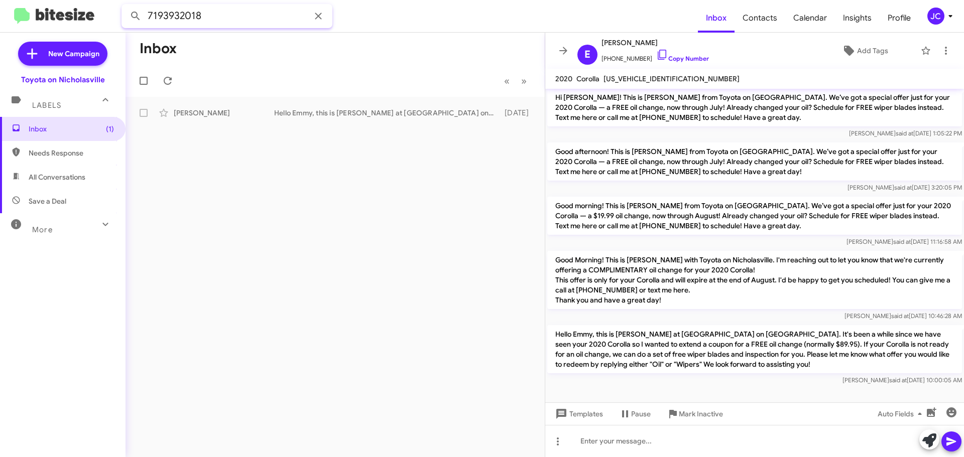
click at [237, 20] on input "7193932018" at bounding box center [226, 16] width 211 height 24
click at [259, 127] on div "Inbox « Previous » Next Emmy Starbuck Hello Emmy, this is Jessika at Toyota on …" at bounding box center [335, 245] width 419 height 425
click at [89, 127] on span "Inbox (1)" at bounding box center [71, 129] width 85 height 10
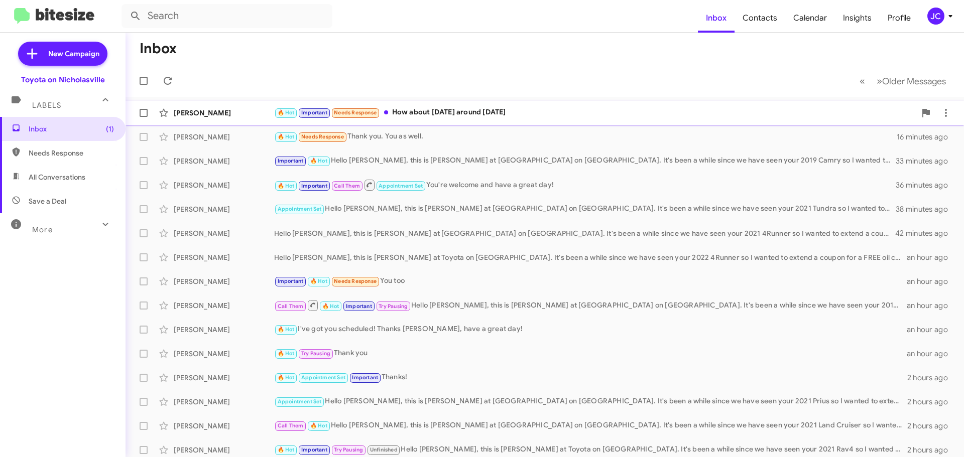
click at [227, 112] on div "[PERSON_NAME]" at bounding box center [224, 113] width 100 height 10
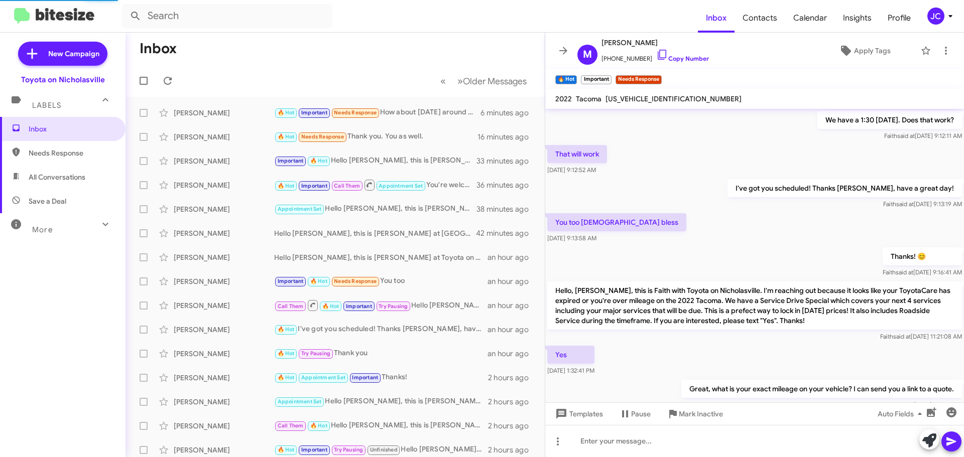
scroll to position [520, 0]
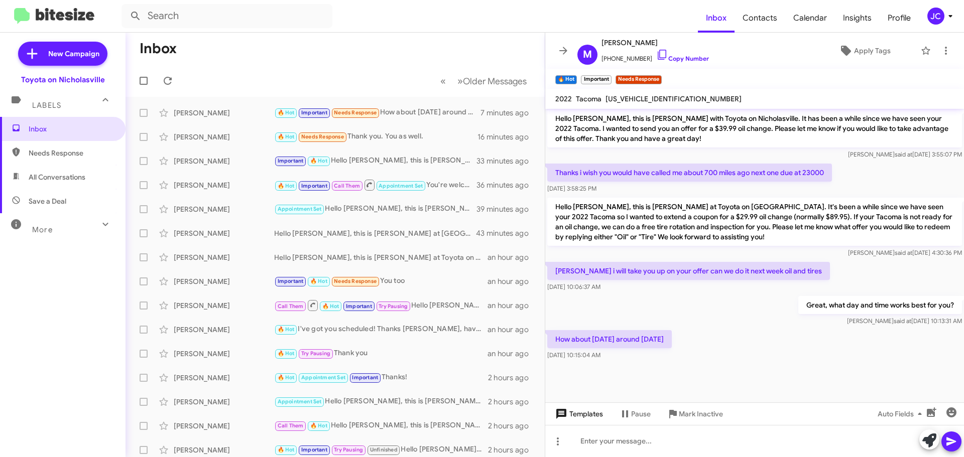
click at [597, 409] on span "Templates" at bounding box center [578, 414] width 50 height 18
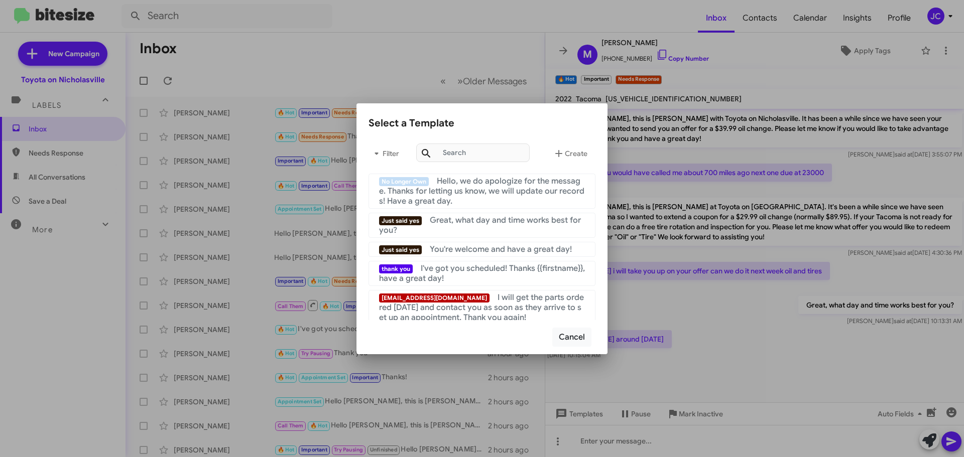
click at [595, 417] on div at bounding box center [482, 228] width 964 height 457
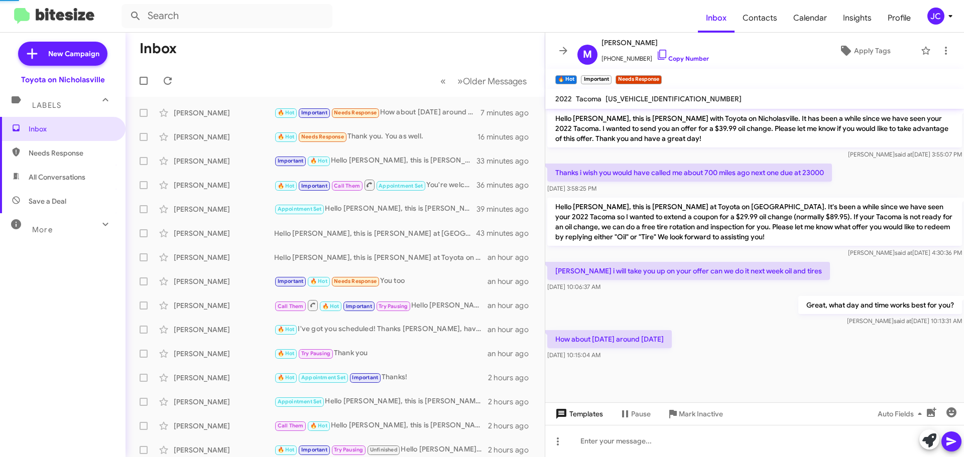
click at [587, 413] on span "Templates" at bounding box center [578, 414] width 50 height 18
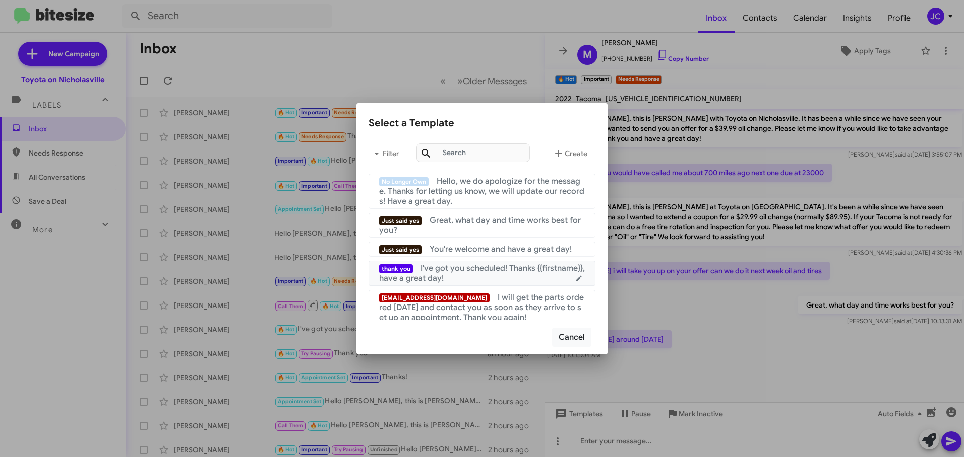
click at [488, 272] on span "I've got you scheduled! Thanks {{firstname}}, have a great day!" at bounding box center [482, 274] width 206 height 20
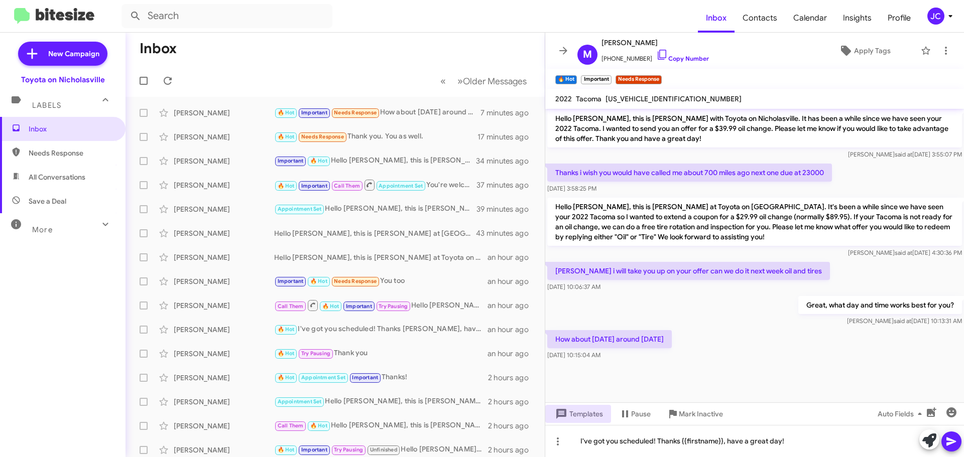
click at [952, 436] on icon at bounding box center [951, 442] width 12 height 12
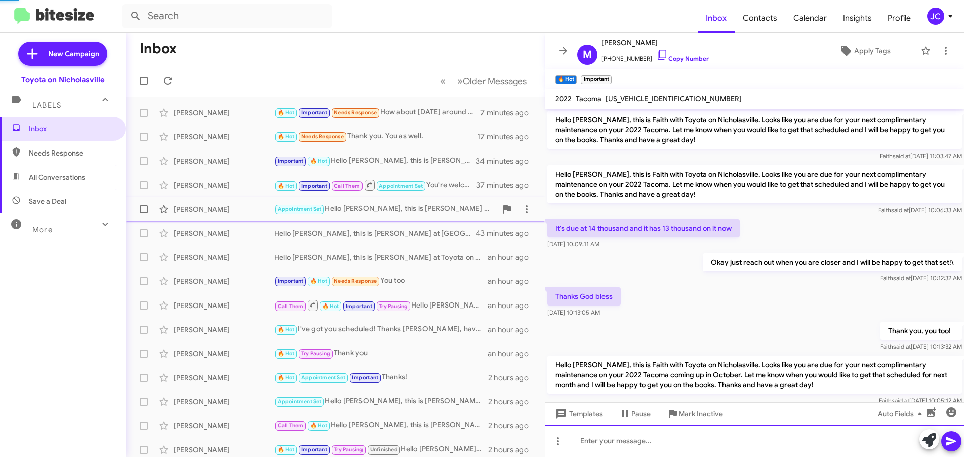
scroll to position [50, 0]
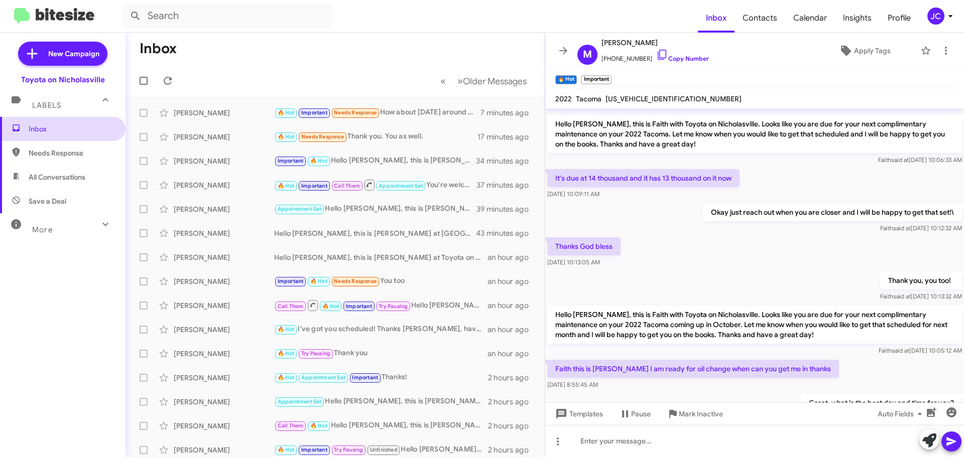
click at [59, 129] on span "Inbox" at bounding box center [71, 129] width 85 height 10
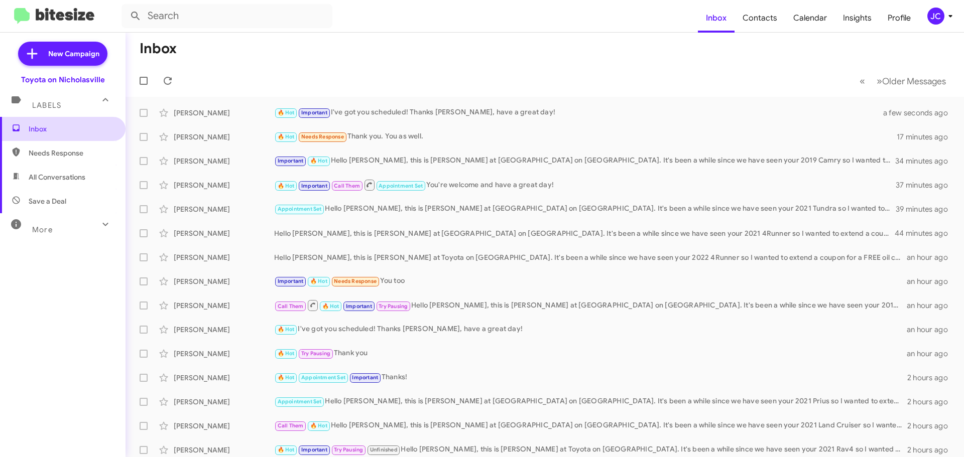
click at [42, 134] on span "Inbox" at bounding box center [71, 129] width 85 height 10
click at [227, 9] on input "text" at bounding box center [226, 16] width 211 height 24
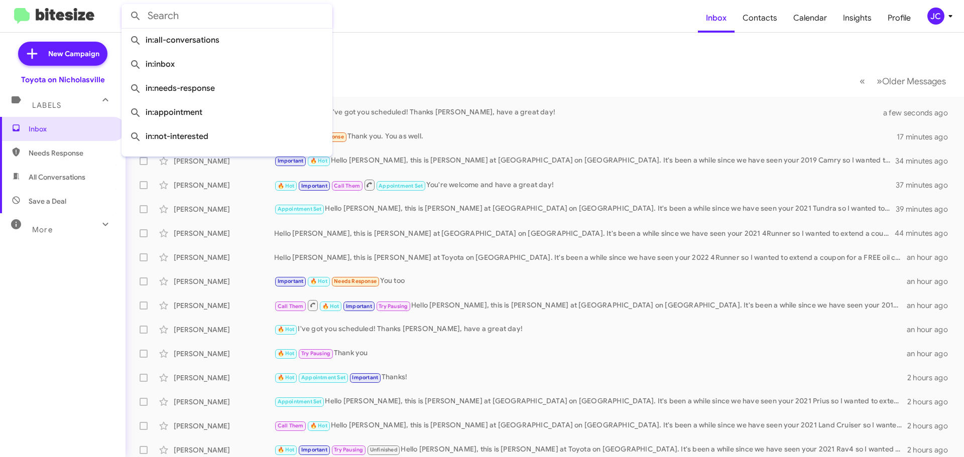
paste input "8599482015"
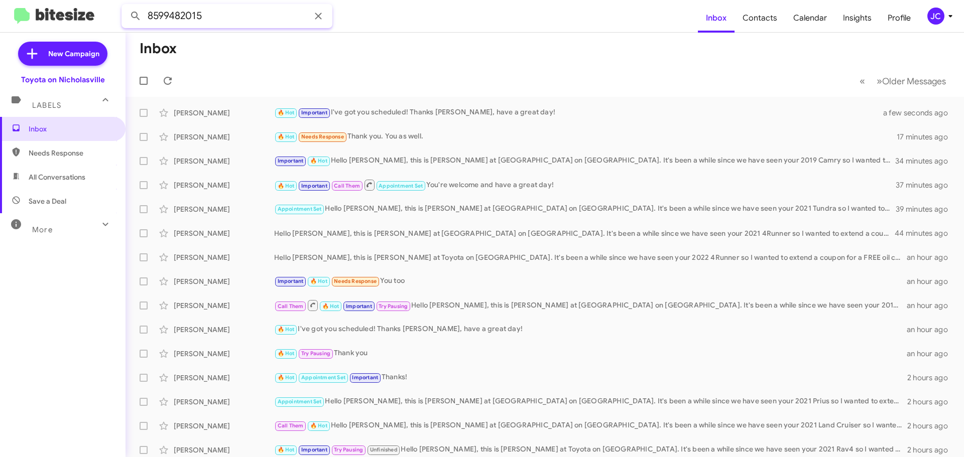
click at [224, 23] on input "8599482015" at bounding box center [226, 16] width 211 height 24
paste input "8599482015"
type input "85994820158599482015"
click at [277, 65] on mat-toolbar-row "« Previous » Next Older Messages" at bounding box center [545, 81] width 838 height 32
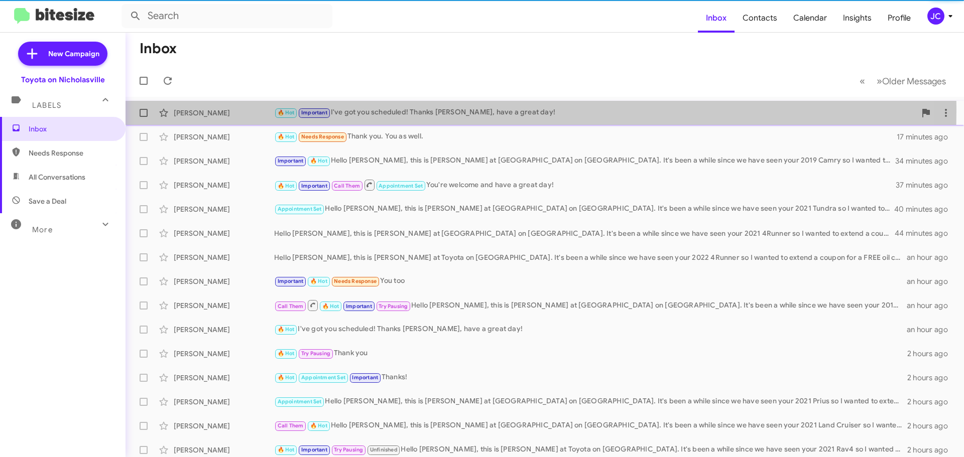
click at [371, 109] on div "🔥 Hot Important I've got you scheduled! Thanks [PERSON_NAME], have a great day!" at bounding box center [595, 113] width 642 height 12
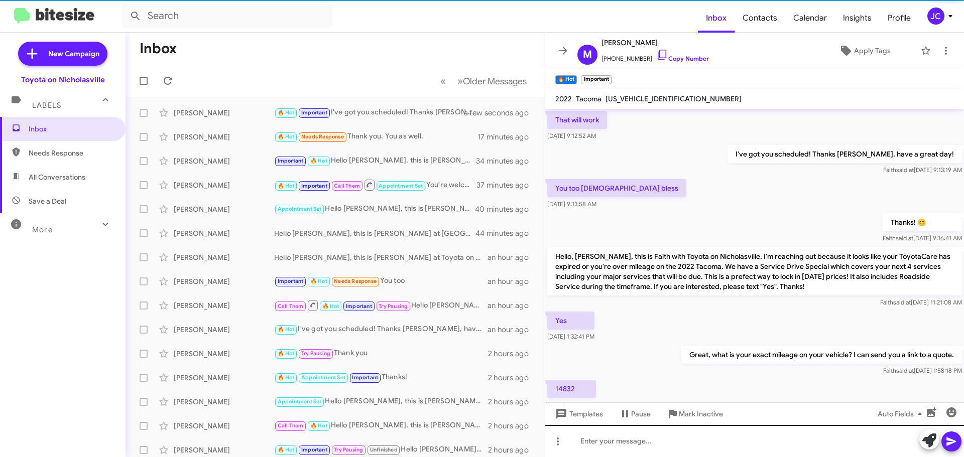
scroll to position [540, 0]
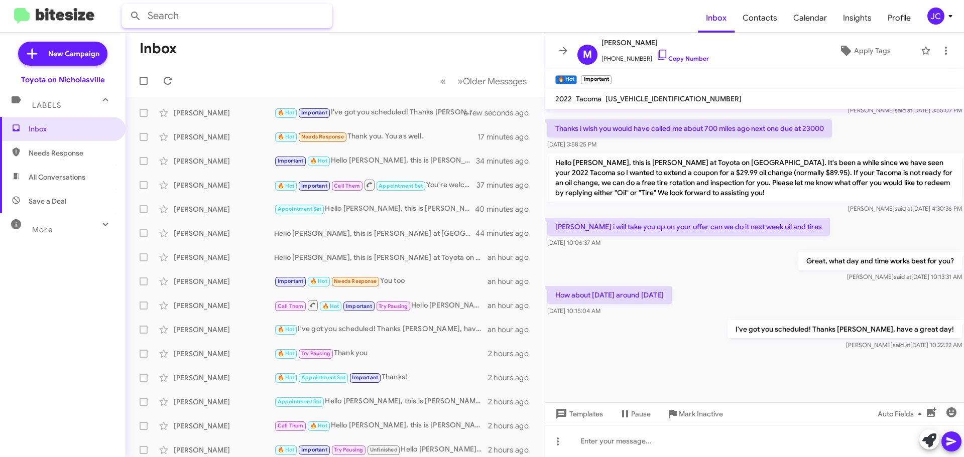
click at [181, 21] on input "text" at bounding box center [226, 16] width 211 height 24
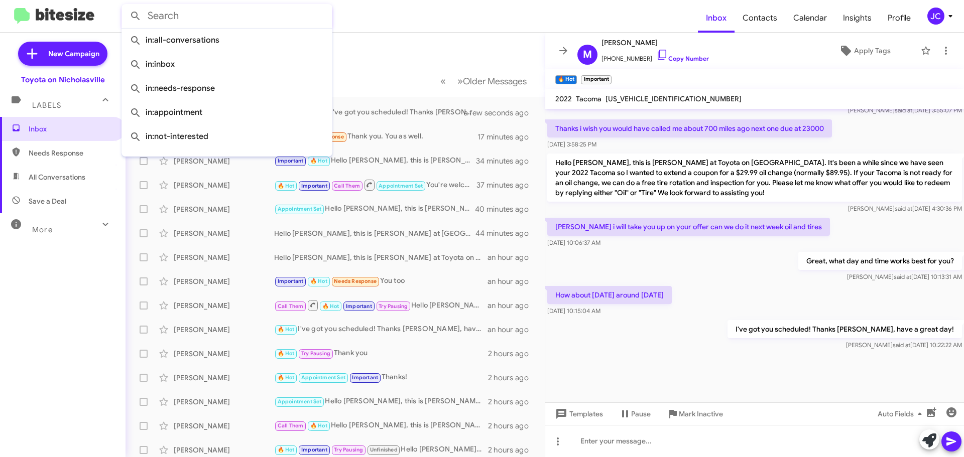
paste input "8599482015"
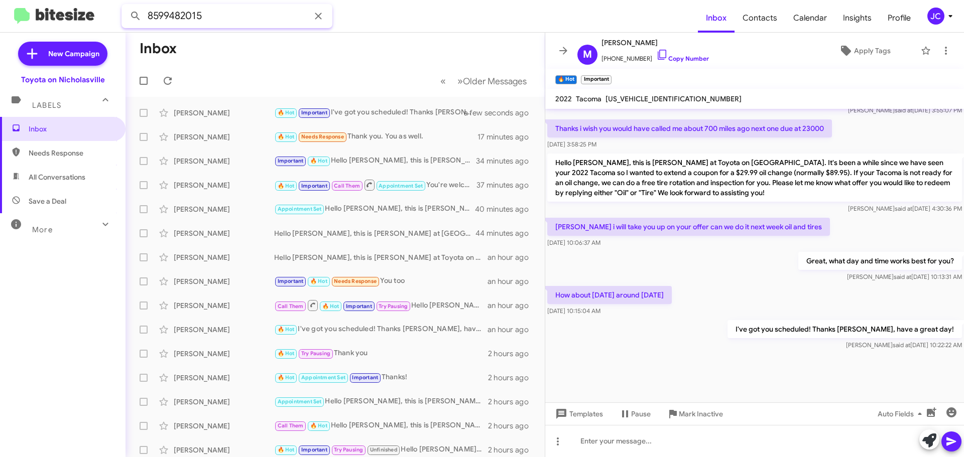
click at [126, 6] on button at bounding box center [136, 16] width 20 height 20
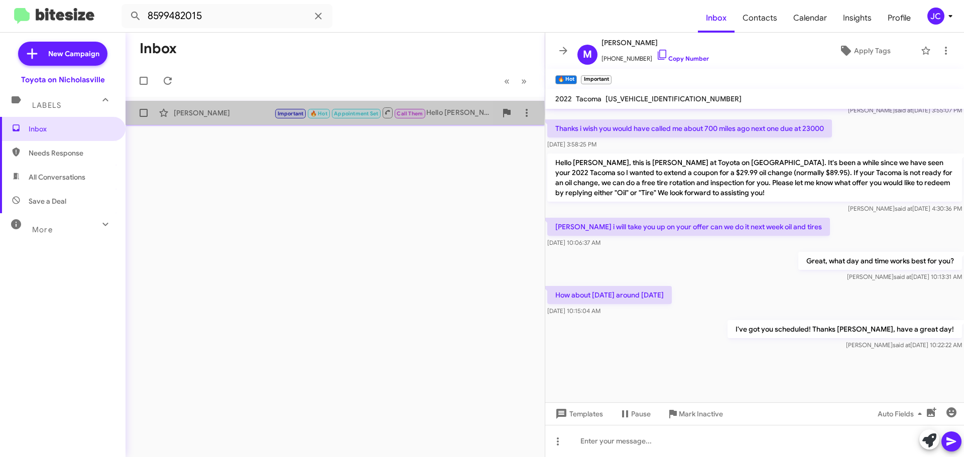
click at [200, 114] on div "[PERSON_NAME]" at bounding box center [224, 113] width 100 height 10
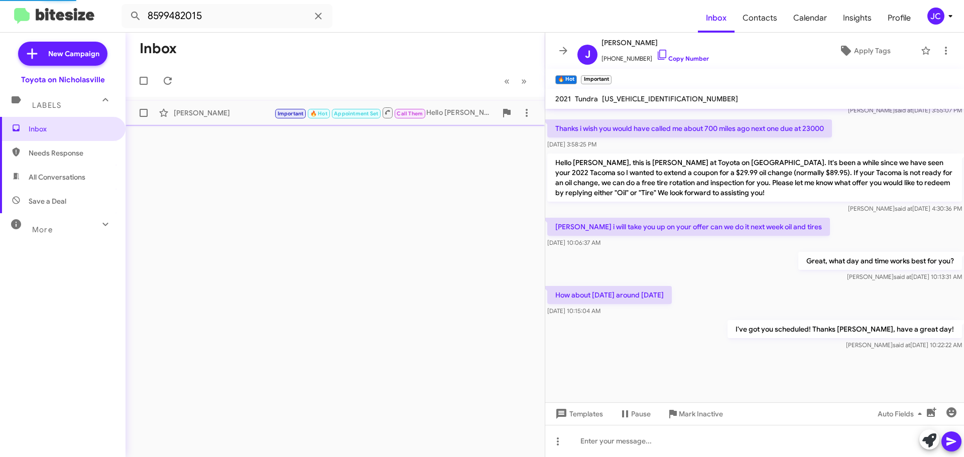
scroll to position [1268, 0]
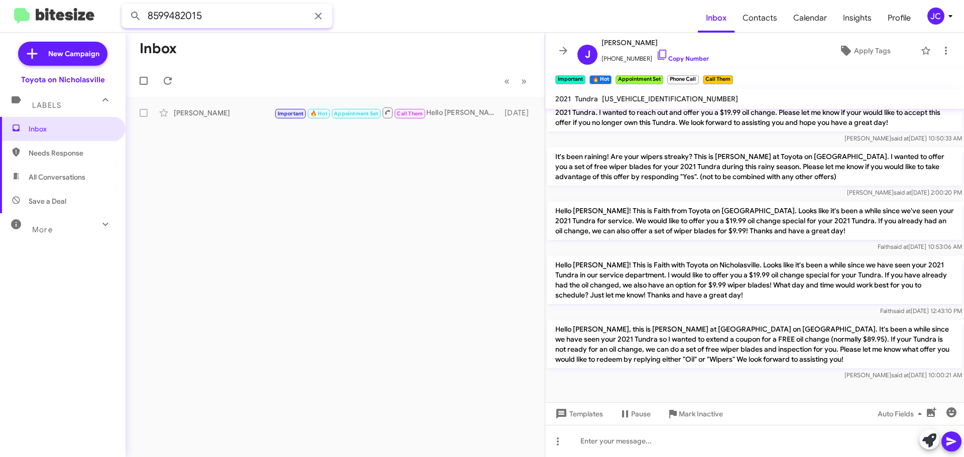
drag, startPoint x: 218, startPoint y: 14, endPoint x: -37, endPoint y: 12, distance: 254.5
click at [0, 12] on html "8599482015 Inbox Contacts Calendar Insights Profile JC New Campaign Toyota on N…" at bounding box center [482, 228] width 964 height 457
paste input "6034991099"
click at [126, 6] on button at bounding box center [136, 16] width 20 height 20
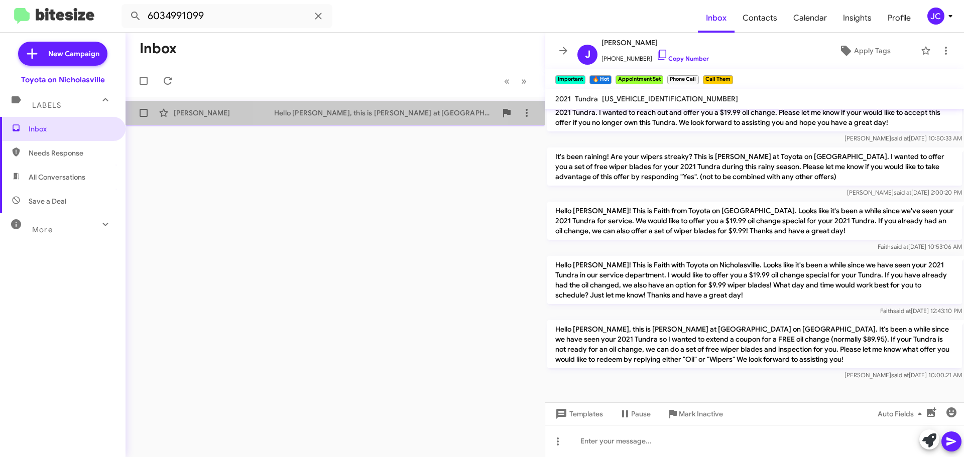
click at [345, 119] on div "[PERSON_NAME] Hello [PERSON_NAME], this is [PERSON_NAME] at Toyota on [GEOGRAPH…" at bounding box center [335, 113] width 403 height 20
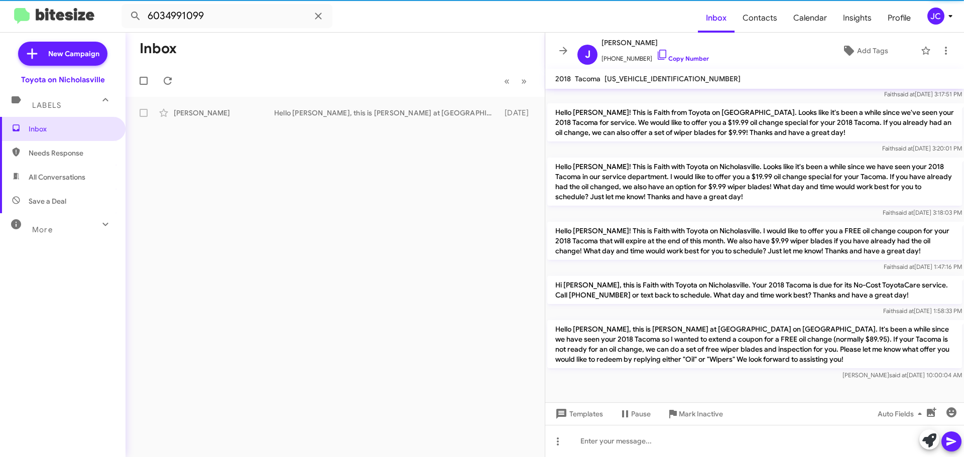
scroll to position [451, 0]
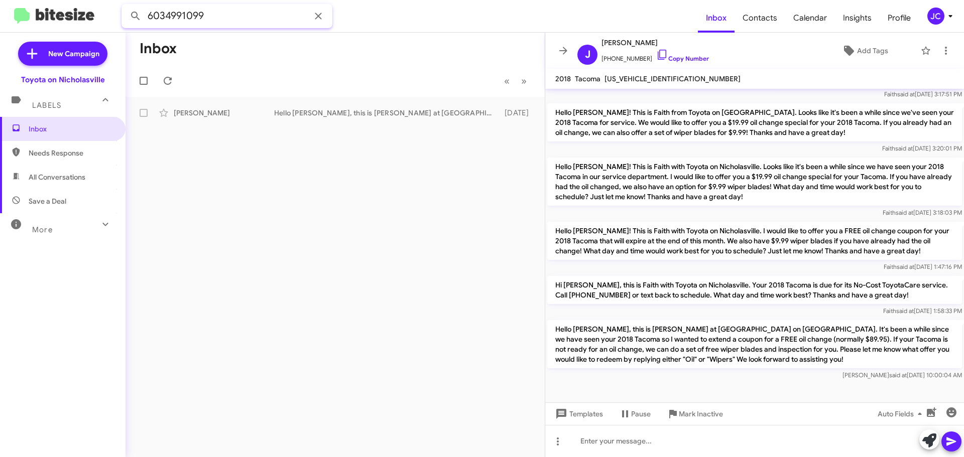
drag, startPoint x: -16, startPoint y: 10, endPoint x: -46, endPoint y: 9, distance: 30.2
click at [0, 9] on html "6034991099 Inbox Contacts Calendar Insights Profile JC New Campaign Toyota on N…" at bounding box center [482, 228] width 964 height 457
paste input "8599401904"
click at [126, 6] on button at bounding box center [136, 16] width 20 height 20
click at [320, 118] on div "Kari Cheek Hello Kari, this is Jessika at Toyota on Nicholasville. It's been a …" at bounding box center [335, 113] width 403 height 20
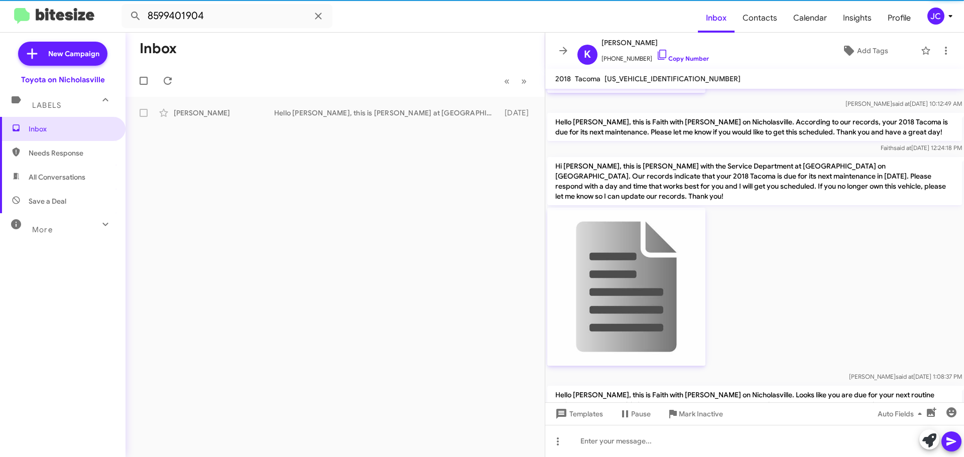
scroll to position [1726, 0]
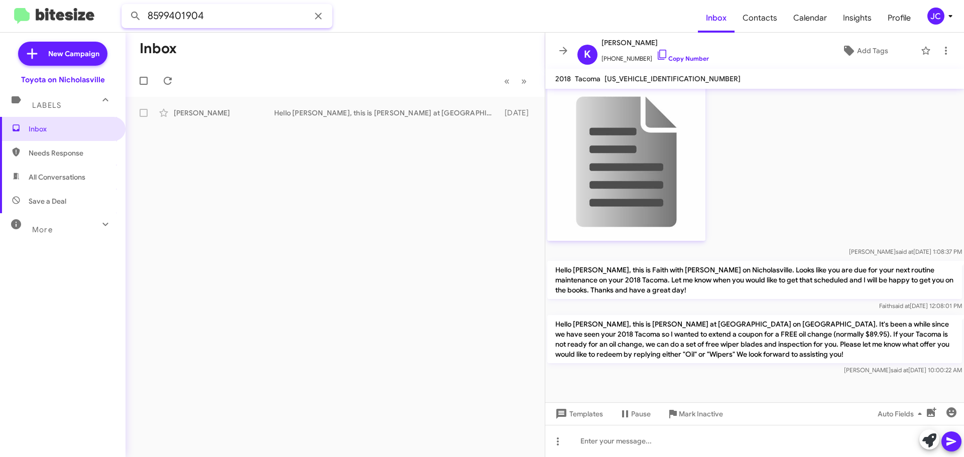
drag, startPoint x: -164, startPoint y: 16, endPoint x: -206, endPoint y: 16, distance: 42.2
click at [0, 16] on html "8599401904 Inbox Contacts Calendar Insights Profile JC New Campaign Toyota on N…" at bounding box center [482, 228] width 964 height 457
paste input "2308455"
click at [126, 6] on button at bounding box center [136, 16] width 20 height 20
click at [252, 116] on div "Ed Sidebotham" at bounding box center [224, 113] width 100 height 10
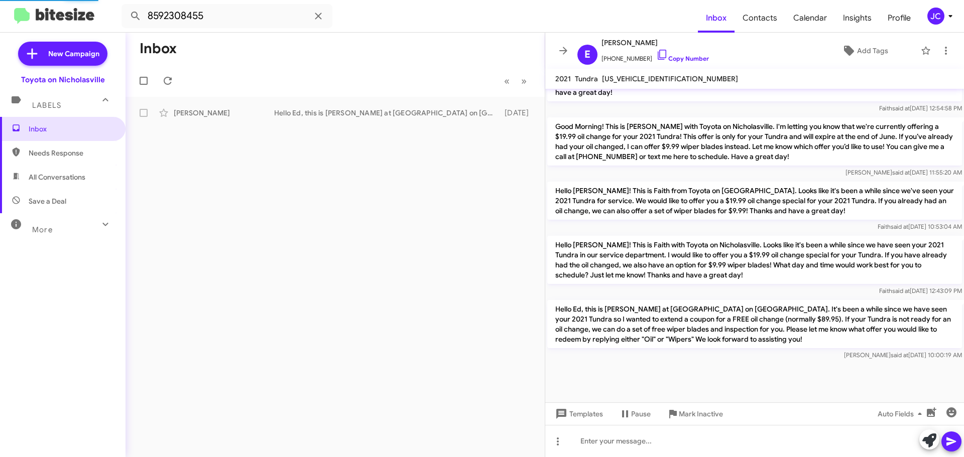
scroll to position [953, 0]
drag, startPoint x: 233, startPoint y: 18, endPoint x: -114, endPoint y: 18, distance: 347.4
click at [0, 18] on html "8592308455 Inbox Contacts Calendar Insights Profile JC New Campaign Toyota on N…" at bounding box center [482, 228] width 964 height 457
paste input "3191562"
click at [126, 6] on button at bounding box center [136, 16] width 20 height 20
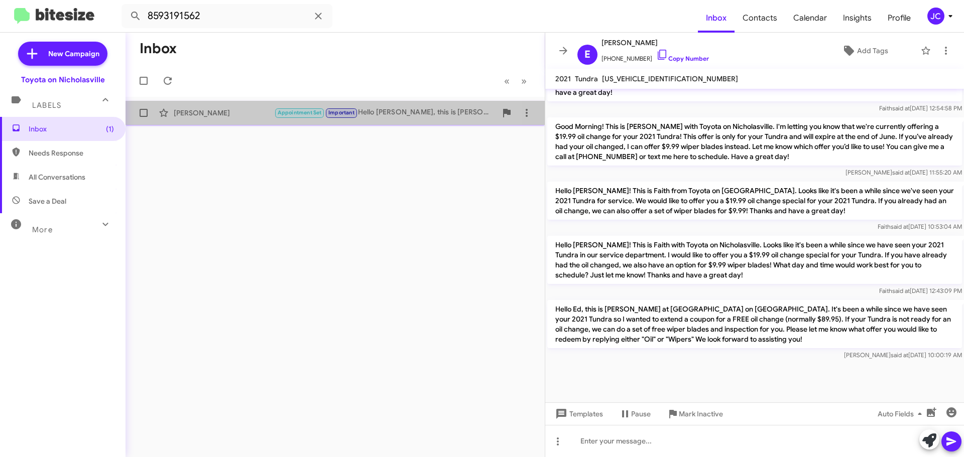
click at [214, 115] on div "James Leahey" at bounding box center [224, 113] width 100 height 10
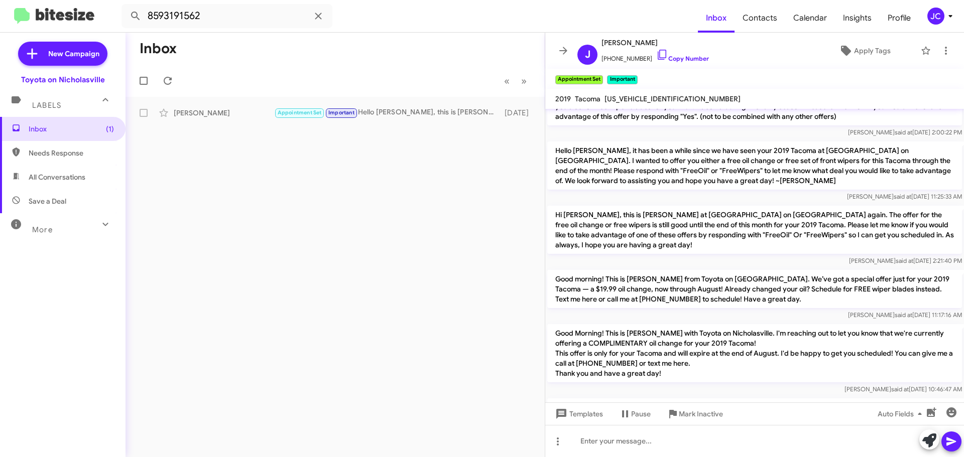
scroll to position [2639, 0]
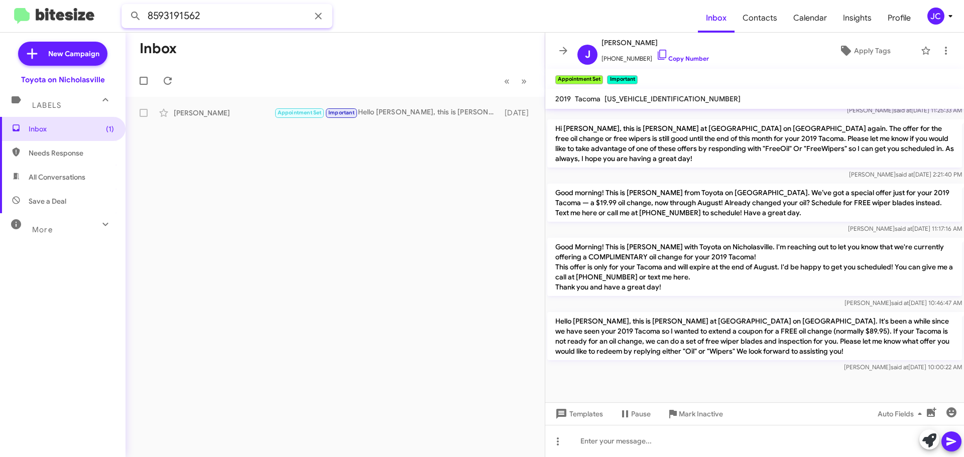
drag, startPoint x: 219, startPoint y: 21, endPoint x: -50, endPoint y: 20, distance: 268.6
click at [0, 20] on html "8593191562 Inbox Contacts Calendar Insights Profile JC New Campaign Toyota on N…" at bounding box center [482, 228] width 964 height 457
paste input "384946"
click at [126, 6] on button at bounding box center [136, 16] width 20 height 20
click at [197, 116] on div "Reza Marefat" at bounding box center [224, 113] width 100 height 10
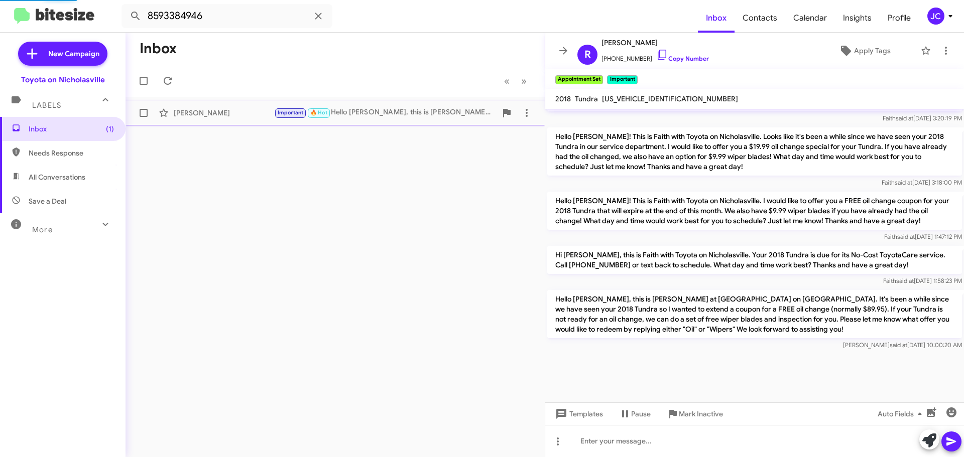
scroll to position [1564, 0]
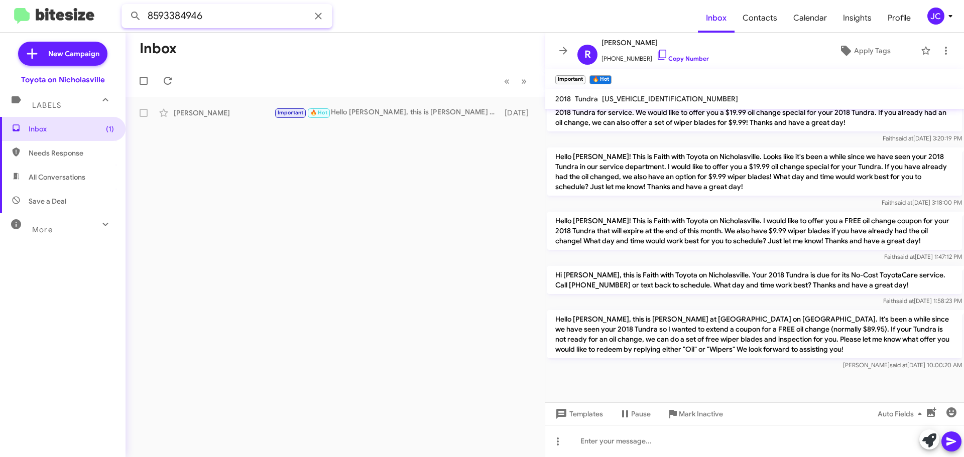
click at [222, 18] on input "8593384946" at bounding box center [226, 16] width 211 height 24
paste input "277597"
click at [126, 6] on button at bounding box center [136, 16] width 20 height 20
click at [227, 113] on div "Anthony Russell" at bounding box center [224, 113] width 100 height 10
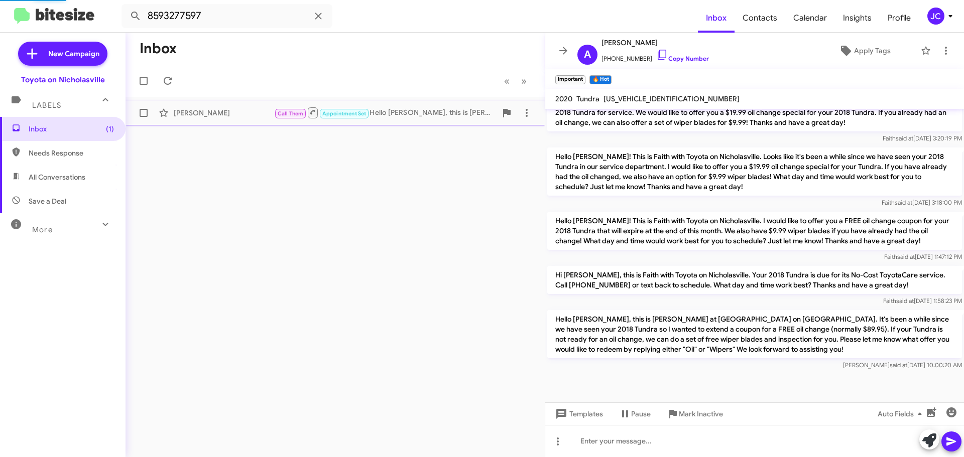
scroll to position [1229, 0]
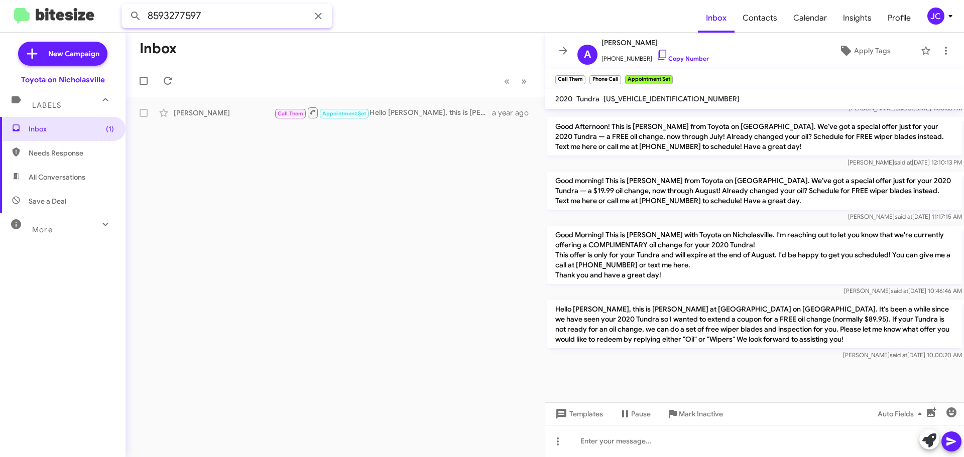
click at [207, 15] on input "8593277597" at bounding box center [226, 16] width 211 height 24
paste input "4209800"
click at [126, 6] on button at bounding box center [136, 16] width 20 height 20
click at [302, 111] on div "Hello Trent, this is Jessika at Toyota on Nicholasville. It's been a while sinc…" at bounding box center [385, 113] width 222 height 10
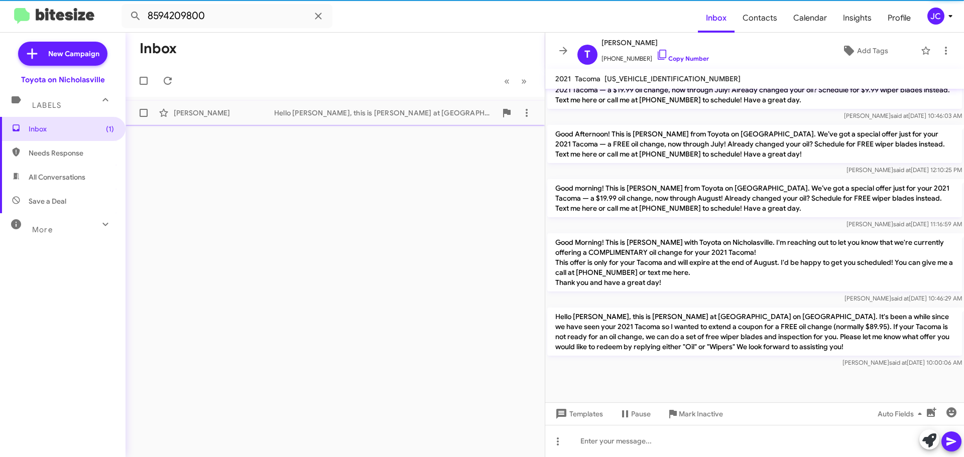
scroll to position [1422, 0]
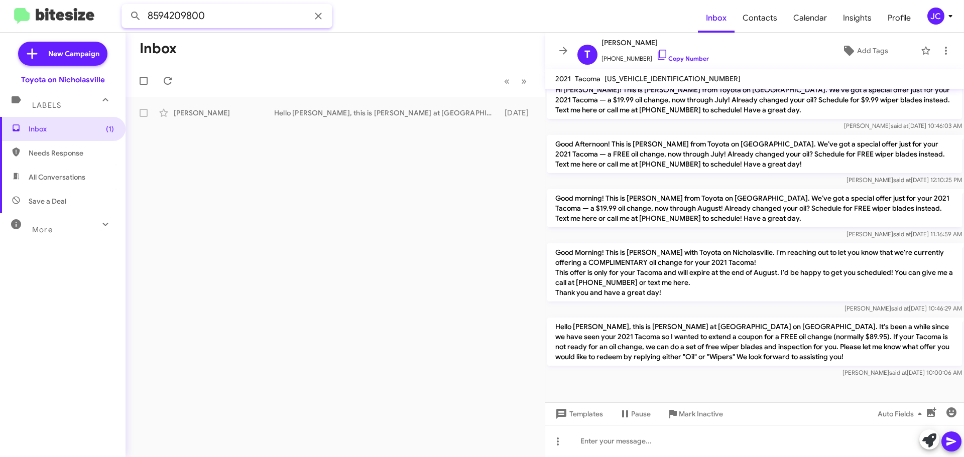
click at [238, 22] on input "8594209800" at bounding box center [226, 16] width 211 height 24
paste input "6292898"
click at [126, 6] on button at bounding box center [136, 16] width 20 height 20
click at [228, 114] on div "Larry Winston" at bounding box center [224, 113] width 100 height 10
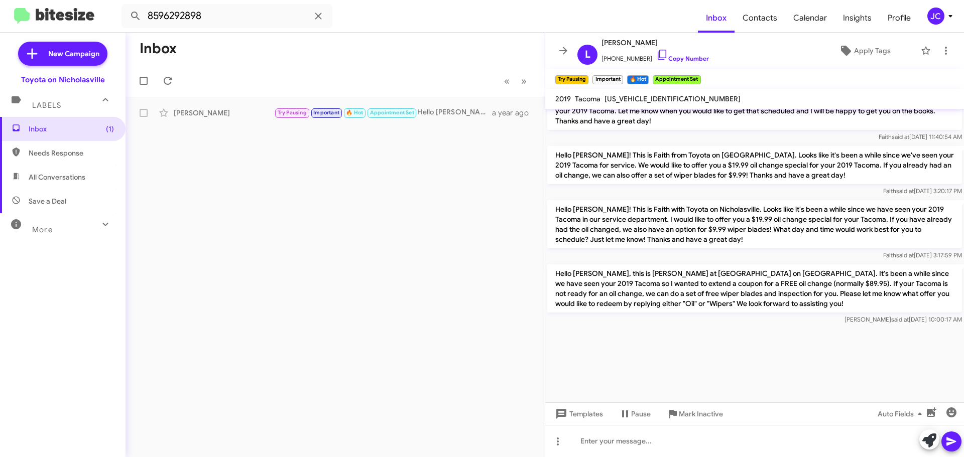
scroll to position [1292, 0]
click at [221, 13] on input "8596292898" at bounding box center [226, 16] width 211 height 24
paste input "5538673"
click at [126, 6] on button at bounding box center [136, 16] width 20 height 20
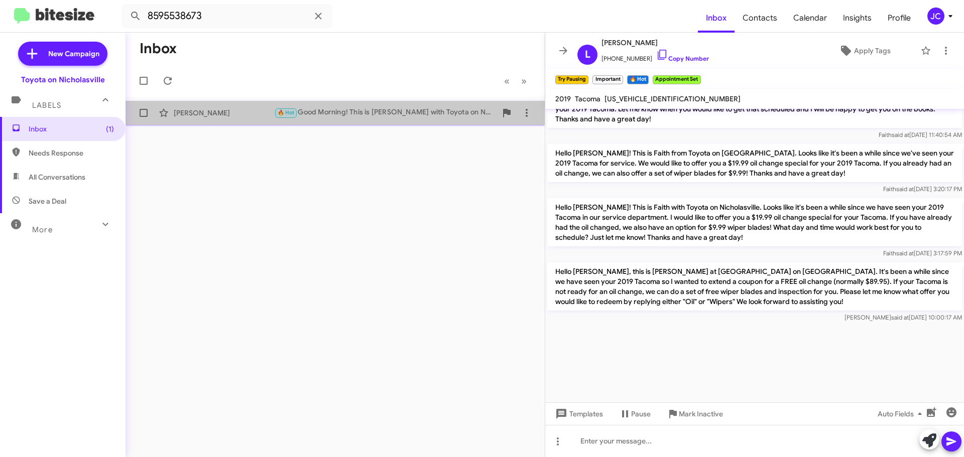
click at [220, 119] on div "Ronald King 🔥 Hot Good Morning! This is Amanda with Toyota on Nicholasville. I'…" at bounding box center [335, 113] width 403 height 20
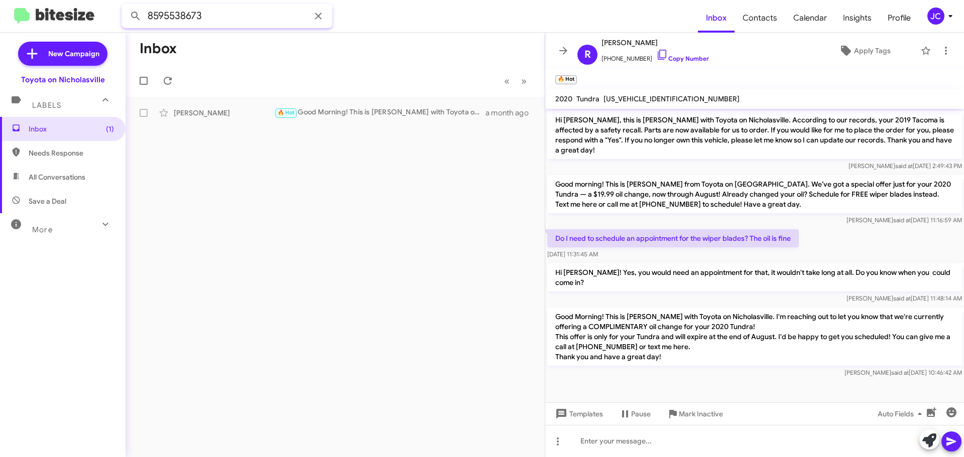
click at [230, 22] on input "8595538673" at bounding box center [226, 16] width 211 height 24
paste input "3683719"
click at [126, 6] on button at bounding box center [136, 16] width 20 height 20
click at [233, 105] on div "Brian Cook Hello Brian, this is Jessika at Toyota on Nicholasville. It's been a…" at bounding box center [335, 113] width 403 height 20
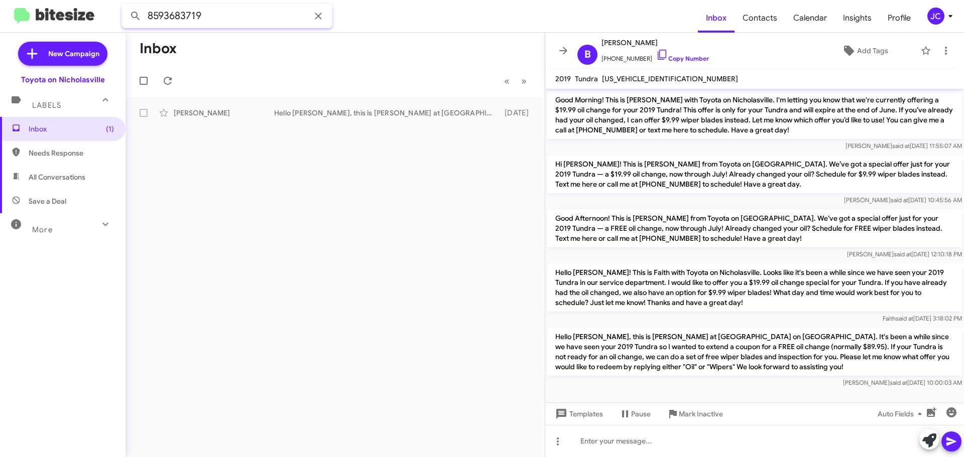
click at [260, 24] on input "8593683719" at bounding box center [226, 16] width 211 height 24
paste input "5503613"
type input "8595503613"
click at [126, 6] on button at bounding box center [136, 16] width 20 height 20
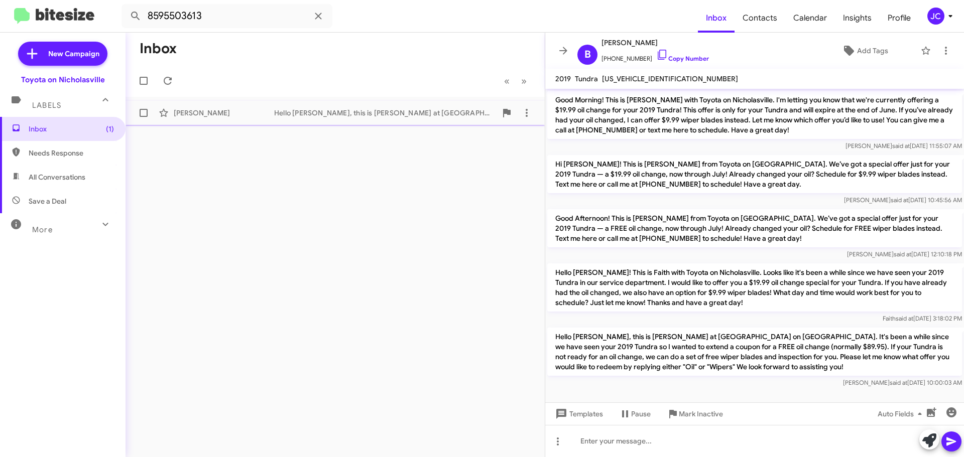
click at [265, 118] on div "Leonid Boreyko Hello Leonid, this is Jessika at Toyota on Nicholasville. It's b…" at bounding box center [335, 113] width 403 height 20
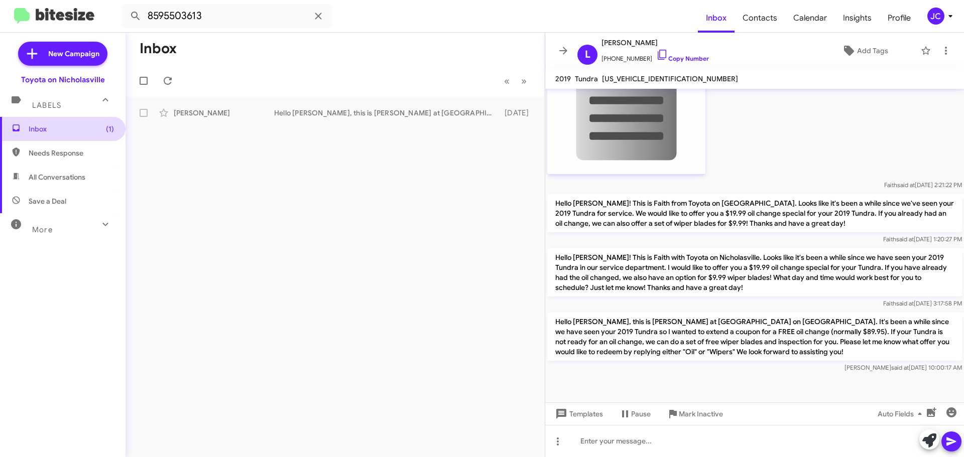
click at [77, 130] on span "Inbox (1)" at bounding box center [71, 129] width 85 height 10
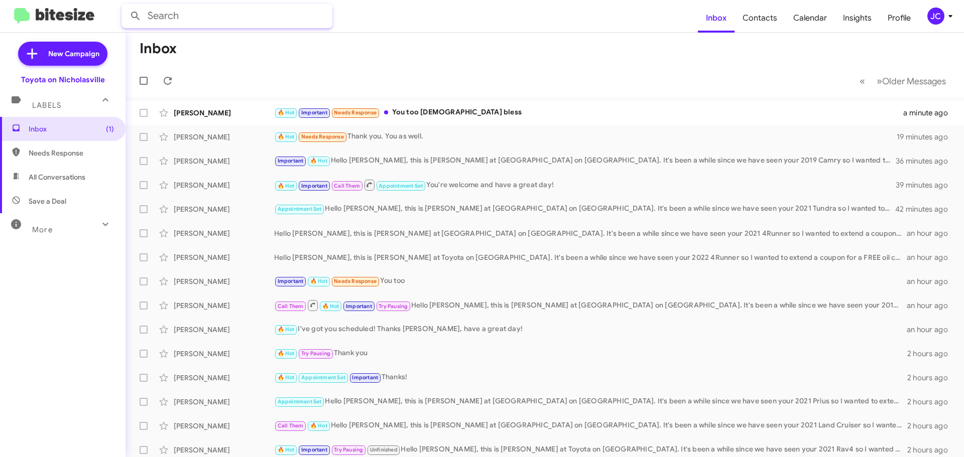
click at [250, 13] on input "text" at bounding box center [226, 16] width 211 height 24
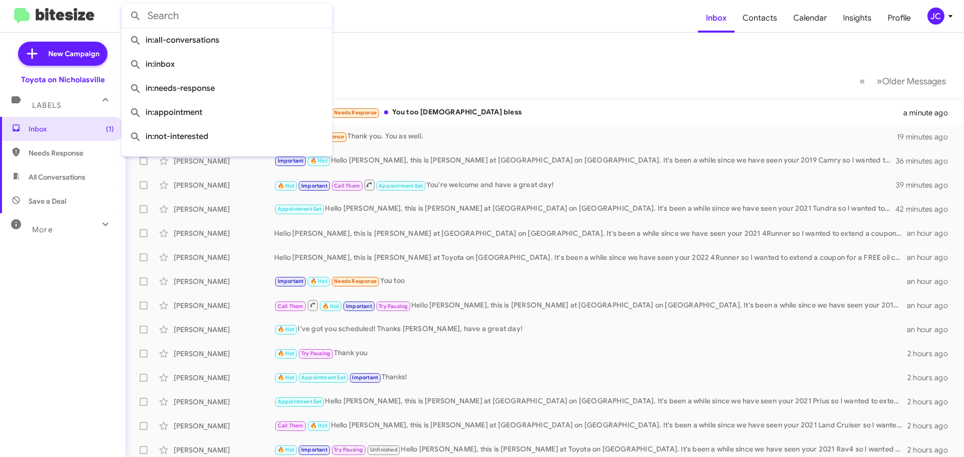
paste input "8592022554"
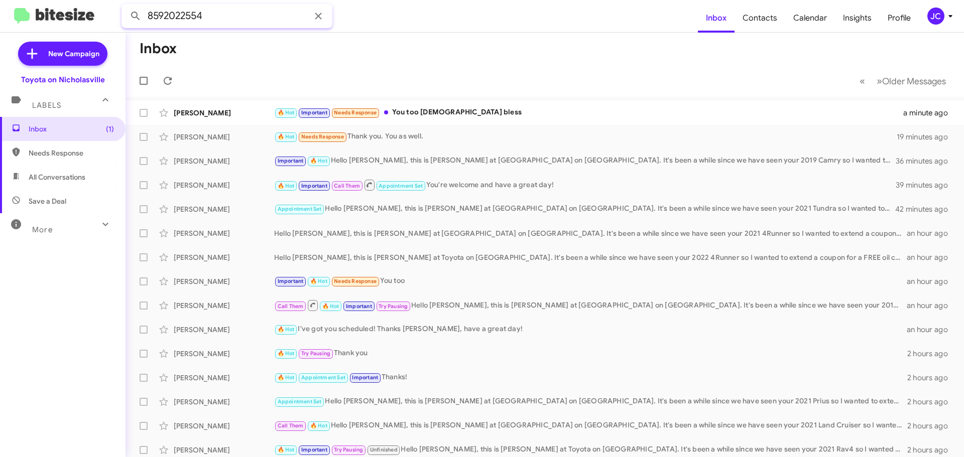
click at [126, 6] on button at bounding box center [136, 16] width 20 height 20
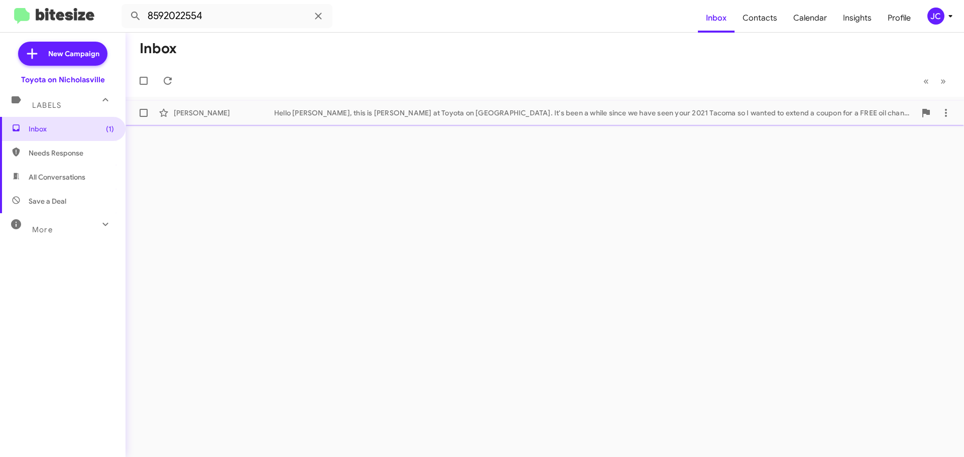
click at [238, 116] on div "Ryan Garrison" at bounding box center [224, 113] width 100 height 10
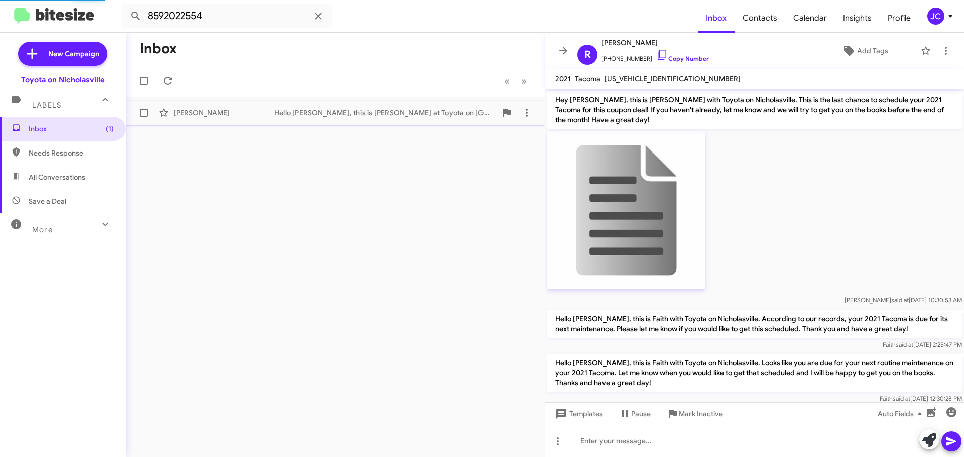
scroll to position [258, 0]
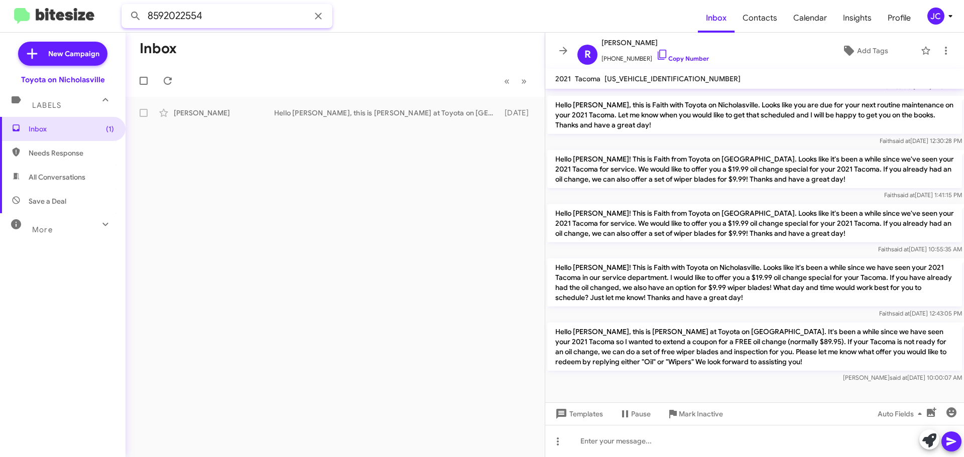
click at [264, 14] on input "8592022554" at bounding box center [226, 16] width 211 height 24
paste input "3197900"
click at [126, 6] on button at bounding box center [136, 16] width 20 height 20
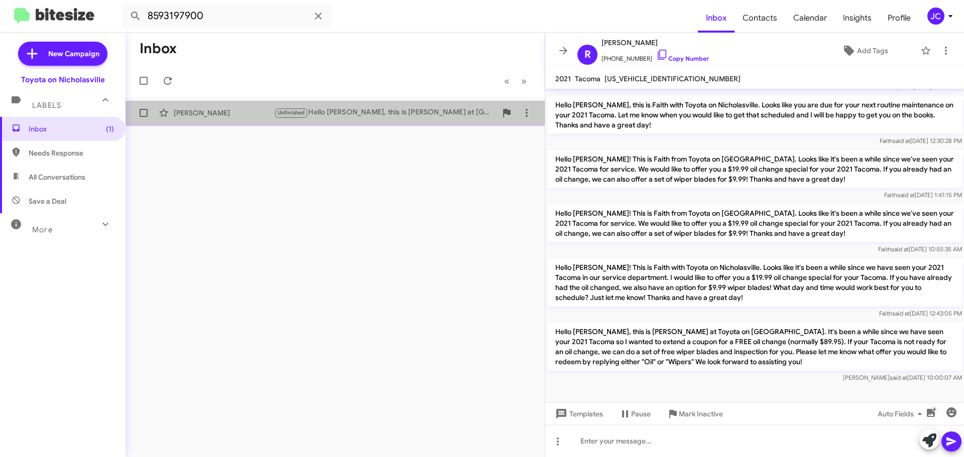
click at [218, 109] on div "Ronnie Kreiter" at bounding box center [224, 113] width 100 height 10
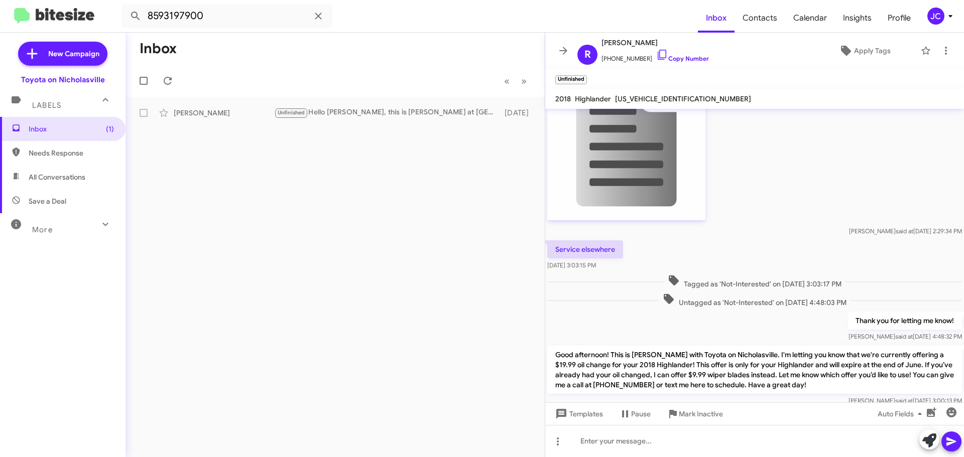
scroll to position [2195, 0]
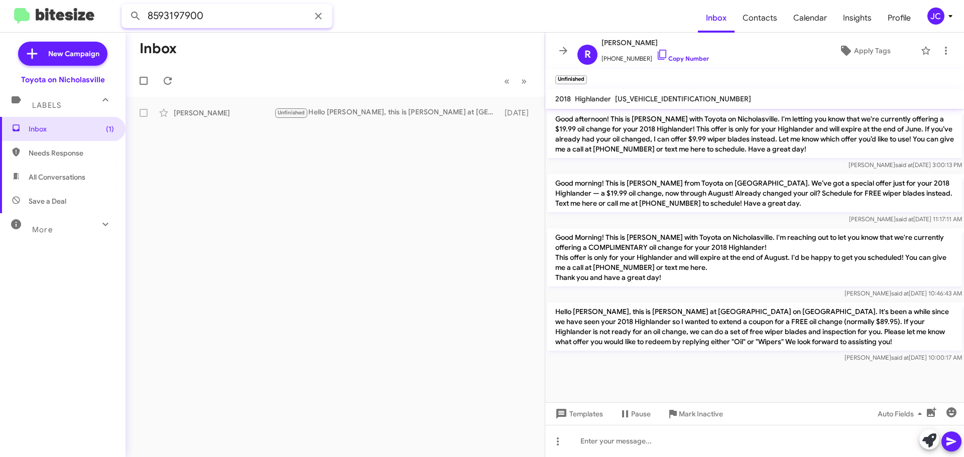
drag, startPoint x: 243, startPoint y: 21, endPoint x: -119, endPoint y: 19, distance: 362.5
click at [0, 19] on html "8593197900 Inbox Contacts Calendar Insights Profile JC New Campaign Toyota on N…" at bounding box center [482, 228] width 964 height 457
paste input "4440466"
click at [126, 6] on button at bounding box center [136, 16] width 20 height 20
click at [224, 114] on div "Charles Bolton" at bounding box center [224, 113] width 100 height 10
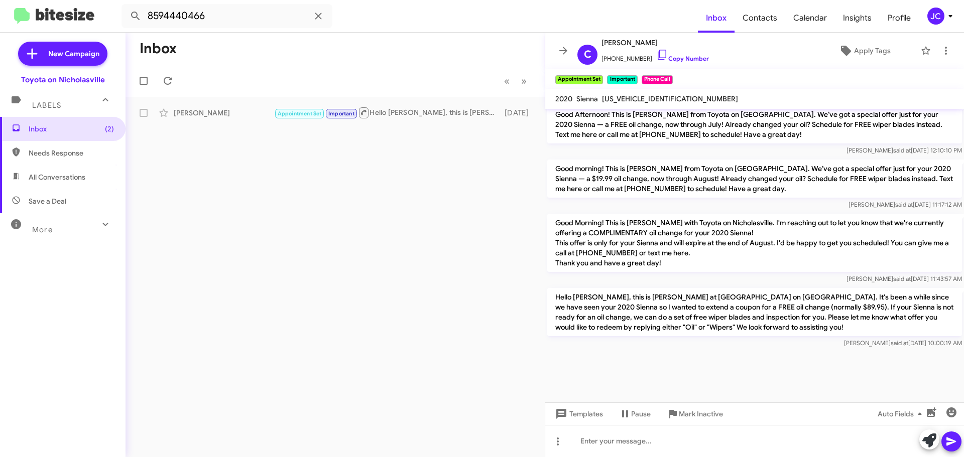
scroll to position [2376, 0]
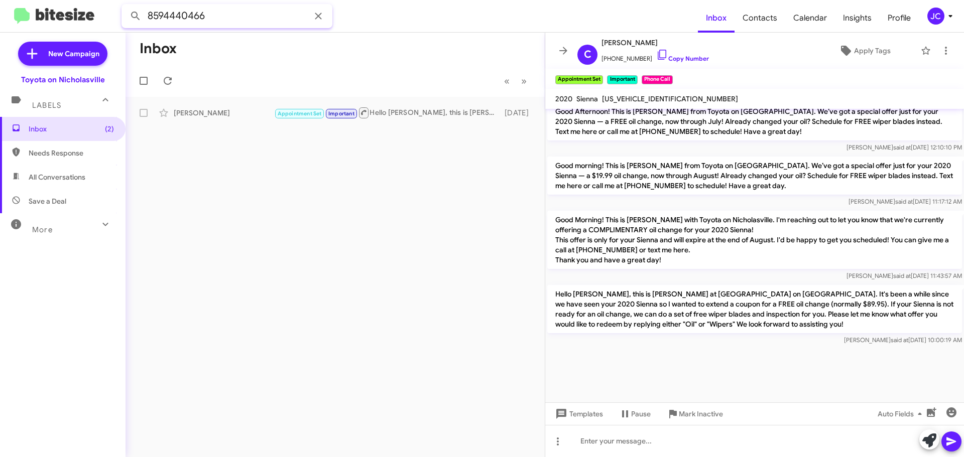
drag, startPoint x: 267, startPoint y: 19, endPoint x: 7, endPoint y: 21, distance: 260.6
click at [7, 21] on mat-toolbar "8594440466 Inbox Contacts Calendar Insights Profile JC" at bounding box center [482, 16] width 964 height 32
paste input "5336944"
click at [126, 6] on button at bounding box center [136, 16] width 20 height 20
click at [202, 108] on div "Jones" at bounding box center [224, 113] width 100 height 10
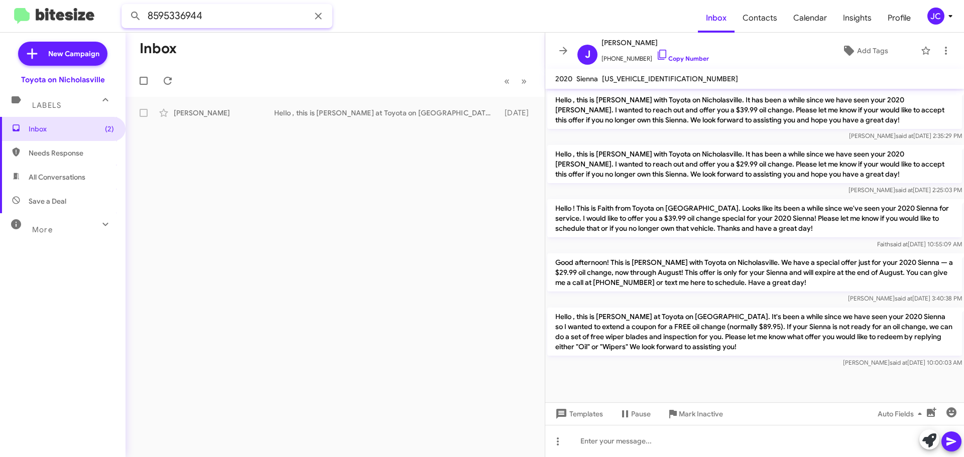
drag, startPoint x: 258, startPoint y: 20, endPoint x: -92, endPoint y: 22, distance: 350.4
click at [0, 22] on html "8595336944 Inbox Contacts Calendar Insights Profile JC New Campaign Toyota on N…" at bounding box center [482, 228] width 964 height 457
paste input "098081"
type input "8595098081"
click at [126, 6] on button at bounding box center [136, 16] width 20 height 20
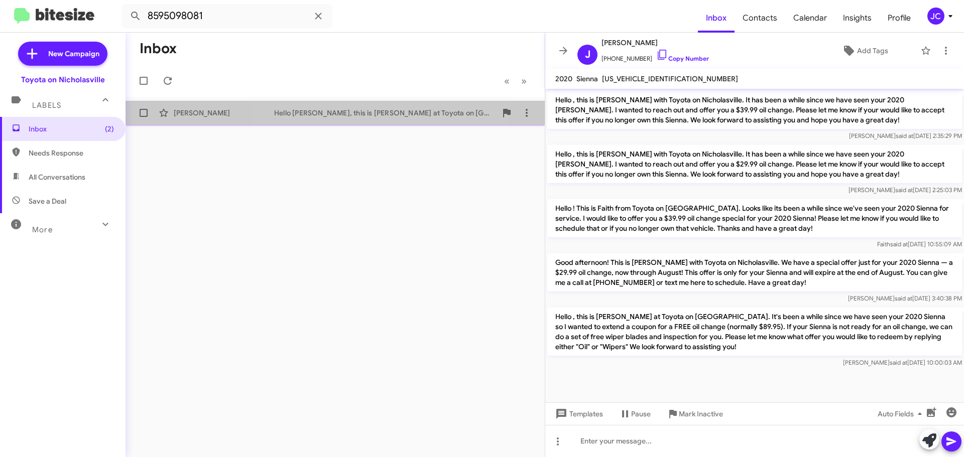
click at [352, 108] on div "Hello Lyndi, this is Jessika at Toyota on Nicholasville. It's been a while sinc…" at bounding box center [385, 113] width 222 height 10
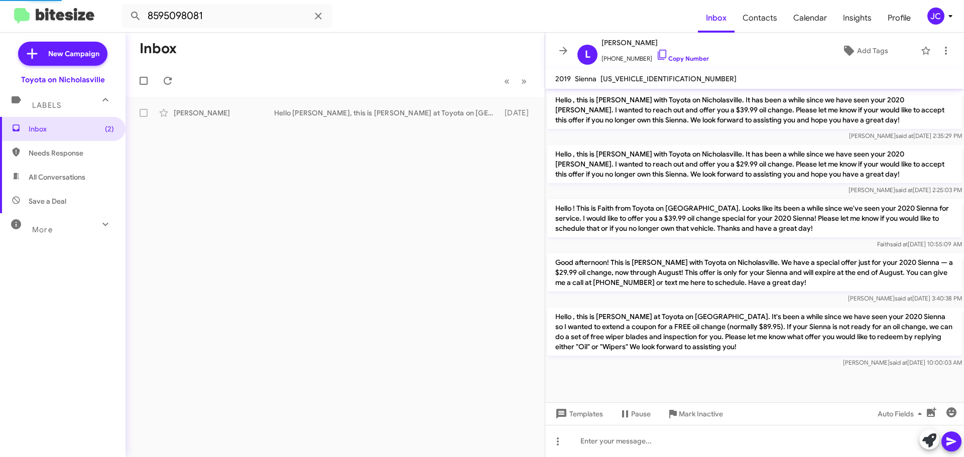
scroll to position [1648, 0]
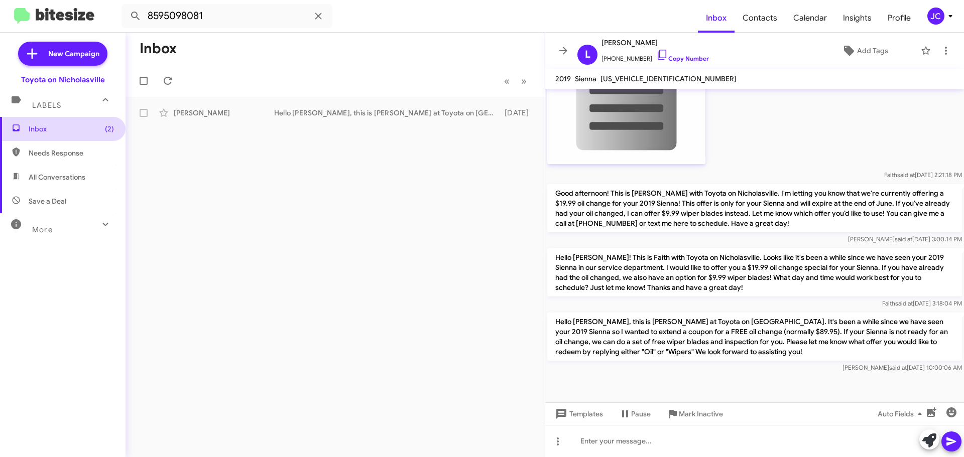
click at [47, 121] on span "Inbox (2)" at bounding box center [63, 129] width 126 height 24
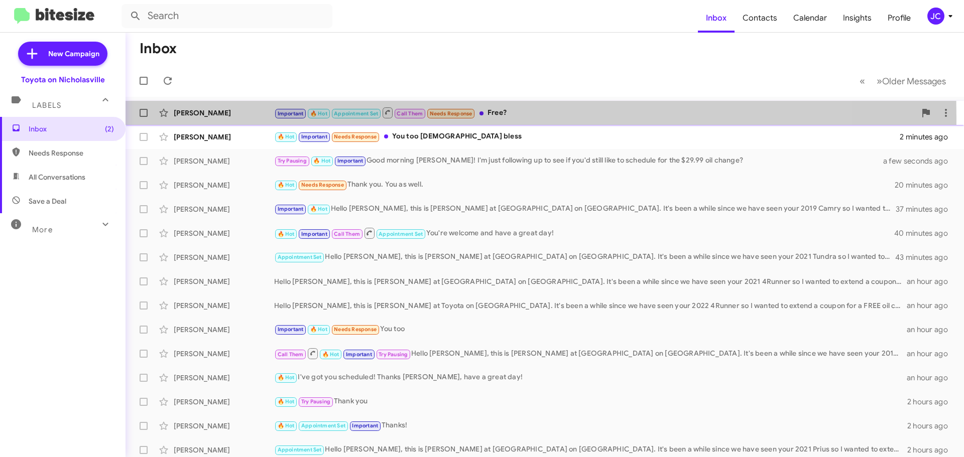
click at [202, 118] on div "John Couch Important 🔥 Hot Appointment Set Call Them Needs Response Free? a few…" at bounding box center [545, 113] width 822 height 20
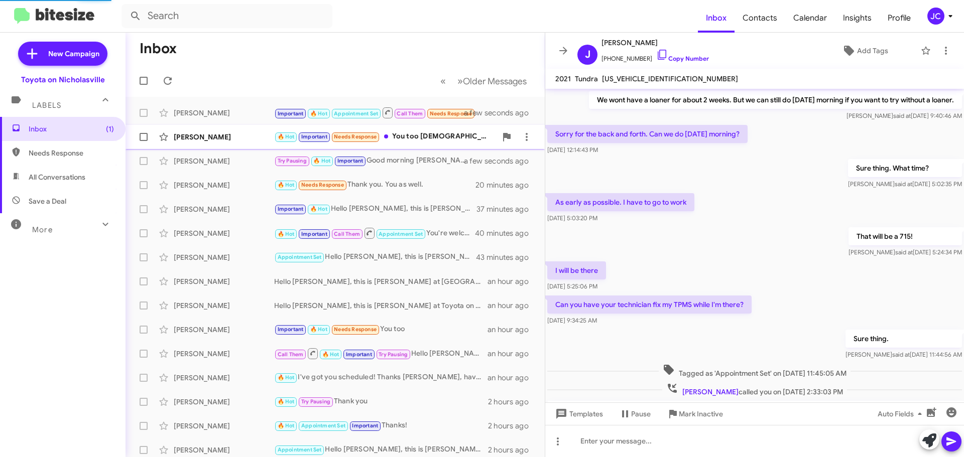
scroll to position [1248, 0]
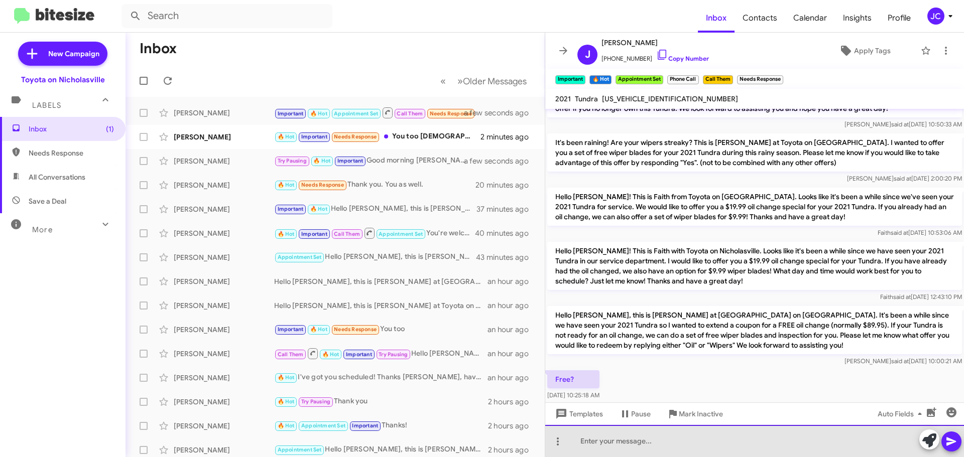
click at [633, 442] on div at bounding box center [754, 441] width 419 height 32
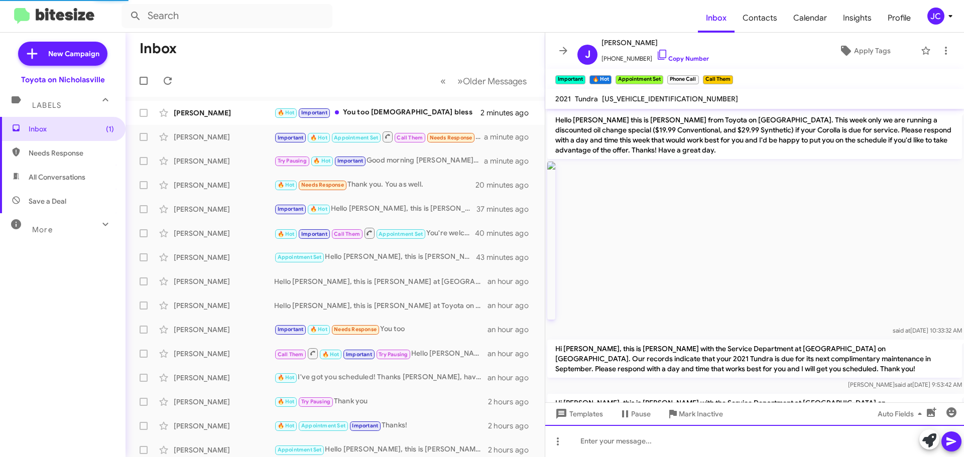
scroll to position [50, 0]
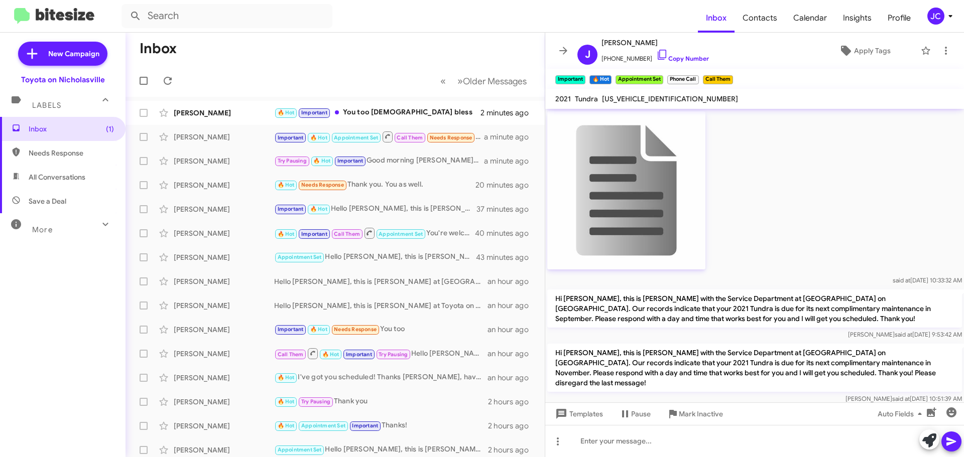
click at [785, 238] on div at bounding box center [754, 191] width 415 height 165
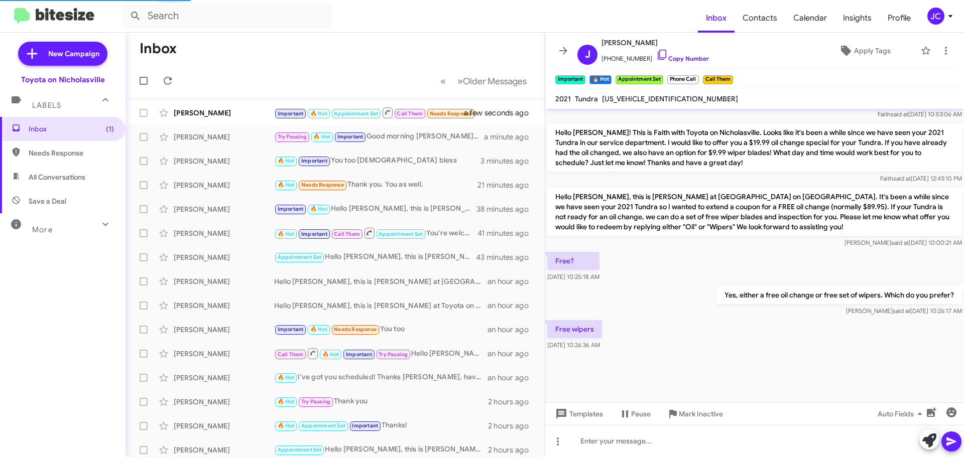
scroll to position [1268, 0]
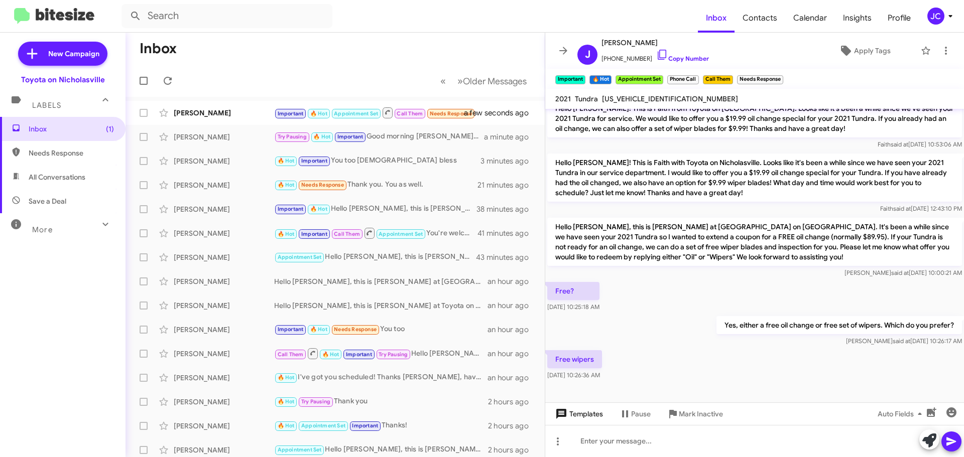
click at [588, 420] on span "Templates" at bounding box center [578, 414] width 50 height 18
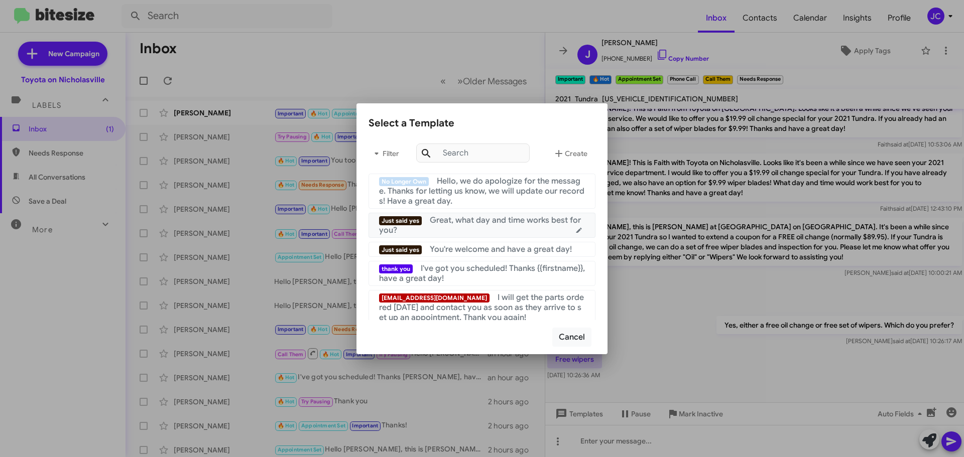
click at [467, 226] on div "Just said yes Great, what day and time works best for you?" at bounding box center [482, 225] width 206 height 20
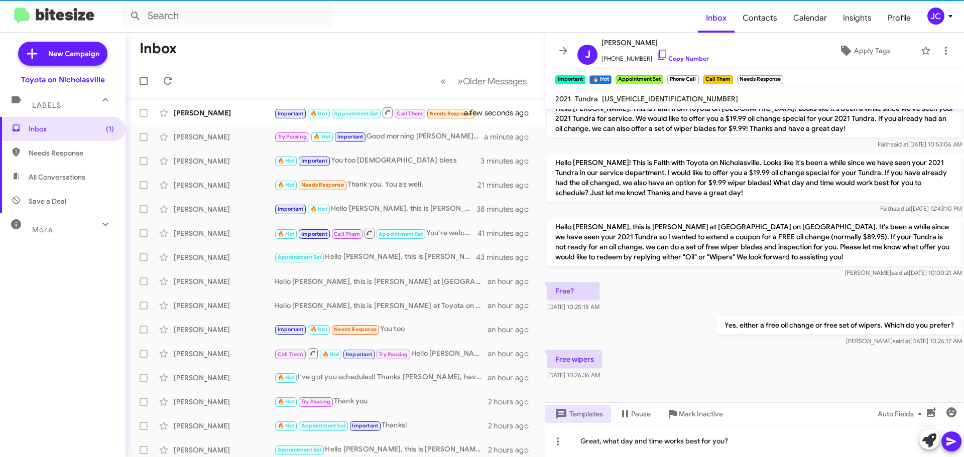
click at [946, 441] on icon at bounding box center [951, 442] width 12 height 12
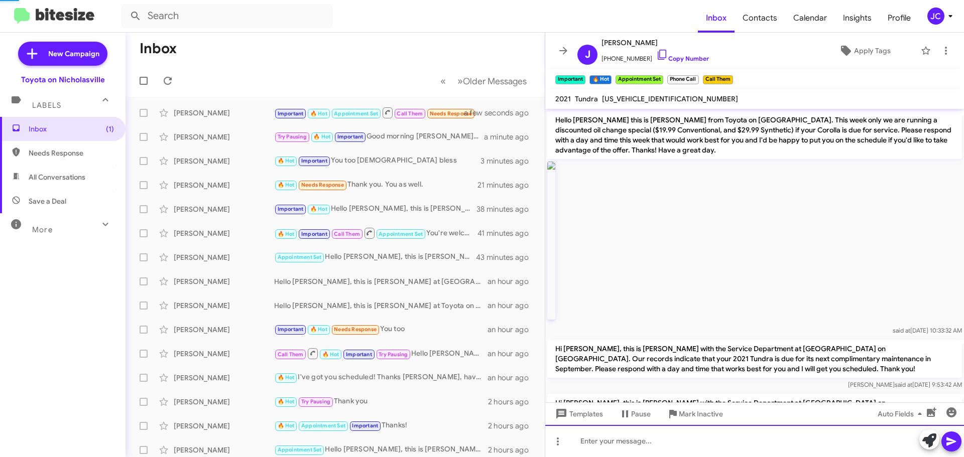
scroll to position [50, 0]
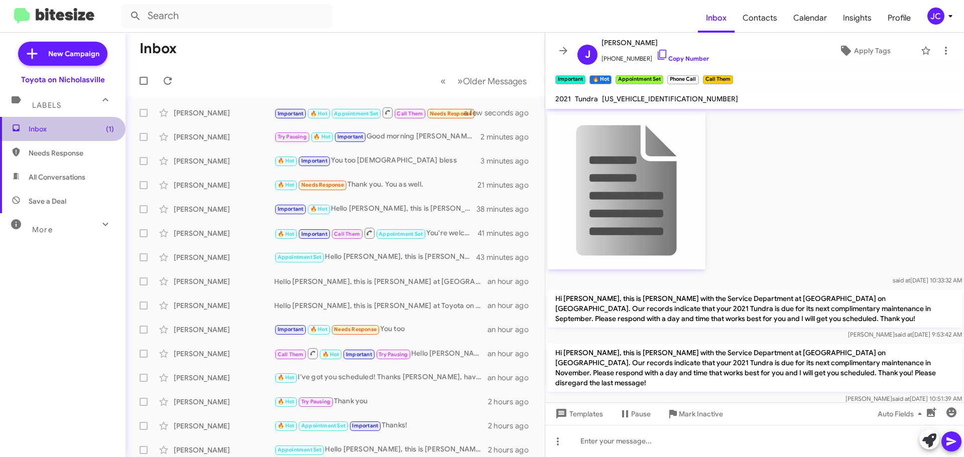
click at [83, 135] on span "Inbox (1)" at bounding box center [63, 129] width 126 height 24
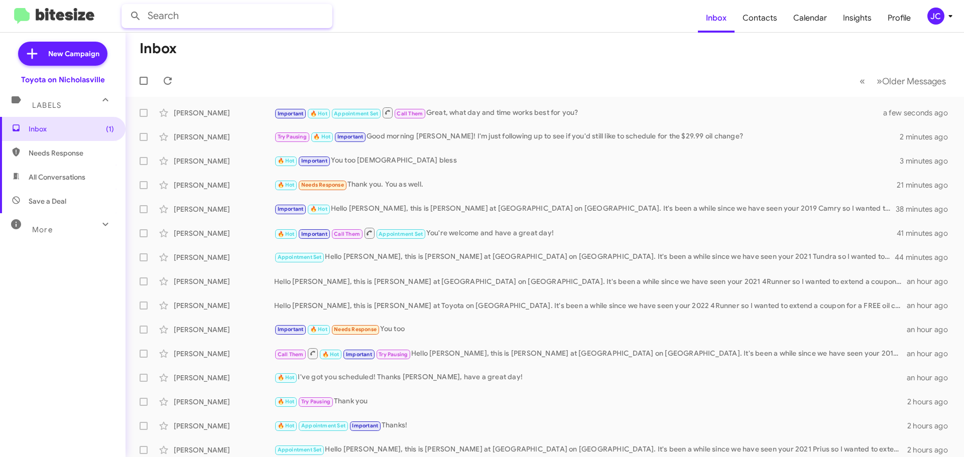
click at [167, 21] on input "text" at bounding box center [226, 16] width 211 height 24
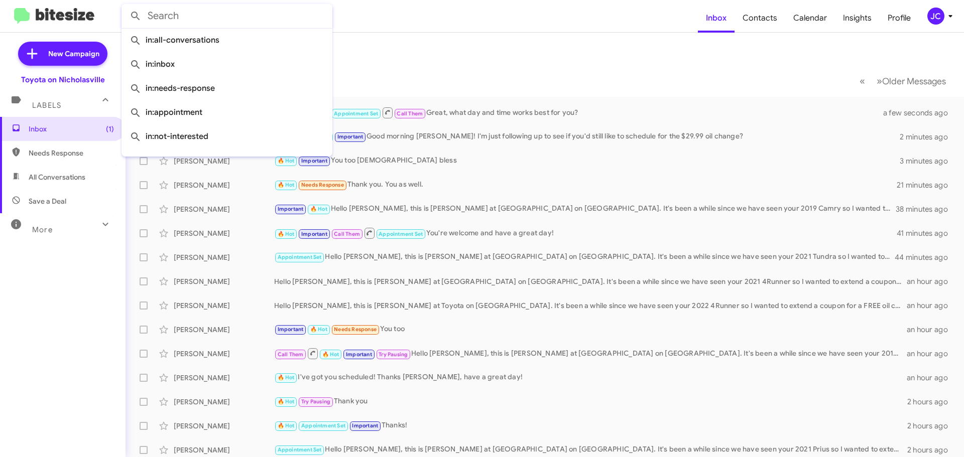
paste input "8593740731"
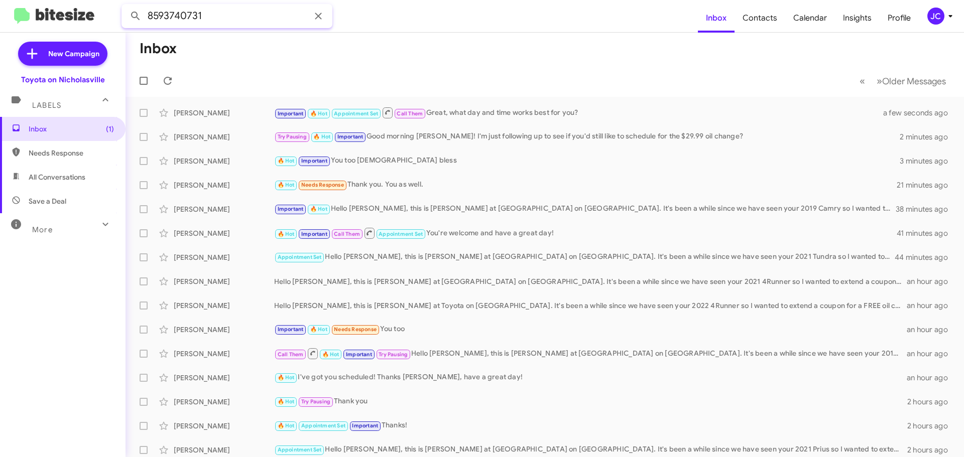
click at [126, 6] on button at bounding box center [136, 16] width 20 height 20
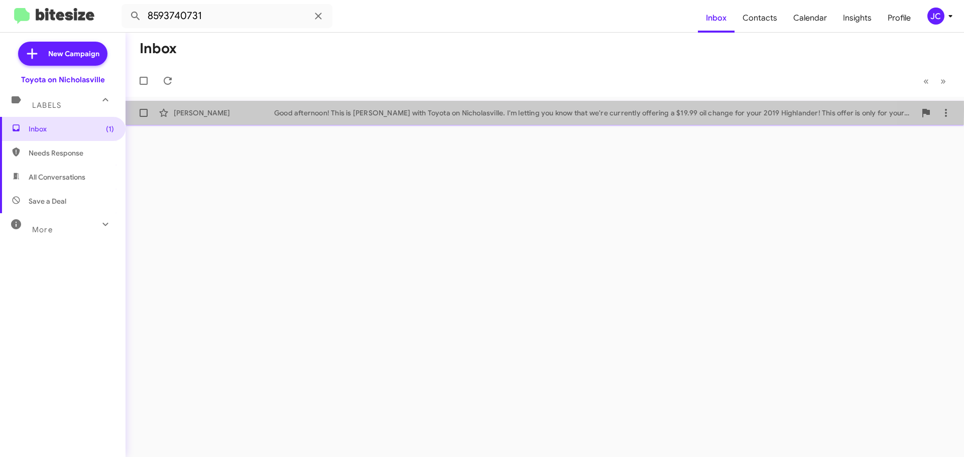
click at [229, 108] on div "Robert Witt" at bounding box center [224, 113] width 100 height 10
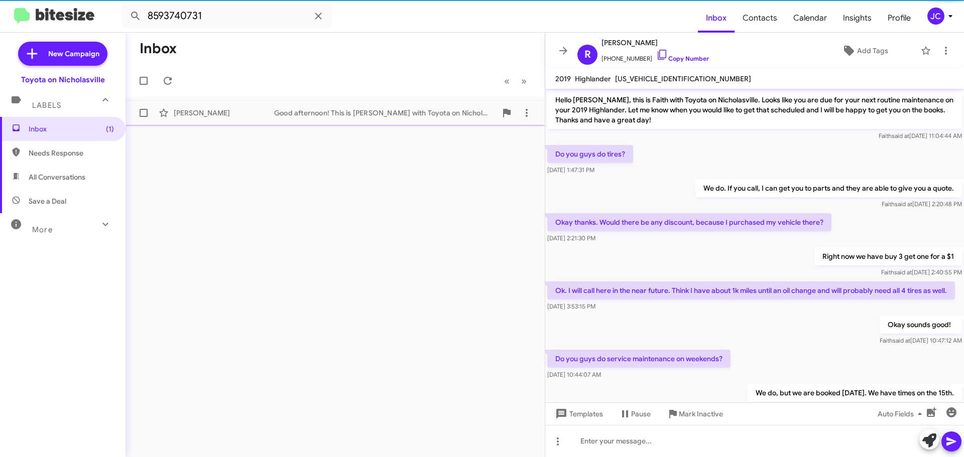
scroll to position [571, 0]
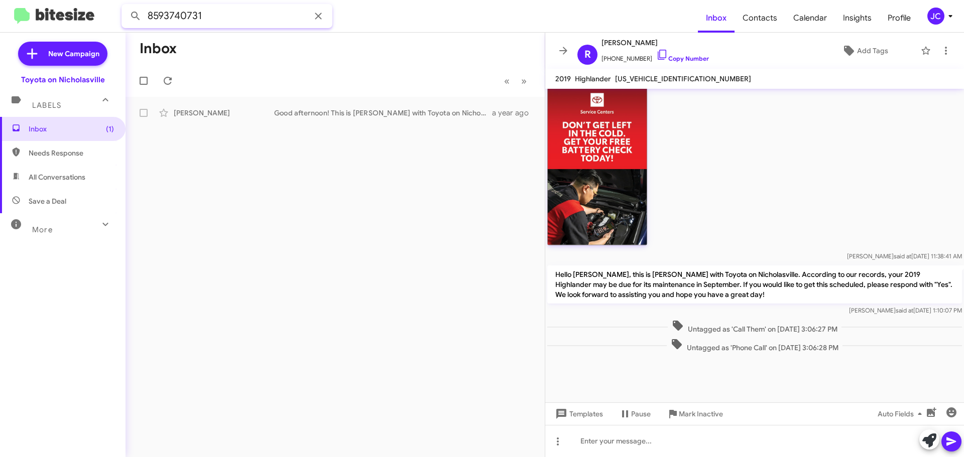
drag, startPoint x: 212, startPoint y: 15, endPoint x: 12, endPoint y: 15, distance: 200.8
click at [12, 15] on mat-toolbar "8593740731 Inbox Contacts Calendar Insights Profile JC" at bounding box center [482, 16] width 964 height 32
paste input "5837786"
type input "8595837786"
click at [126, 6] on button at bounding box center [136, 16] width 20 height 20
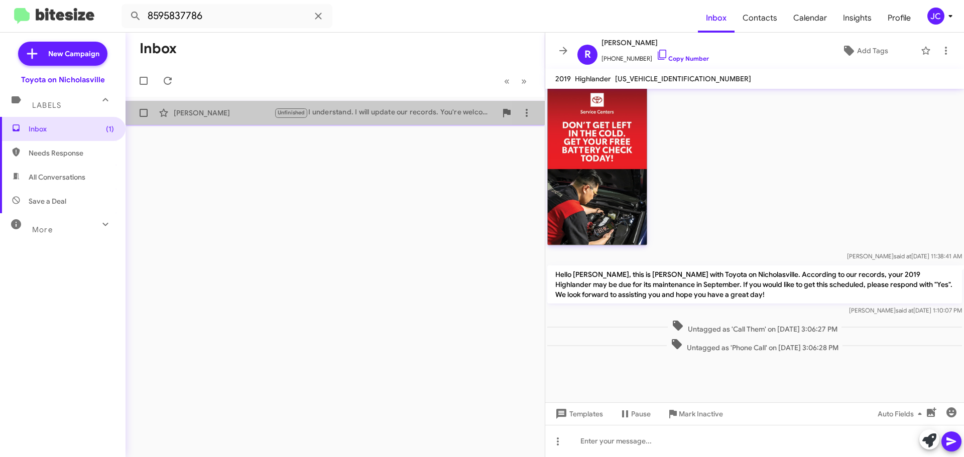
click at [209, 107] on div "Lee Martin Unfinished I understand. I will update our records. You're welcome a…" at bounding box center [335, 113] width 403 height 20
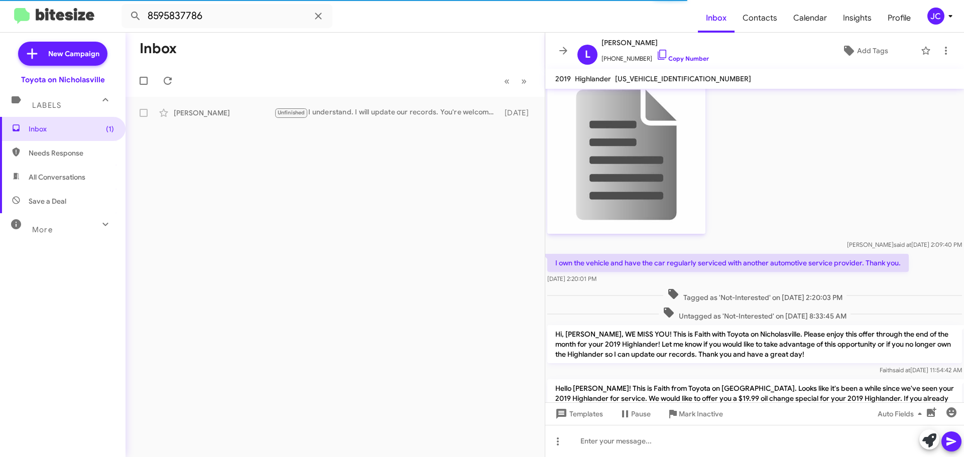
scroll to position [2111, 0]
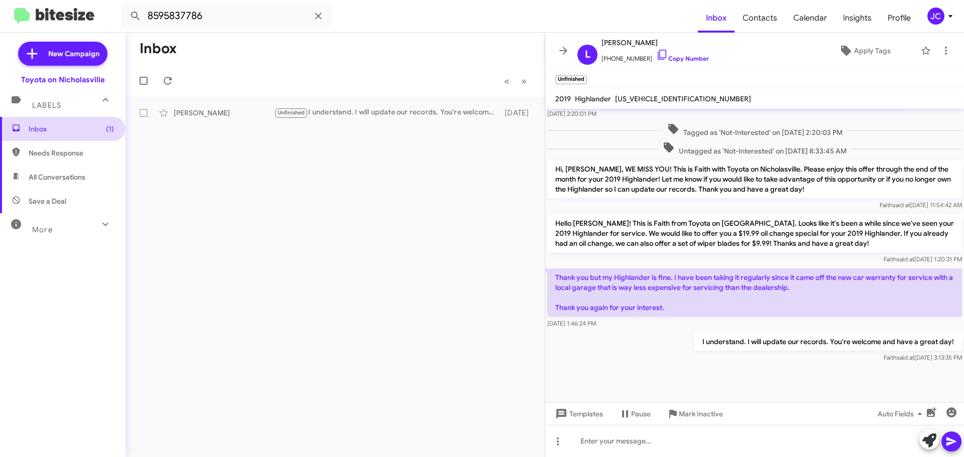
click at [60, 126] on span "Inbox (1)" at bounding box center [71, 129] width 85 height 10
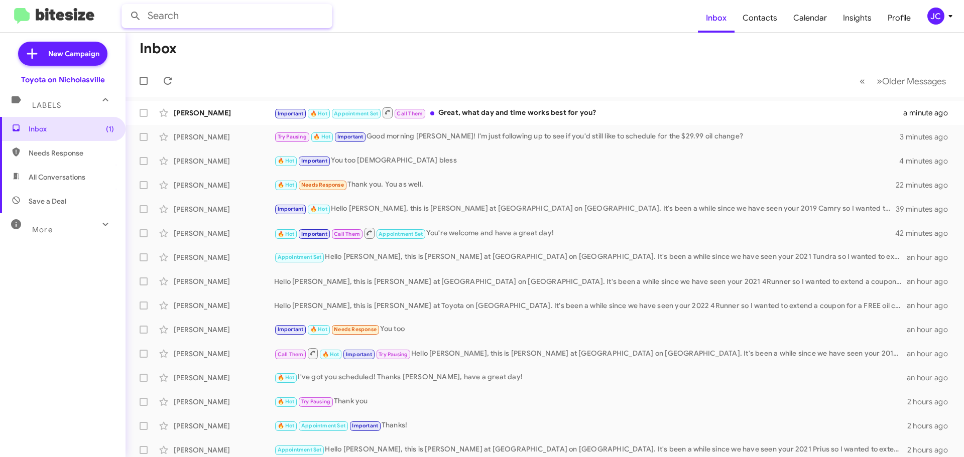
click at [188, 13] on input "text" at bounding box center [226, 16] width 211 height 24
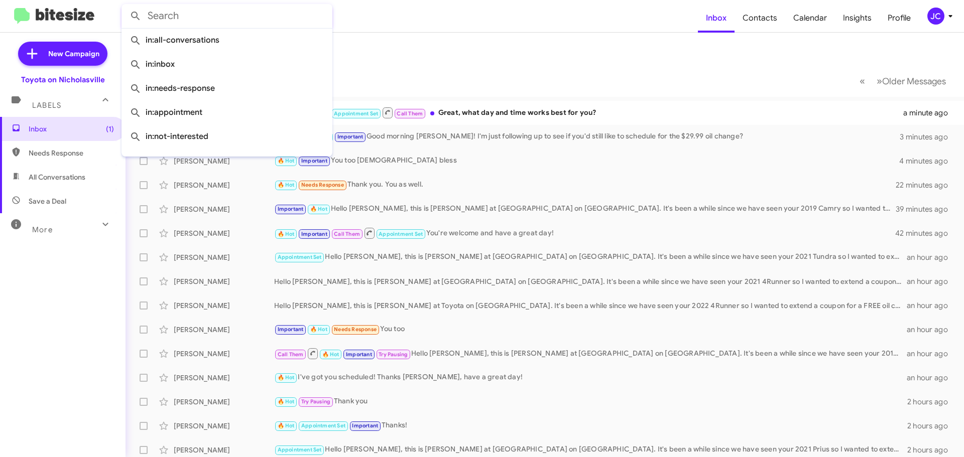
paste input "2708711403"
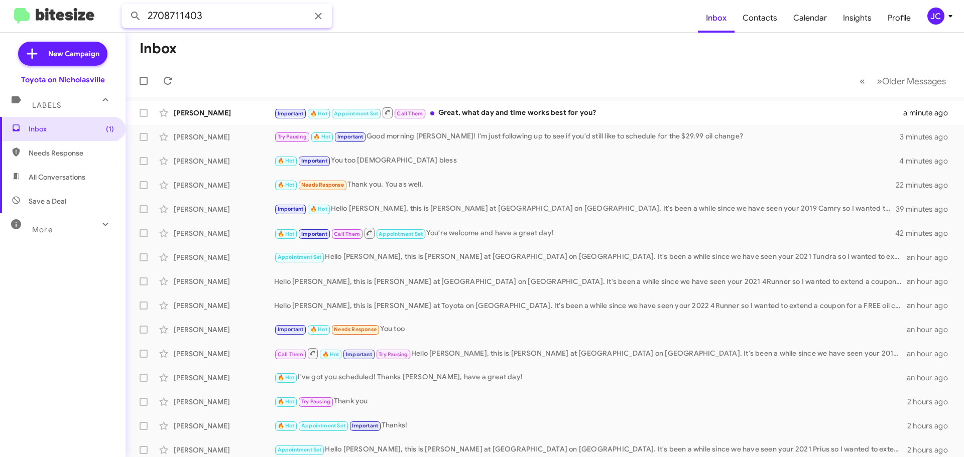
click at [126, 6] on button at bounding box center [136, 16] width 20 height 20
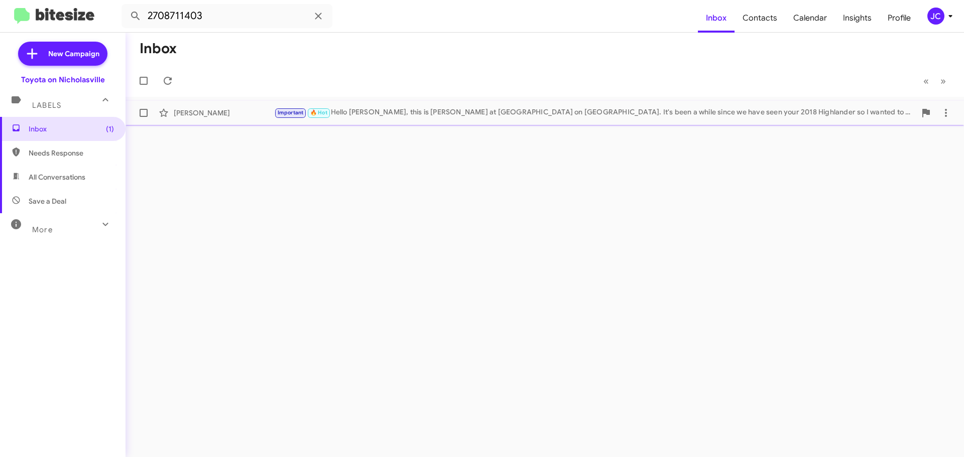
click at [230, 114] on div "Ashley Rodgers" at bounding box center [224, 113] width 100 height 10
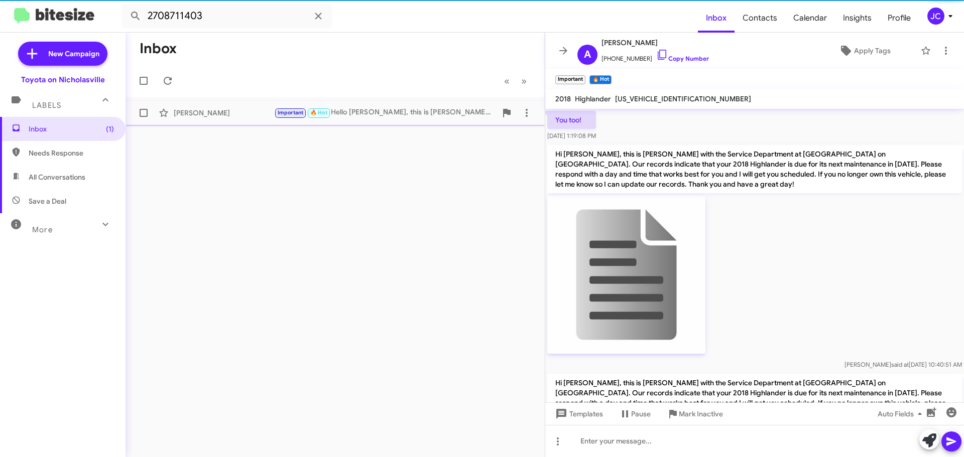
scroll to position [990, 0]
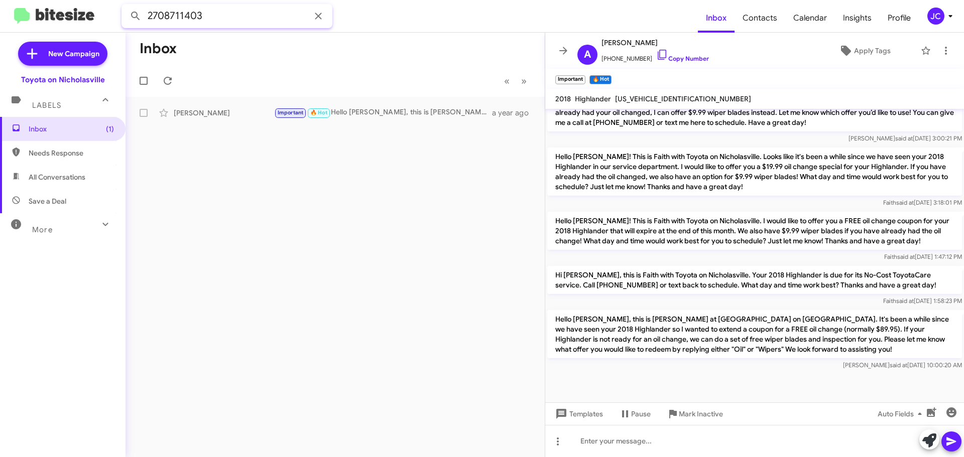
drag, startPoint x: 44, startPoint y: 16, endPoint x: -66, endPoint y: 16, distance: 110.4
click at [0, 16] on html "2708711403 Inbox Contacts Calendar Insights Profile JC New Campaign Toyota on N…" at bounding box center [482, 228] width 964 height 457
paste input "8595161628"
click at [126, 6] on button at bounding box center [136, 16] width 20 height 20
click at [233, 119] on div "Shawn Tibbs Important 🔥 Hot Hello Shawn, this is Jessika at Toyota on Nicholasv…" at bounding box center [335, 113] width 403 height 20
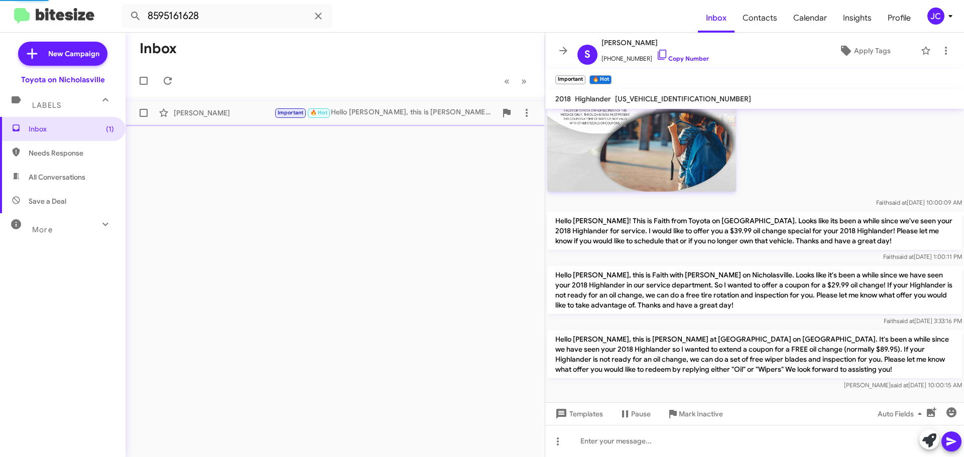
scroll to position [1030, 0]
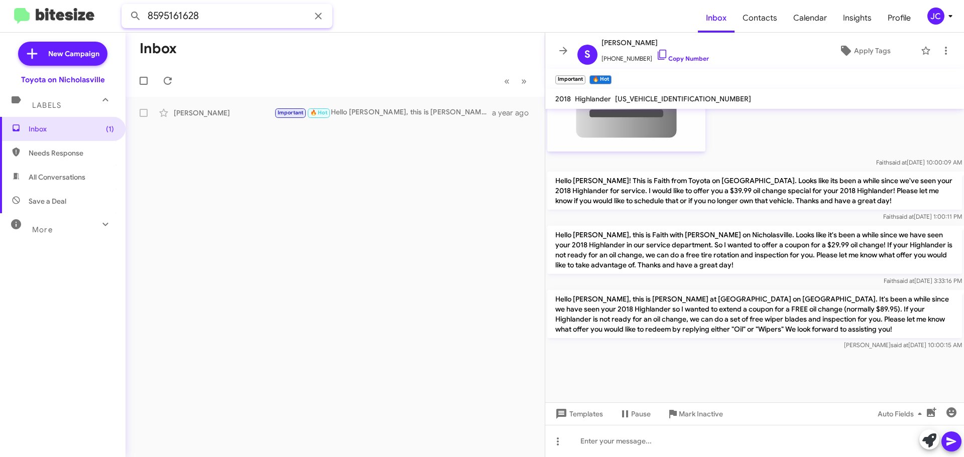
click at [241, 20] on input "8595161628" at bounding box center [226, 16] width 211 height 24
paste input "2134459"
click at [126, 6] on button at bounding box center [136, 16] width 20 height 20
click at [294, 119] on div "Todd Bloomer Hello Todd, this is Jessika at Toyota on Nicholasville. It's been …" at bounding box center [335, 113] width 403 height 20
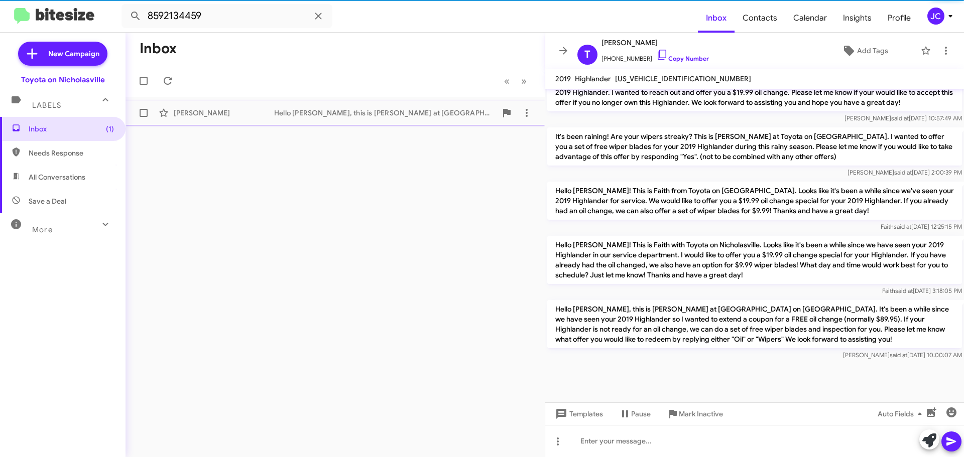
scroll to position [2096, 0]
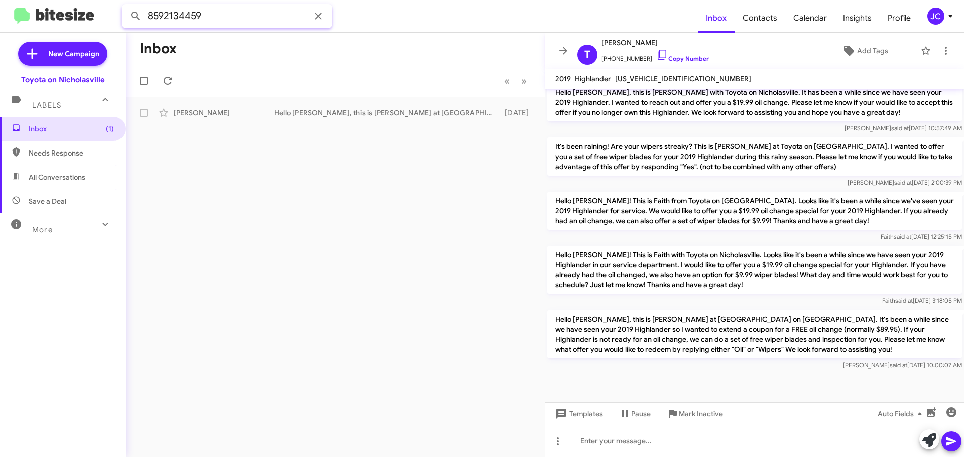
click at [226, 18] on input "8592134459" at bounding box center [226, 16] width 211 height 24
paste input "4331791"
click at [126, 6] on button at bounding box center [136, 16] width 20 height 20
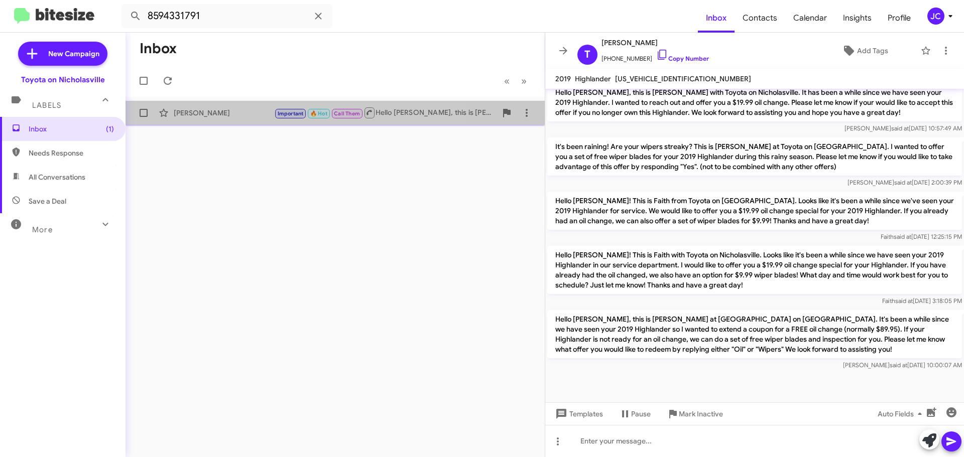
click at [251, 111] on div "Shirlline Patton" at bounding box center [224, 113] width 100 height 10
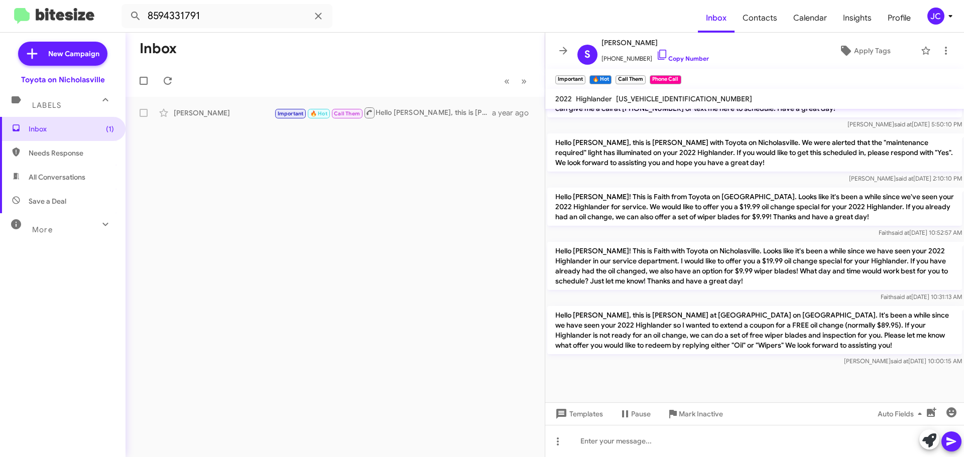
scroll to position [1250, 0]
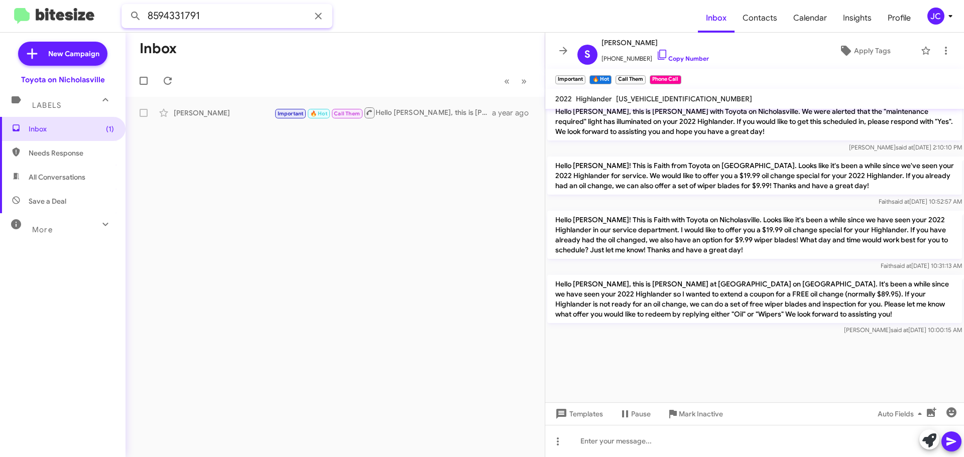
click at [209, 20] on input "8594331791" at bounding box center [226, 16] width 211 height 24
paste input "613533"
type input "8596135331"
click at [126, 6] on button at bounding box center [136, 16] width 20 height 20
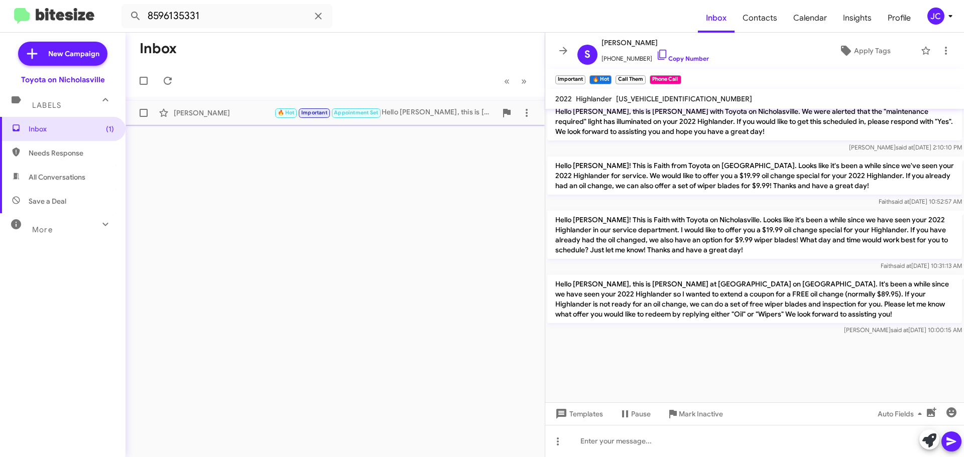
click at [220, 111] on div "Heather King" at bounding box center [224, 113] width 100 height 10
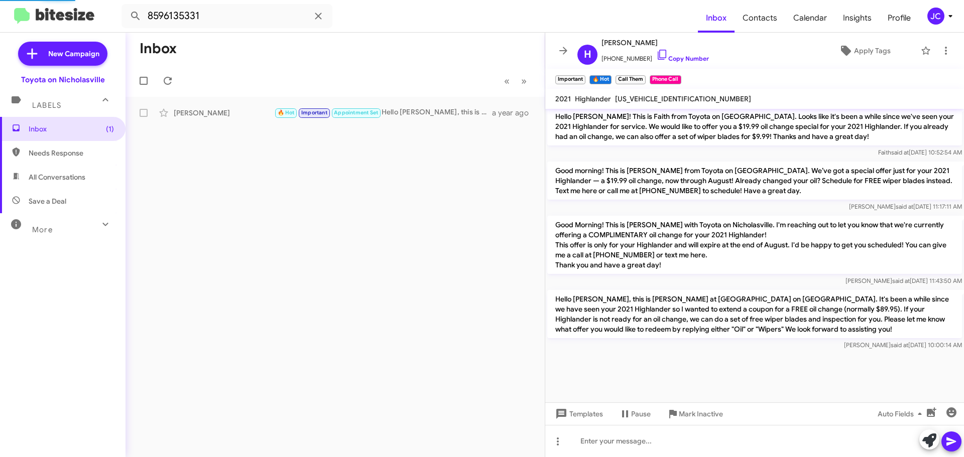
scroll to position [834, 0]
click at [93, 124] on span "Inbox (1)" at bounding box center [71, 129] width 85 height 10
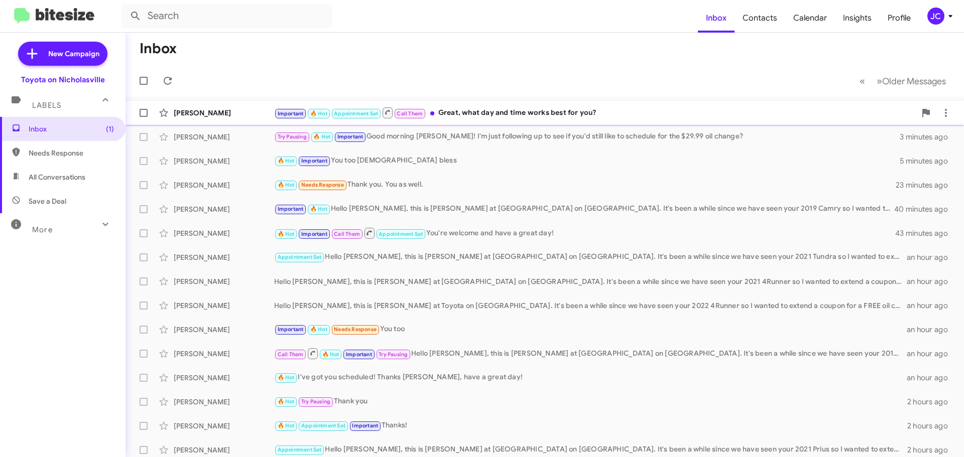
click at [235, 117] on div "[PERSON_NAME]" at bounding box center [224, 113] width 100 height 10
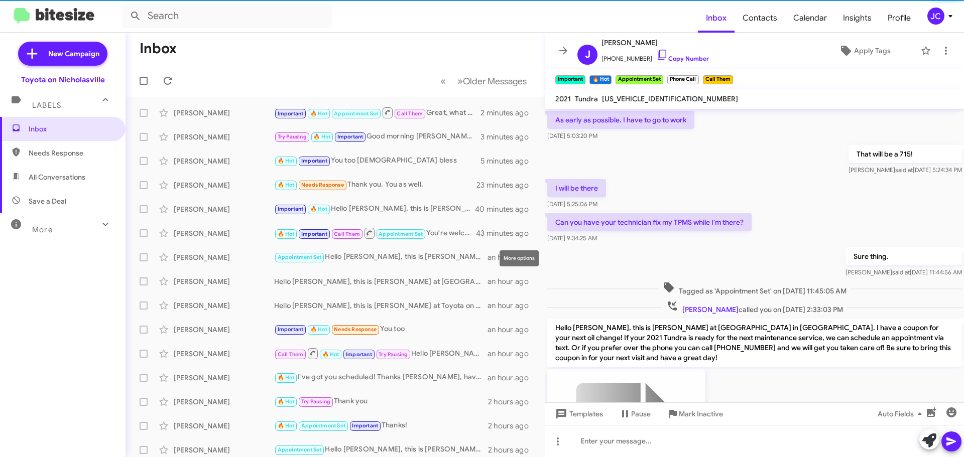
scroll to position [1268, 0]
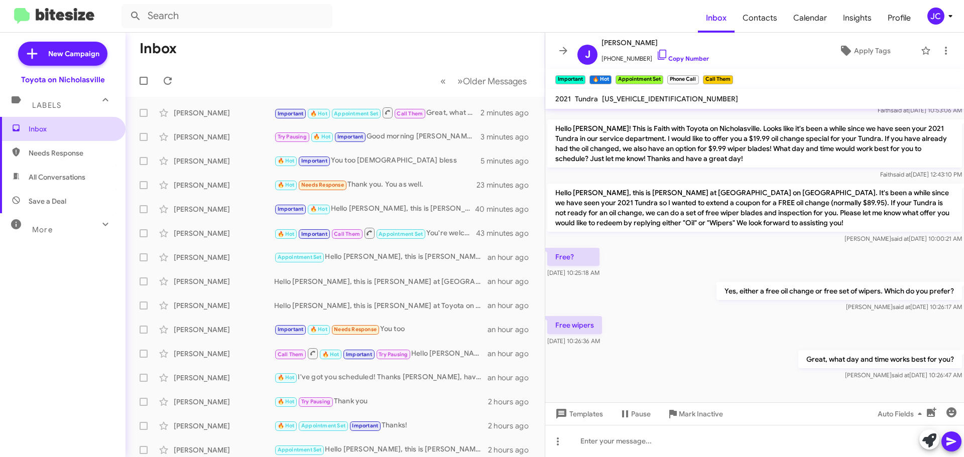
click at [68, 124] on span "Inbox" at bounding box center [71, 129] width 85 height 10
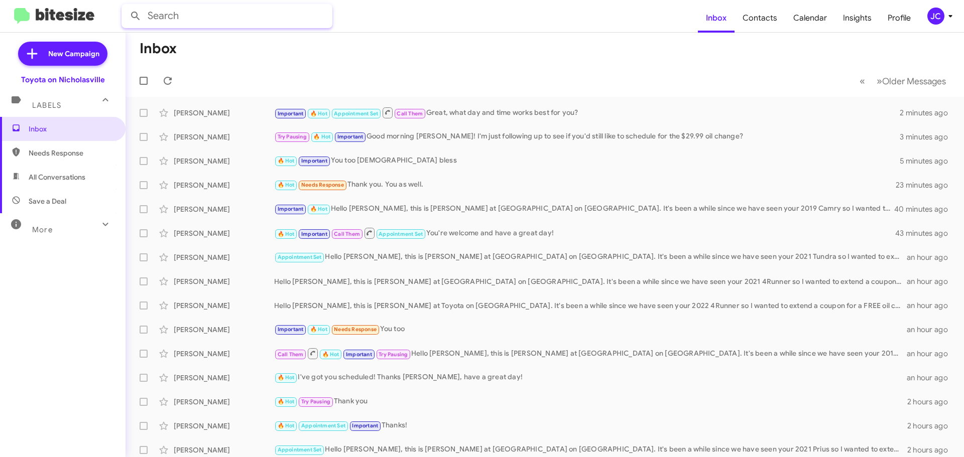
click at [218, 20] on input "text" at bounding box center [226, 16] width 211 height 24
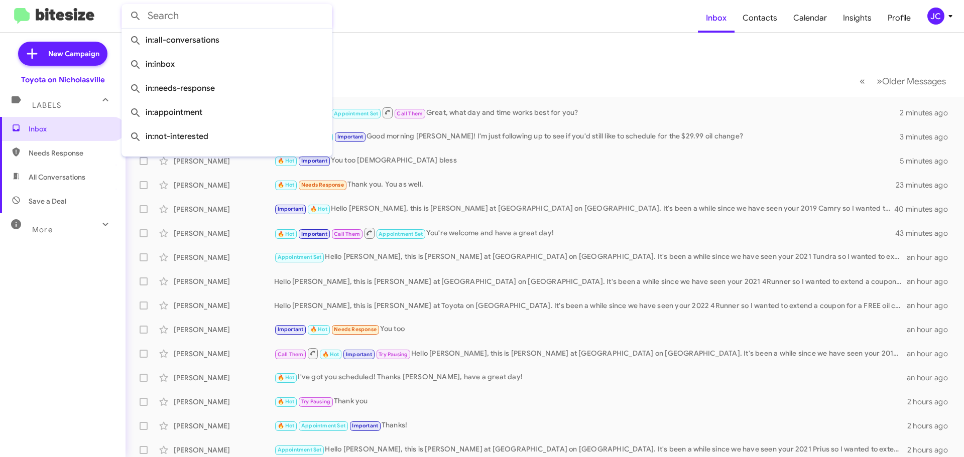
paste input "8593259197"
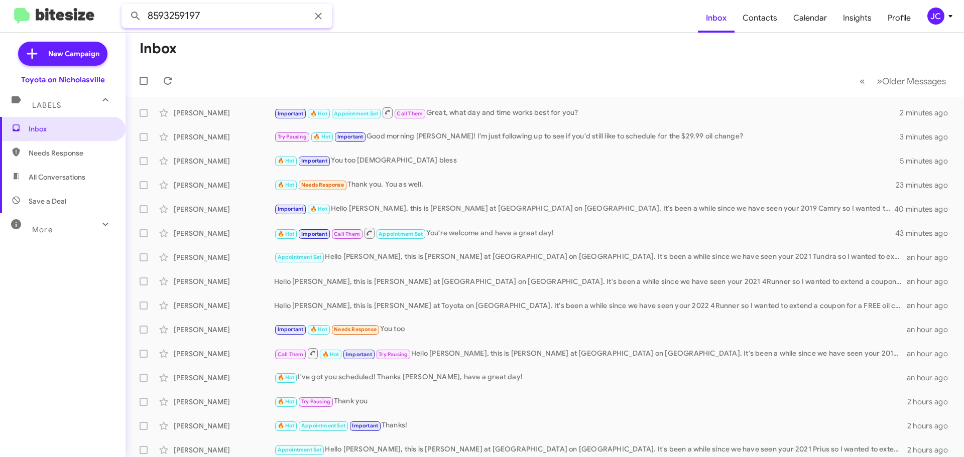
click at [126, 6] on button at bounding box center [136, 16] width 20 height 20
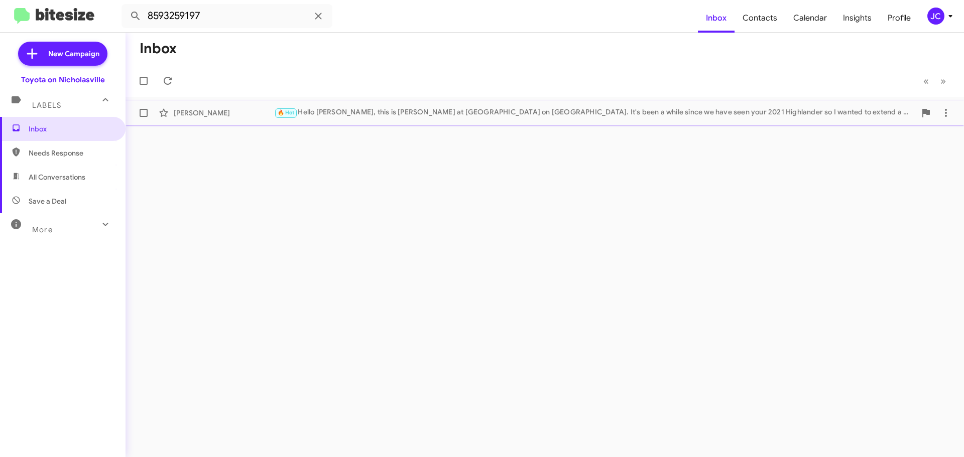
click at [189, 107] on div "Ronald Dailey 🔥 Hot Hello Ronald, this is Jessika at Toyota on Nicholasville. I…" at bounding box center [545, 113] width 822 height 20
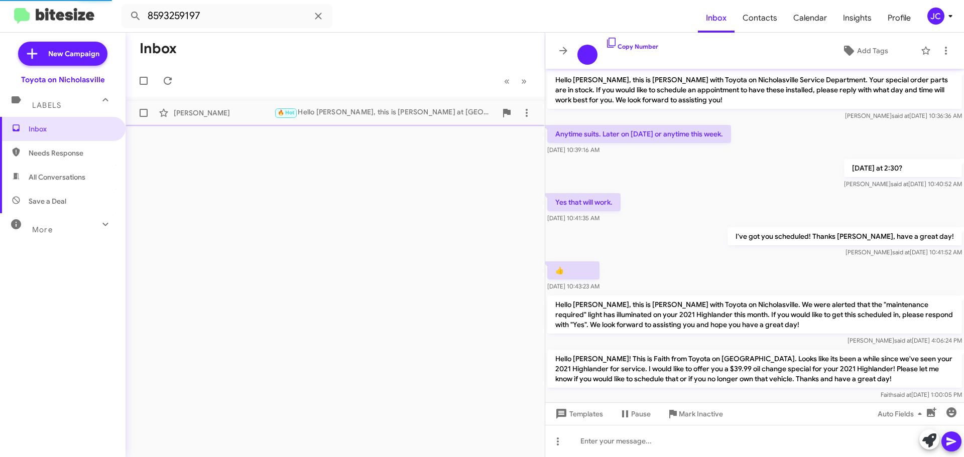
scroll to position [153, 0]
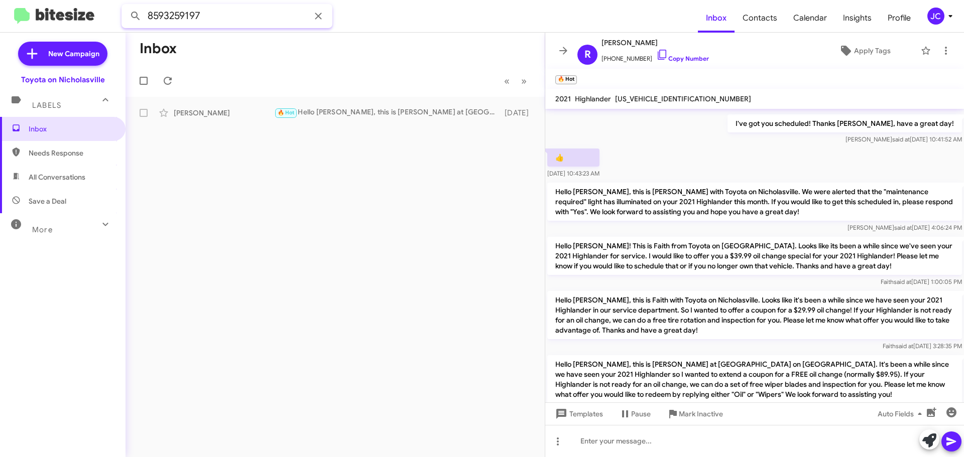
drag, startPoint x: 161, startPoint y: 16, endPoint x: 94, endPoint y: 16, distance: 66.8
click at [96, 16] on mat-toolbar "8593259197 Inbox Contacts Calendar Insights Profile JC" at bounding box center [482, 16] width 964 height 32
paste input "549148"
click at [126, 6] on button at bounding box center [136, 16] width 20 height 20
click at [216, 111] on div "Daniel Kuhn" at bounding box center [224, 113] width 100 height 10
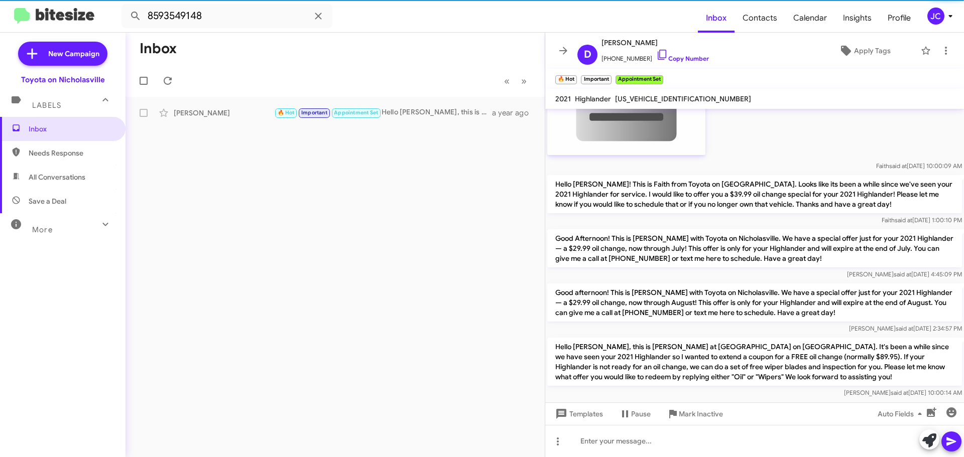
scroll to position [1414, 0]
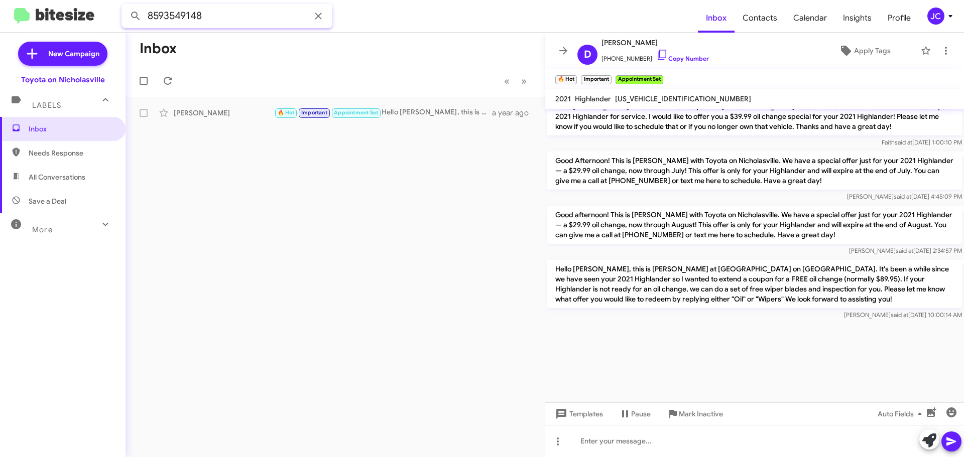
drag, startPoint x: 236, startPoint y: 16, endPoint x: -19, endPoint y: 16, distance: 255.5
click at [0, 16] on html "8593549148 Inbox Contacts Calendar Insights Profile JC New Campaign Toyota on N…" at bounding box center [482, 228] width 964 height 457
paste input "533003"
click at [126, 6] on button at bounding box center [136, 16] width 20 height 20
click at [238, 112] on div "Susan Bayes" at bounding box center [224, 113] width 100 height 10
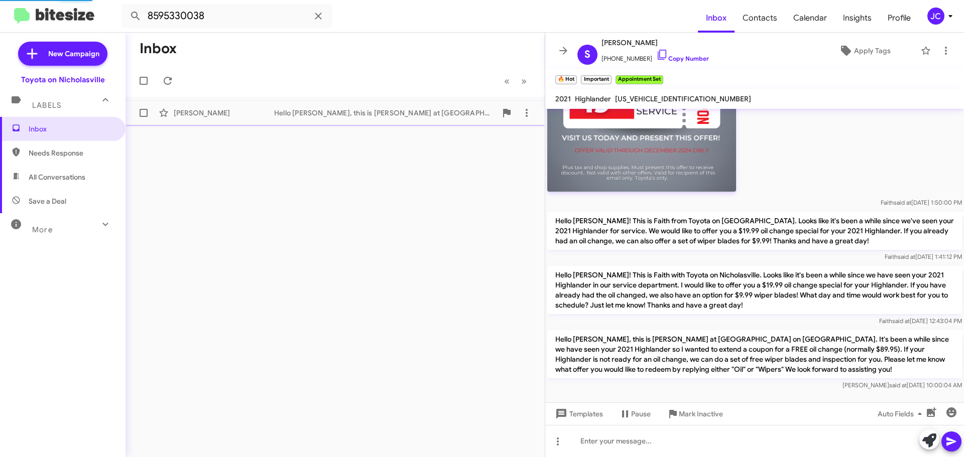
scroll to position [108, 0]
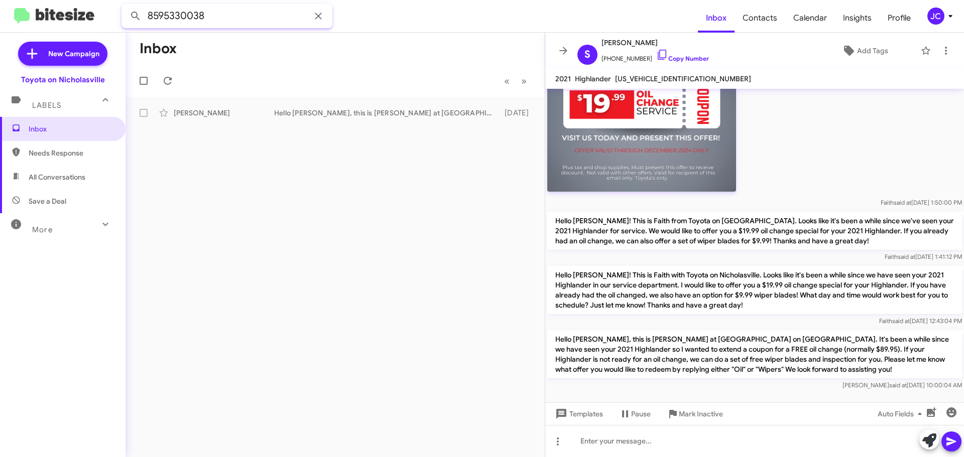
click at [258, 17] on input "8595330038" at bounding box center [226, 16] width 211 height 24
paste input "6086152"
click at [126, 6] on button at bounding box center [136, 16] width 20 height 20
click at [221, 115] on div "William Clark" at bounding box center [224, 113] width 100 height 10
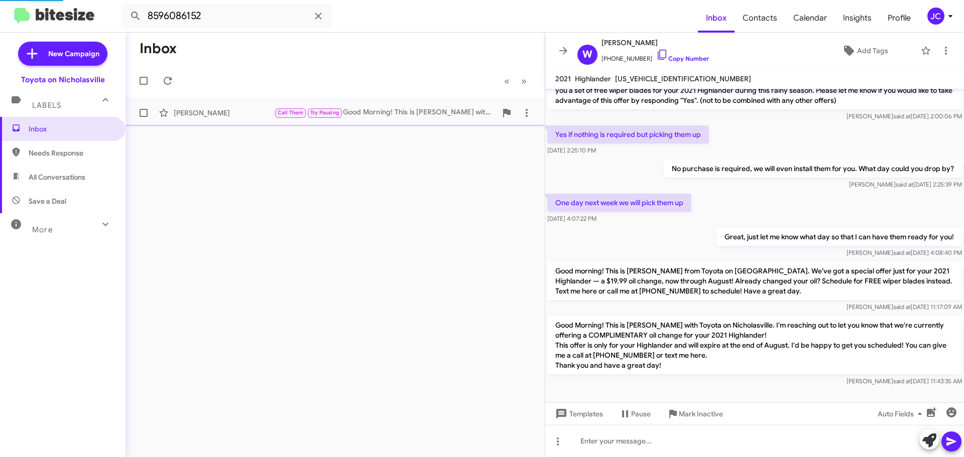
scroll to position [116, 0]
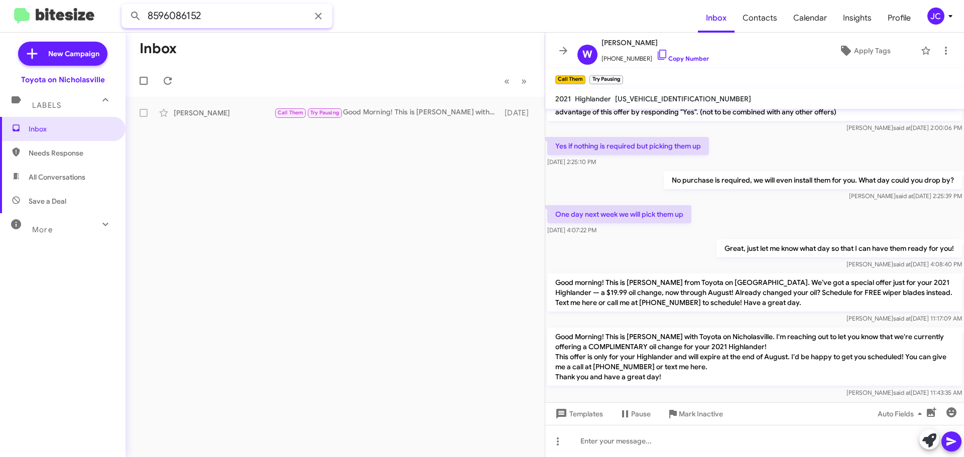
click at [254, 12] on input "8596086152" at bounding box center [226, 16] width 211 height 24
paste input "8126"
click at [126, 6] on button at bounding box center [136, 16] width 20 height 20
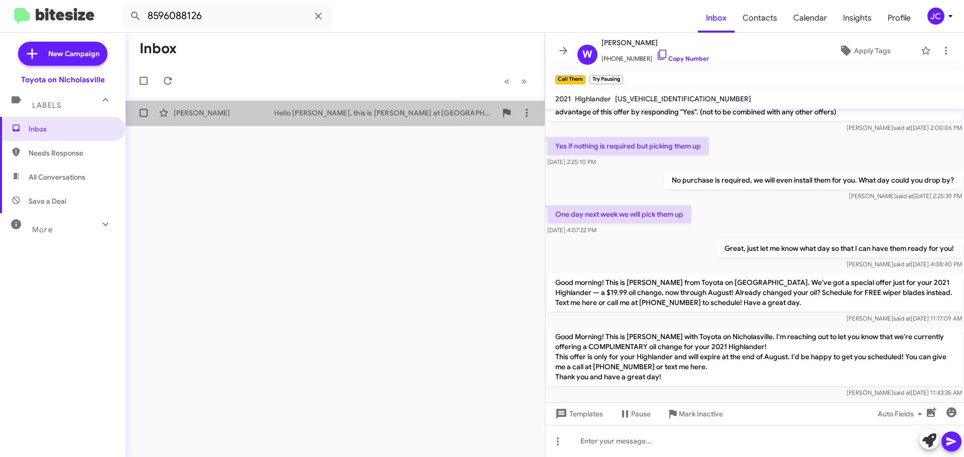
click at [249, 103] on div "Allison Dozier Hello Allison, this is Jessika at Toyota on Nicholasville. It's …" at bounding box center [335, 113] width 403 height 20
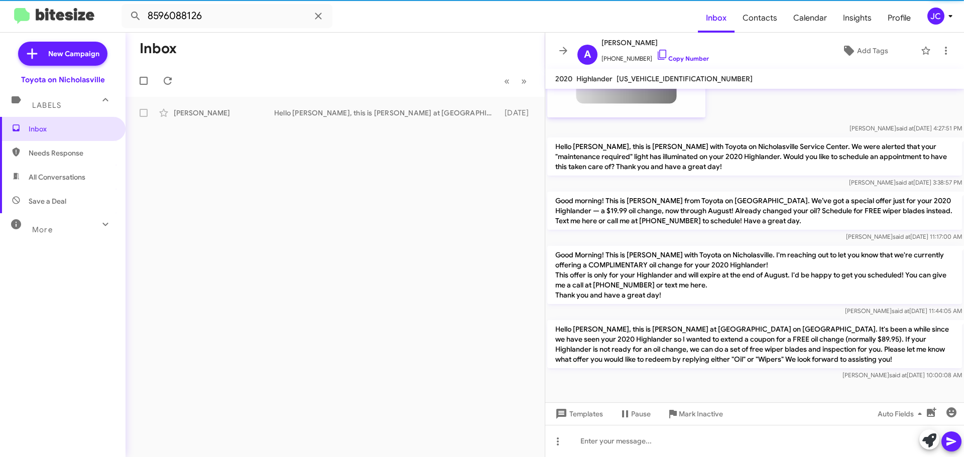
scroll to position [520, 0]
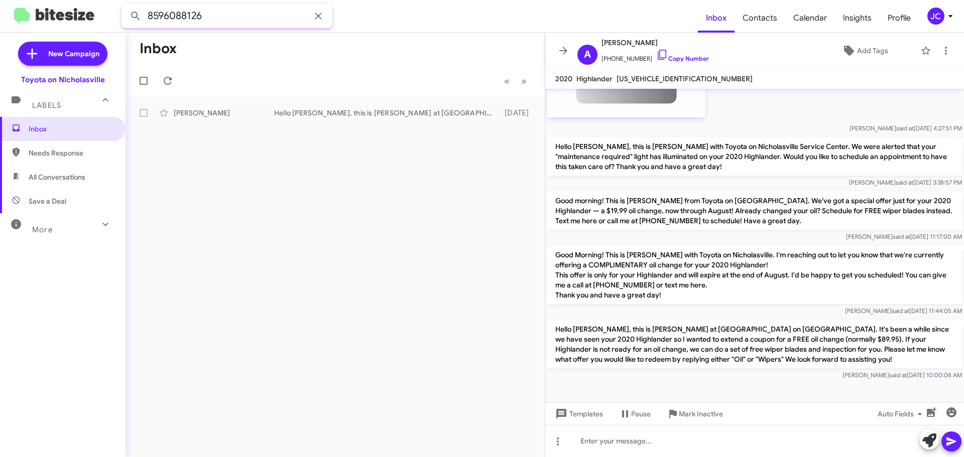
click at [215, 20] on input "8596088126" at bounding box center [226, 16] width 211 height 24
click at [212, 20] on input "8596088126" at bounding box center [226, 16] width 211 height 24
click at [211, 14] on input "8596088126" at bounding box center [226, 16] width 211 height 24
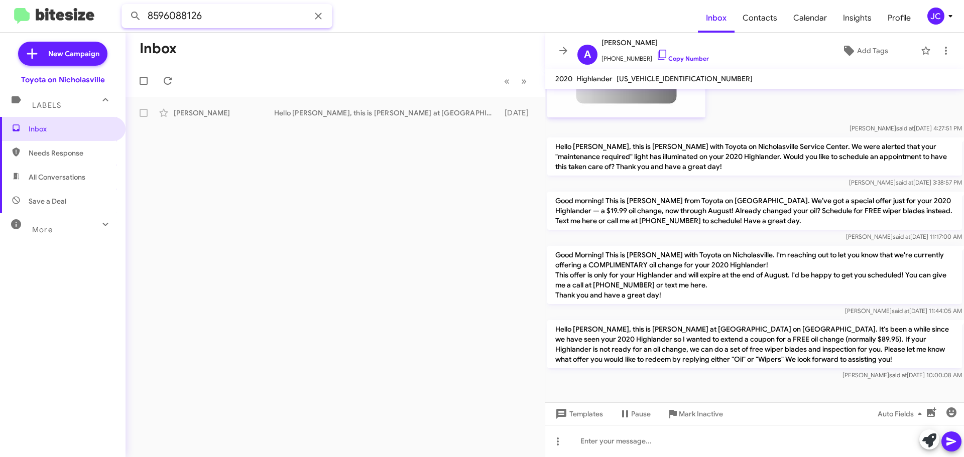
click at [211, 14] on input "8596088126" at bounding box center [226, 16] width 211 height 24
paste input "9255656697"
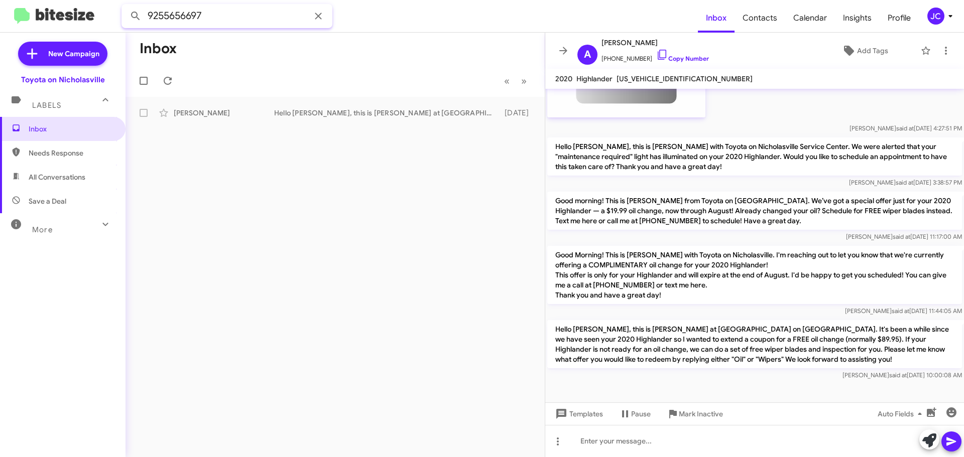
click at [126, 6] on button at bounding box center [136, 16] width 20 height 20
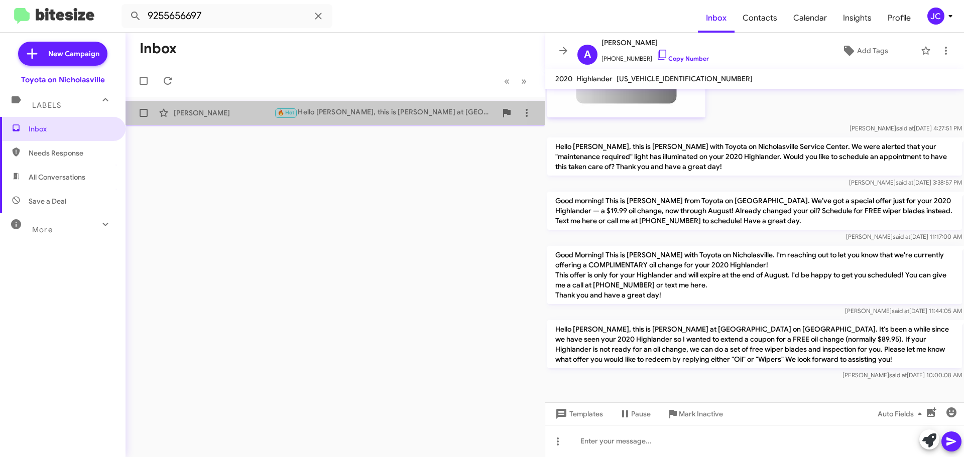
click at [217, 111] on div "Andrew Hansen" at bounding box center [224, 113] width 100 height 10
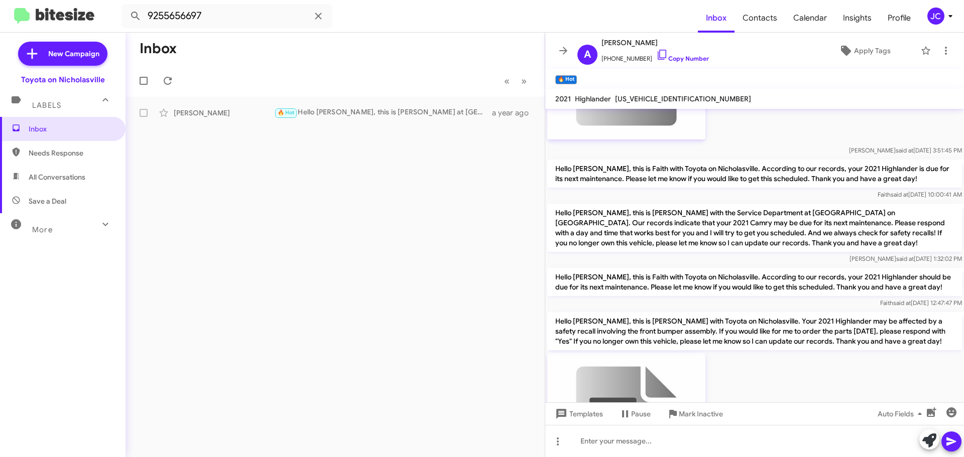
scroll to position [2545, 0]
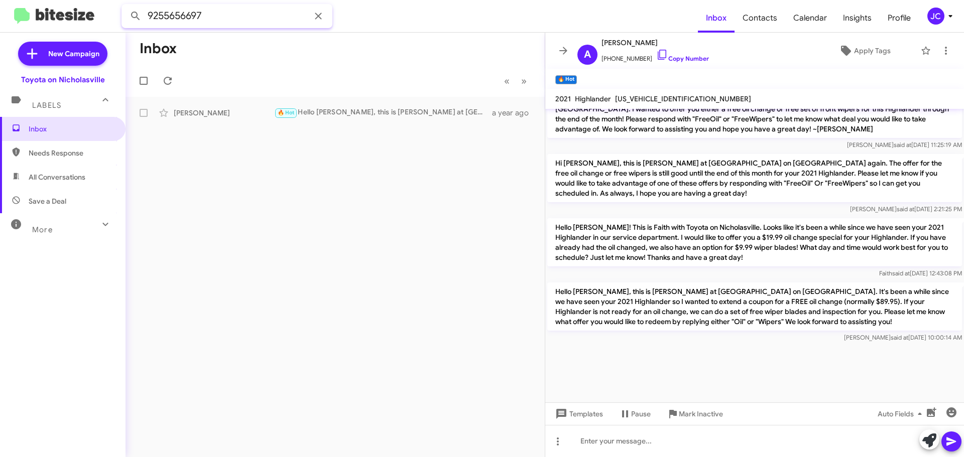
drag, startPoint x: 234, startPoint y: 15, endPoint x: -8, endPoint y: 18, distance: 242.0
click at [0, 18] on html "9255656697 Inbox Contacts Calendar Insights Profile JC New Campaign Toyota on N…" at bounding box center [482, 228] width 964 height 457
paste input "8593195522"
click at [126, 6] on button at bounding box center [136, 16] width 20 height 20
click at [220, 112] on div "Robert Blakeman" at bounding box center [224, 113] width 100 height 10
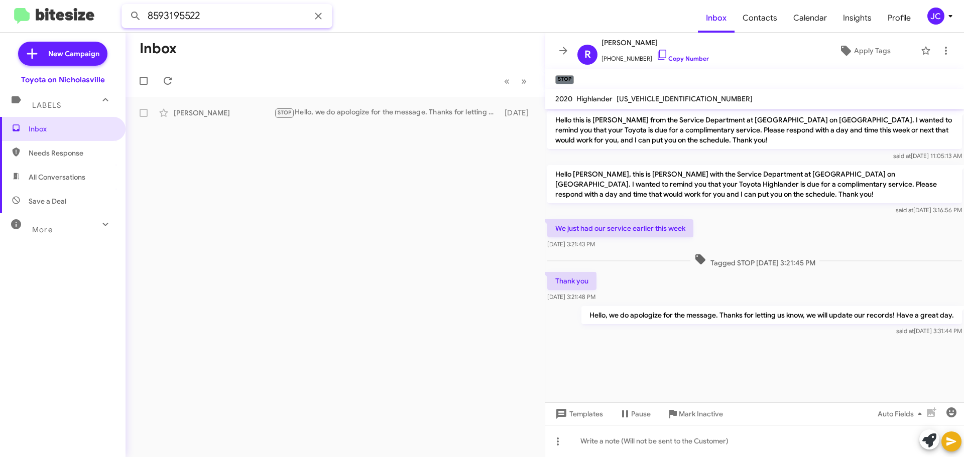
click at [229, 15] on input "8593195522" at bounding box center [226, 16] width 211 height 24
paste input "6935550"
click at [126, 6] on button at bounding box center [136, 16] width 20 height 20
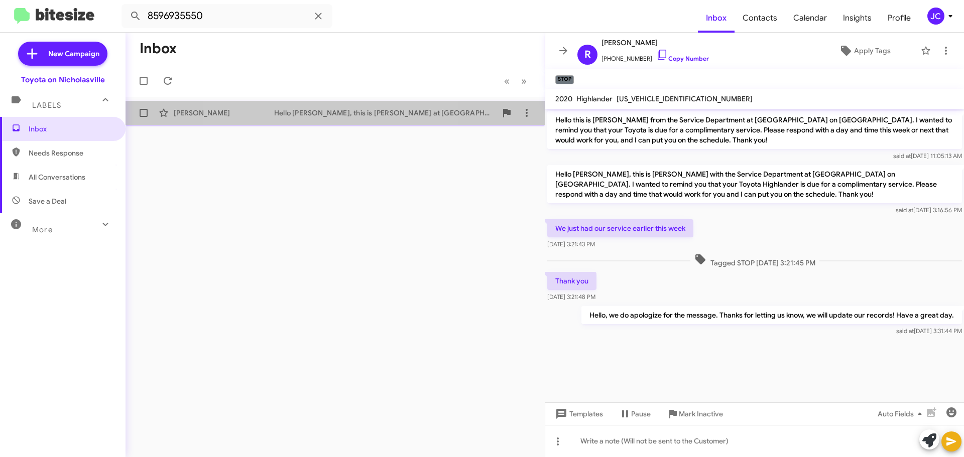
click at [310, 114] on div "Hello Joseph, this is Jessika at Toyota on Nicholasville. It's been a while sin…" at bounding box center [385, 113] width 222 height 10
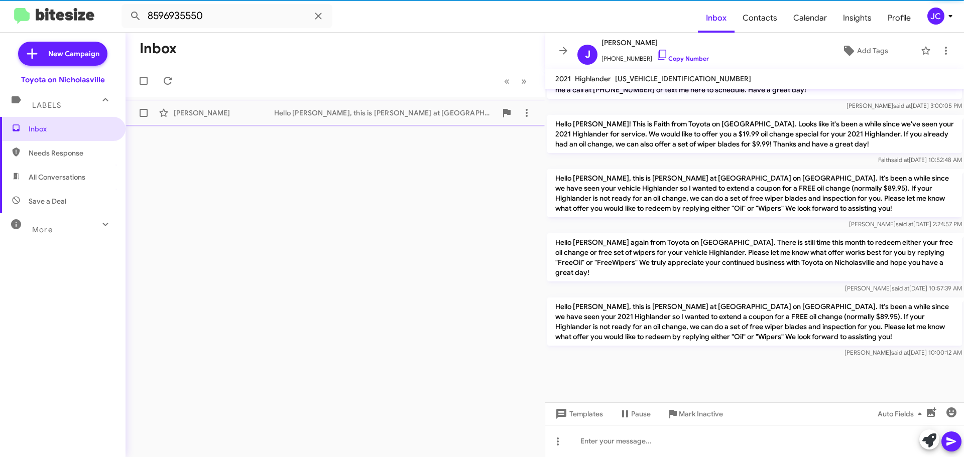
scroll to position [745, 0]
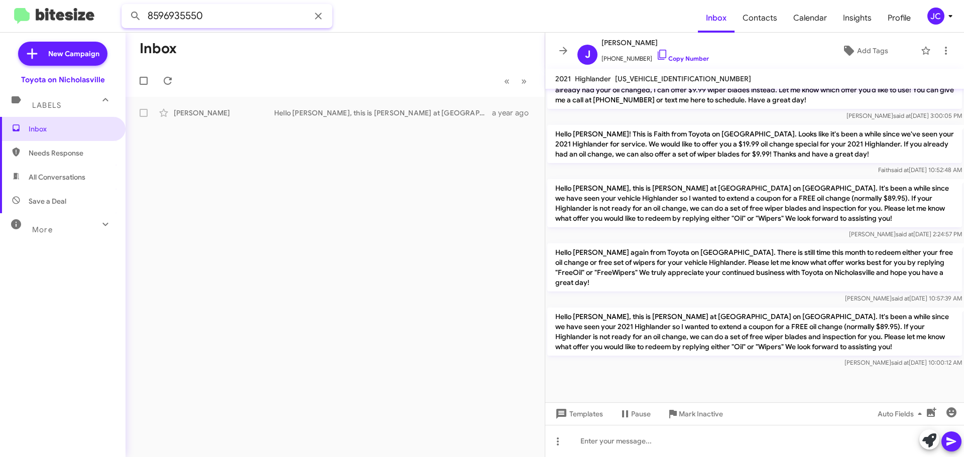
click at [222, 24] on input "8596935550" at bounding box center [226, 16] width 211 height 24
paste input "133488"
click at [126, 6] on button at bounding box center [136, 16] width 20 height 20
click at [226, 107] on div "Debbie Tyler Hello Debbie, this is Jessika at Toyota on Nicholasville. It's bee…" at bounding box center [335, 113] width 403 height 20
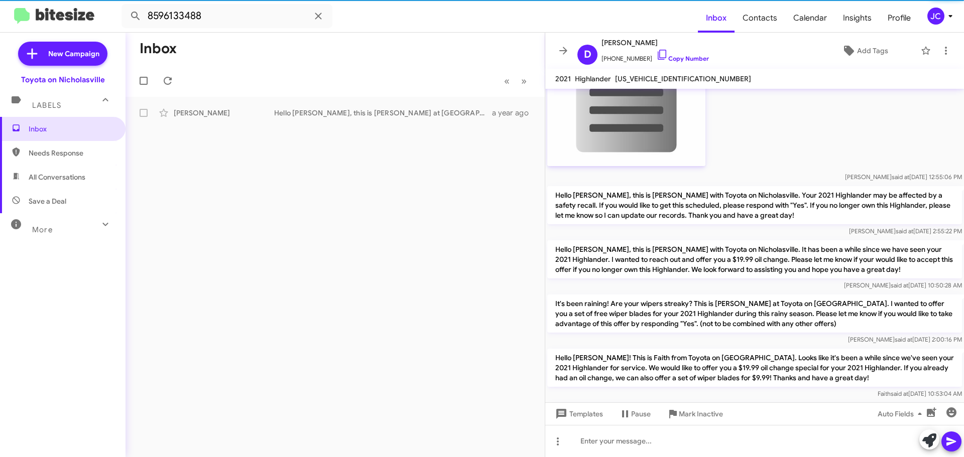
scroll to position [3052, 0]
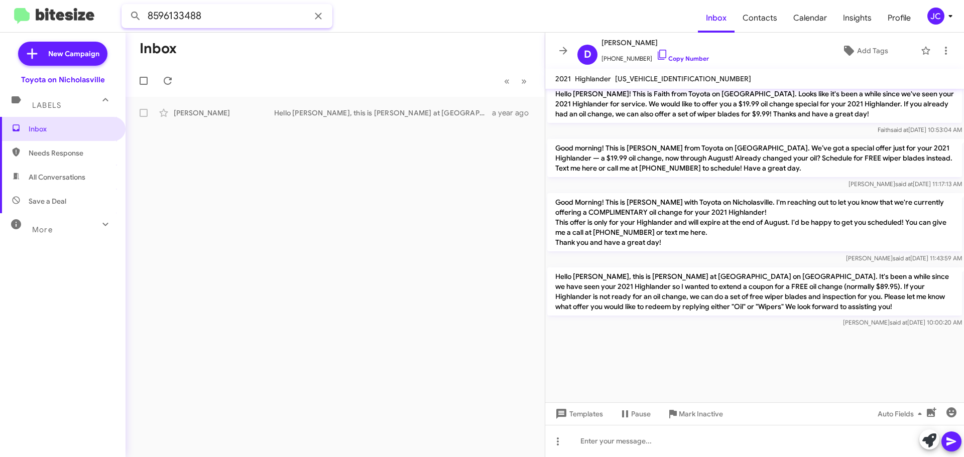
click at [239, 21] on input "8596133488" at bounding box center [226, 16] width 211 height 24
paste input "7249445177"
click at [126, 6] on button at bounding box center [136, 16] width 20 height 20
click at [246, 109] on div "John Dietz" at bounding box center [224, 113] width 100 height 10
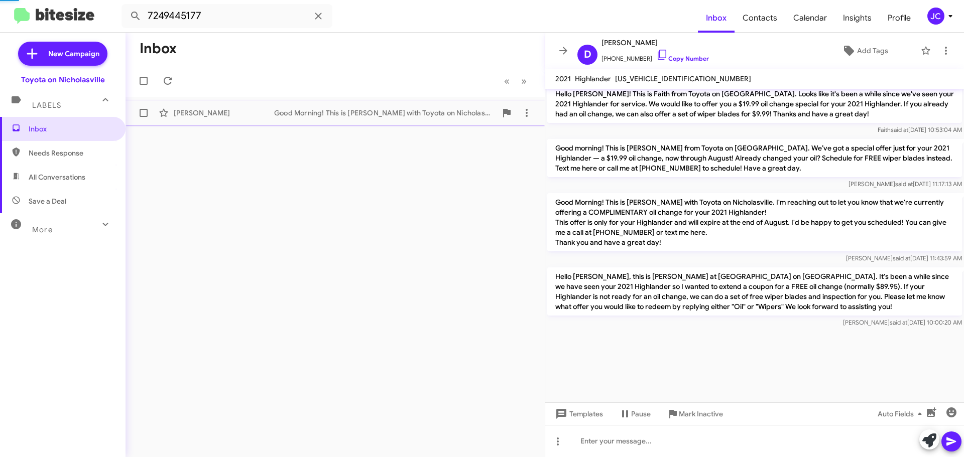
scroll to position [548, 0]
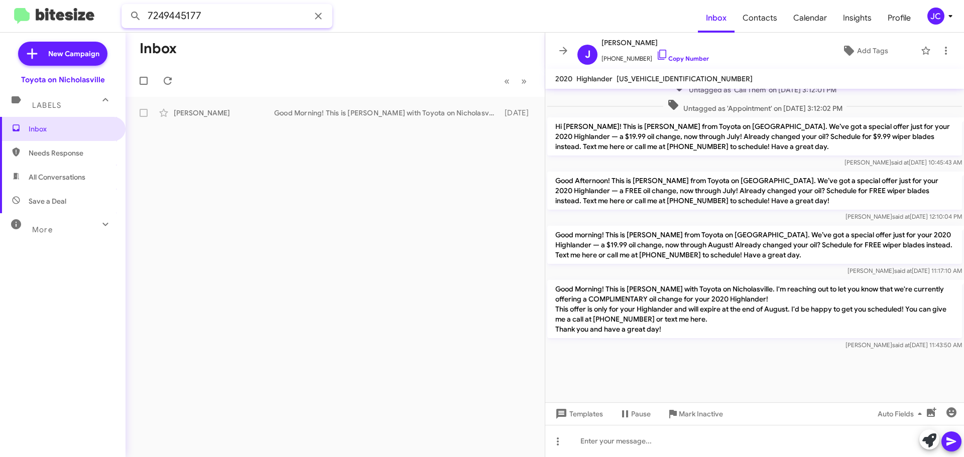
click at [224, 11] on input "7249445177" at bounding box center [226, 16] width 211 height 24
paste input "8596081139"
click at [126, 6] on button at bounding box center [136, 16] width 20 height 20
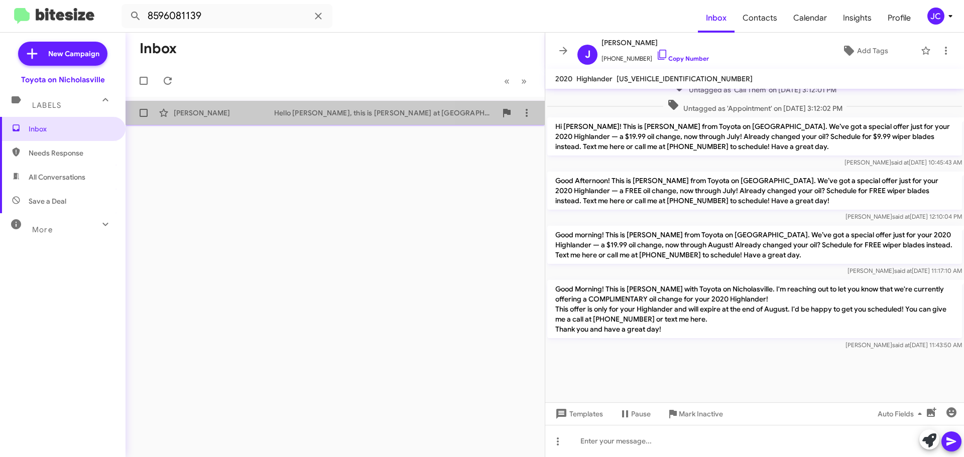
click at [245, 109] on div "Jennifer Biliter" at bounding box center [224, 113] width 100 height 10
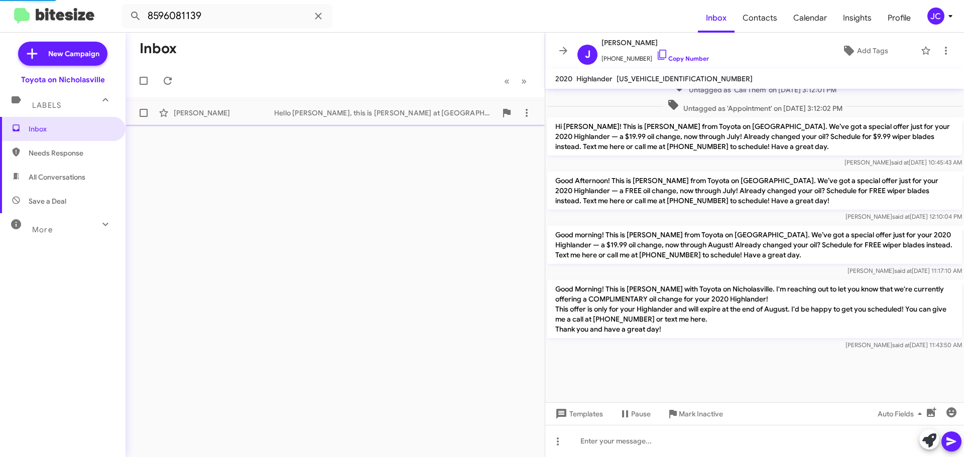
scroll to position [2027, 0]
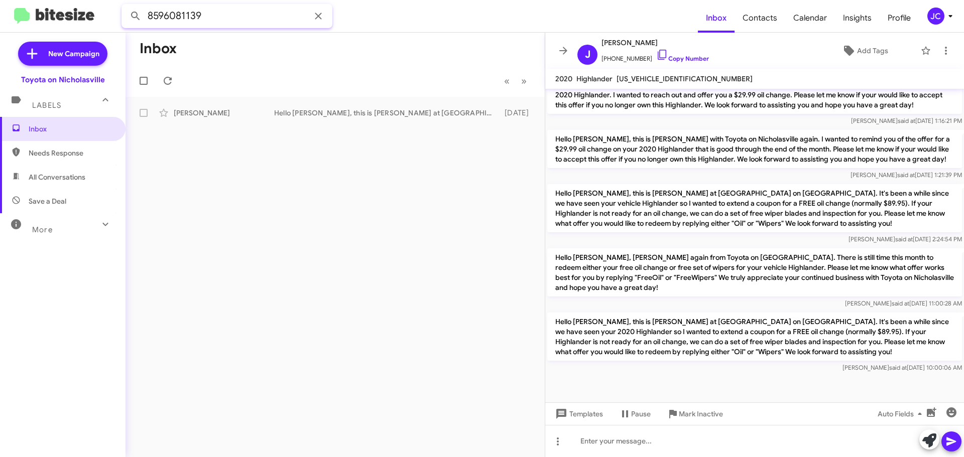
click at [242, 17] on input "8596081139" at bounding box center [226, 16] width 211 height 24
paste input "9404505"
click at [126, 6] on button at bounding box center [136, 16] width 20 height 20
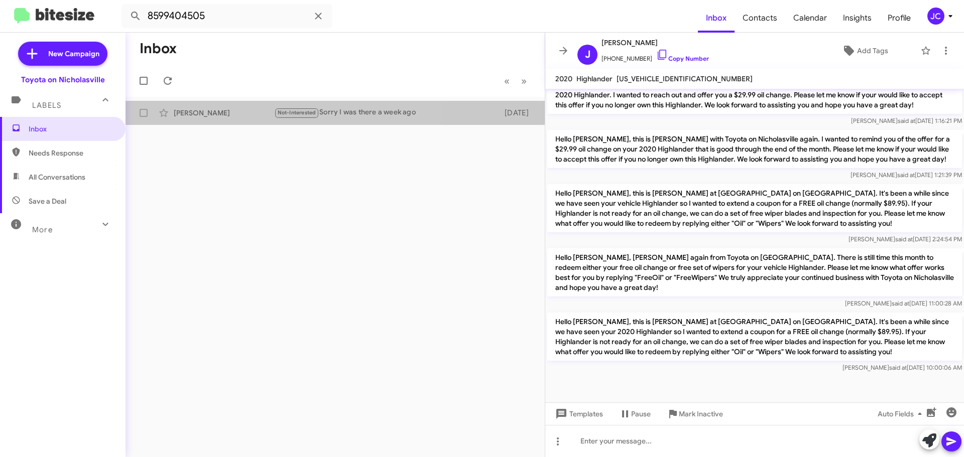
click at [238, 106] on div "Robert Schmidt Not-Interested Sorry I was there a week ago 2 years ago" at bounding box center [335, 113] width 403 height 20
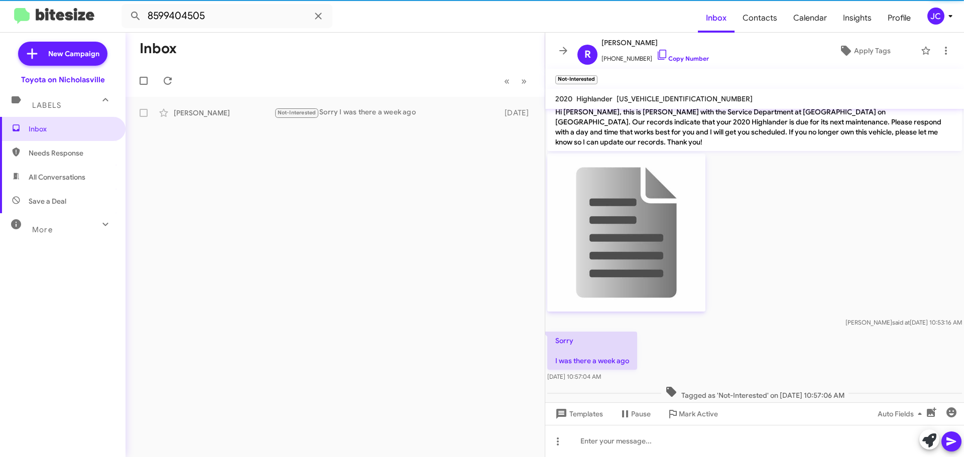
scroll to position [62, 0]
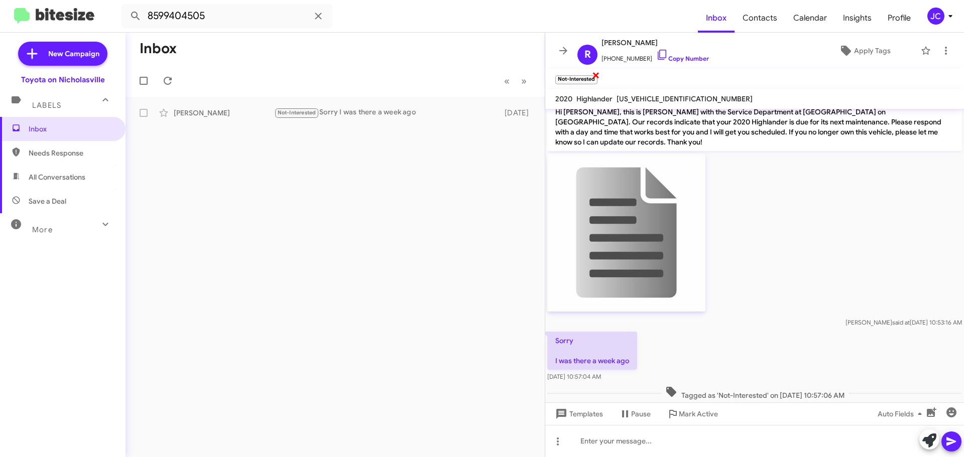
click at [598, 75] on span "×" at bounding box center [596, 75] width 8 height 12
click at [214, 18] on input "8599404505" at bounding box center [226, 16] width 211 height 24
paste input "3604407431"
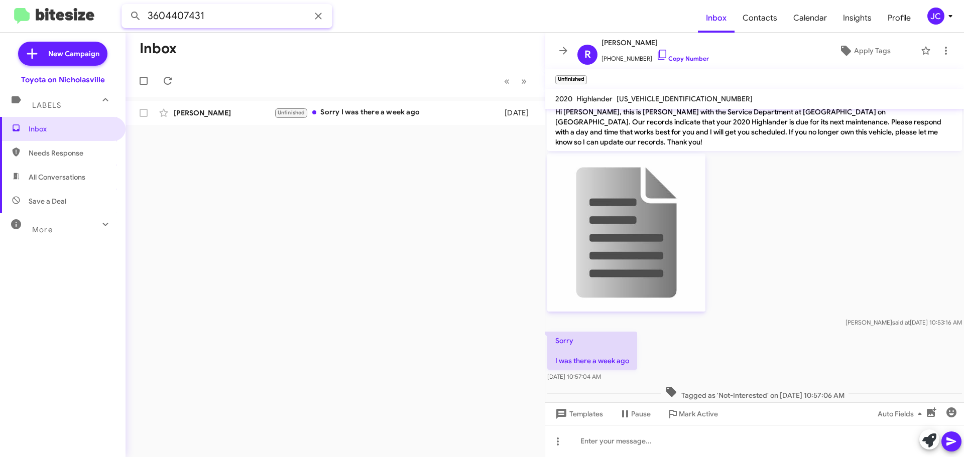
click at [126, 6] on button at bounding box center [136, 16] width 20 height 20
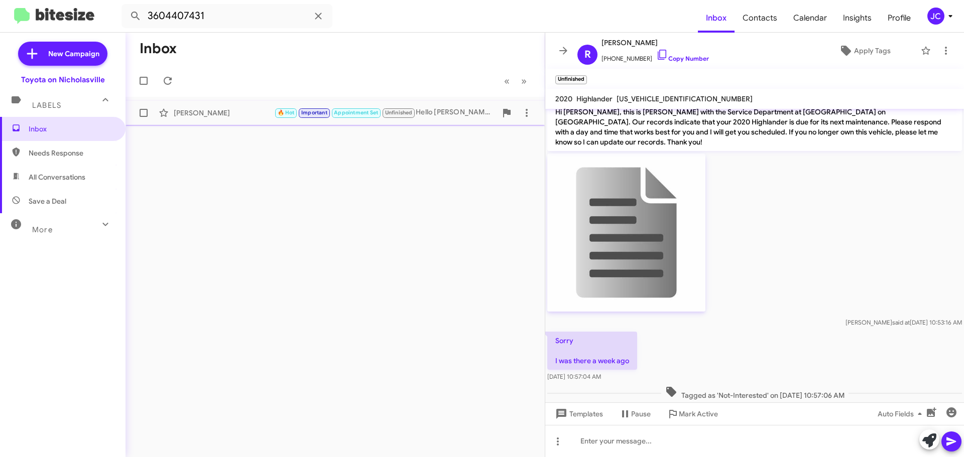
click at [215, 110] on div "Sergey Stepanchuk" at bounding box center [224, 113] width 100 height 10
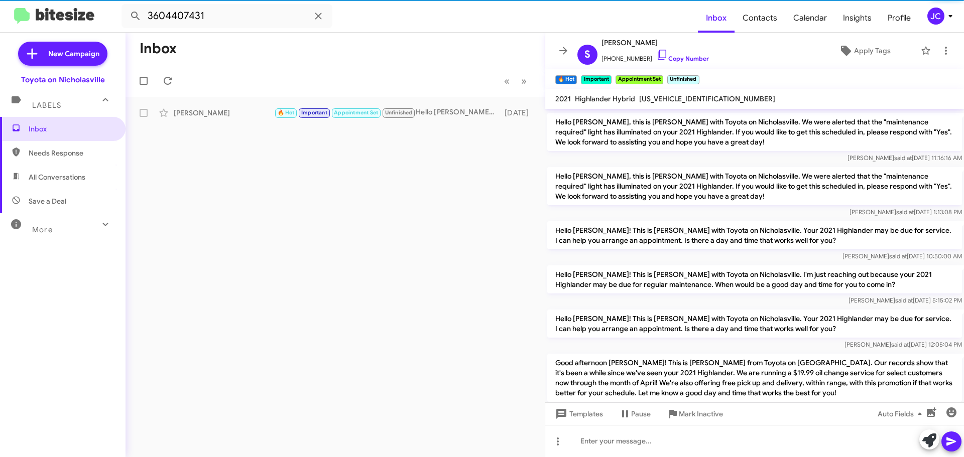
scroll to position [634, 0]
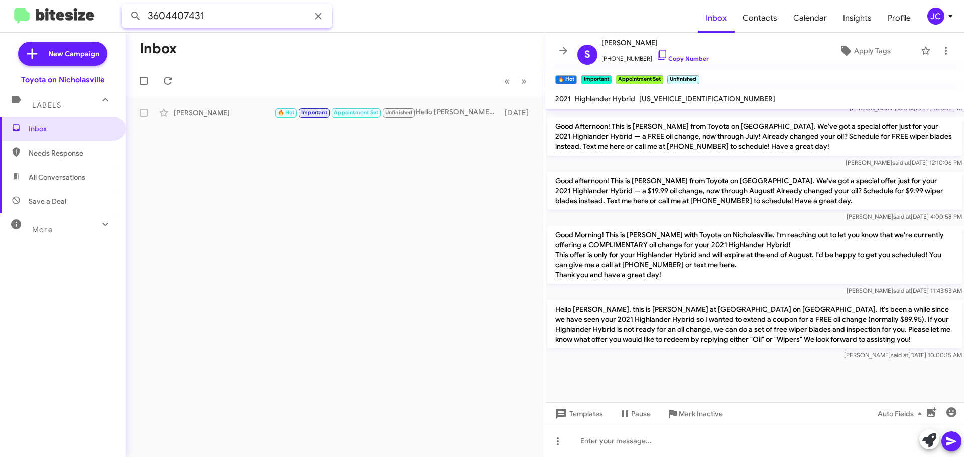
click at [245, 18] on input "3604407431" at bounding box center [226, 16] width 211 height 24
paste input "8593120798"
click at [126, 6] on button at bounding box center [136, 16] width 20 height 20
click at [220, 109] on div "Benjamin Hume" at bounding box center [224, 113] width 100 height 10
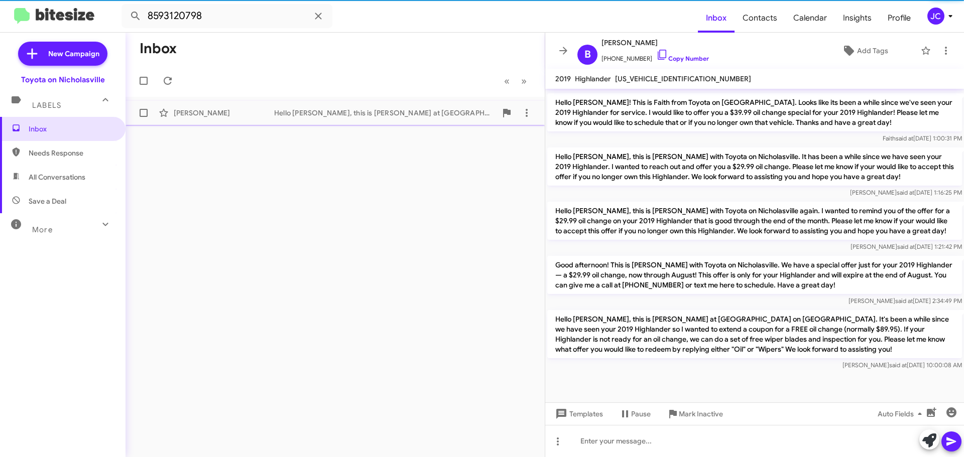
scroll to position [1457, 0]
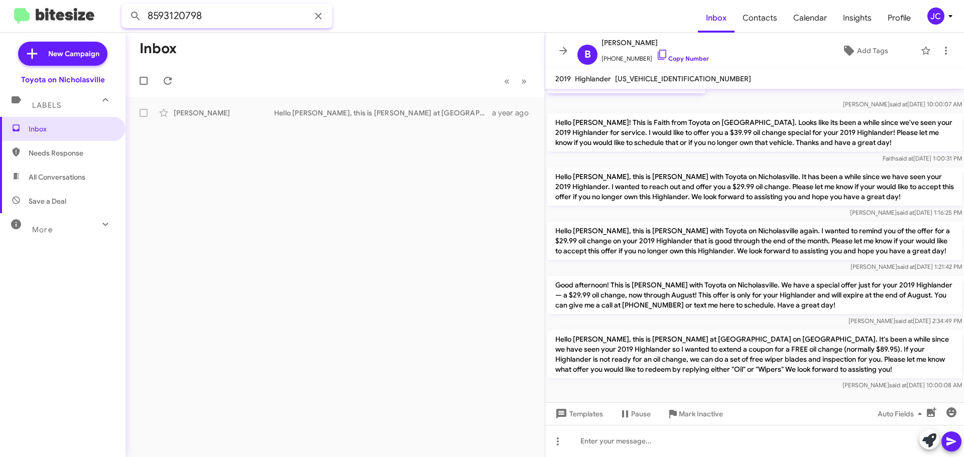
click at [223, 11] on input "8593120798" at bounding box center [226, 16] width 211 height 24
paste input "2572"
click at [126, 6] on button at bounding box center [136, 16] width 20 height 20
click at [239, 116] on div "Richard Haley" at bounding box center [224, 113] width 100 height 10
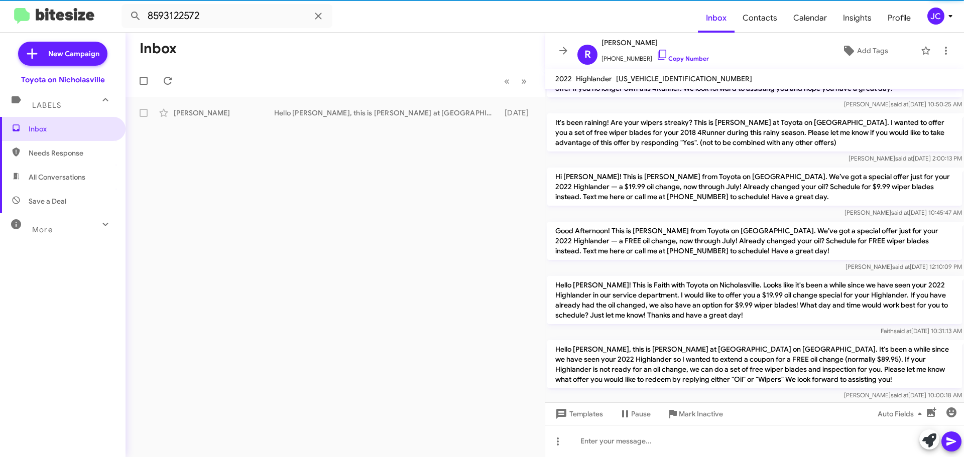
scroll to position [3283, 0]
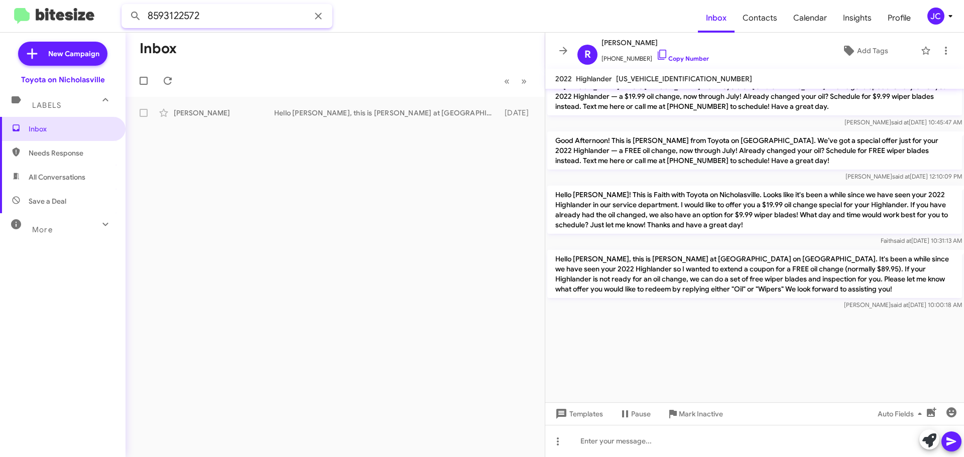
click at [227, 18] on input "8593122572" at bounding box center [226, 16] width 211 height 24
paste input "38974"
click at [126, 6] on button at bounding box center [136, 16] width 20 height 20
click at [200, 110] on div "Julia Reed" at bounding box center [224, 113] width 100 height 10
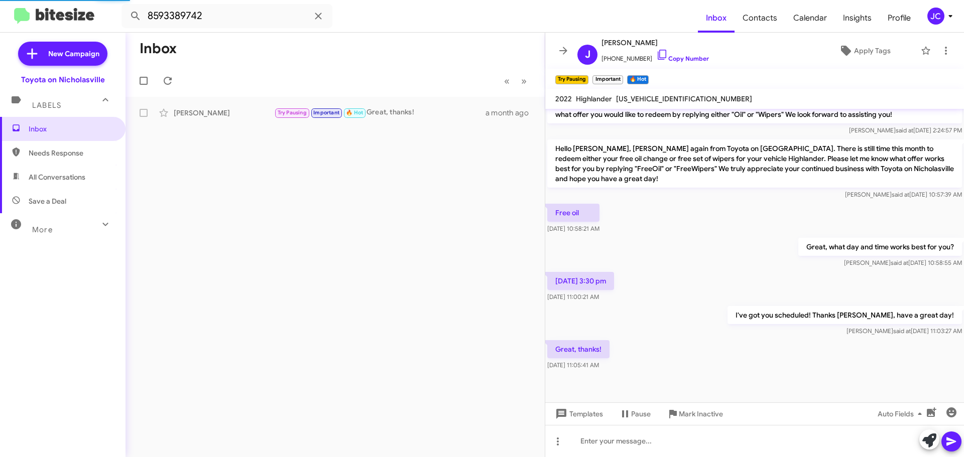
scroll to position [560, 0]
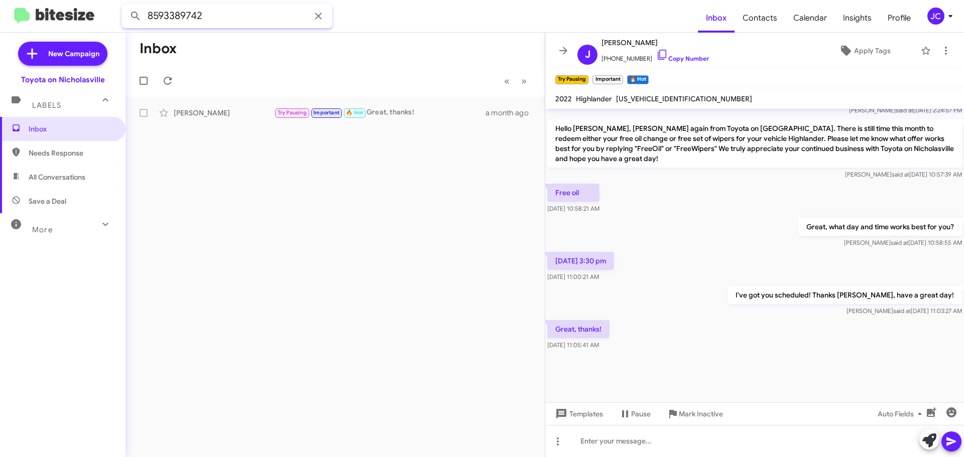
drag, startPoint x: 212, startPoint y: 22, endPoint x: 84, endPoint y: 19, distance: 127.6
click at [84, 19] on mat-toolbar "8593389742 Inbox Contacts Calendar Insights Profile JC" at bounding box center [482, 16] width 964 height 32
paste input "9830647"
click at [126, 6] on button at bounding box center [136, 16] width 20 height 20
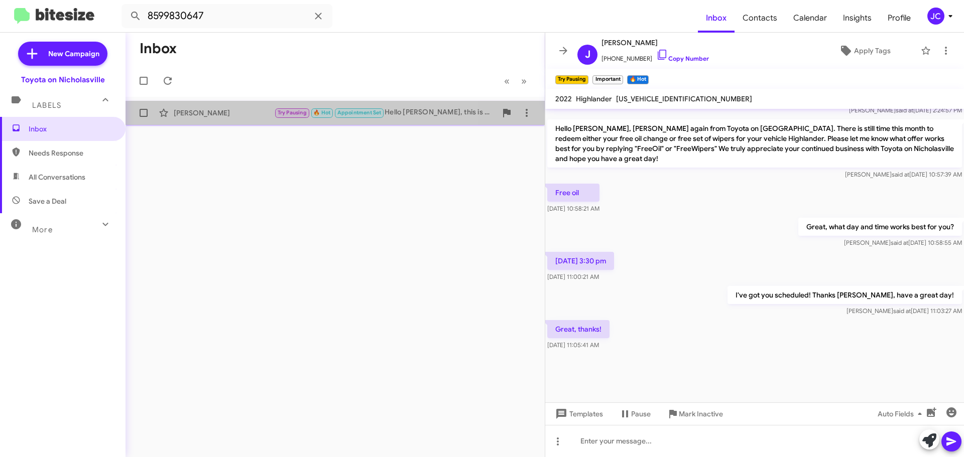
click at [193, 109] on div "Mark Horton" at bounding box center [224, 113] width 100 height 10
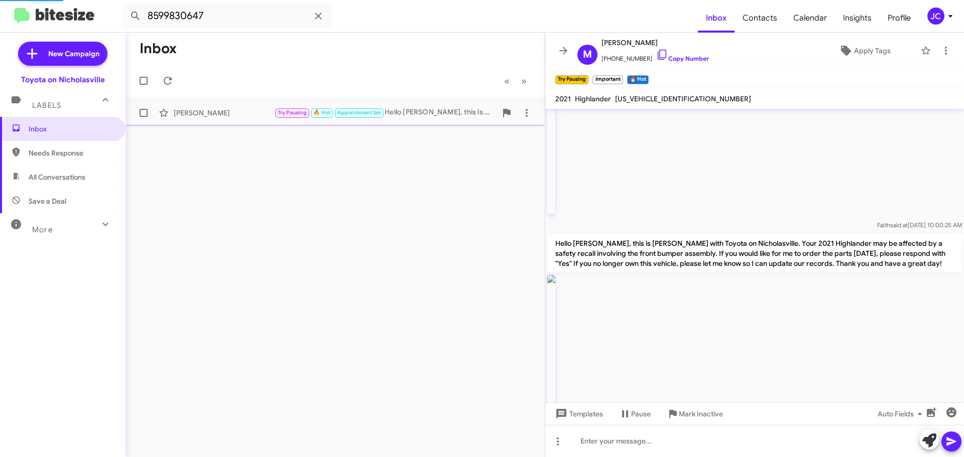
scroll to position [1034, 0]
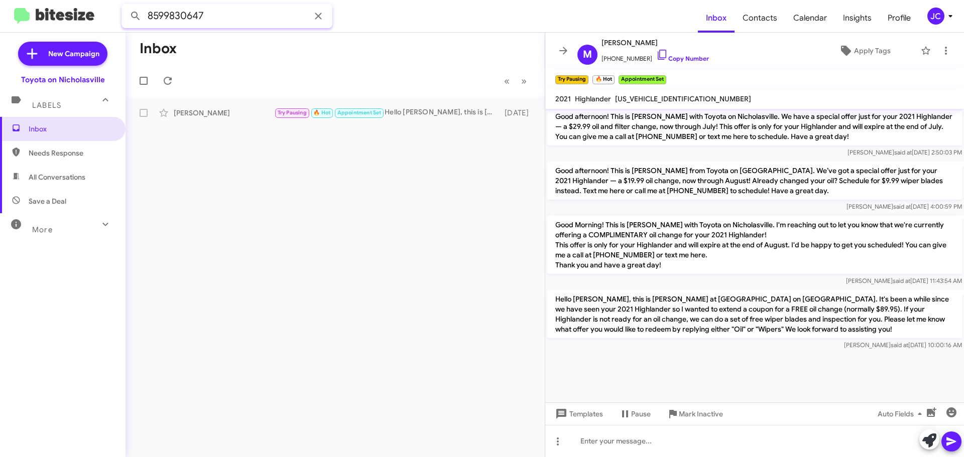
click at [261, 20] on input "8599830647" at bounding box center [226, 16] width 211 height 24
paste input "7402508598"
click at [126, 6] on button at bounding box center [136, 16] width 20 height 20
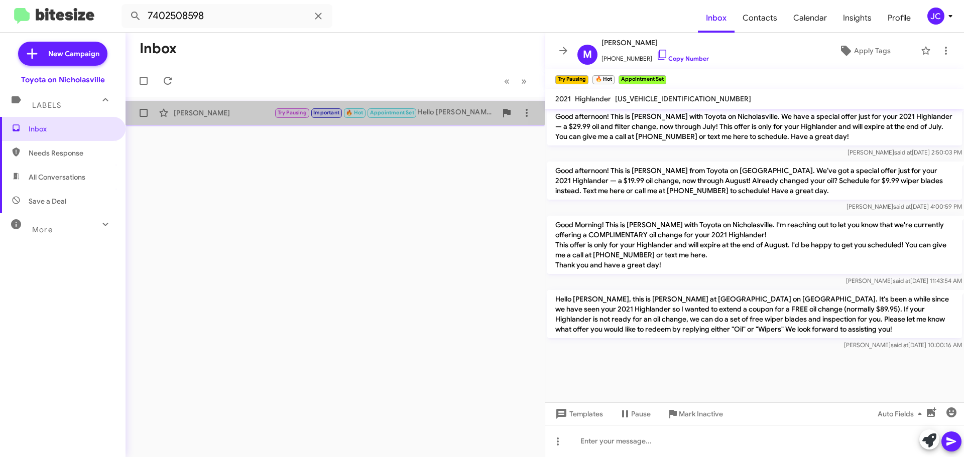
click at [217, 106] on div "Mark Clifford Try Pausing Important 🔥 Hot Appointment Set Hello Mark, this is J…" at bounding box center [335, 113] width 403 height 20
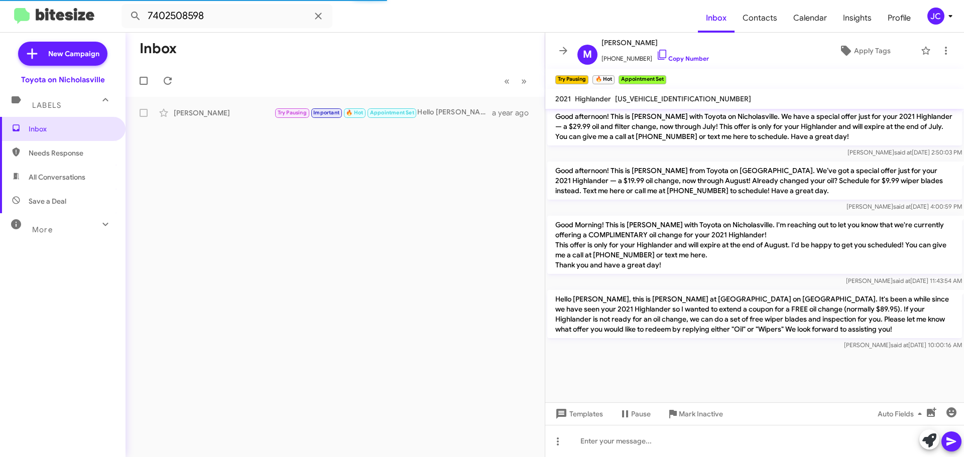
scroll to position [1050, 0]
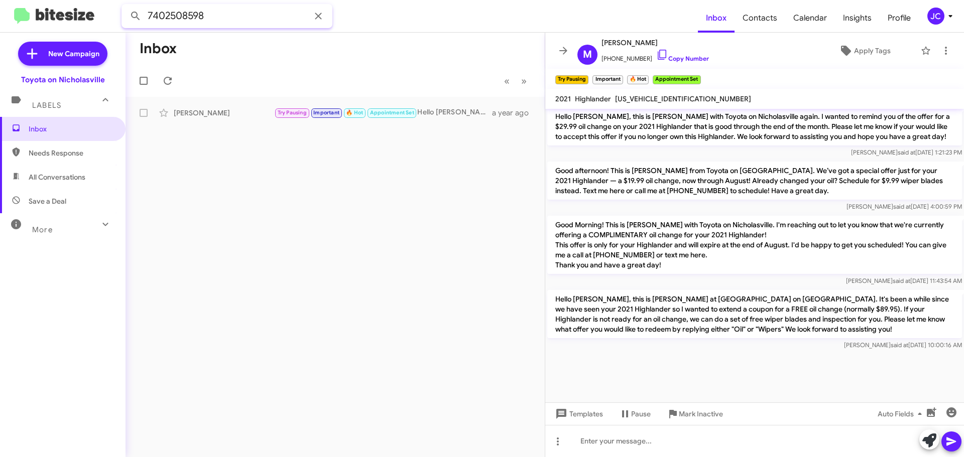
click at [243, 20] on input "7402508598" at bounding box center [226, 16] width 211 height 24
paste input "8594218933"
click at [126, 6] on button at bounding box center [136, 16] width 20 height 20
click at [224, 109] on div "Barbara Humphrey" at bounding box center [224, 113] width 100 height 10
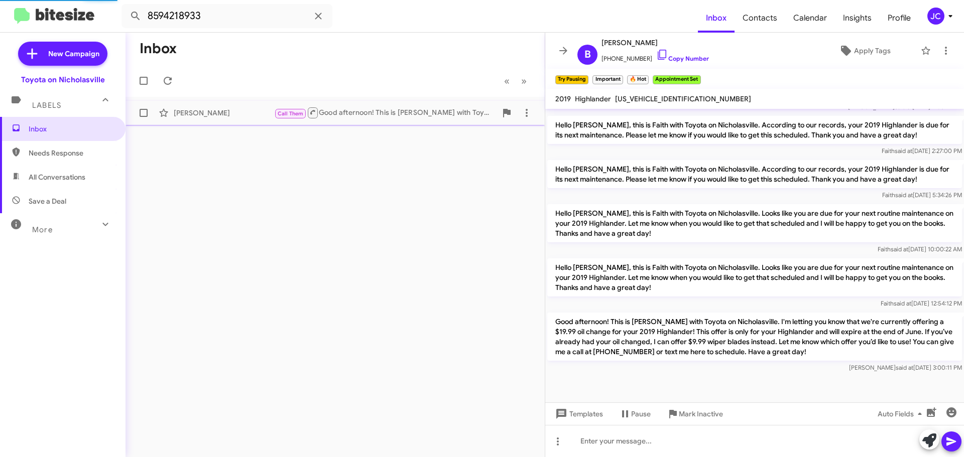
scroll to position [973, 0]
click at [215, 19] on input "8594218933" at bounding box center [226, 16] width 211 height 24
paste input "8859467"
click at [126, 6] on button at bounding box center [136, 16] width 20 height 20
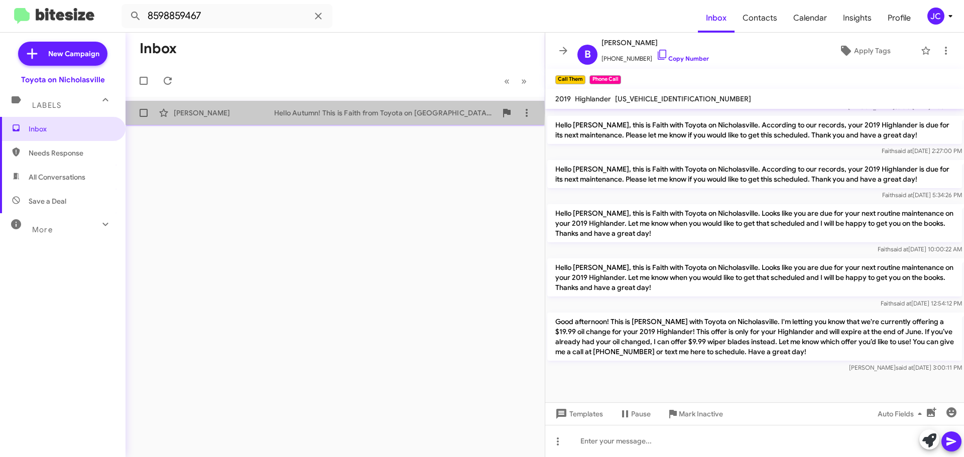
click at [247, 113] on div "Autumn Howard" at bounding box center [224, 113] width 100 height 10
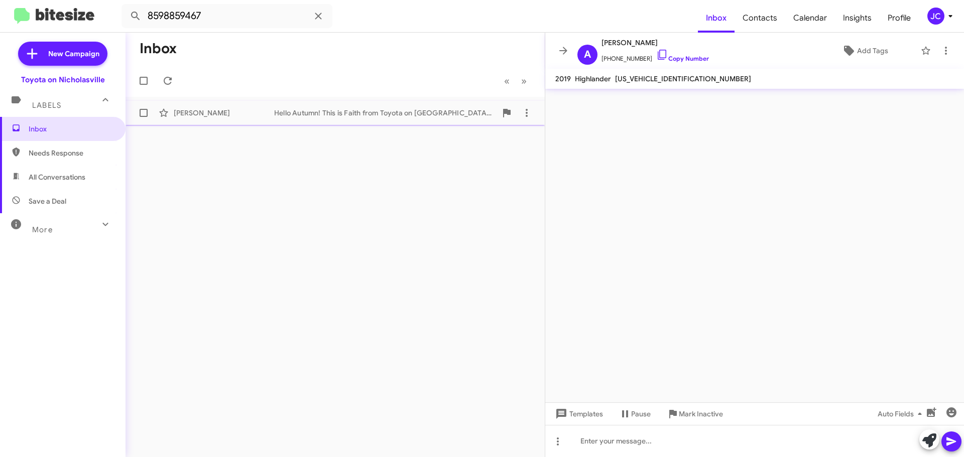
click at [272, 118] on div "Autumn Howard Hello Autumn! This is Faith from Toyota on Nicholasville. Looks l…" at bounding box center [335, 113] width 403 height 20
click at [217, 22] on input "8598859467" at bounding box center [226, 16] width 211 height 24
paste input "6937652"
type input "8596937652"
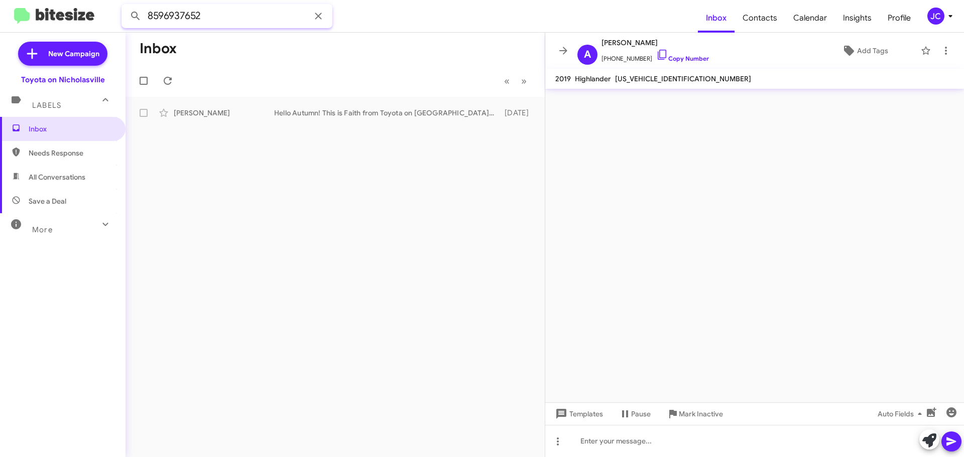
click at [126, 6] on button at bounding box center [136, 16] width 20 height 20
click at [71, 132] on span "Inbox" at bounding box center [71, 129] width 85 height 10
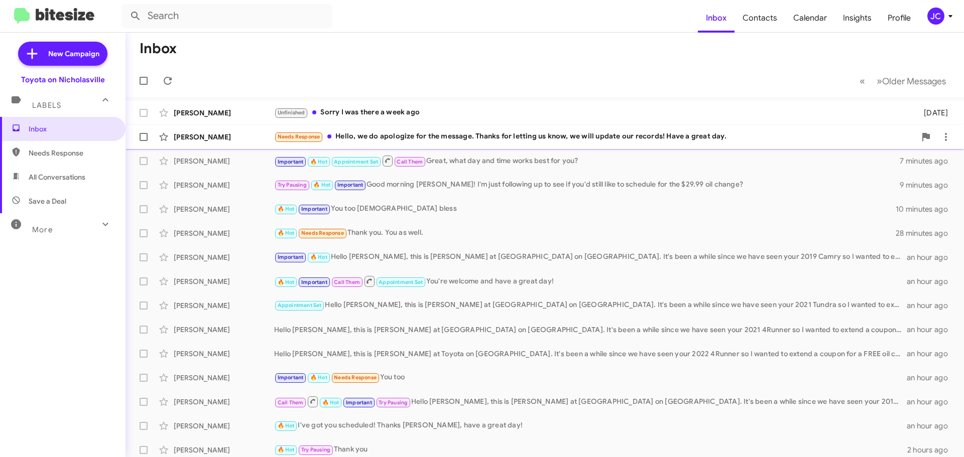
click at [211, 134] on div "Robert Blakeman" at bounding box center [224, 137] width 100 height 10
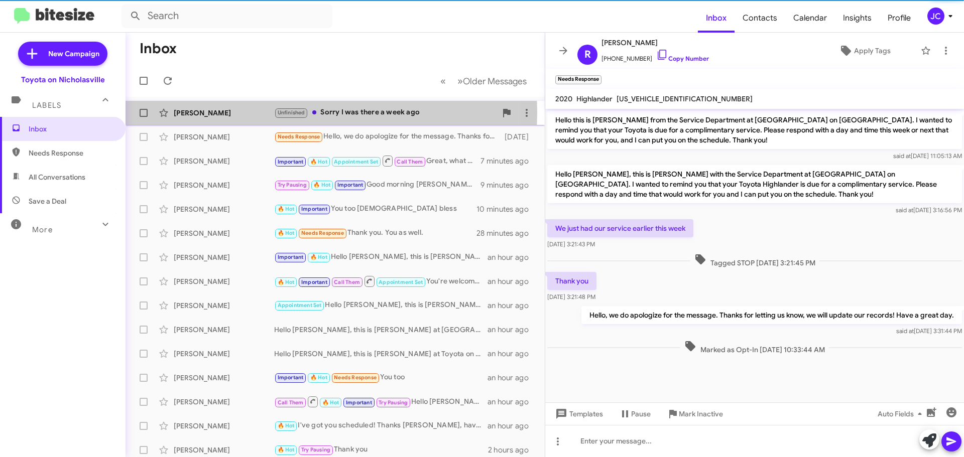
click at [210, 112] on div "Robert Schmidt" at bounding box center [224, 113] width 100 height 10
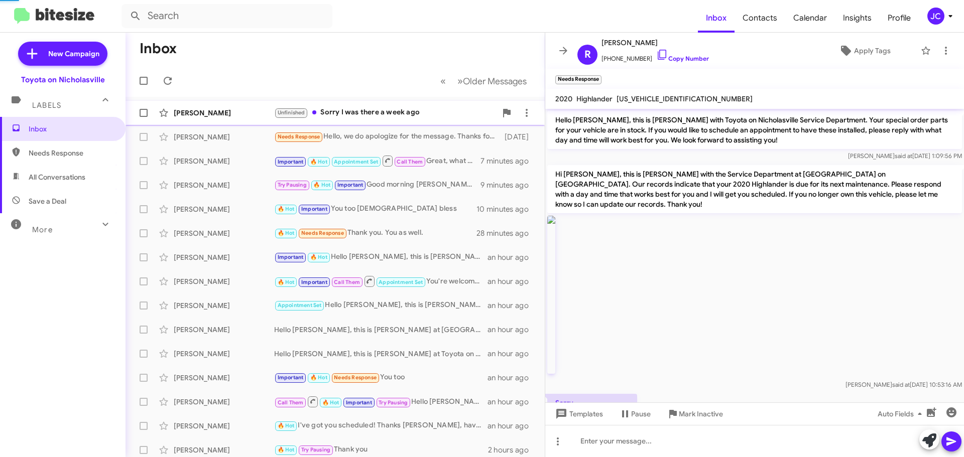
scroll to position [83, 0]
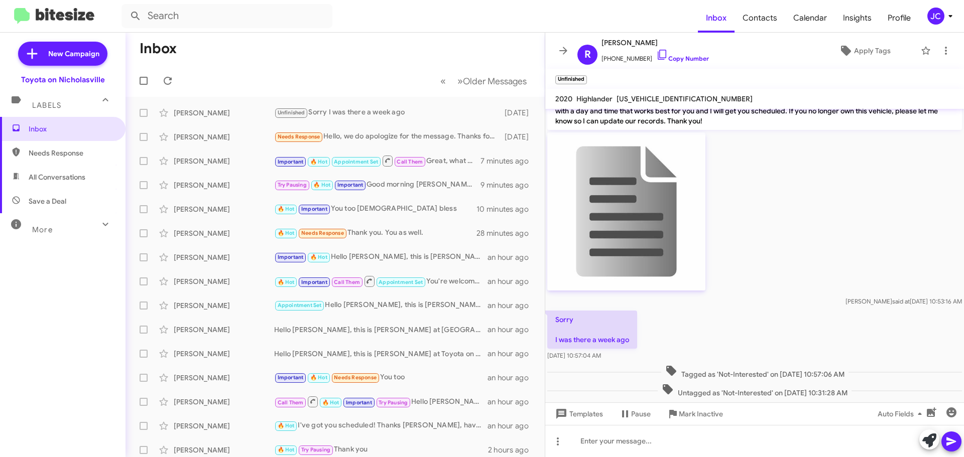
drag, startPoint x: 88, startPoint y: 136, endPoint x: 125, endPoint y: 107, distance: 46.6
click at [88, 136] on span "Inbox" at bounding box center [63, 129] width 126 height 24
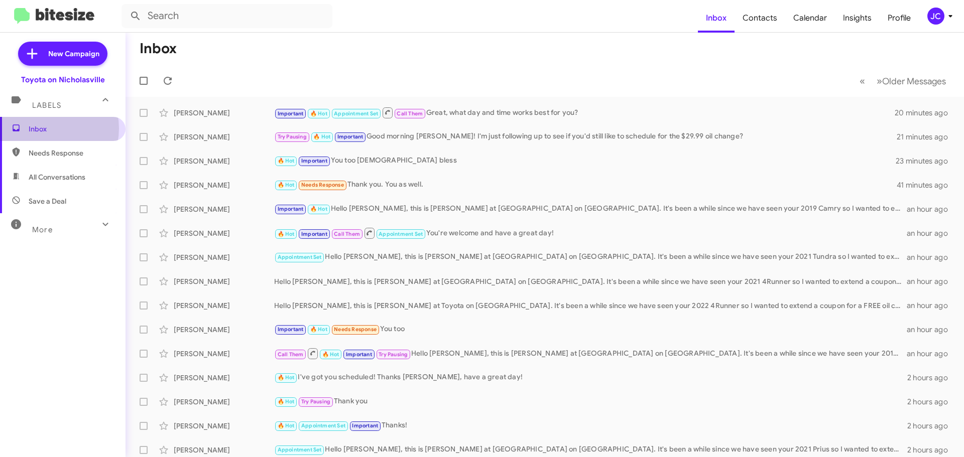
click at [42, 129] on span "Inbox" at bounding box center [71, 129] width 85 height 10
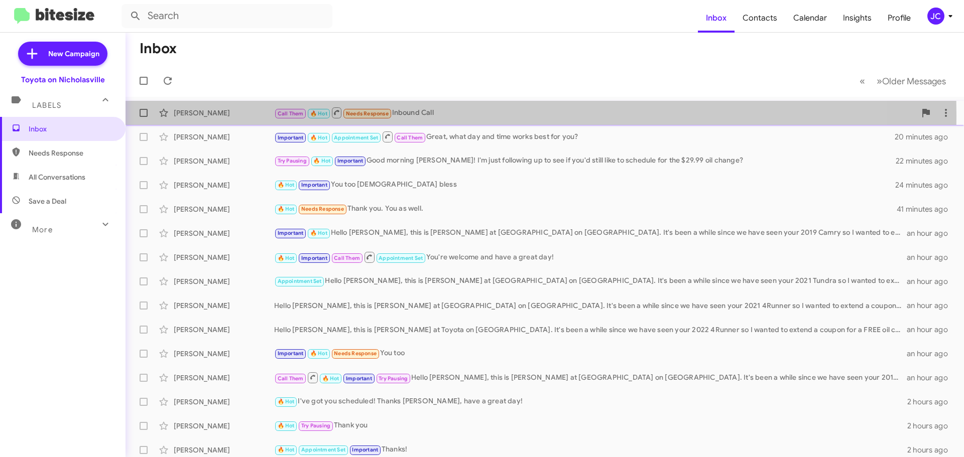
click at [220, 115] on div "[PERSON_NAME]" at bounding box center [224, 113] width 100 height 10
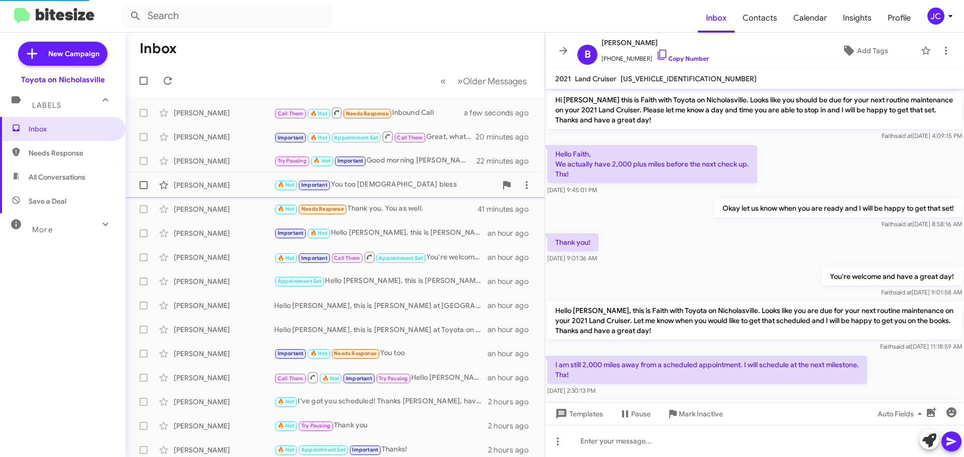
scroll to position [398, 0]
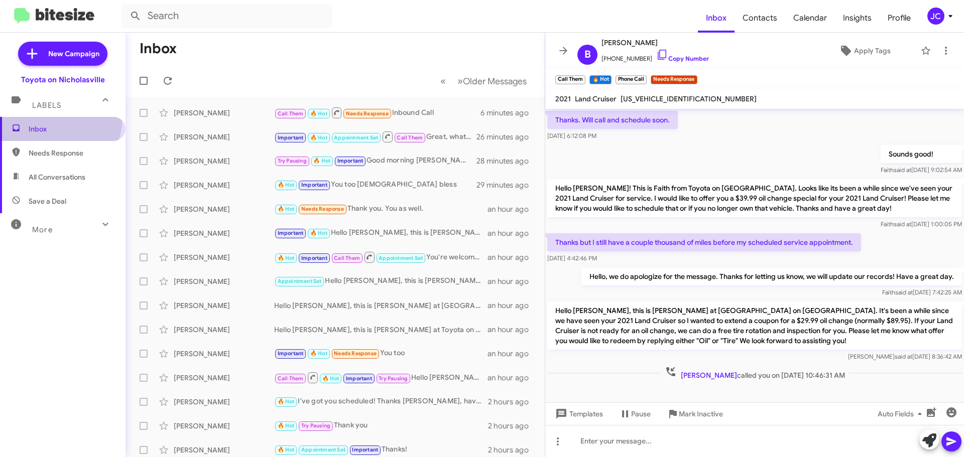
click at [59, 118] on span "Inbox" at bounding box center [63, 129] width 126 height 24
